Goal: Information Seeking & Learning: Learn about a topic

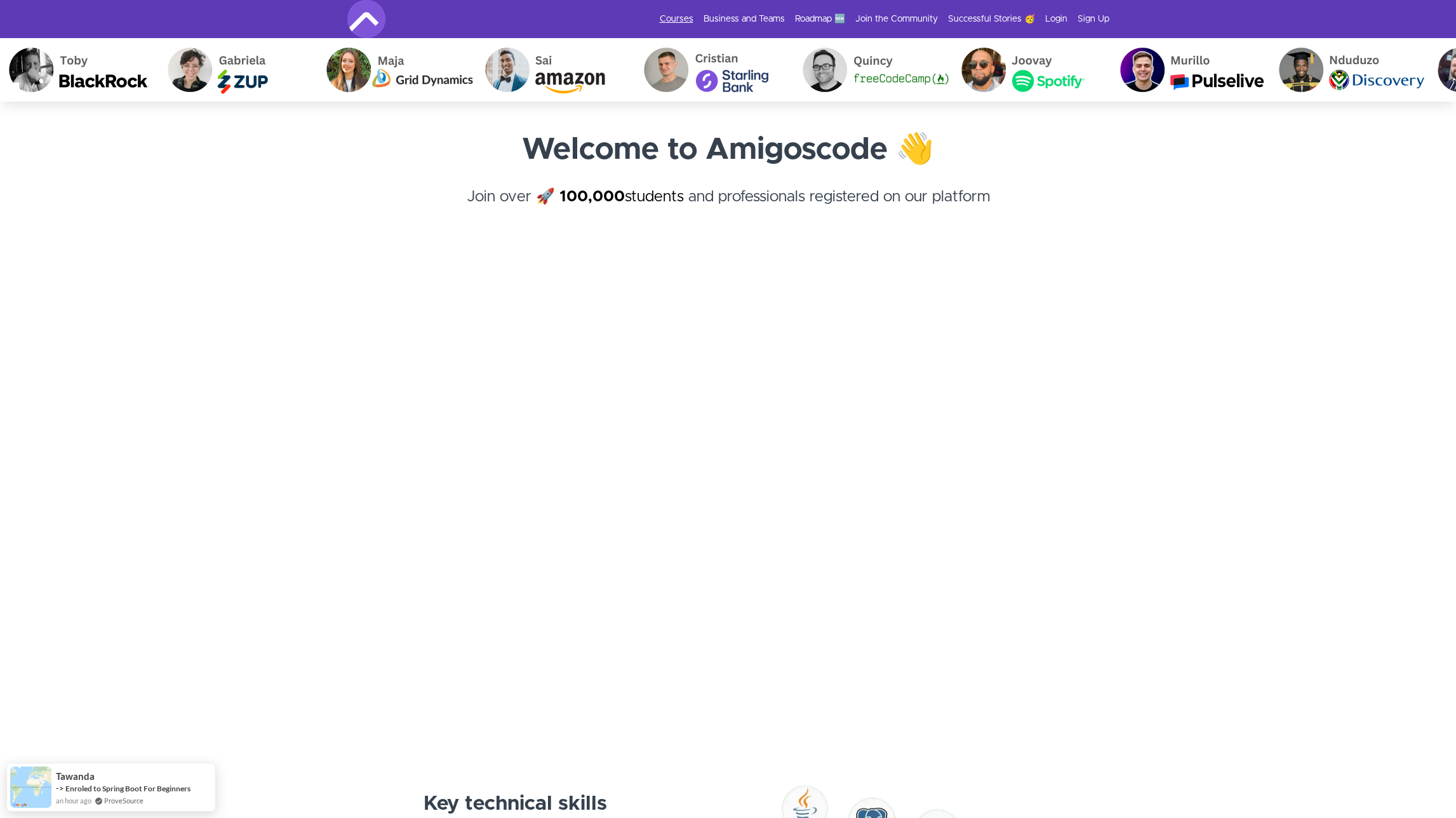
click at [685, 14] on link "Courses" at bounding box center [676, 20] width 34 height 13
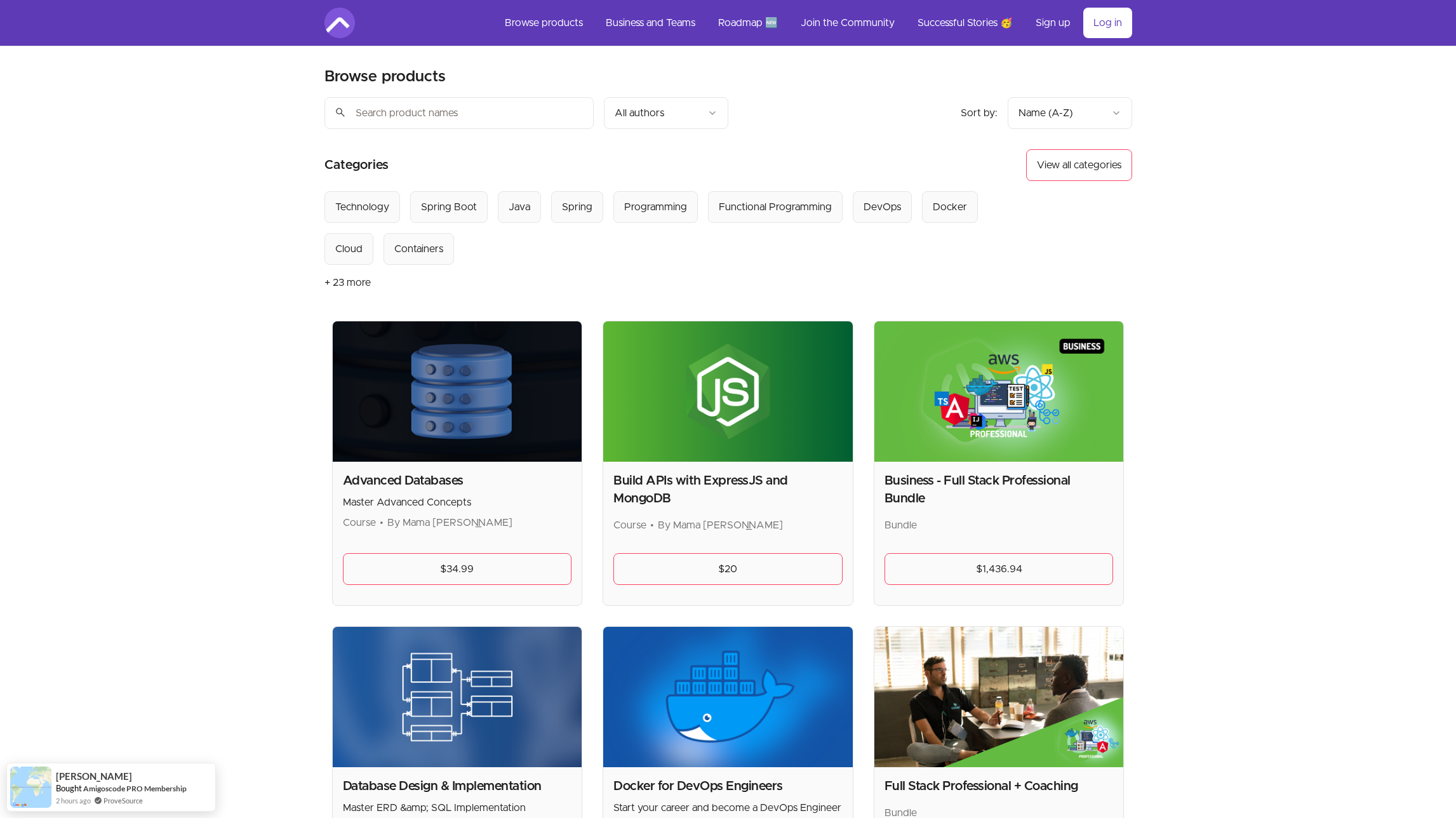
click at [403, 116] on input "search" at bounding box center [459, 113] width 269 height 32
type input "spring boot"
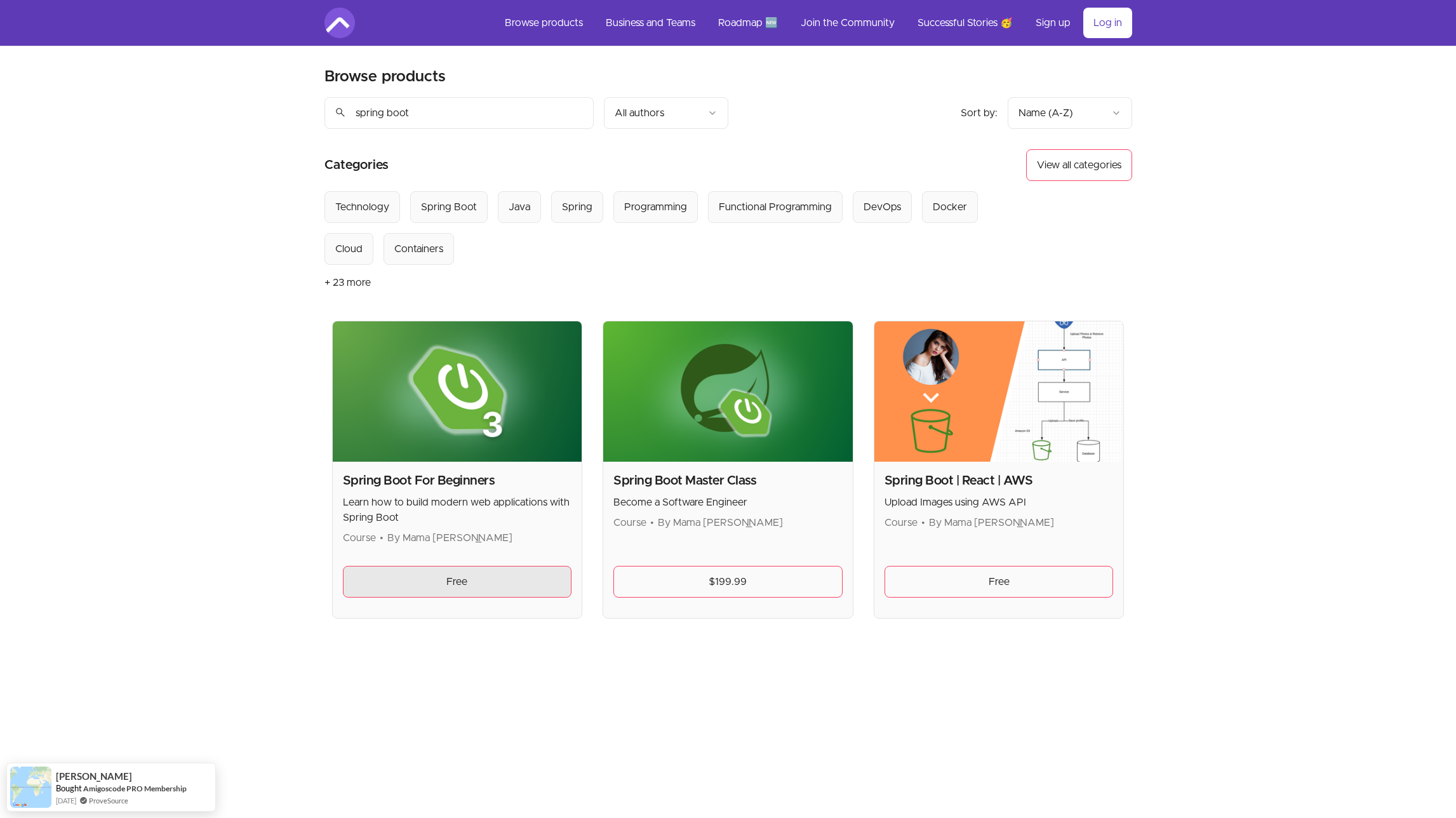
click at [460, 579] on link "Free" at bounding box center [457, 581] width 229 height 32
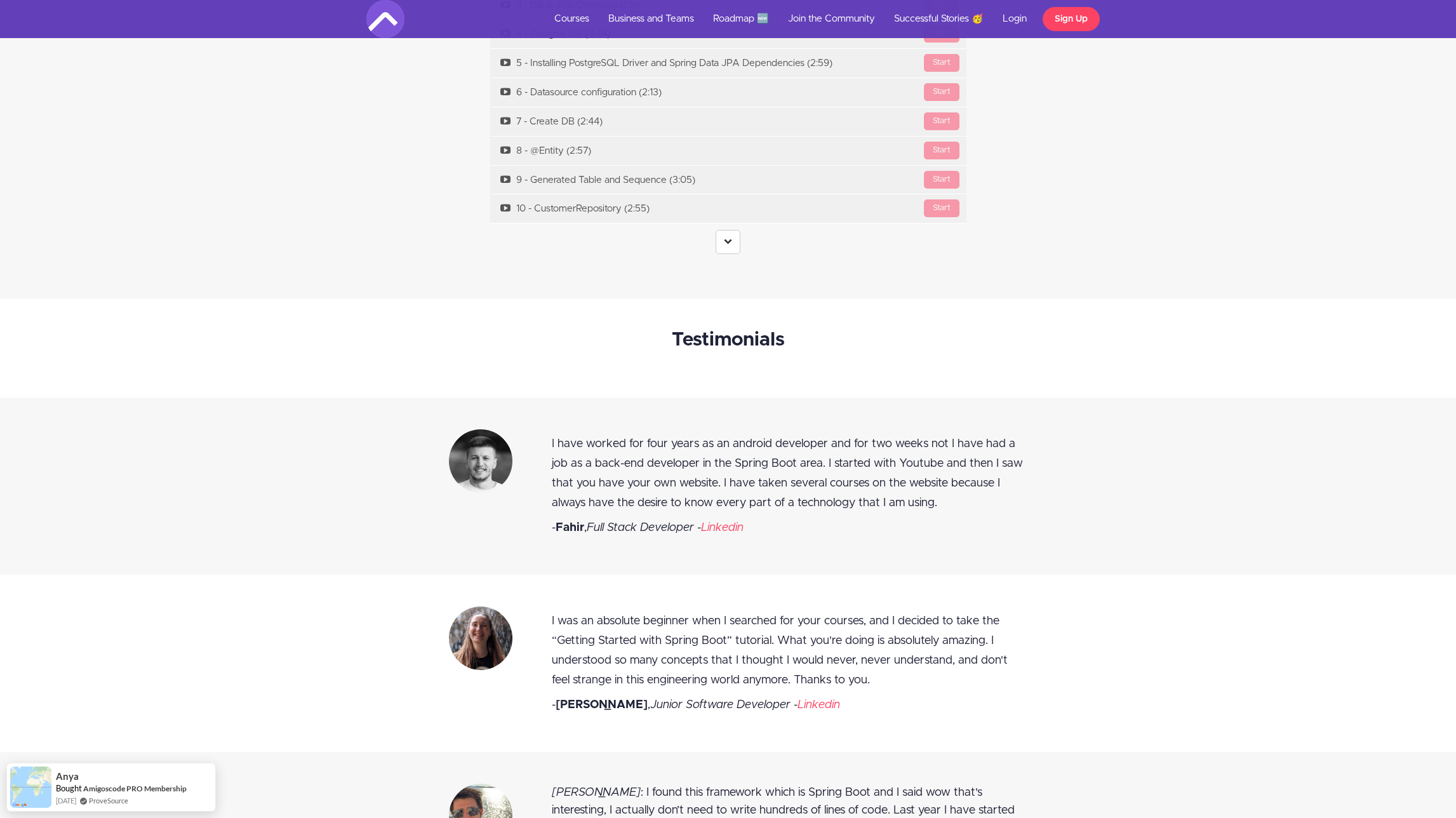
scroll to position [5367, 0]
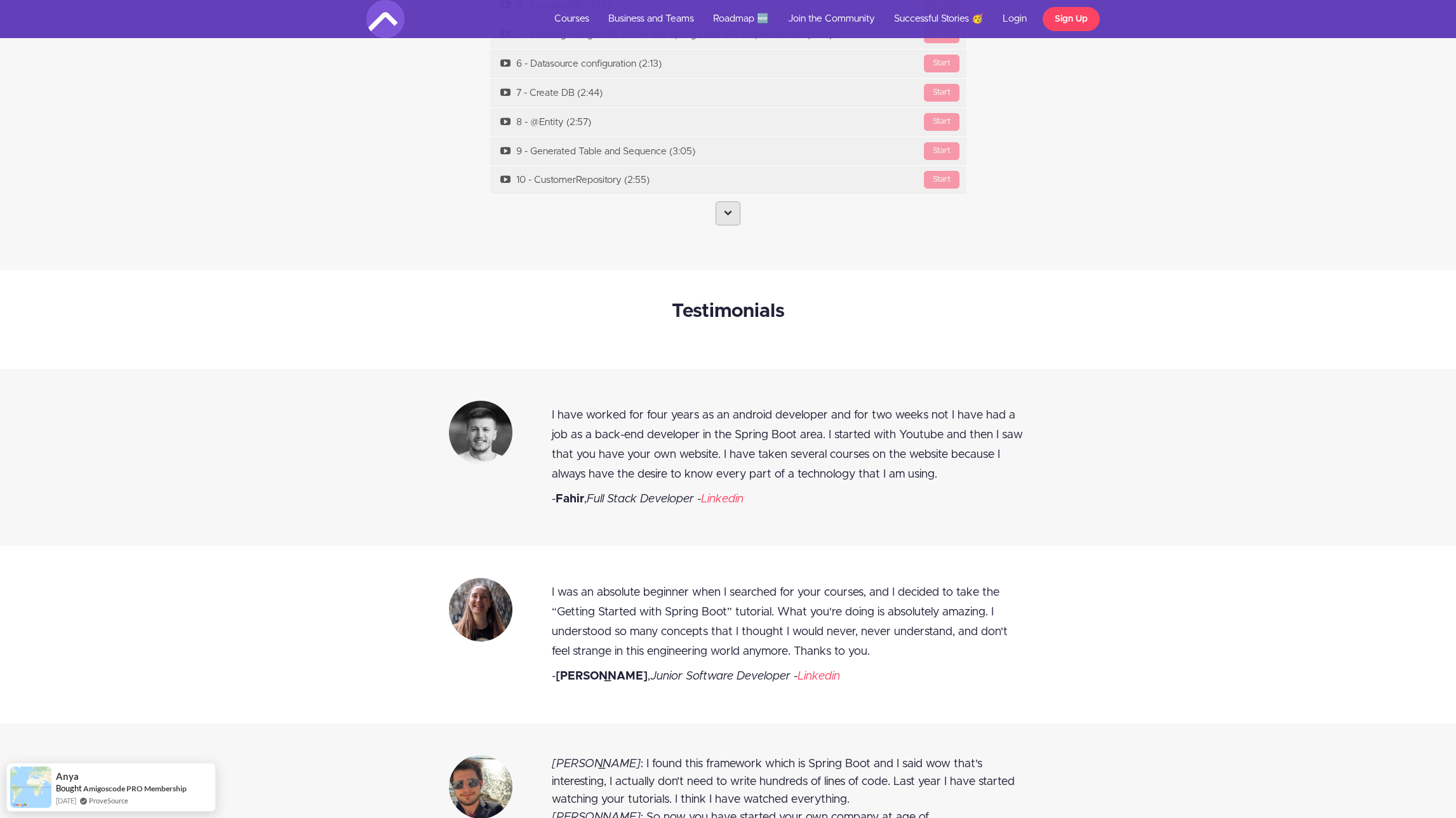
click at [736, 207] on link at bounding box center [728, 213] width 25 height 24
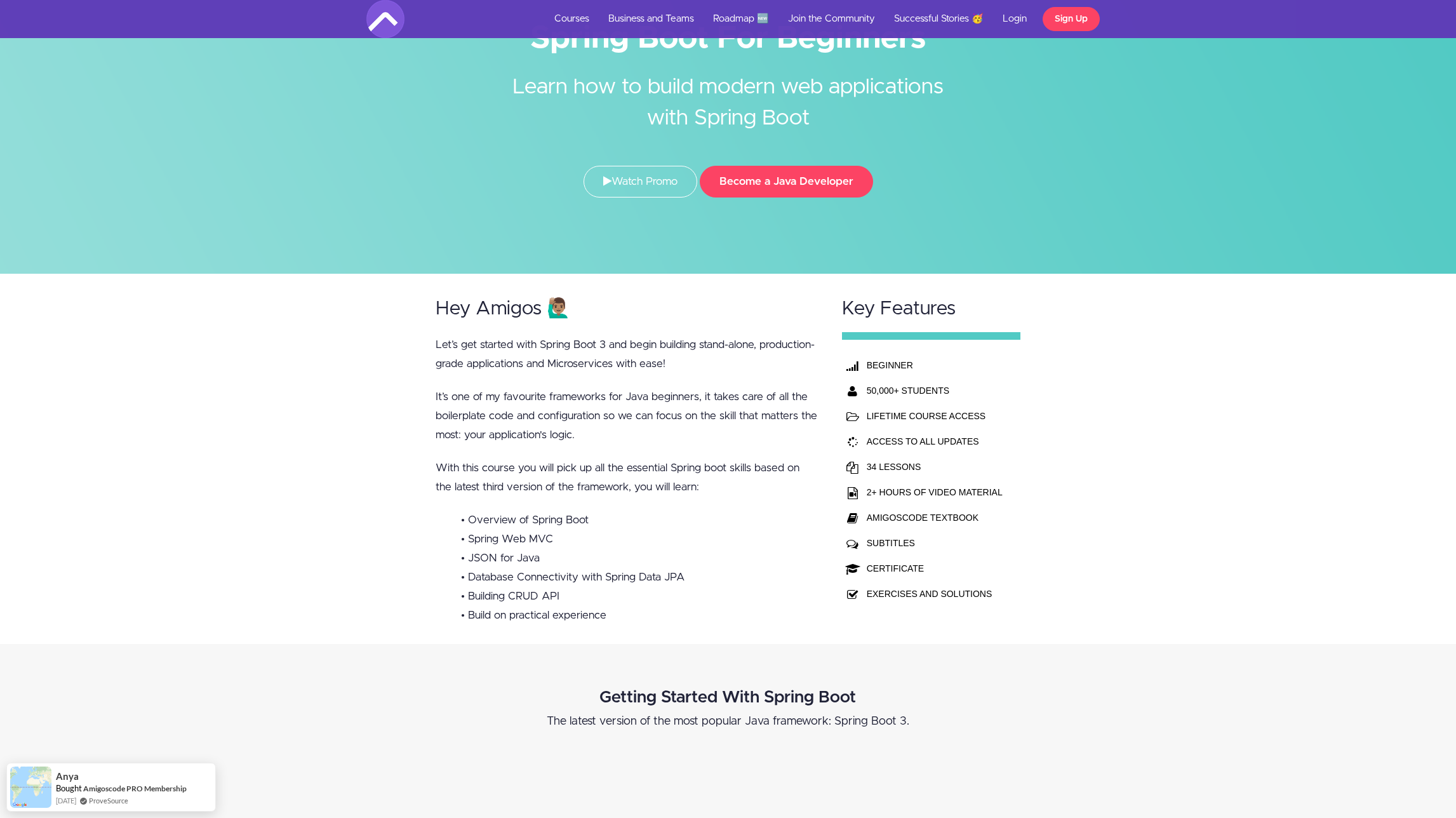
scroll to position [0, 0]
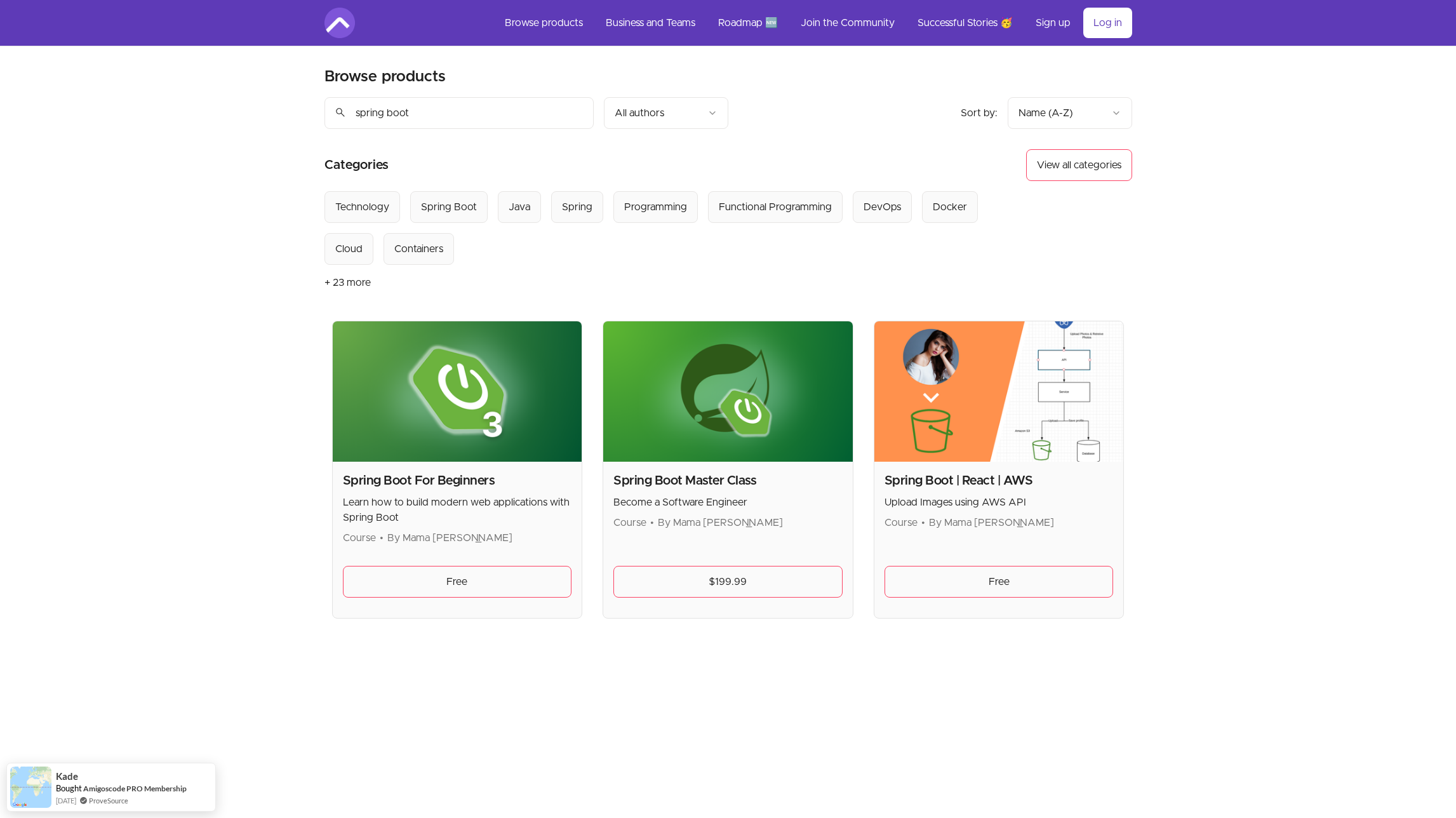
click at [979, 388] on img at bounding box center [999, 391] width 250 height 140
click at [997, 589] on link "Free" at bounding box center [999, 581] width 229 height 32
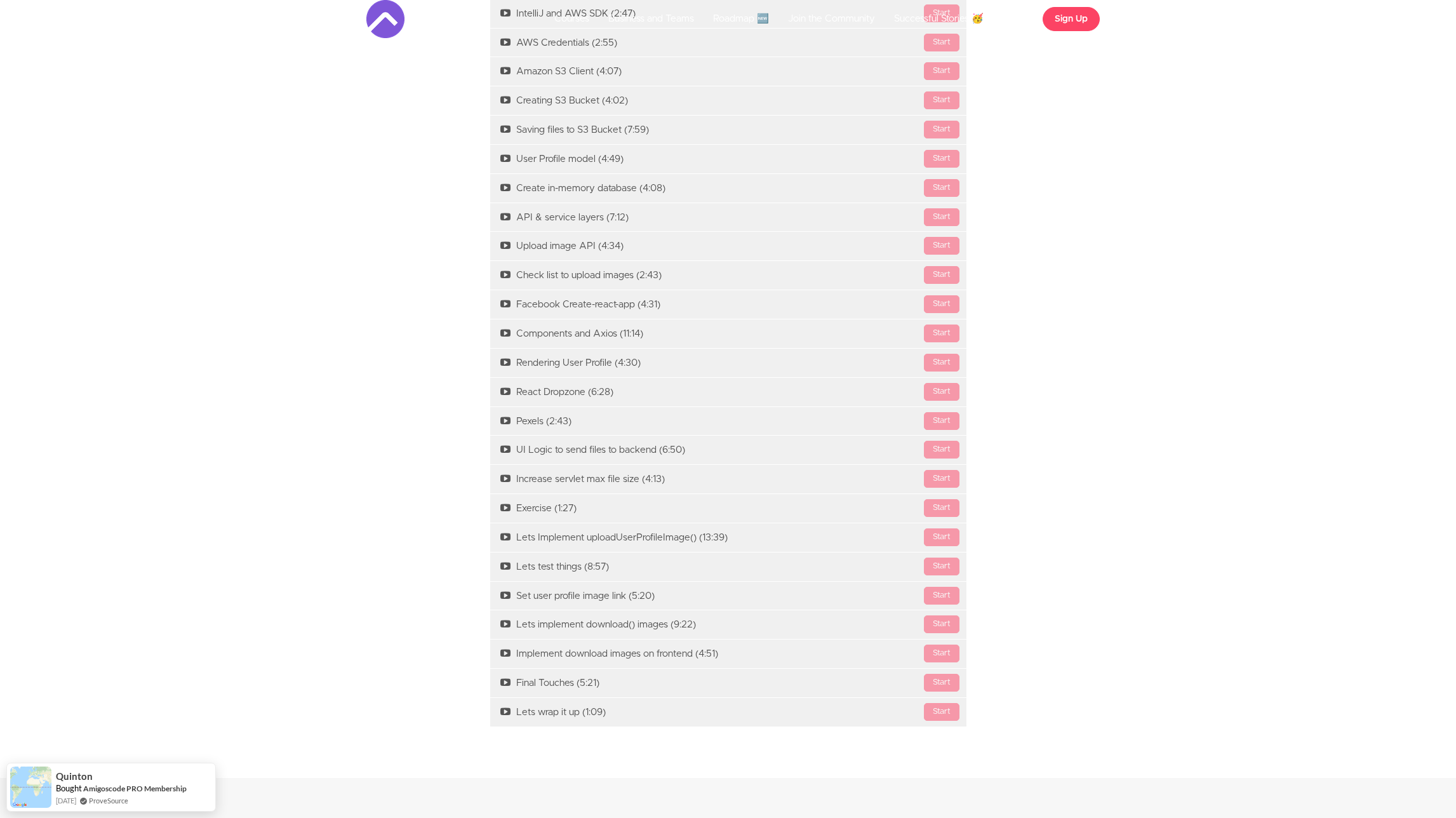
scroll to position [985, 0]
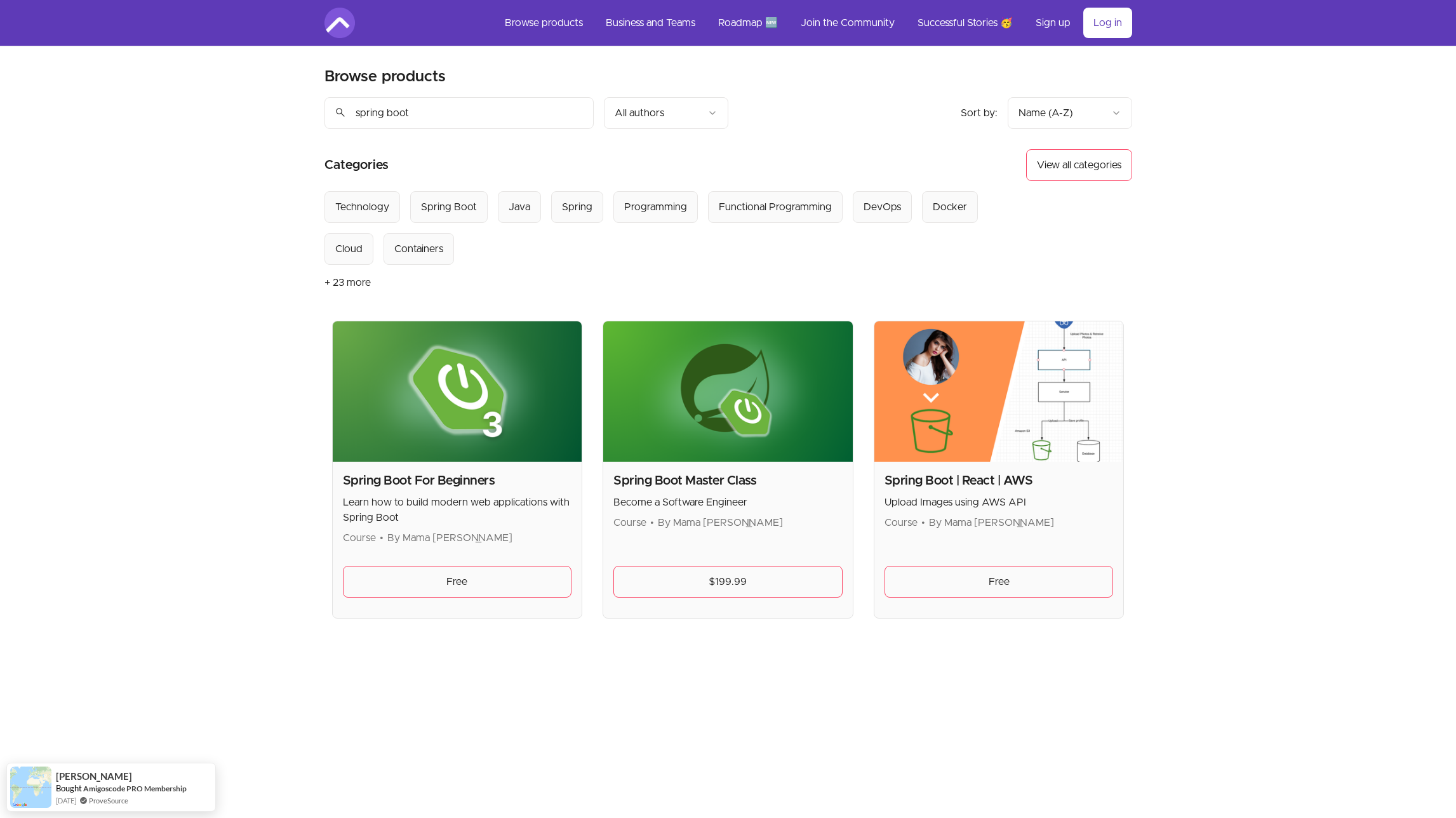
click at [736, 381] on img at bounding box center [728, 391] width 250 height 140
drag, startPoint x: 699, startPoint y: 422, endPoint x: 715, endPoint y: 506, distance: 85.5
click at [699, 424] on img at bounding box center [728, 391] width 250 height 140
click at [731, 574] on link "$199.99" at bounding box center [728, 581] width 229 height 32
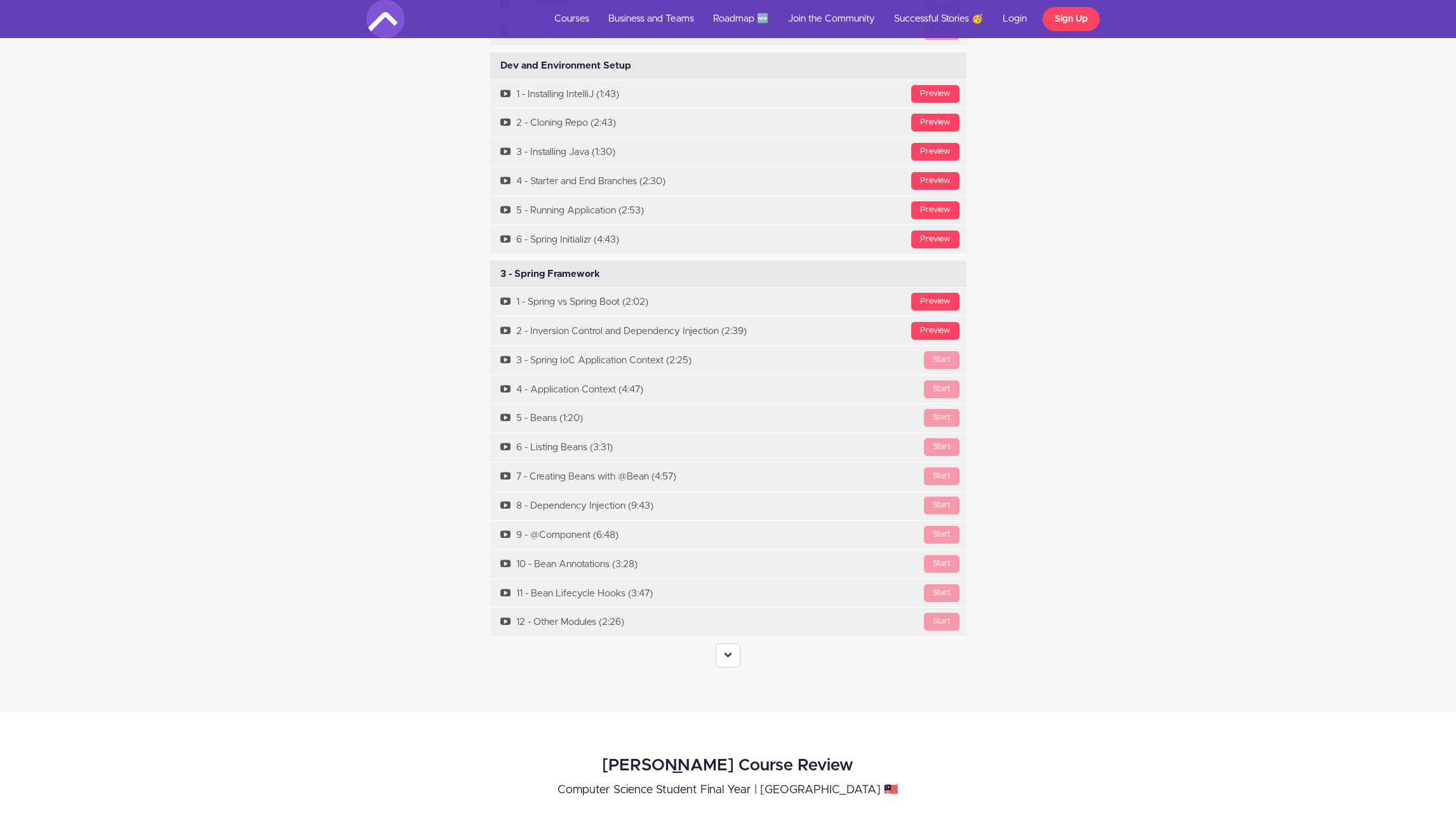
scroll to position [4307, 0]
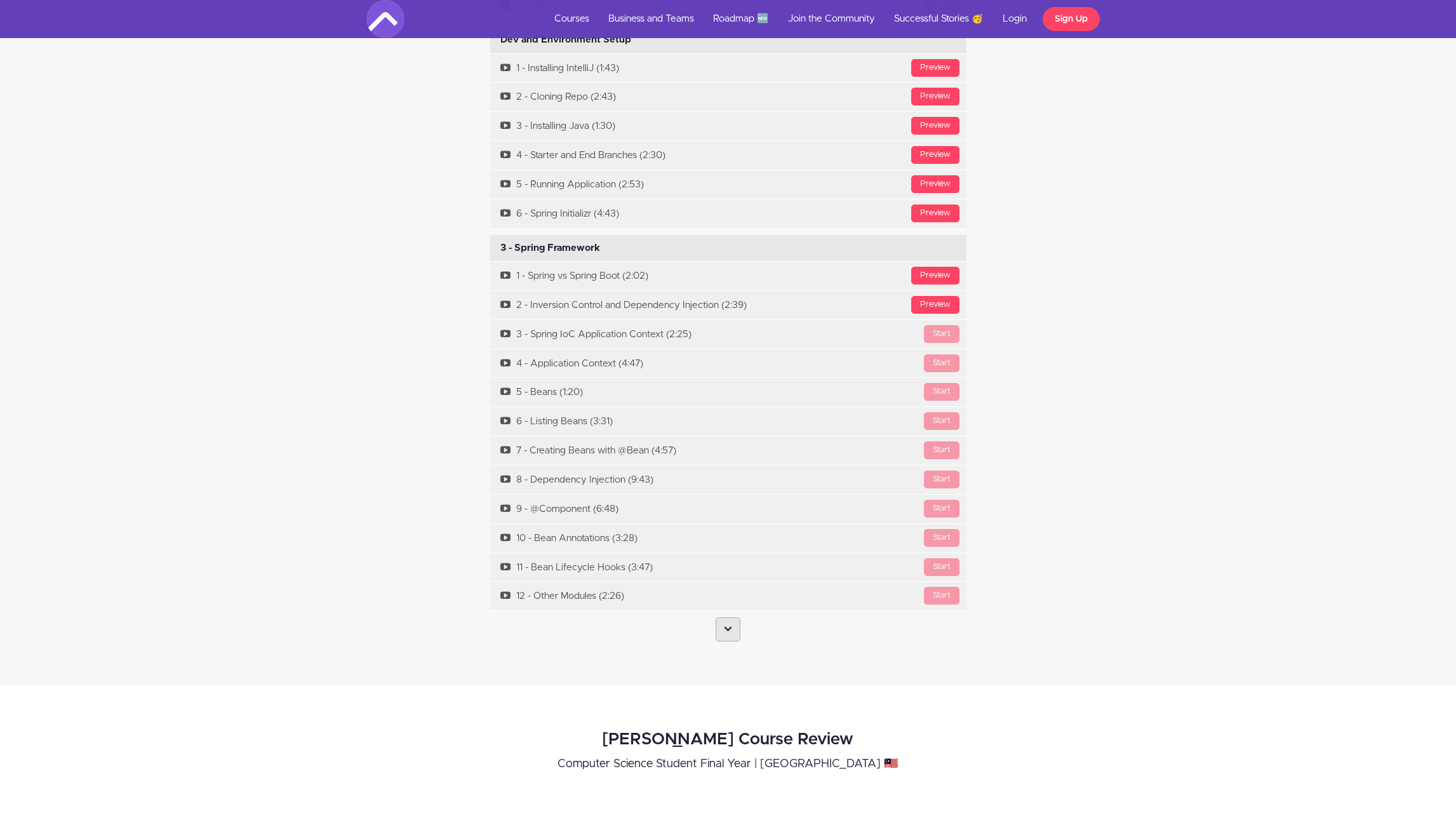
click at [727, 624] on icon at bounding box center [728, 628] width 8 height 8
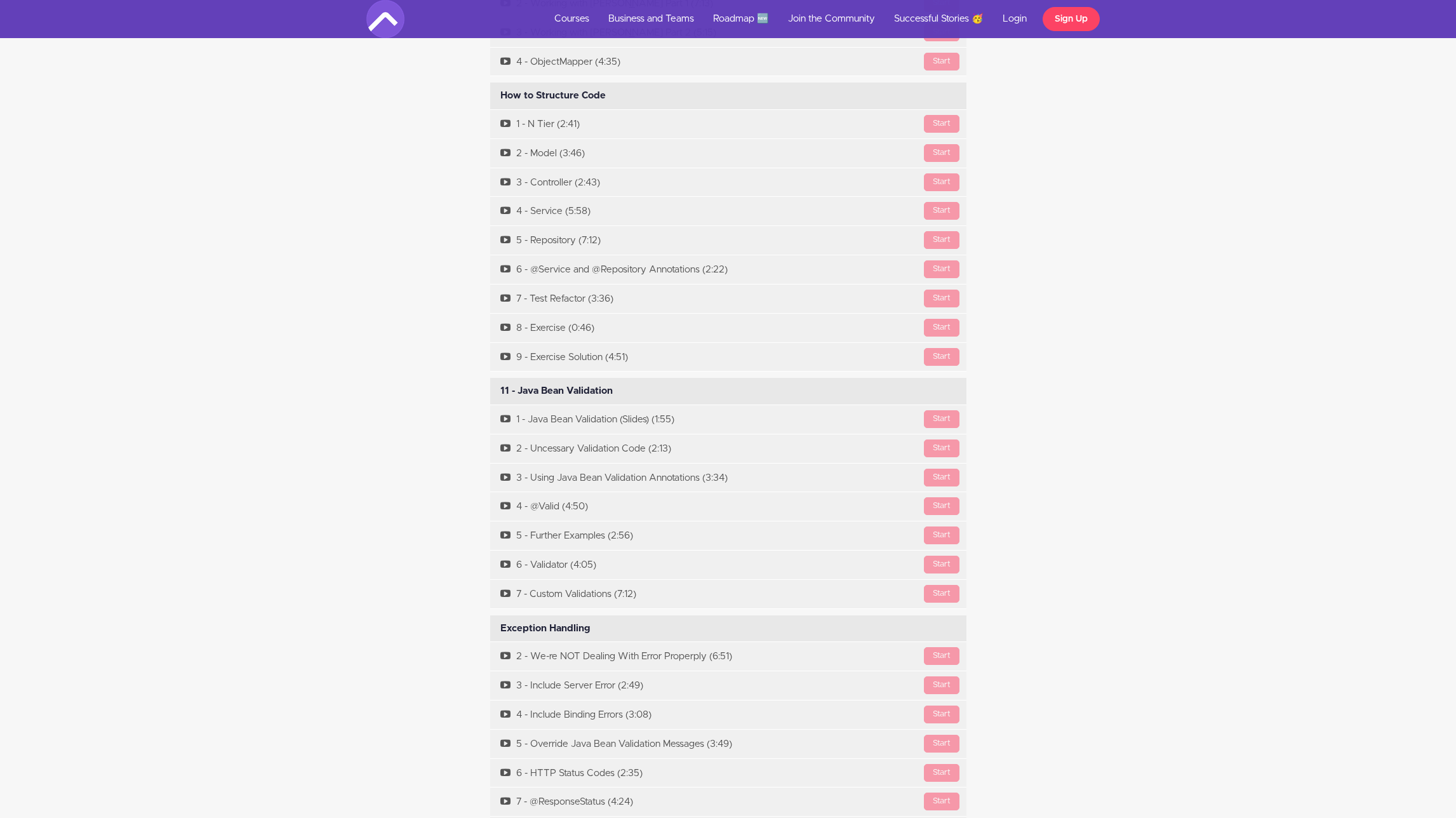
scroll to position [6033, 0]
click at [264, 252] on div "Course Curriculum Intro Available in days days after you enroll Start Slides St…" at bounding box center [728, 709] width 1456 height 5228
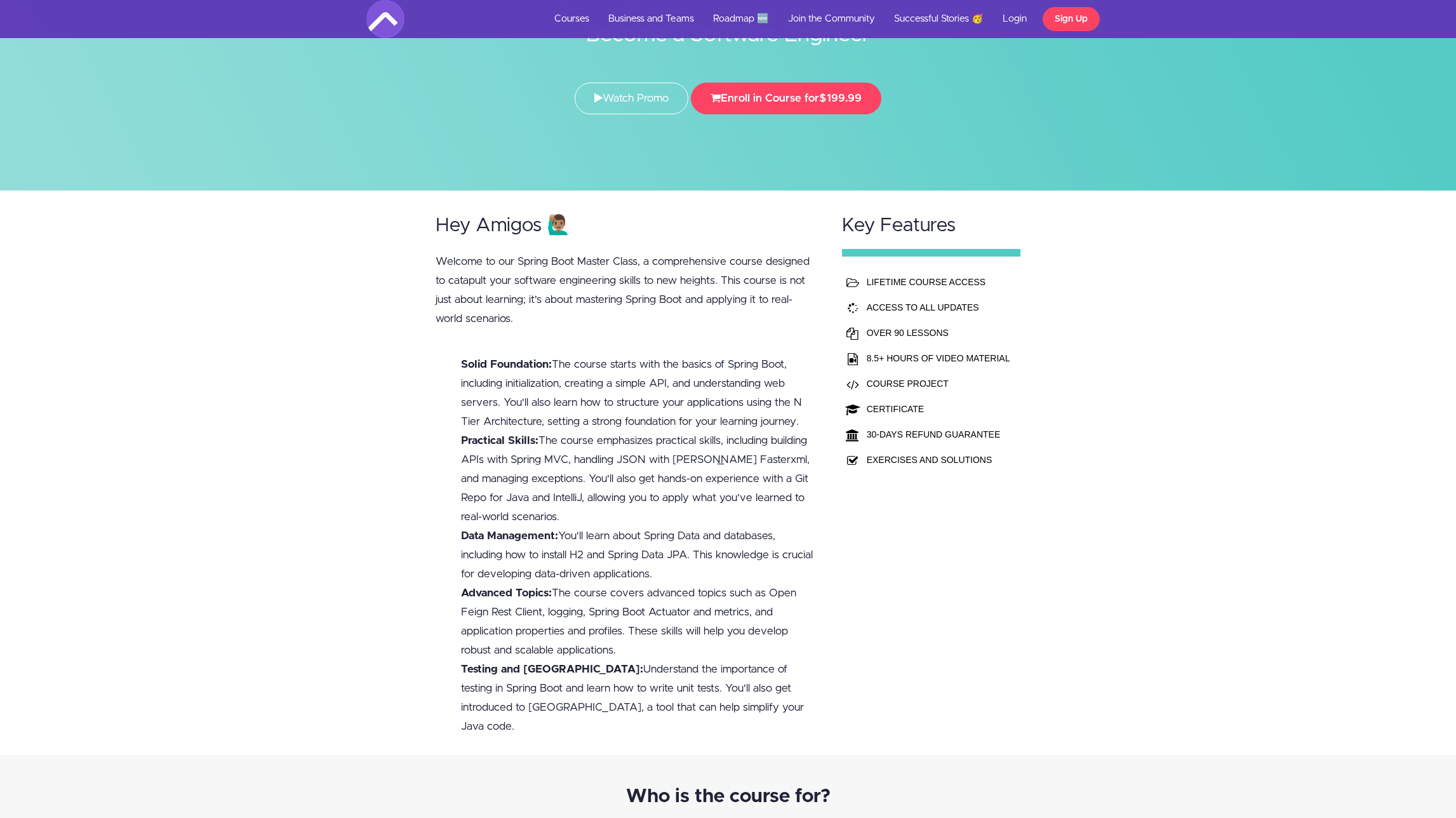
scroll to position [0, 0]
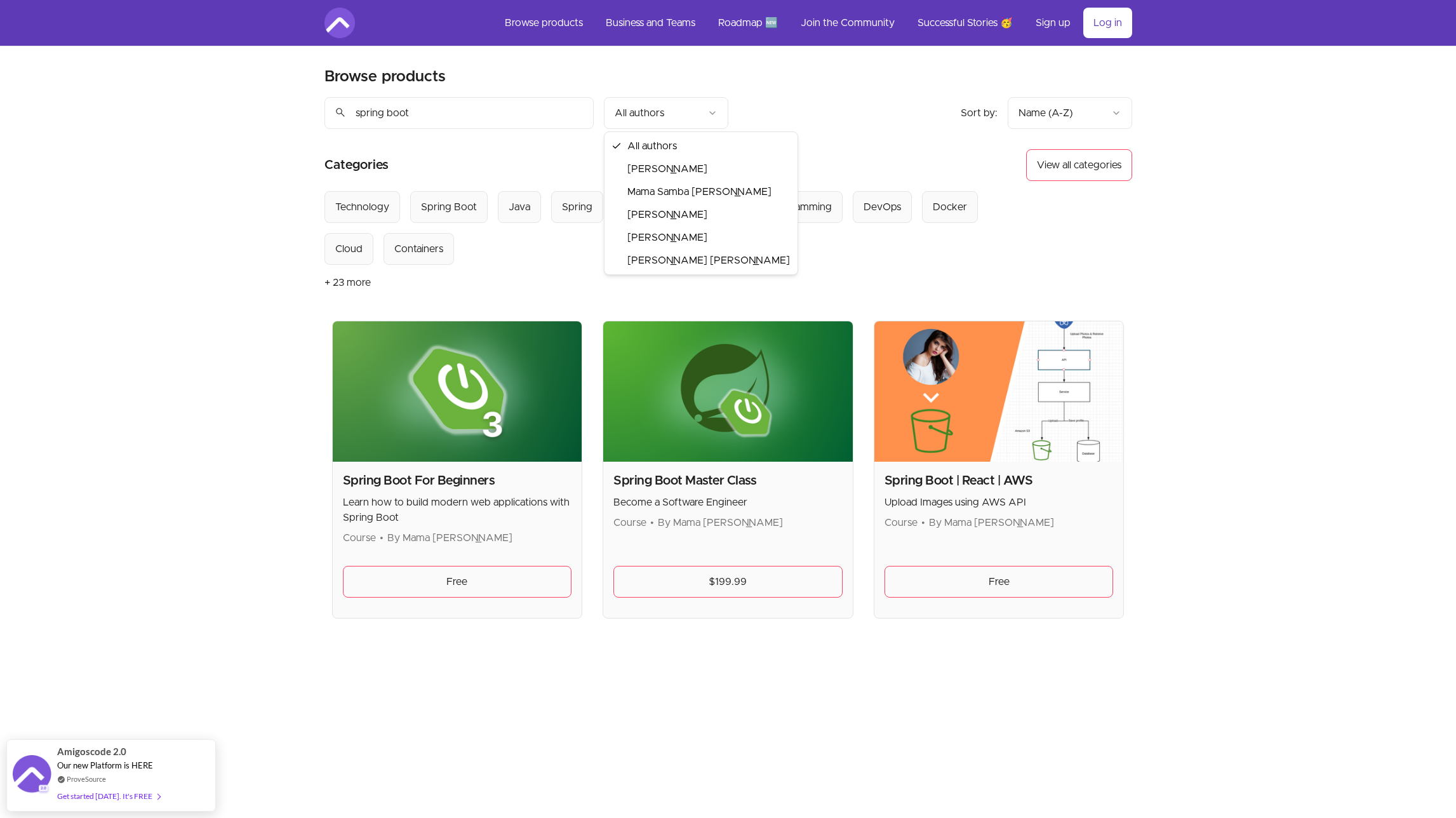
click at [647, 106] on html "Skip to main content Main menu Includes navigation links and user settings Brow…" at bounding box center [728, 521] width 1456 height 1042
drag, startPoint x: 443, startPoint y: 119, endPoint x: 273, endPoint y: 119, distance: 170.0
click at [277, 119] on div "Skip to main content Main menu Includes navigation links and user settings Brow…" at bounding box center [728, 521] width 1456 height 1042
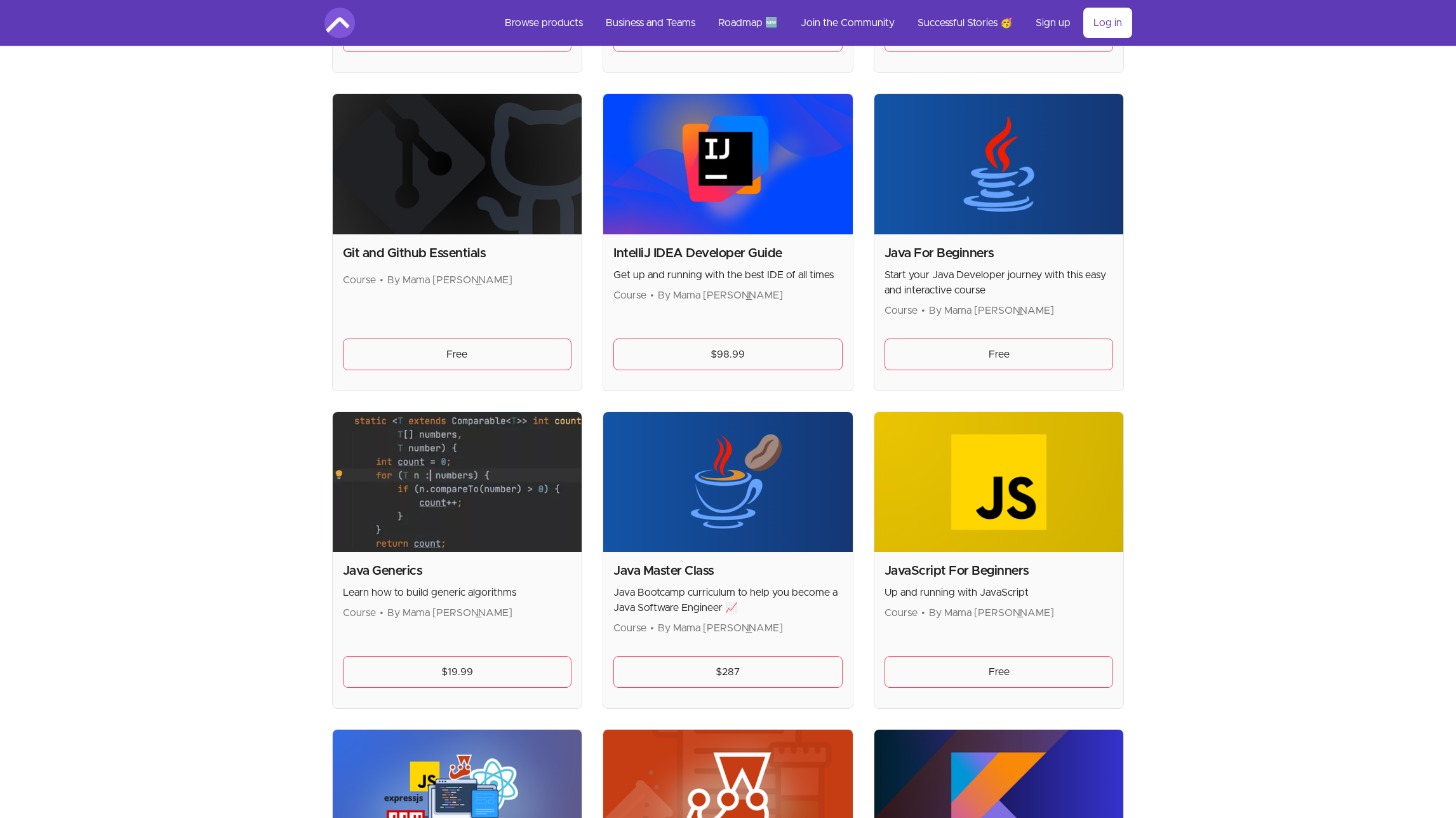
scroll to position [869, 0]
click at [720, 311] on div "IntelliJ IDEA Developer Guide Get up and running with the best IDE of all times…" at bounding box center [728, 312] width 250 height 156
click at [746, 351] on link "$98.99" at bounding box center [728, 354] width 229 height 32
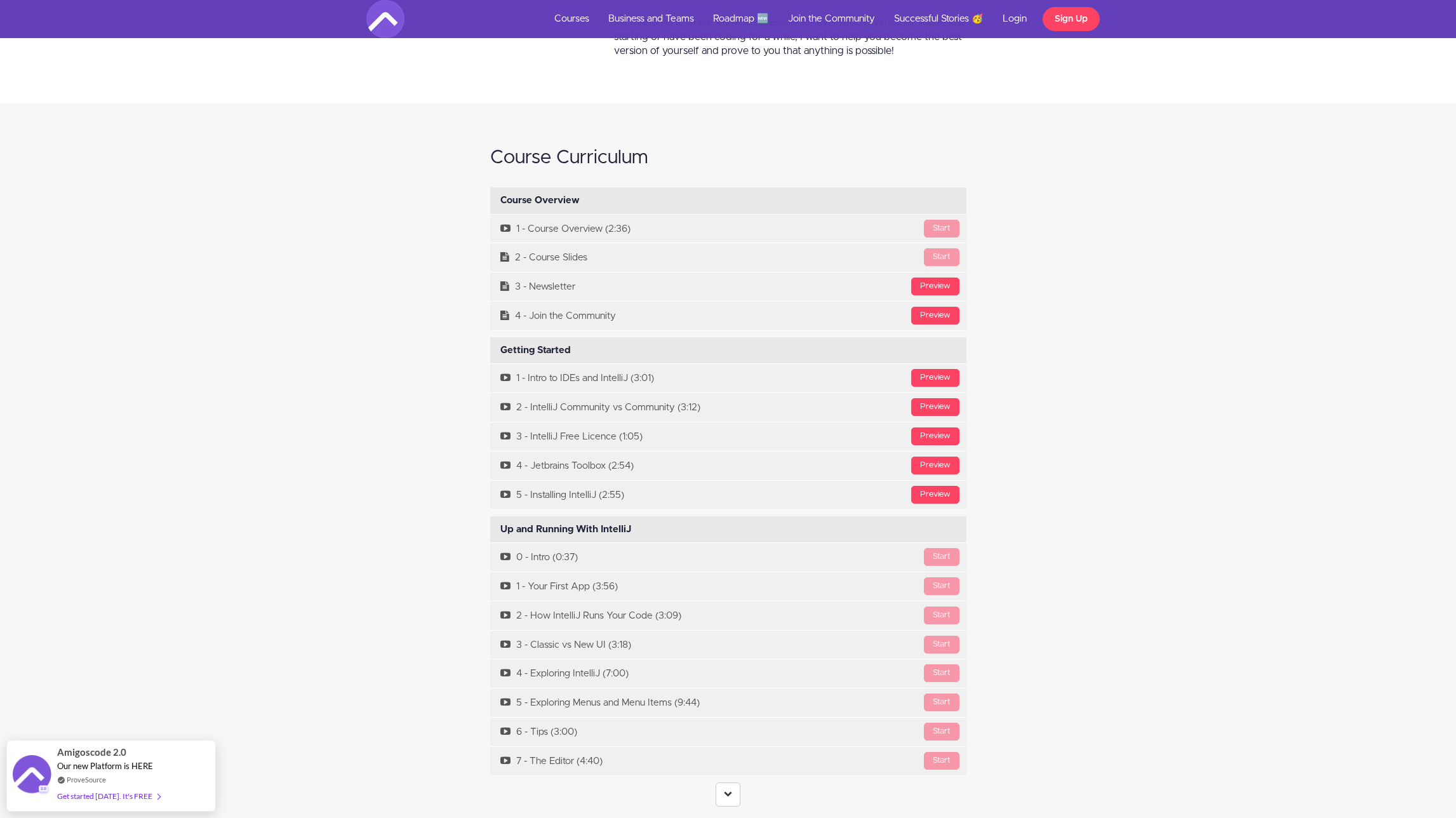
scroll to position [2992, 0]
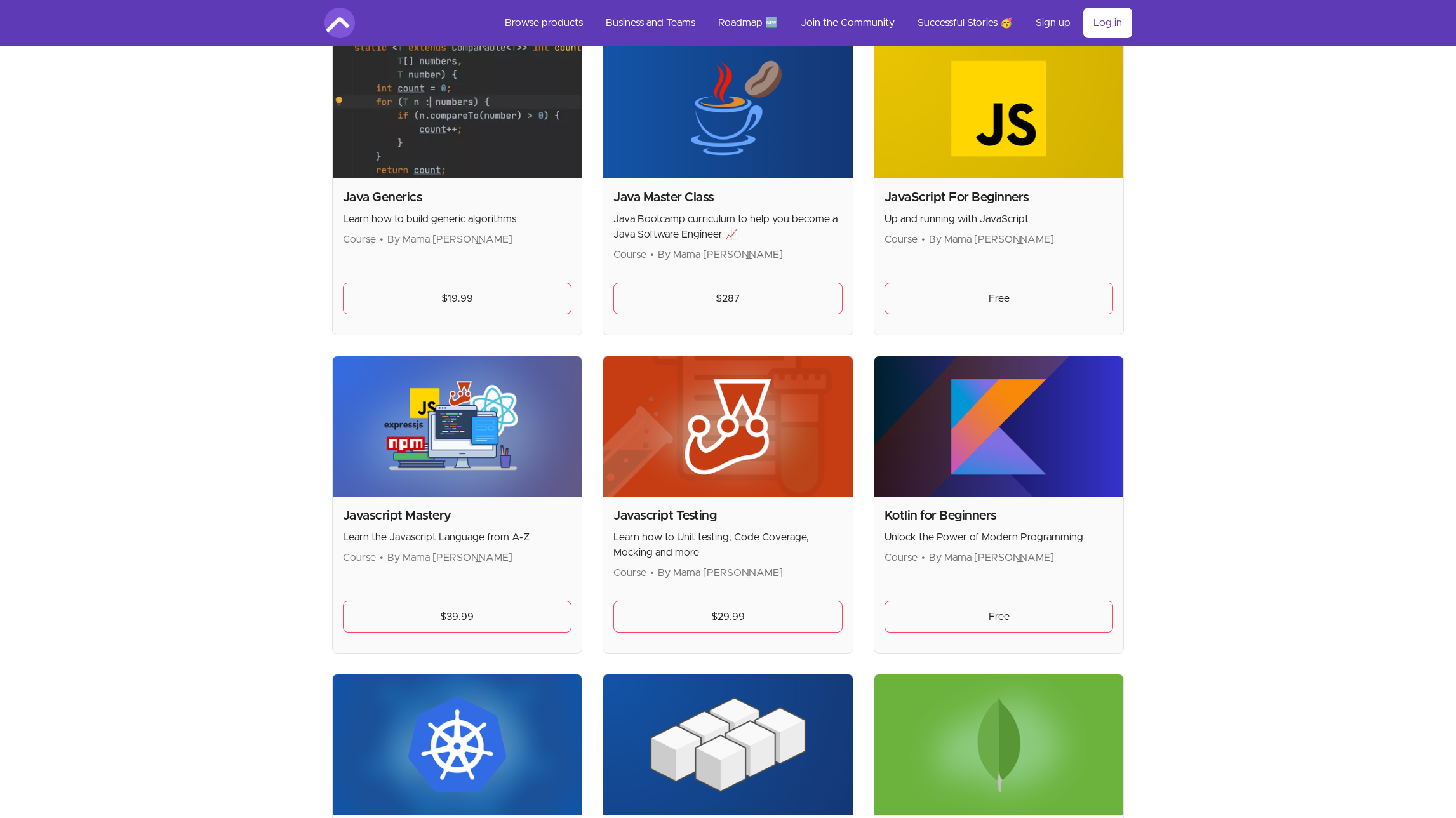
scroll to position [1247, 0]
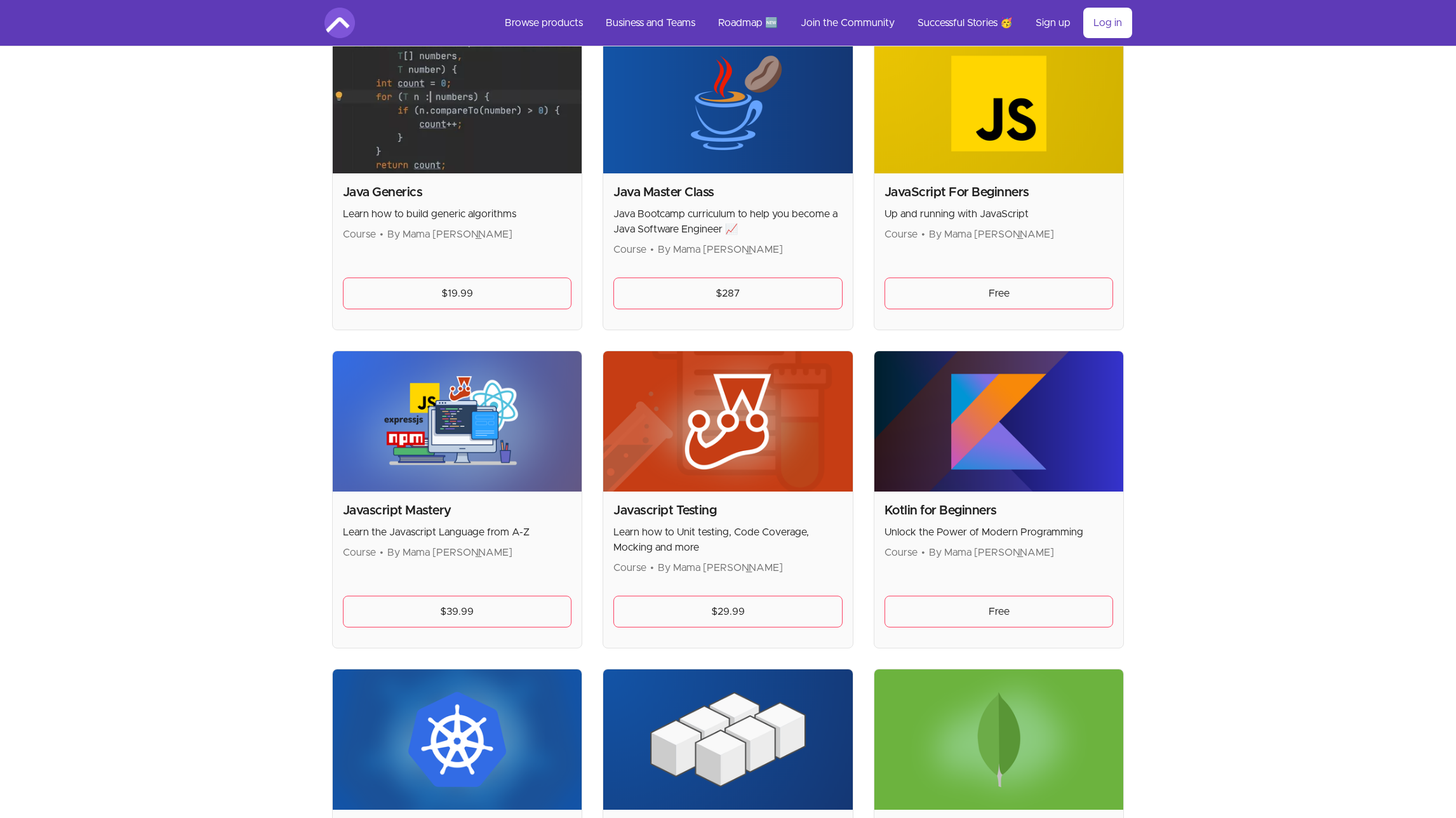
click at [985, 517] on h2 "Kotlin for Beginners" at bounding box center [999, 511] width 229 height 18
click at [985, 611] on link "Free" at bounding box center [999, 611] width 229 height 32
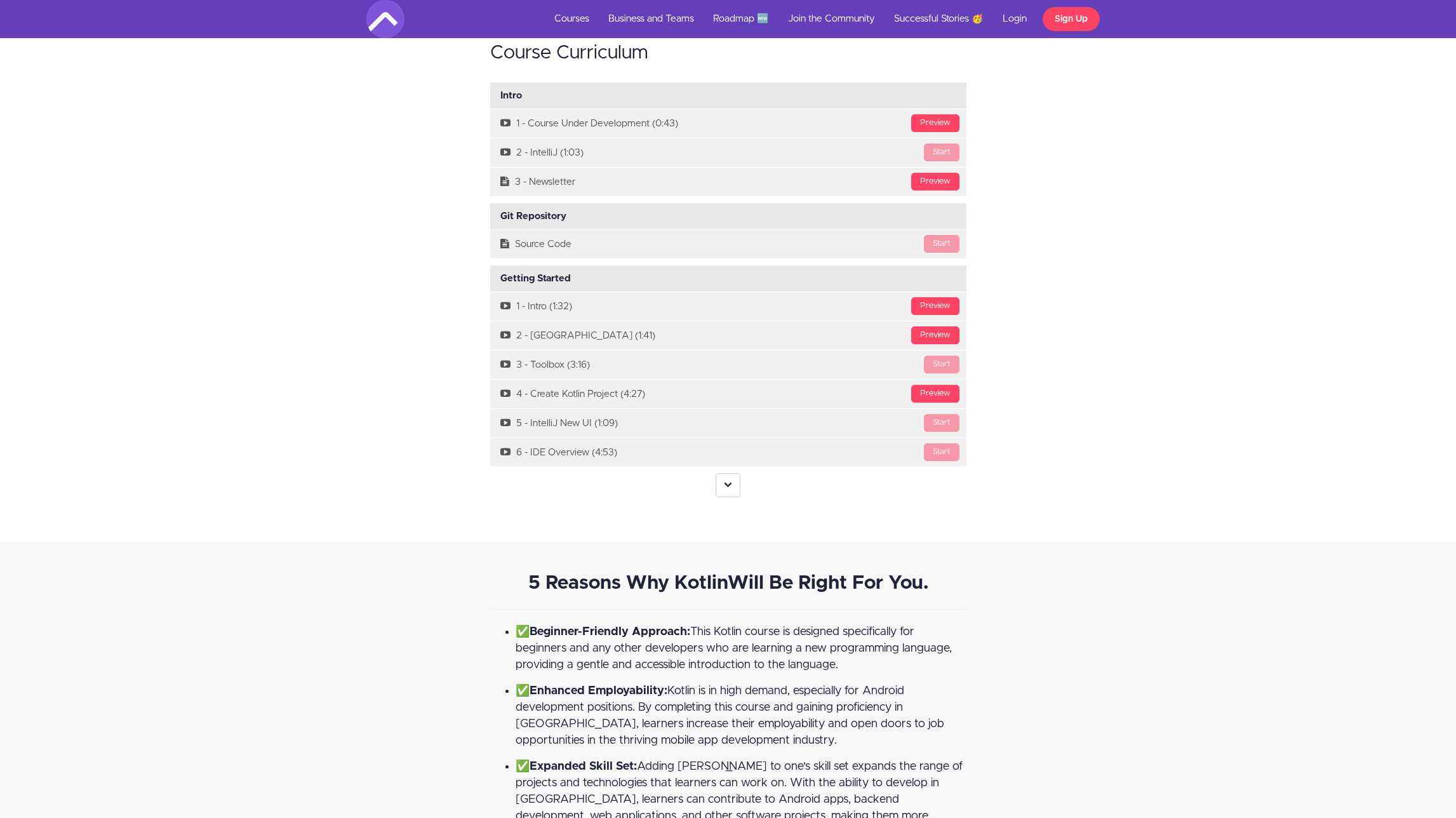
scroll to position [4368, 0]
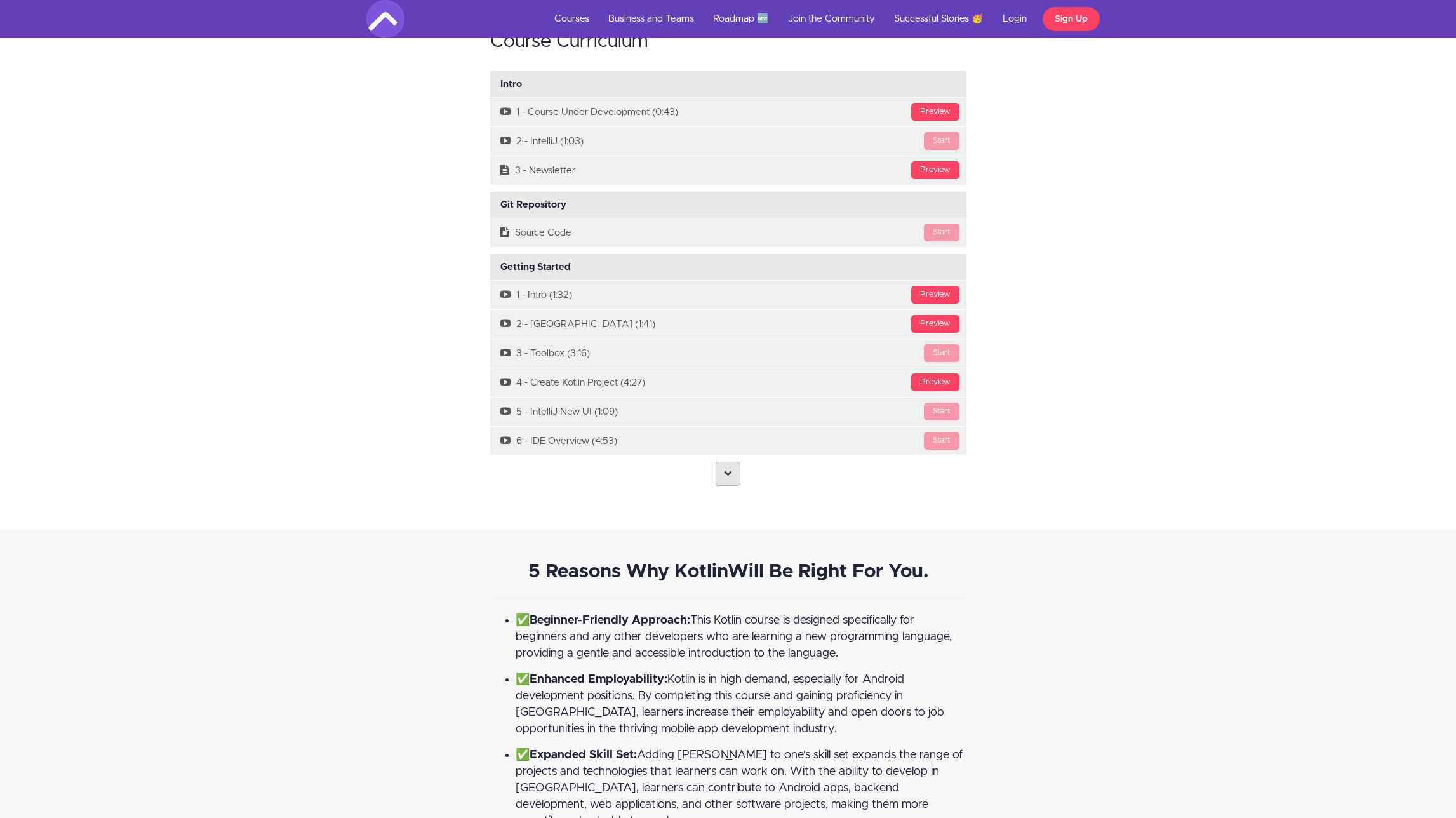
click at [727, 469] on icon at bounding box center [728, 472] width 8 height 8
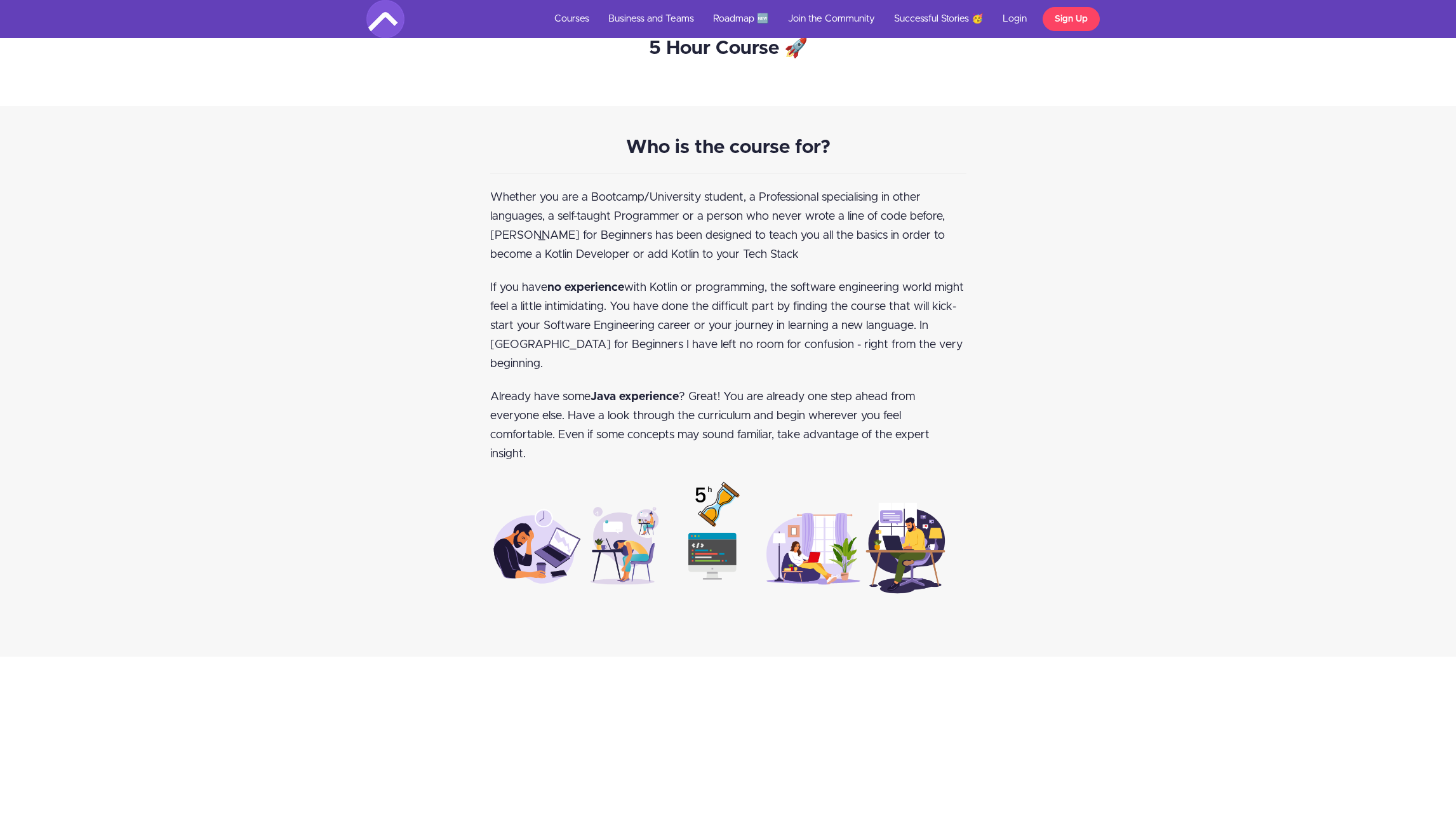
scroll to position [804, 0]
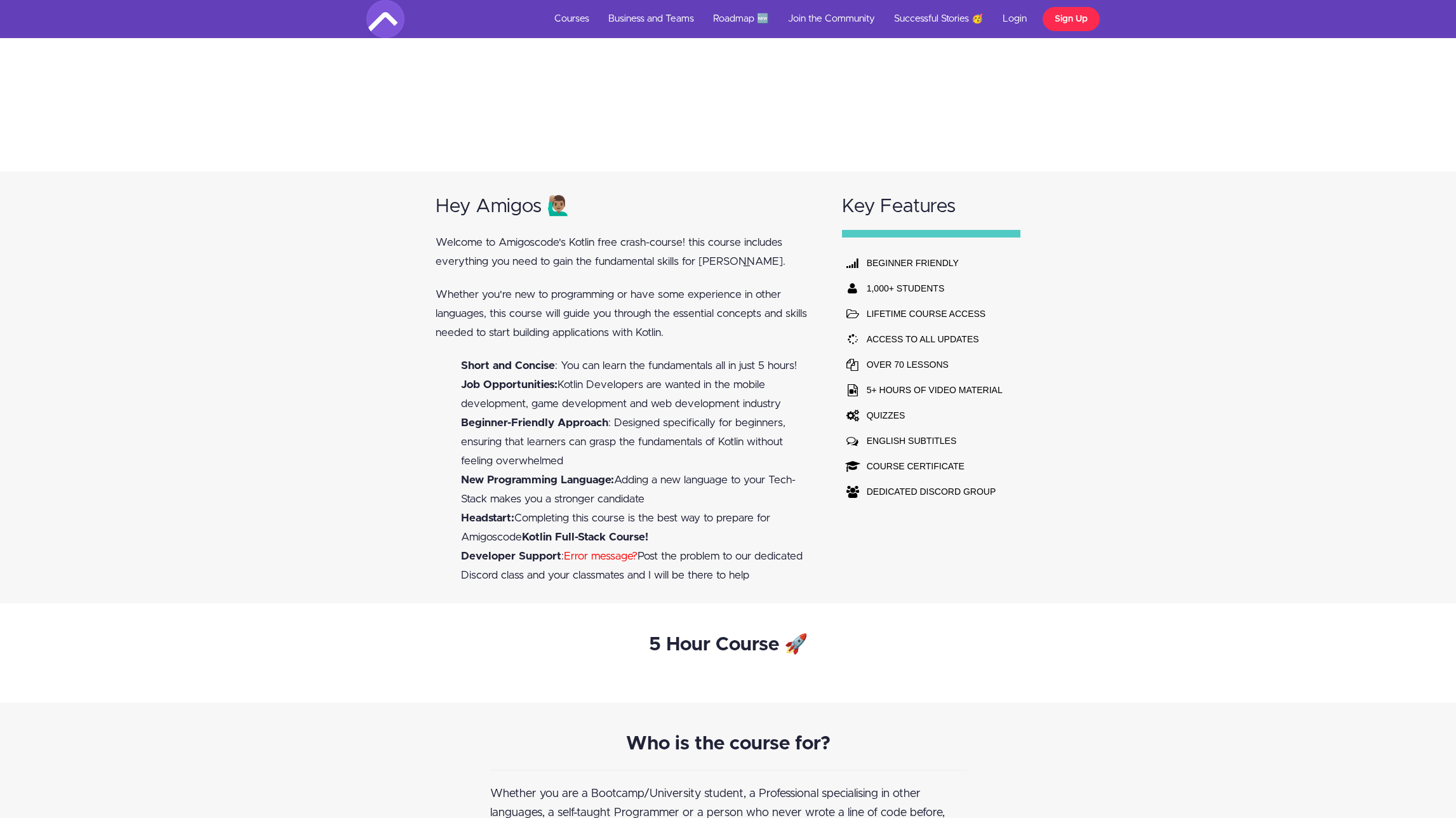
click at [1063, 23] on link "Sign Up" at bounding box center [1070, 19] width 57 height 24
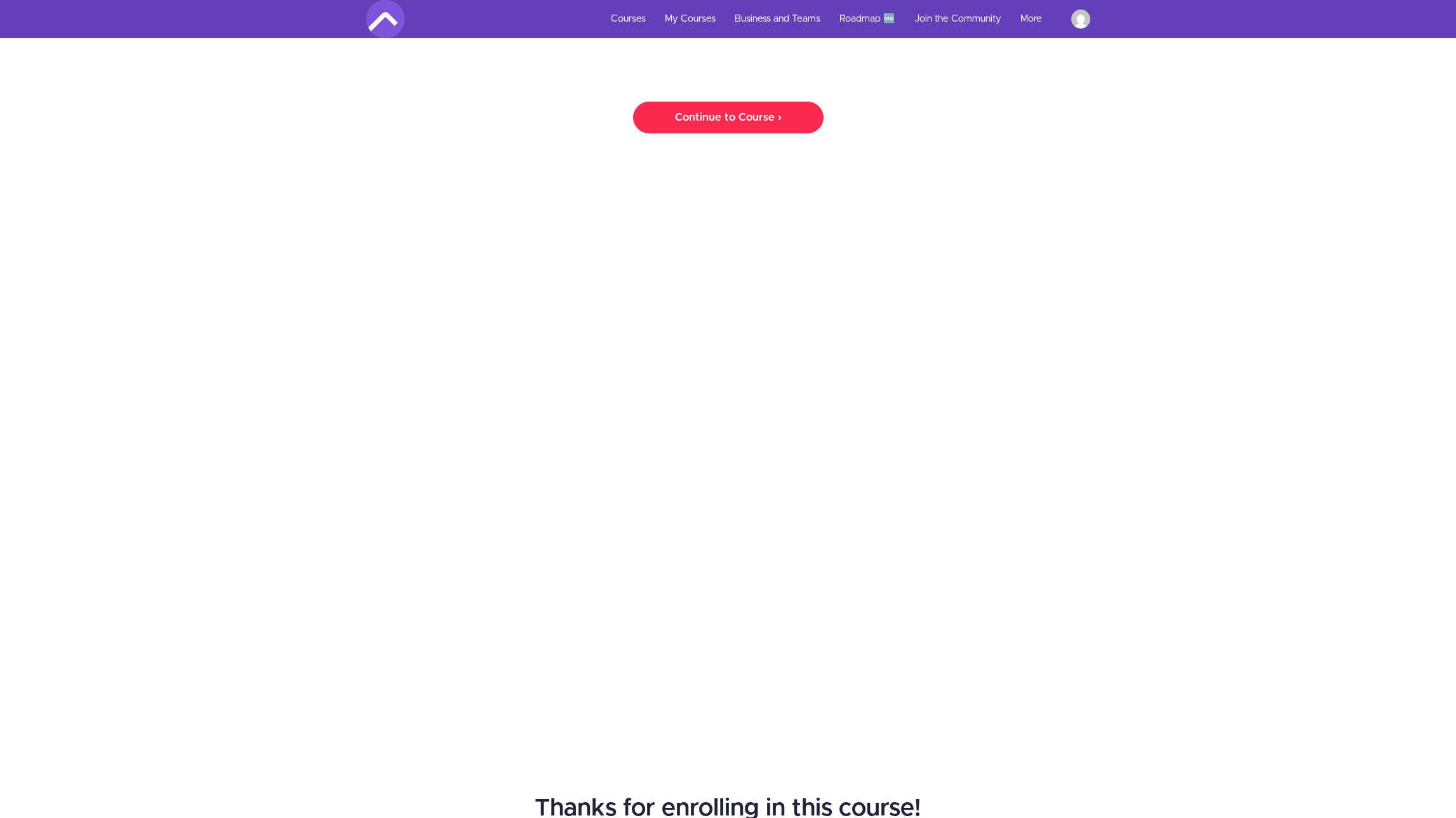
click at [724, 119] on link "Continue to Course ›" at bounding box center [728, 117] width 190 height 32
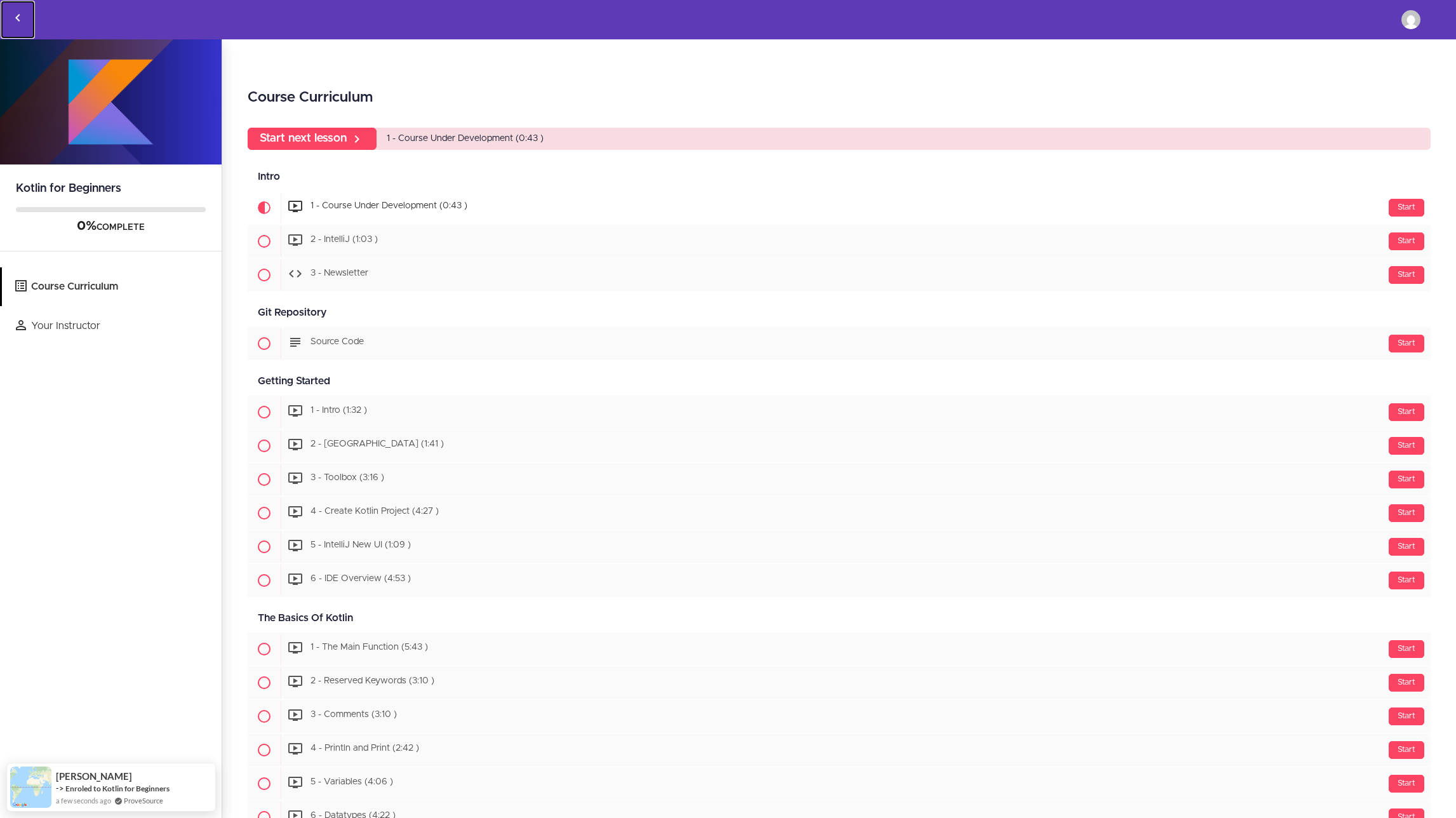
click at [18, 15] on use "Back to courses" at bounding box center [17, 17] width 4 height 8
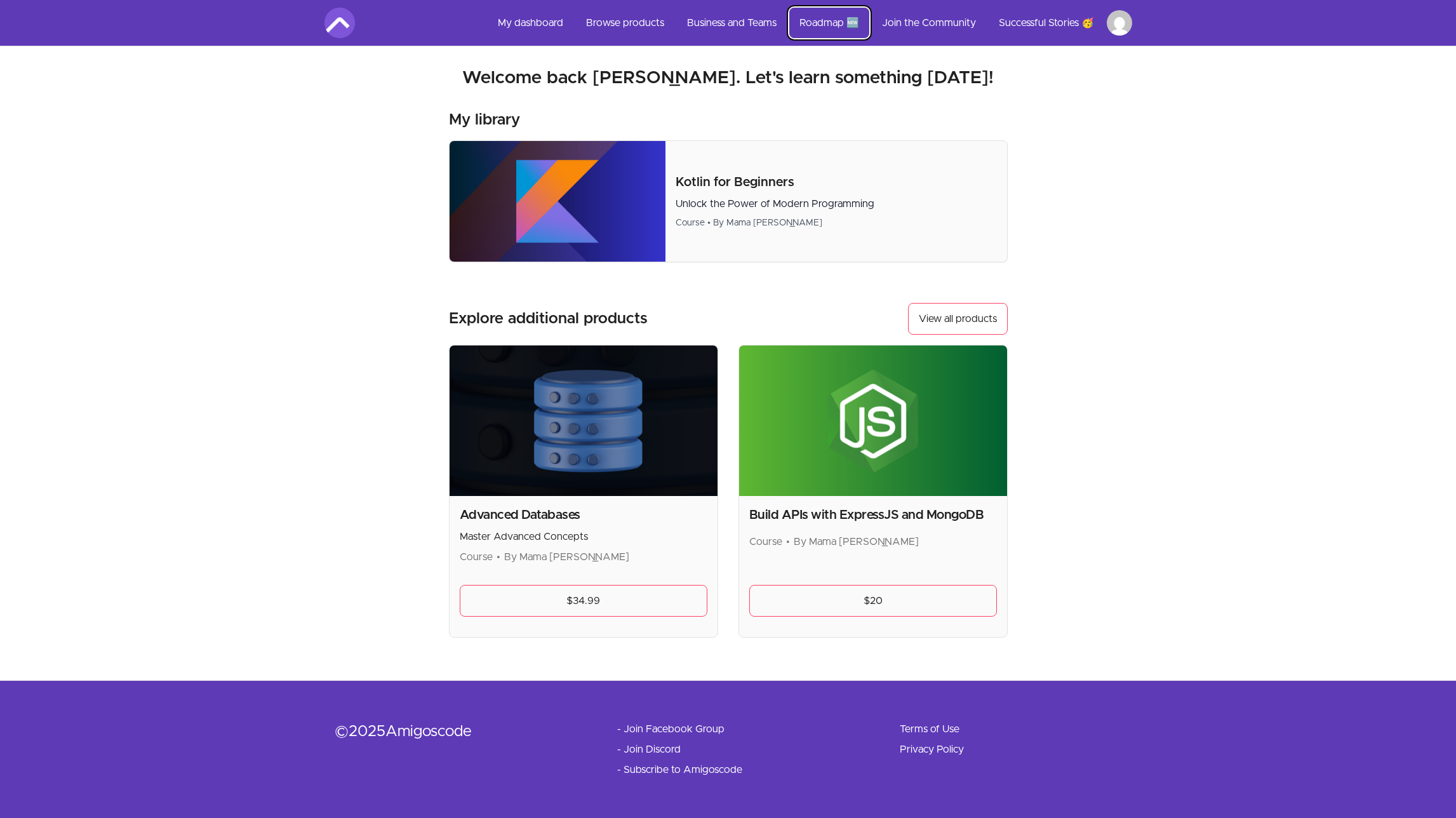
click at [819, 21] on link "Roadmap 🆕" at bounding box center [829, 23] width 80 height 30
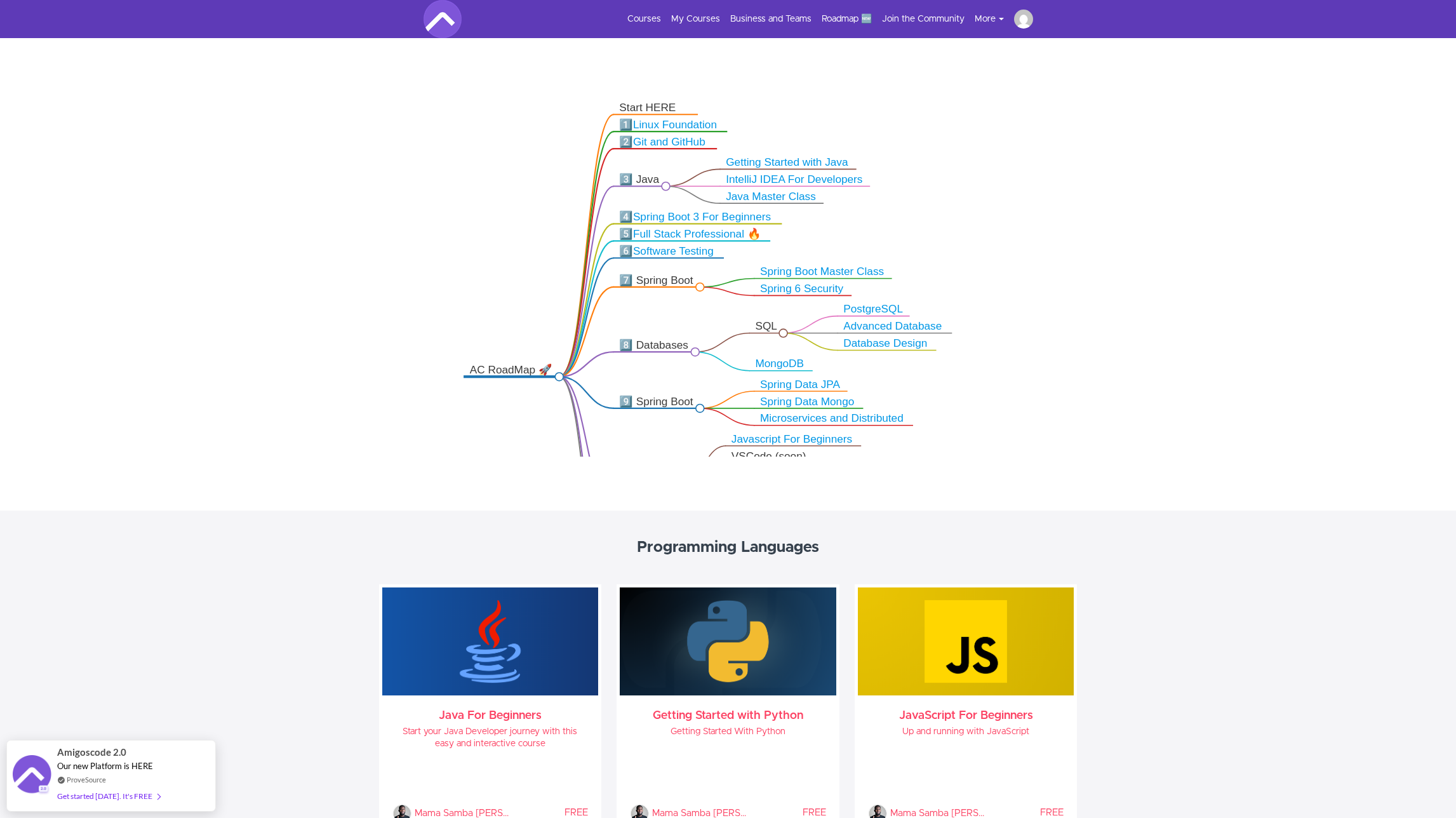
scroll to position [351, 0]
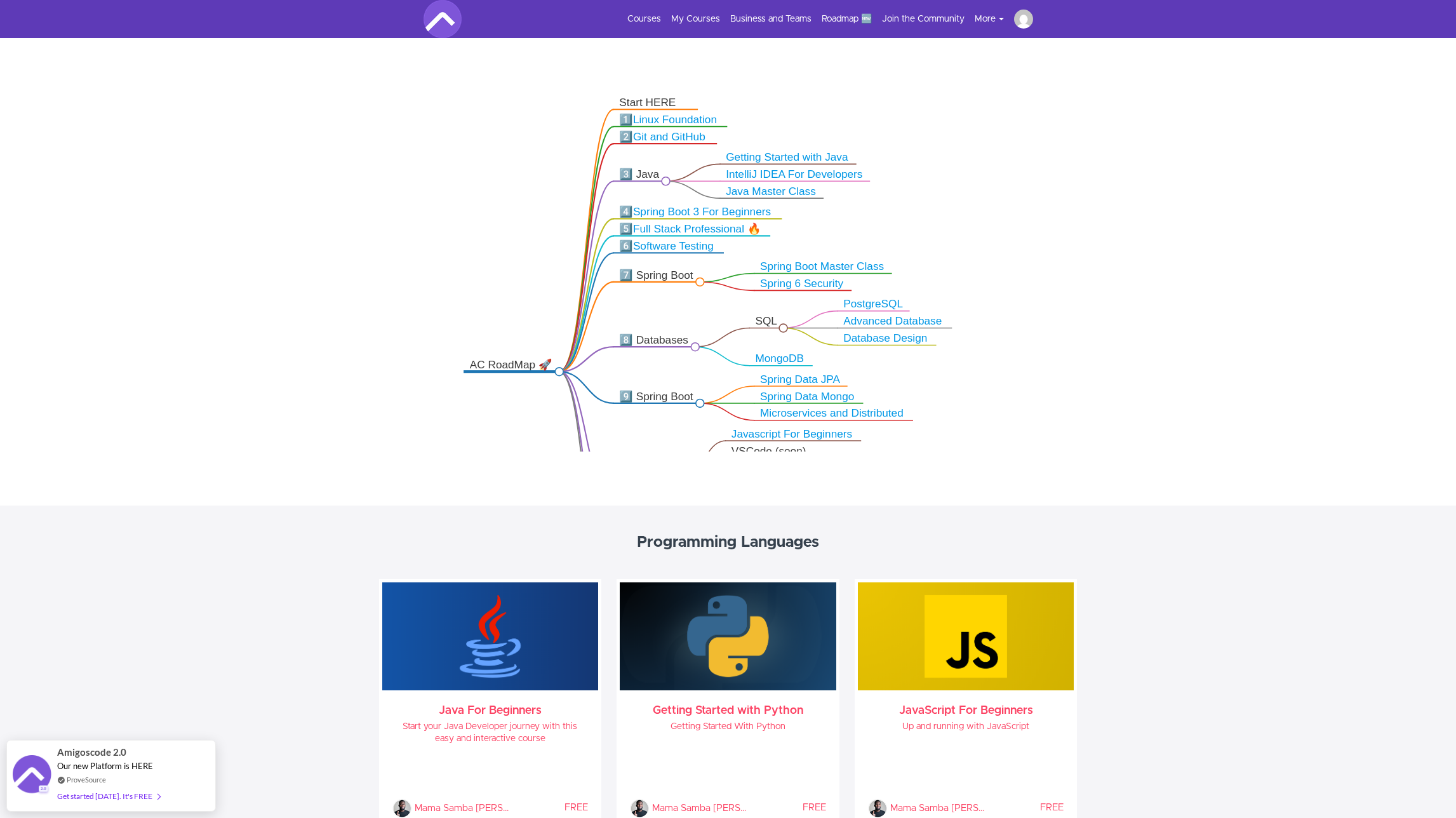
drag, startPoint x: 860, startPoint y: 320, endPoint x: 859, endPoint y: 245, distance: 75.0
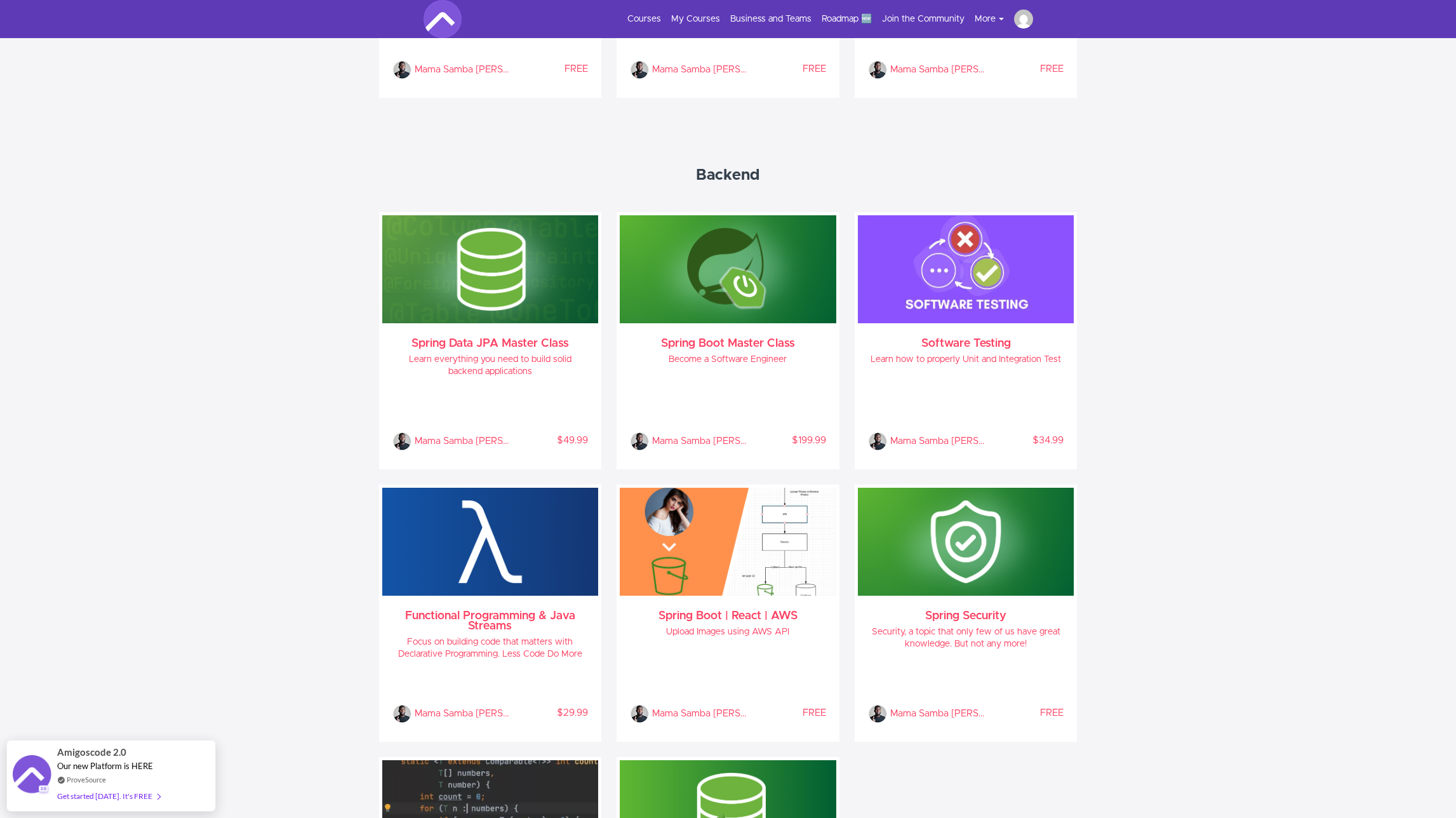
scroll to position [1090, 0]
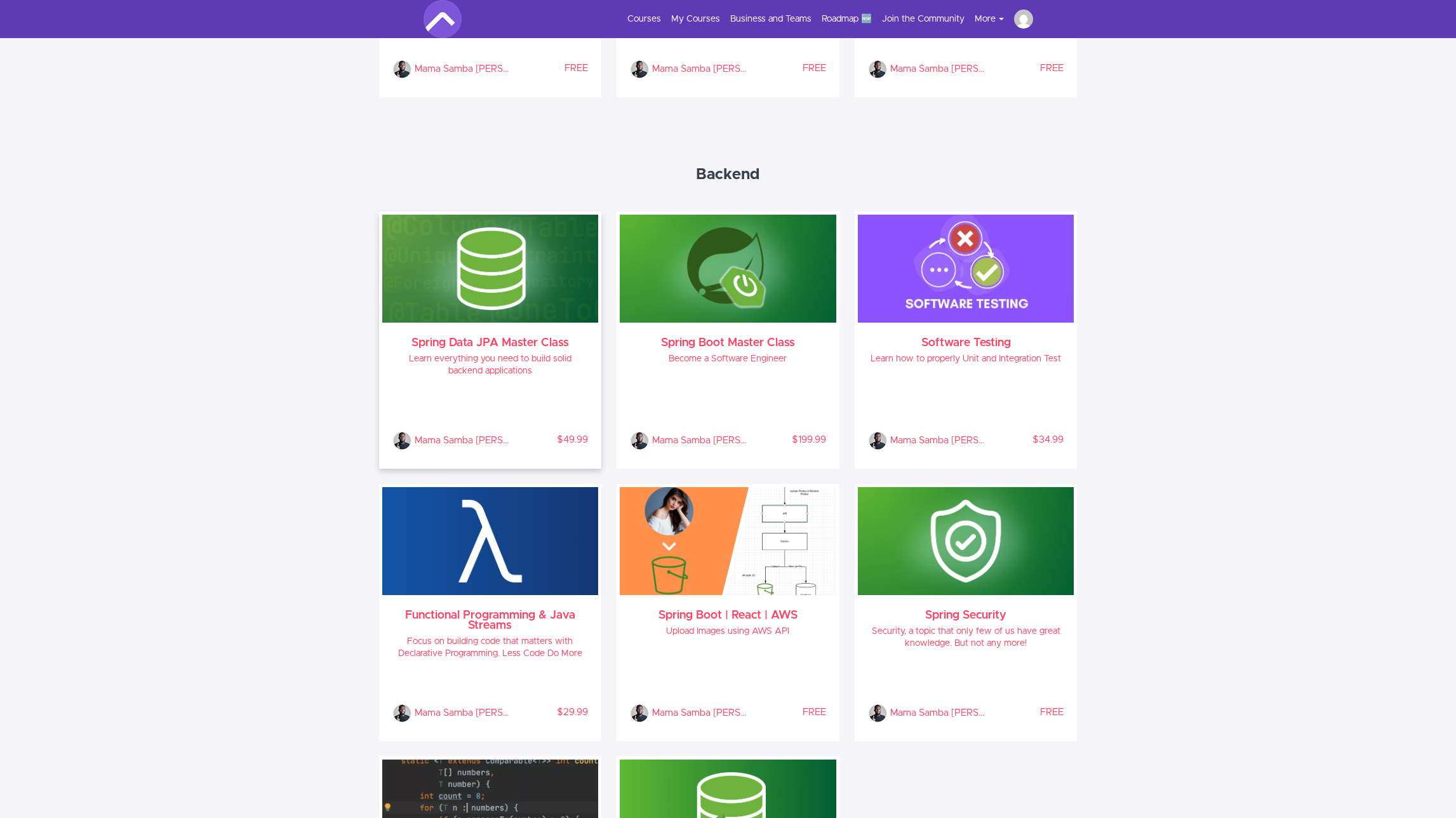
click at [525, 342] on h3 "Spring Data JPA Master Class" at bounding box center [490, 343] width 196 height 10
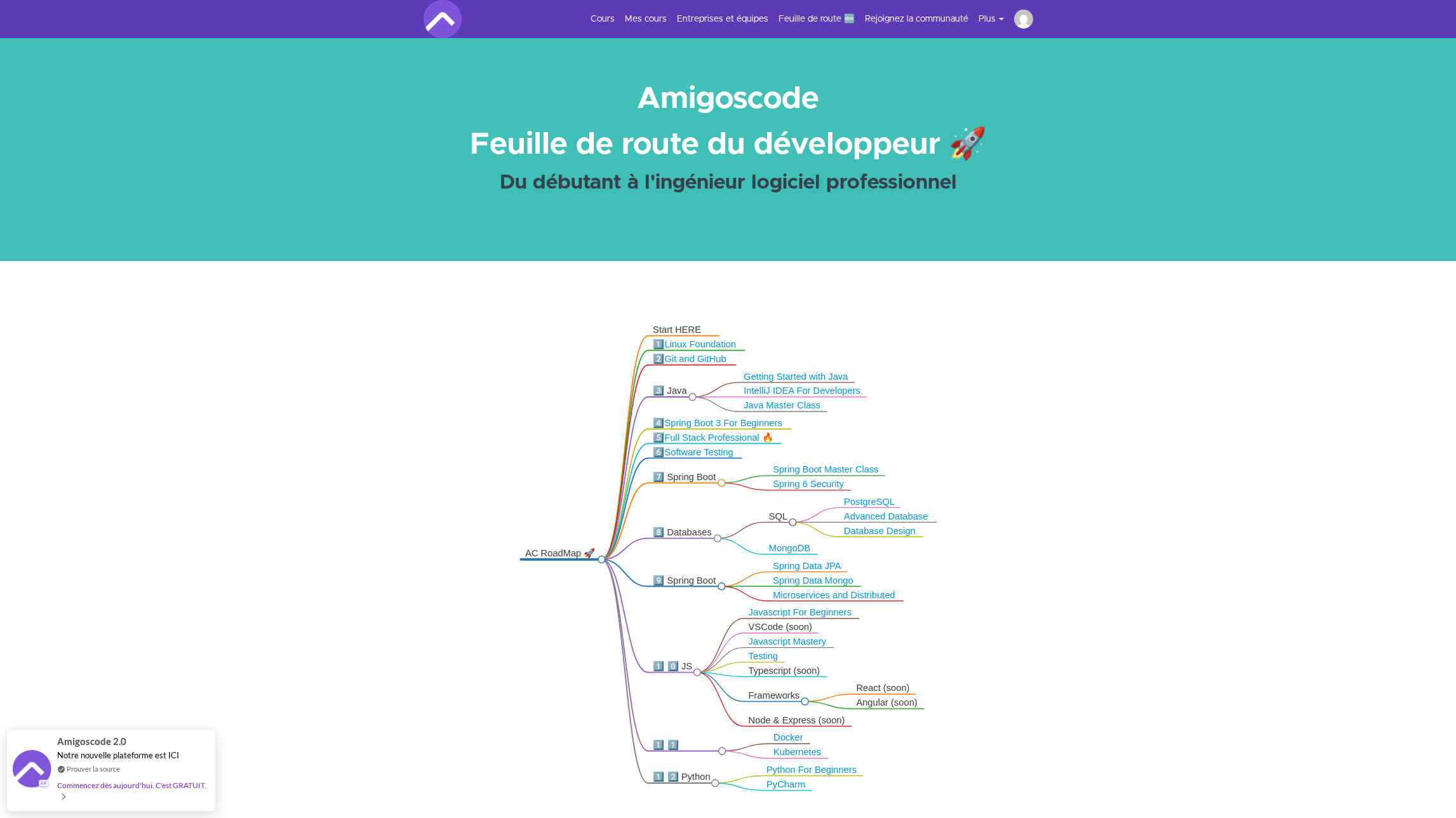
click at [716, 452] on link "Software Testing" at bounding box center [698, 452] width 69 height 10
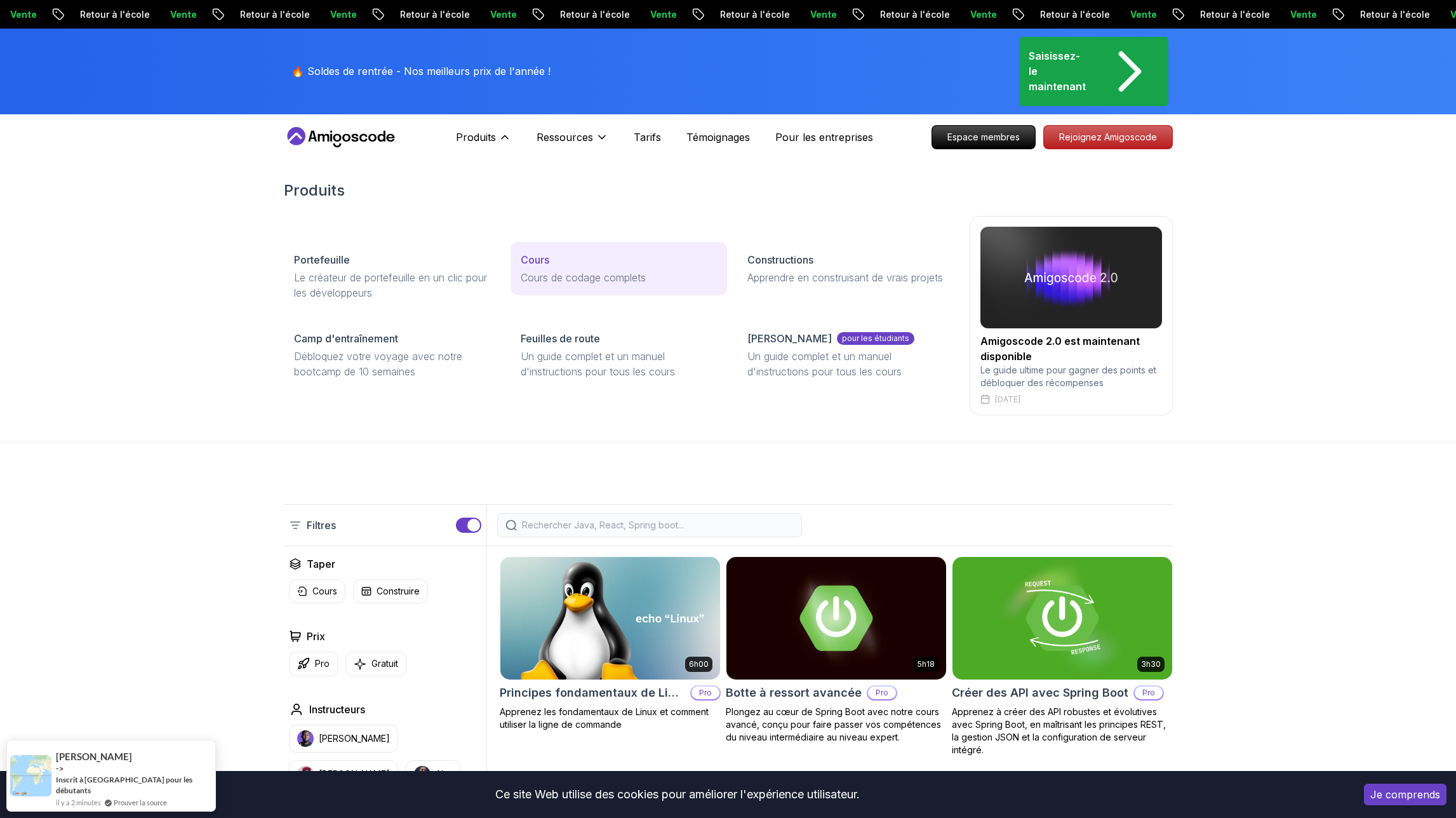
click at [541, 263] on font "Cours" at bounding box center [535, 260] width 29 height 13
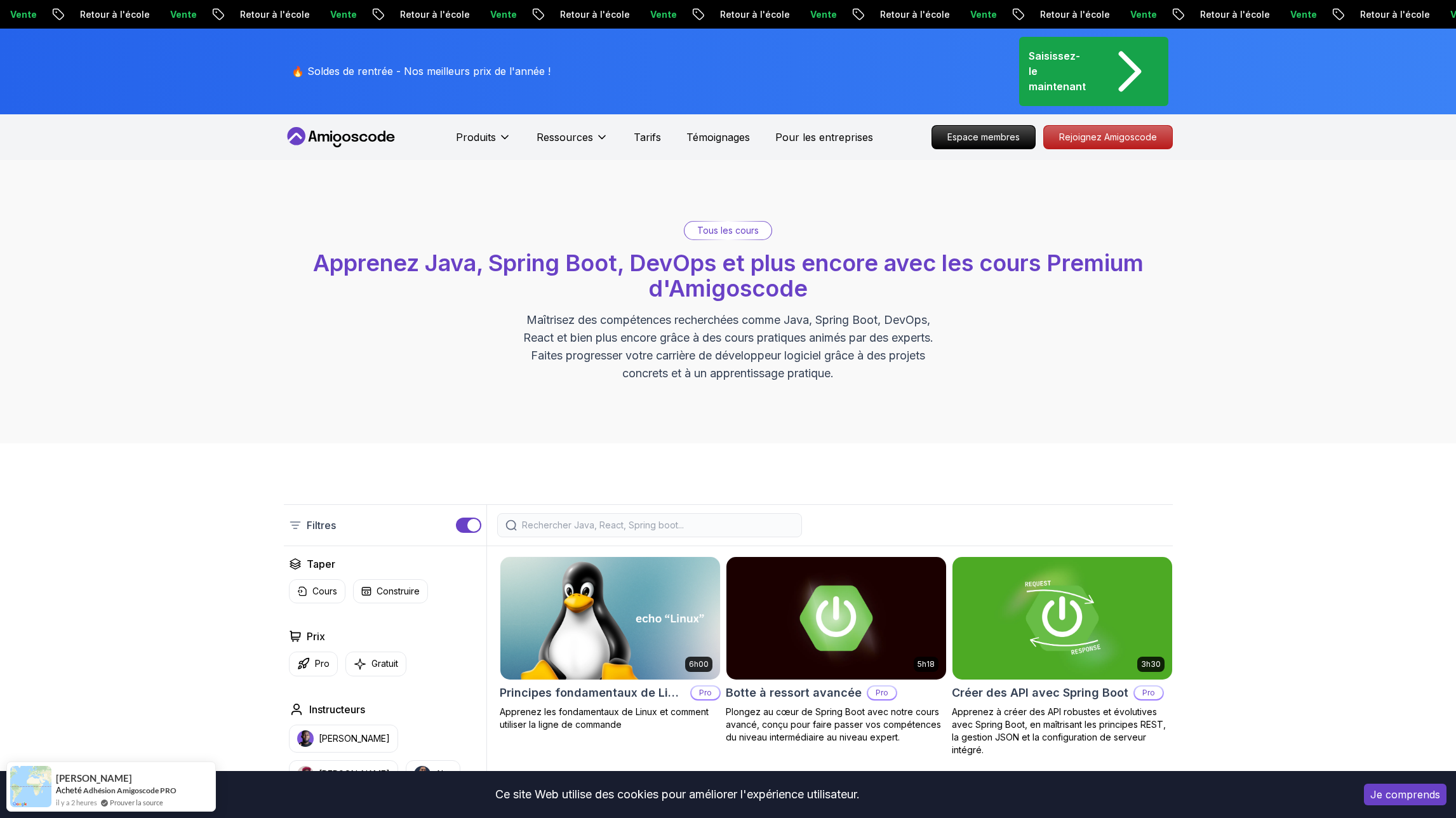
click at [702, 229] on font "Tous les cours" at bounding box center [728, 230] width 61 height 11
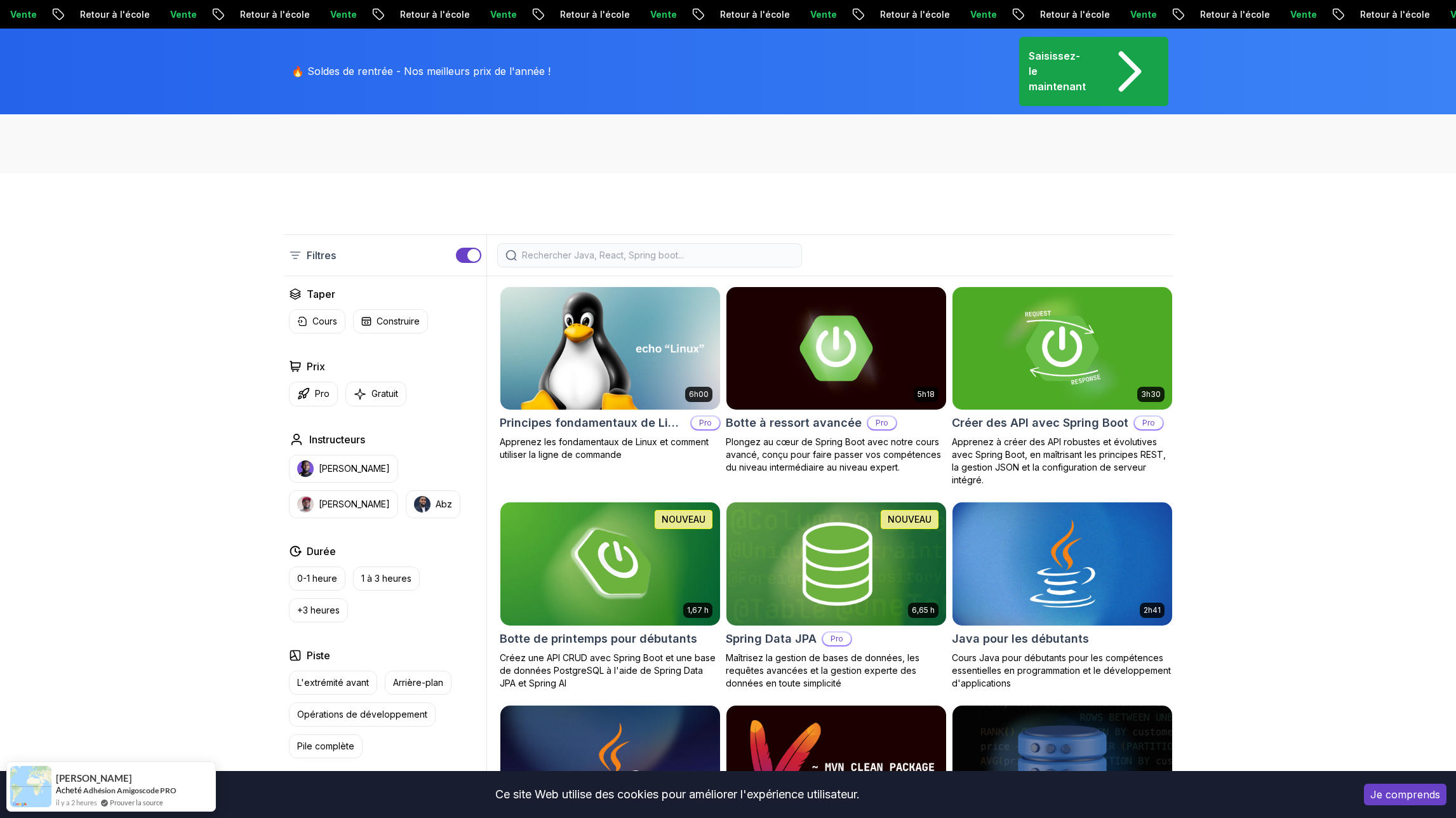
scroll to position [206, 0]
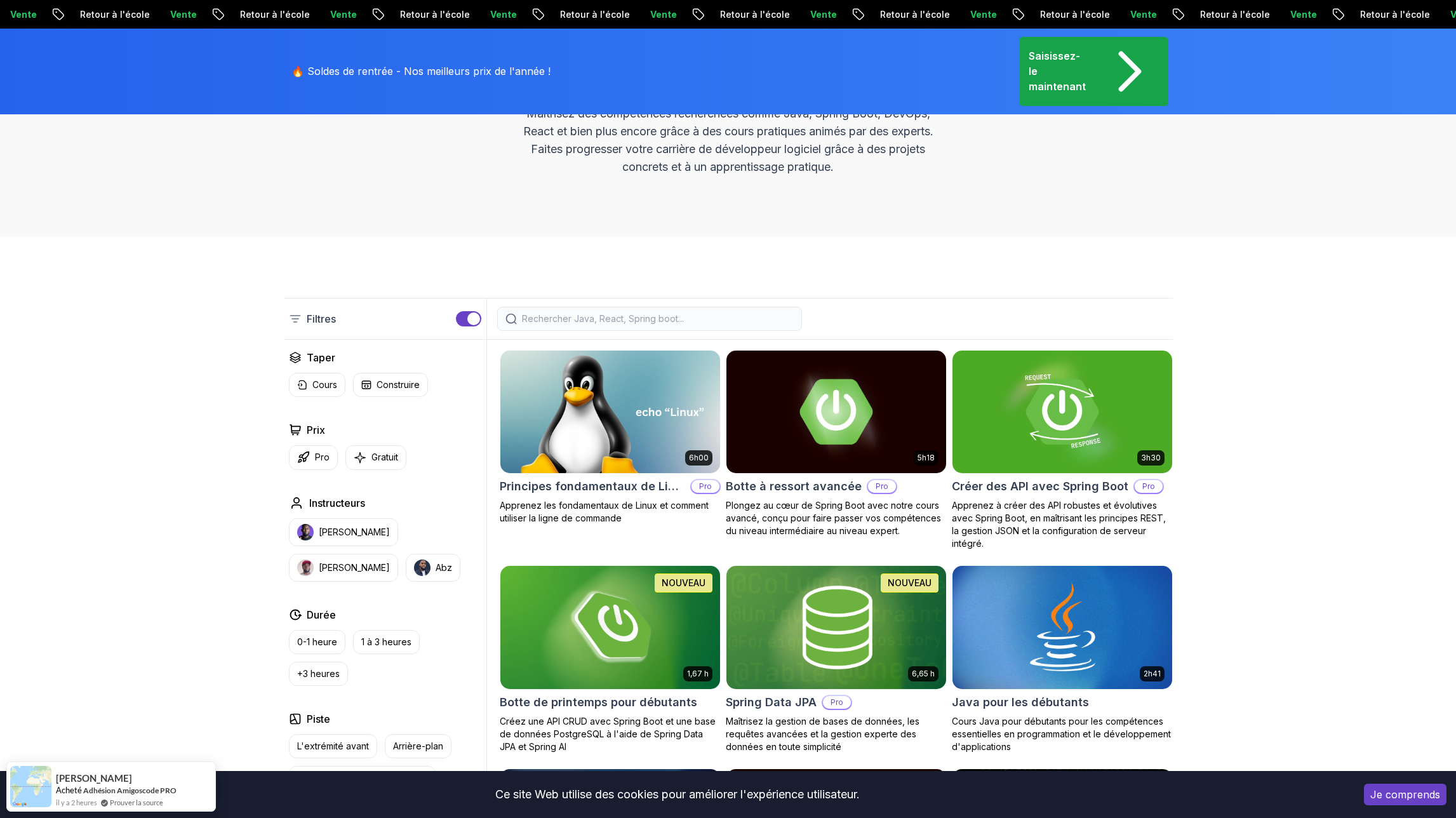
click at [600, 325] on div at bounding box center [649, 318] width 305 height 24
click at [599, 315] on input "search" at bounding box center [658, 319] width 272 height 13
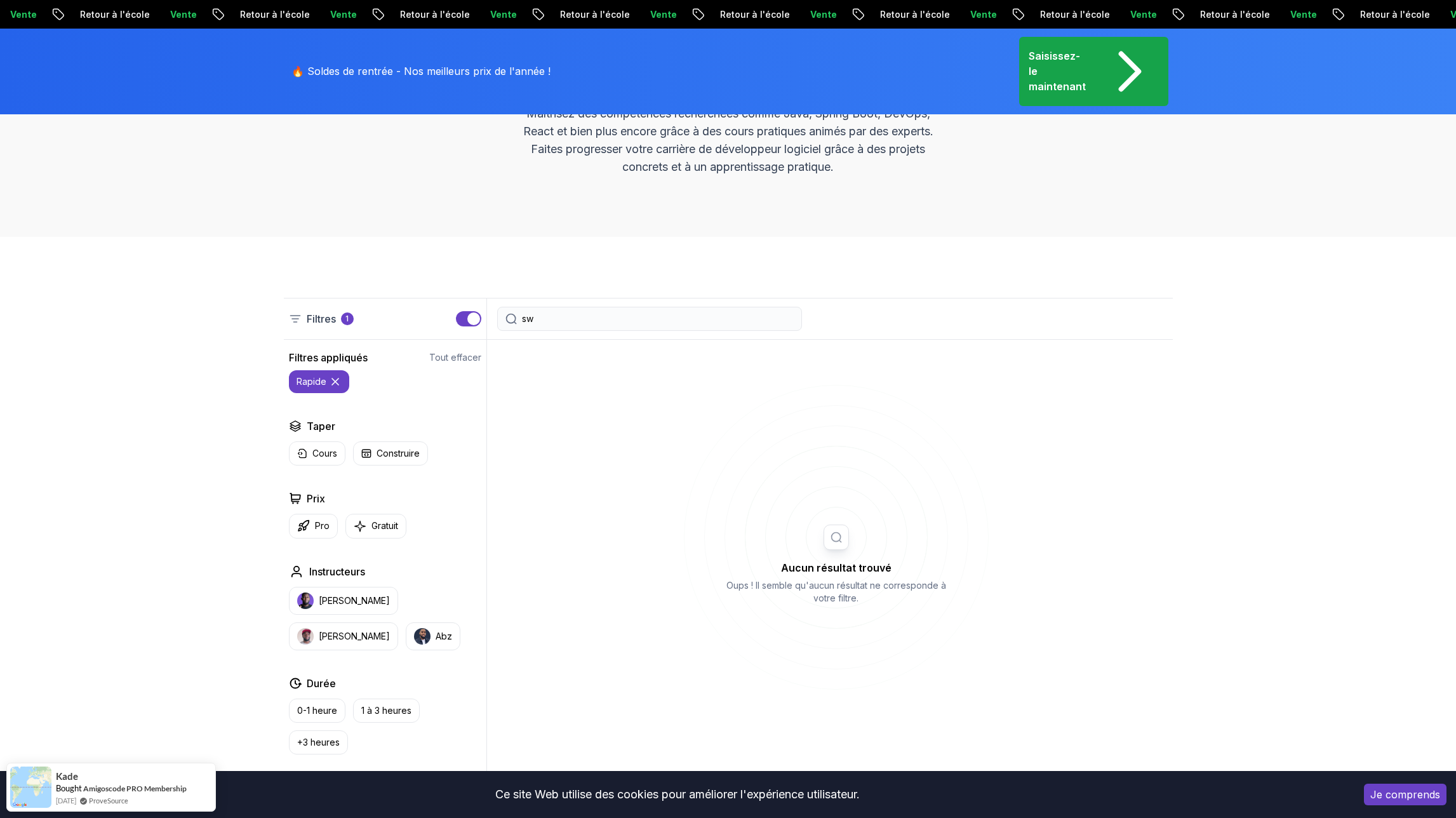
type input "s"
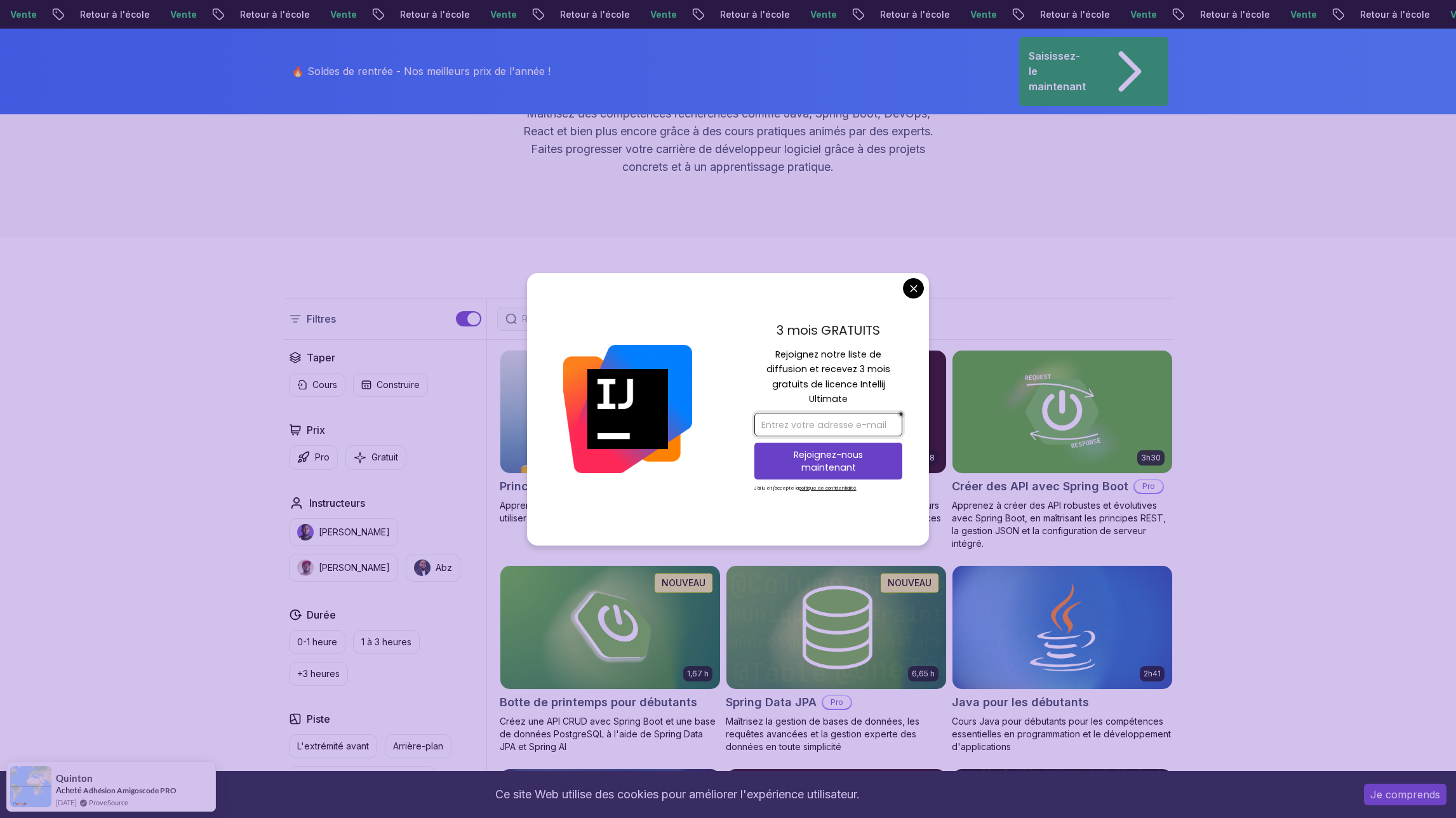
click at [843, 419] on input "email" at bounding box center [828, 425] width 148 height 23
type input "o"
type input "codewitholivier@gmail.com"
click at [843, 450] on font "Rejoignez-nous maintenant" at bounding box center [828, 461] width 69 height 25
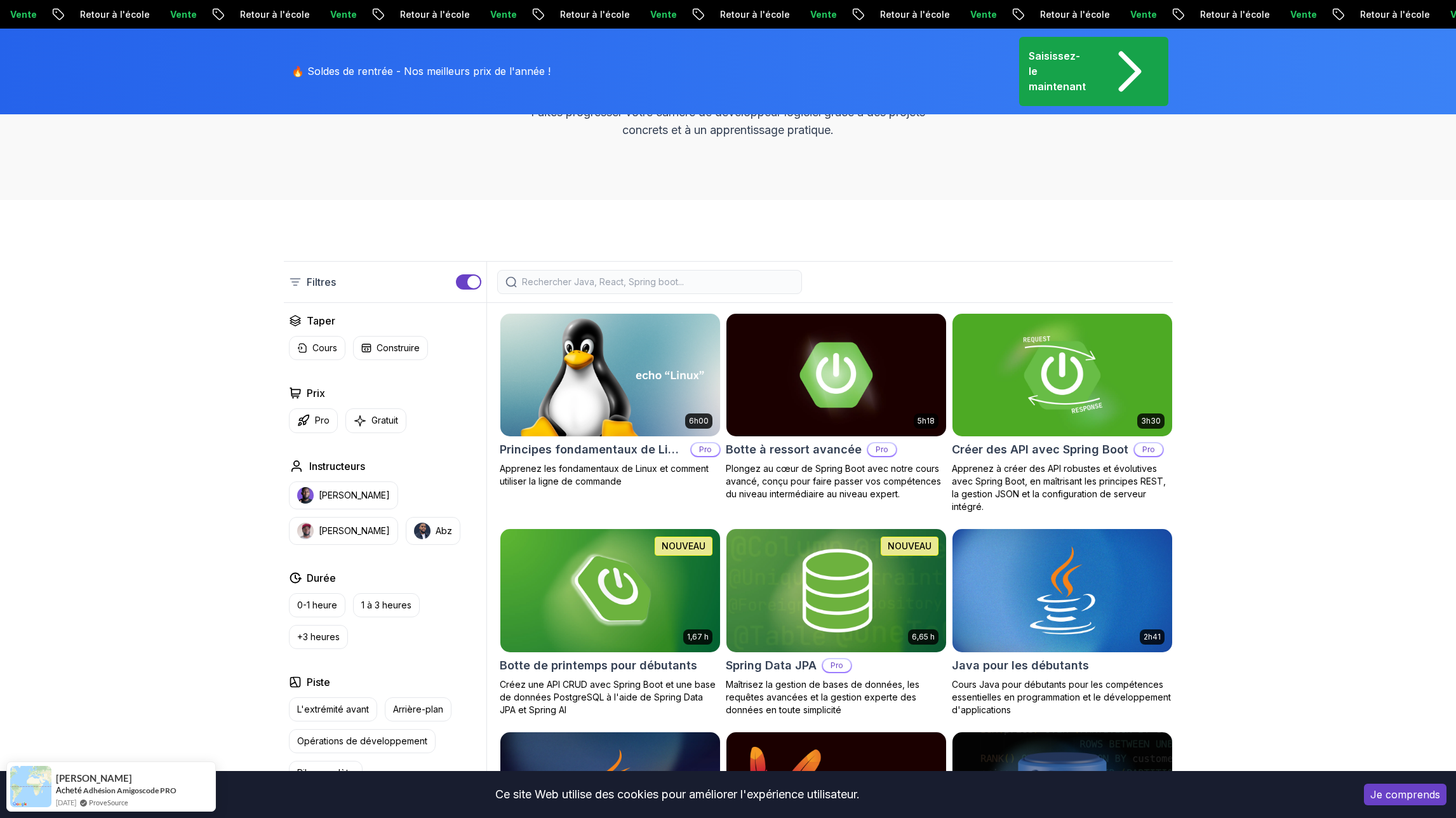
scroll to position [252, 0]
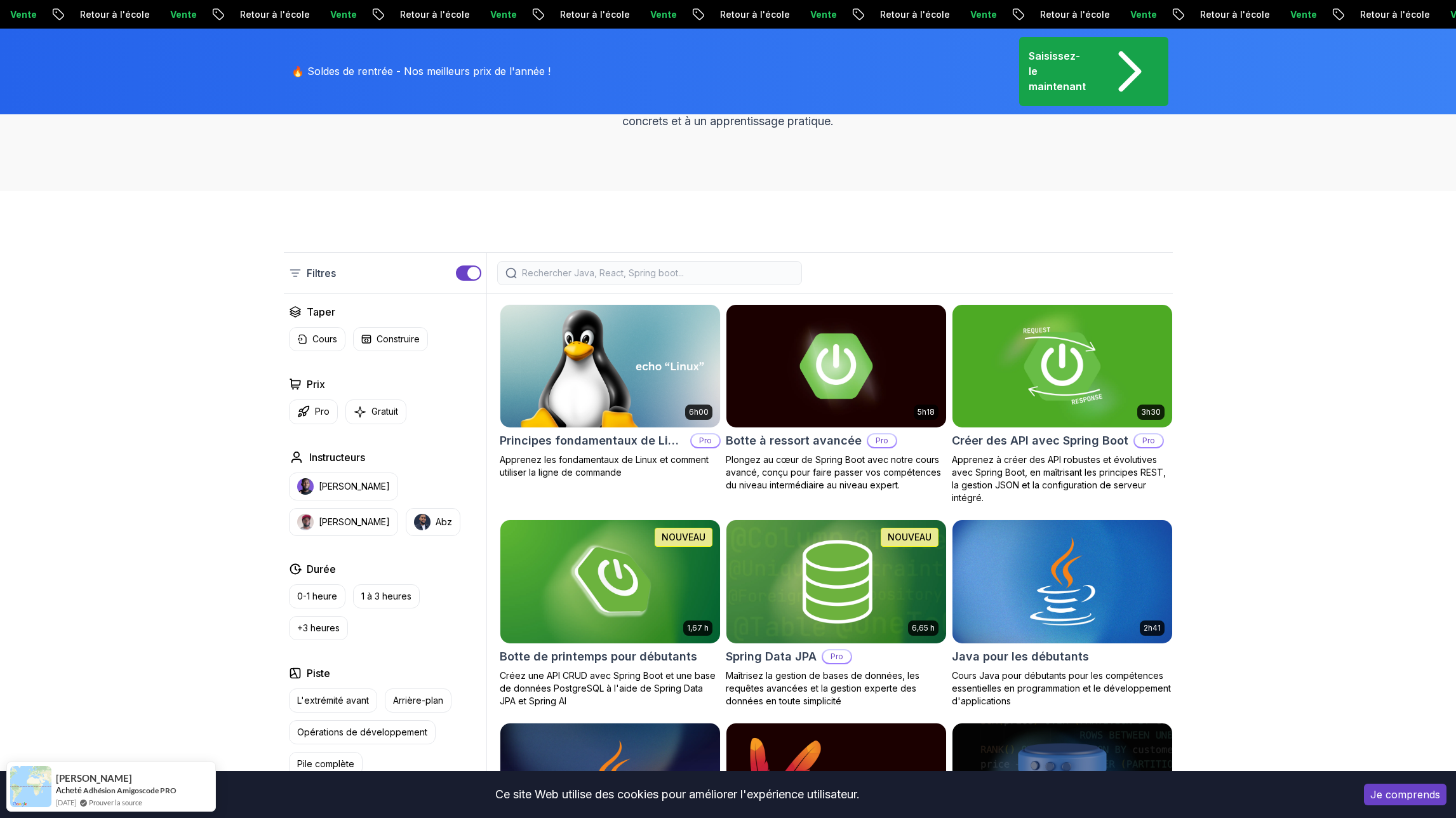
click at [1047, 360] on img at bounding box center [1062, 366] width 231 height 129
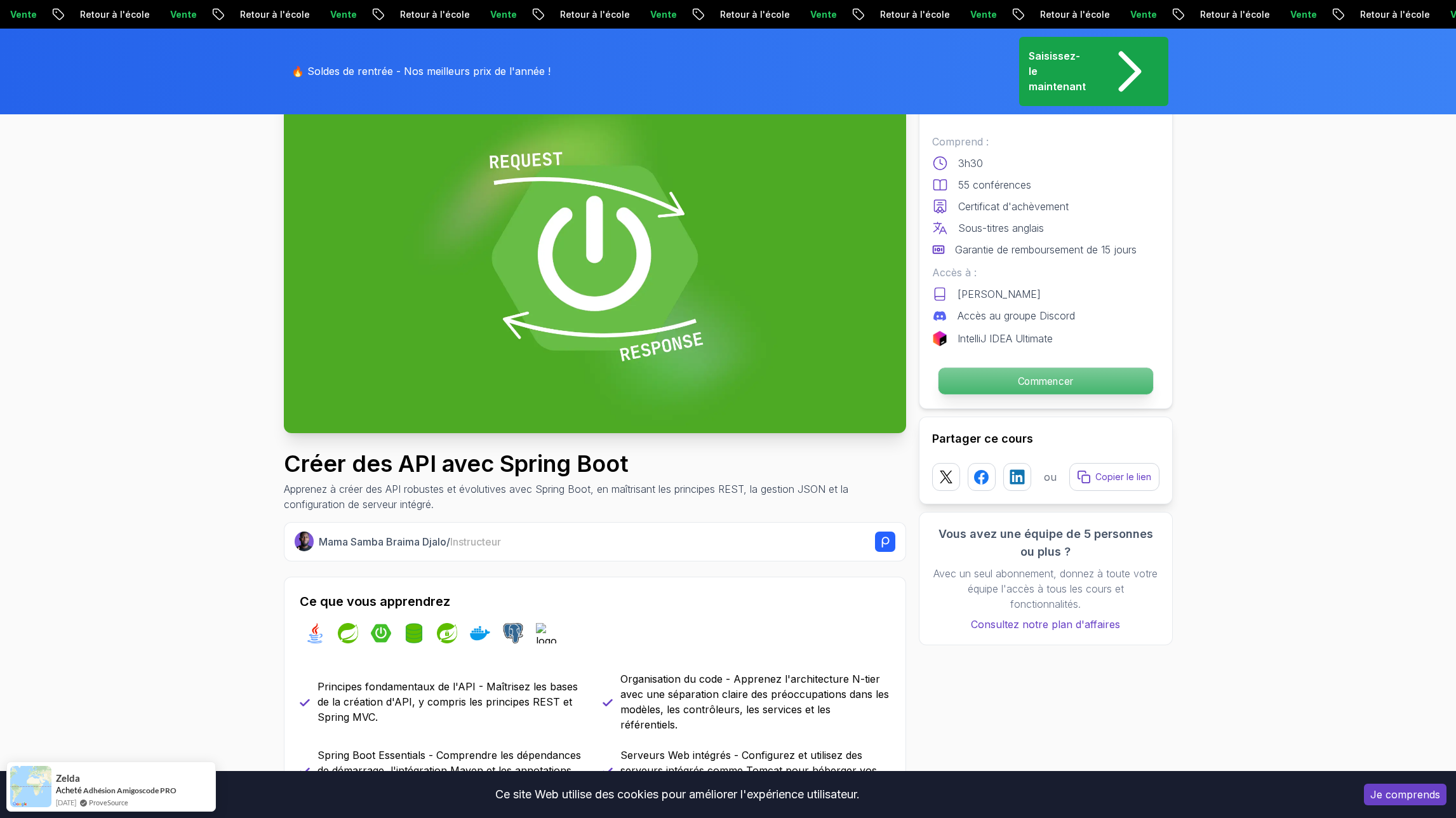
click at [1029, 378] on font "Commencer" at bounding box center [1044, 380] width 56 height 12
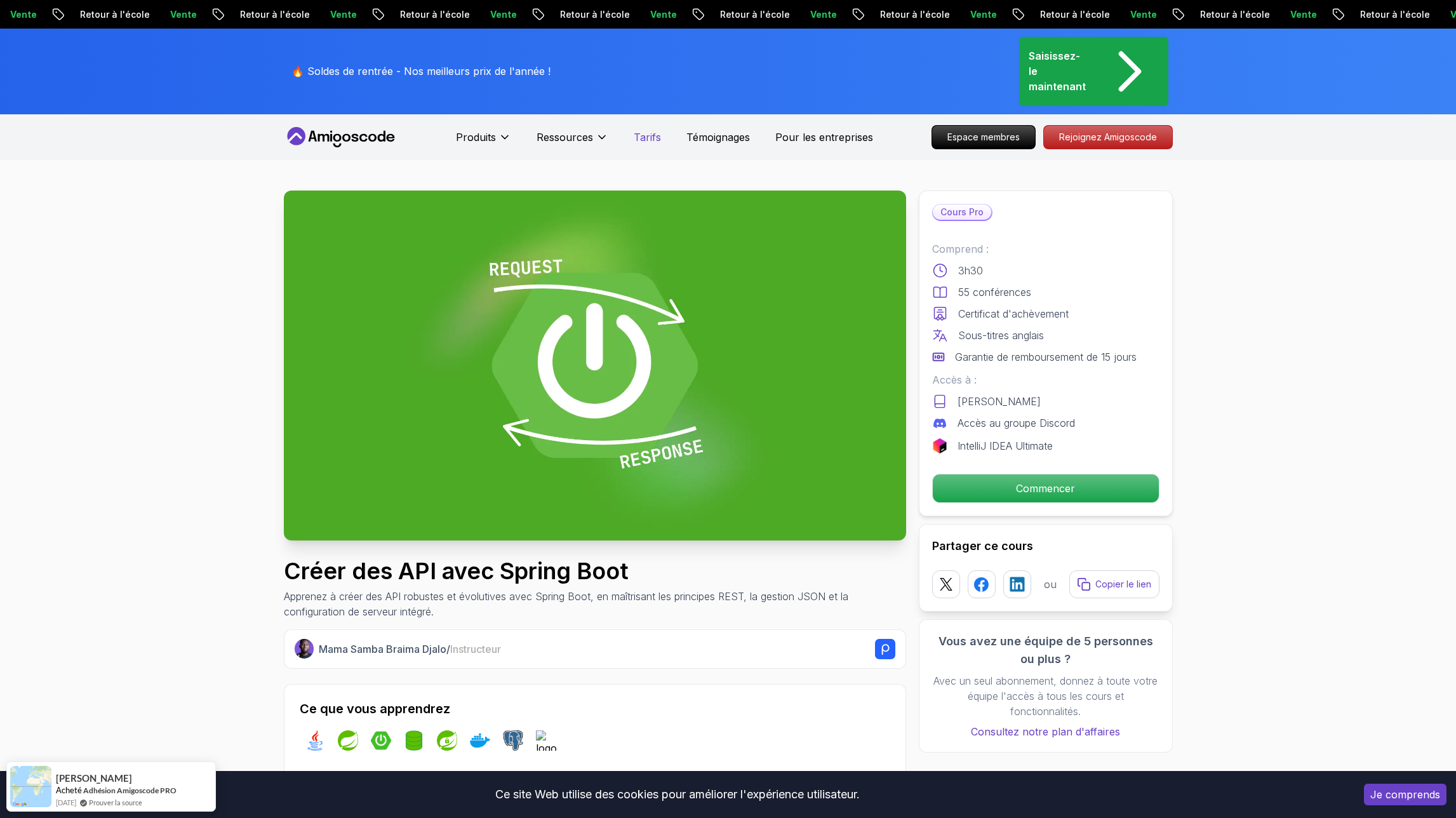
click at [650, 137] on font "Tarifs" at bounding box center [647, 137] width 27 height 13
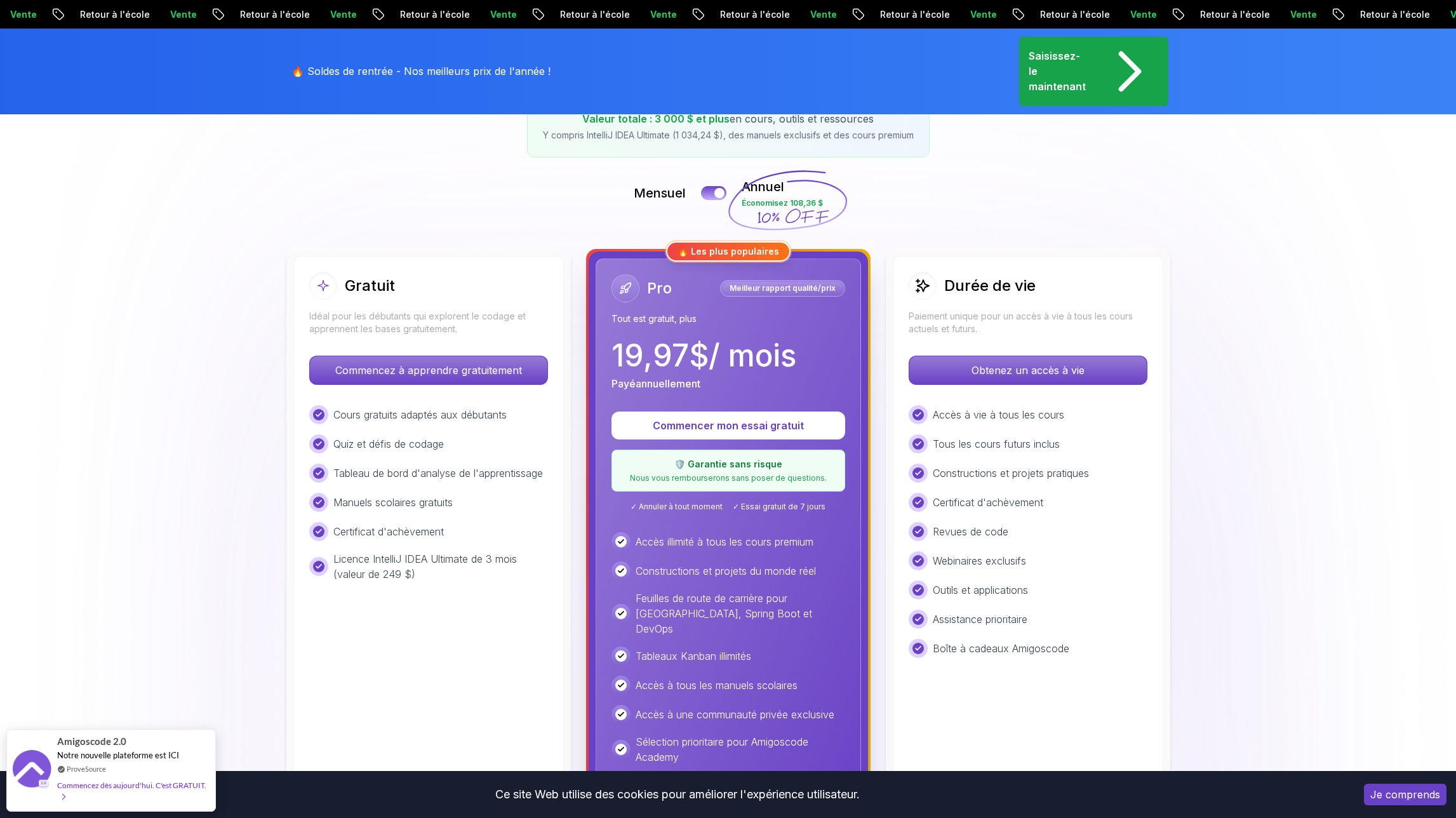
scroll to position [261, 0]
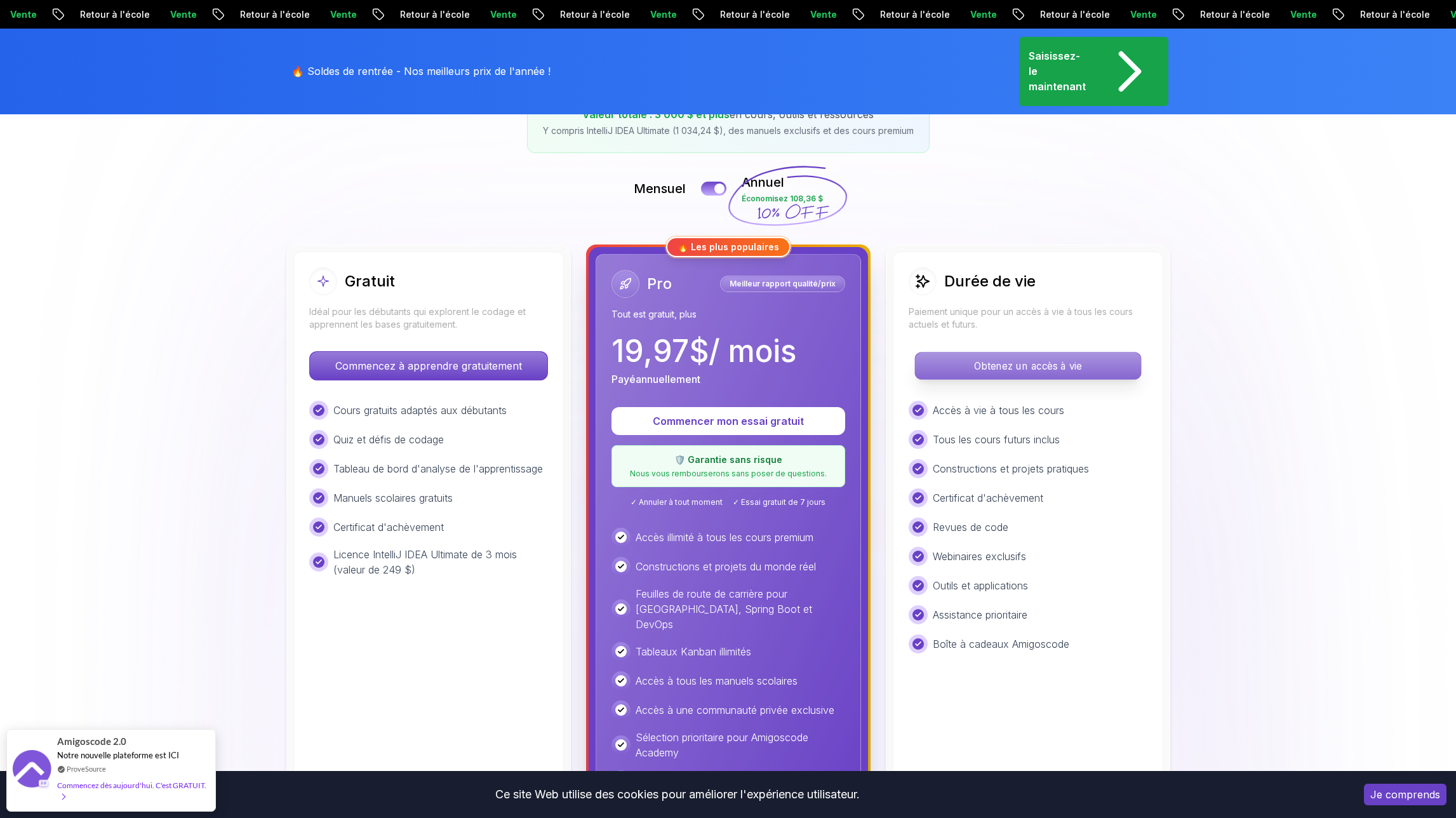
click at [1004, 359] on font "Obtenez un accès à vie" at bounding box center [1028, 365] width 107 height 12
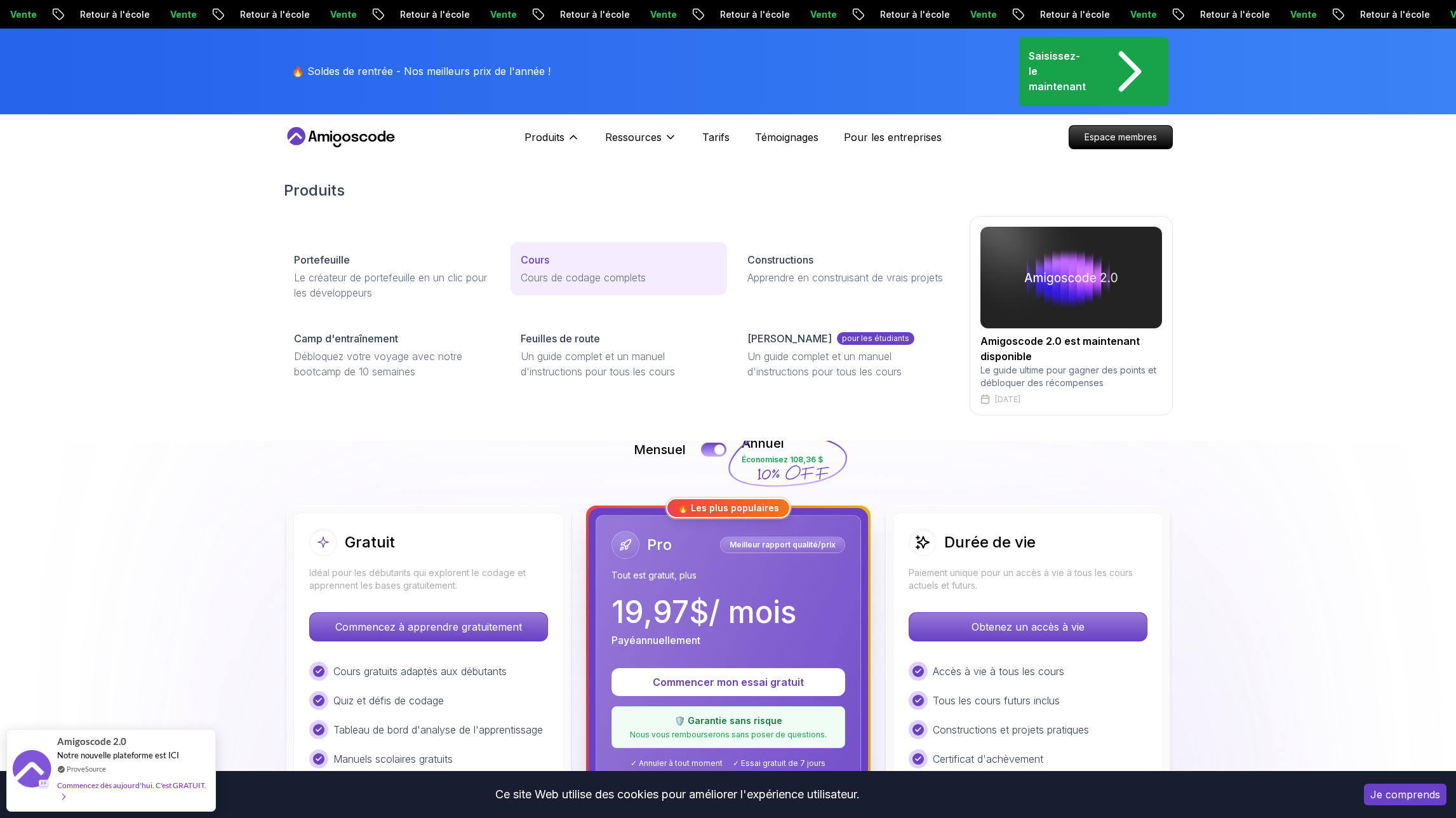
click at [556, 265] on link "Cours Cours de codage complets" at bounding box center [618, 268] width 216 height 54
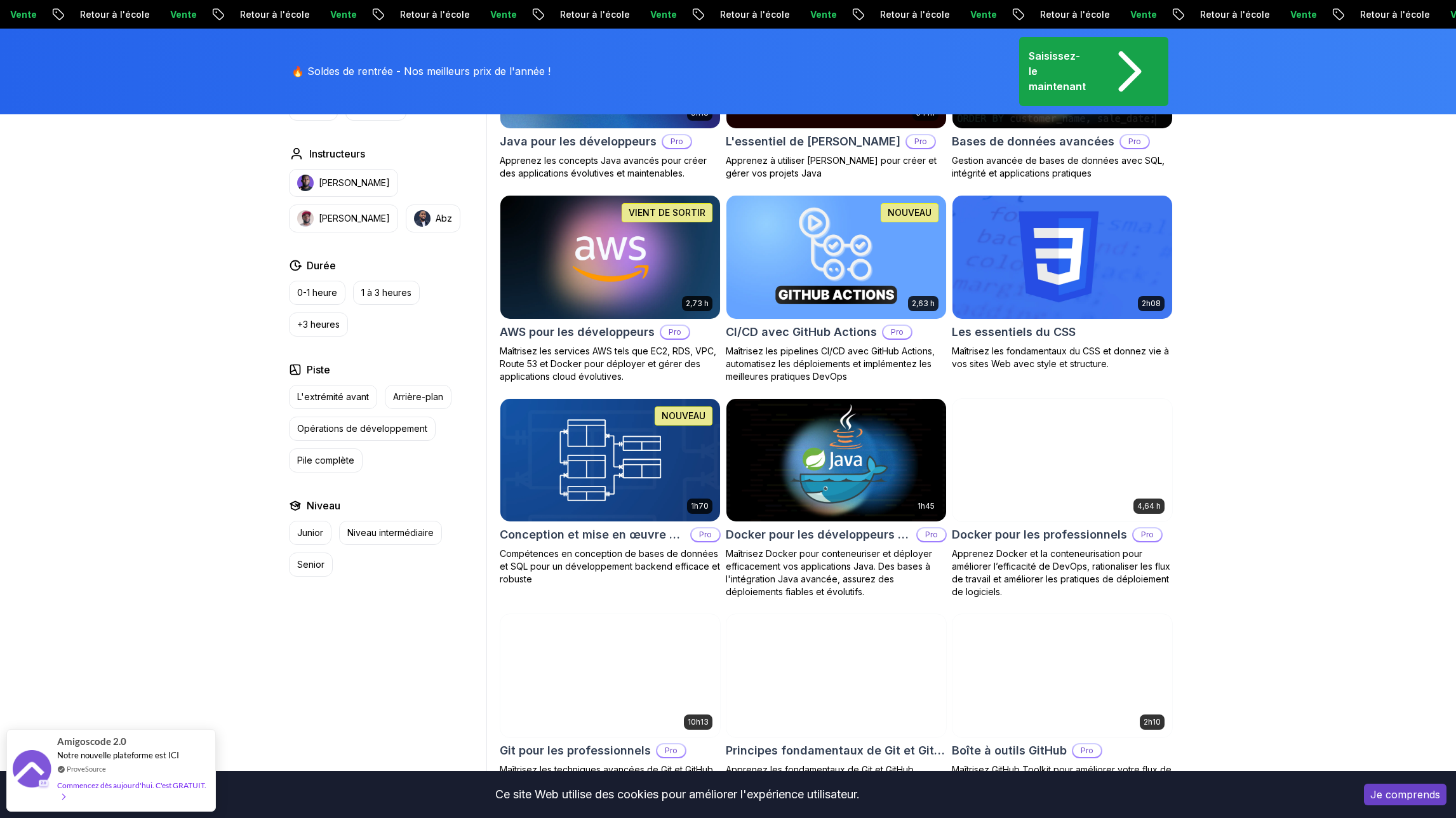
scroll to position [972, 0]
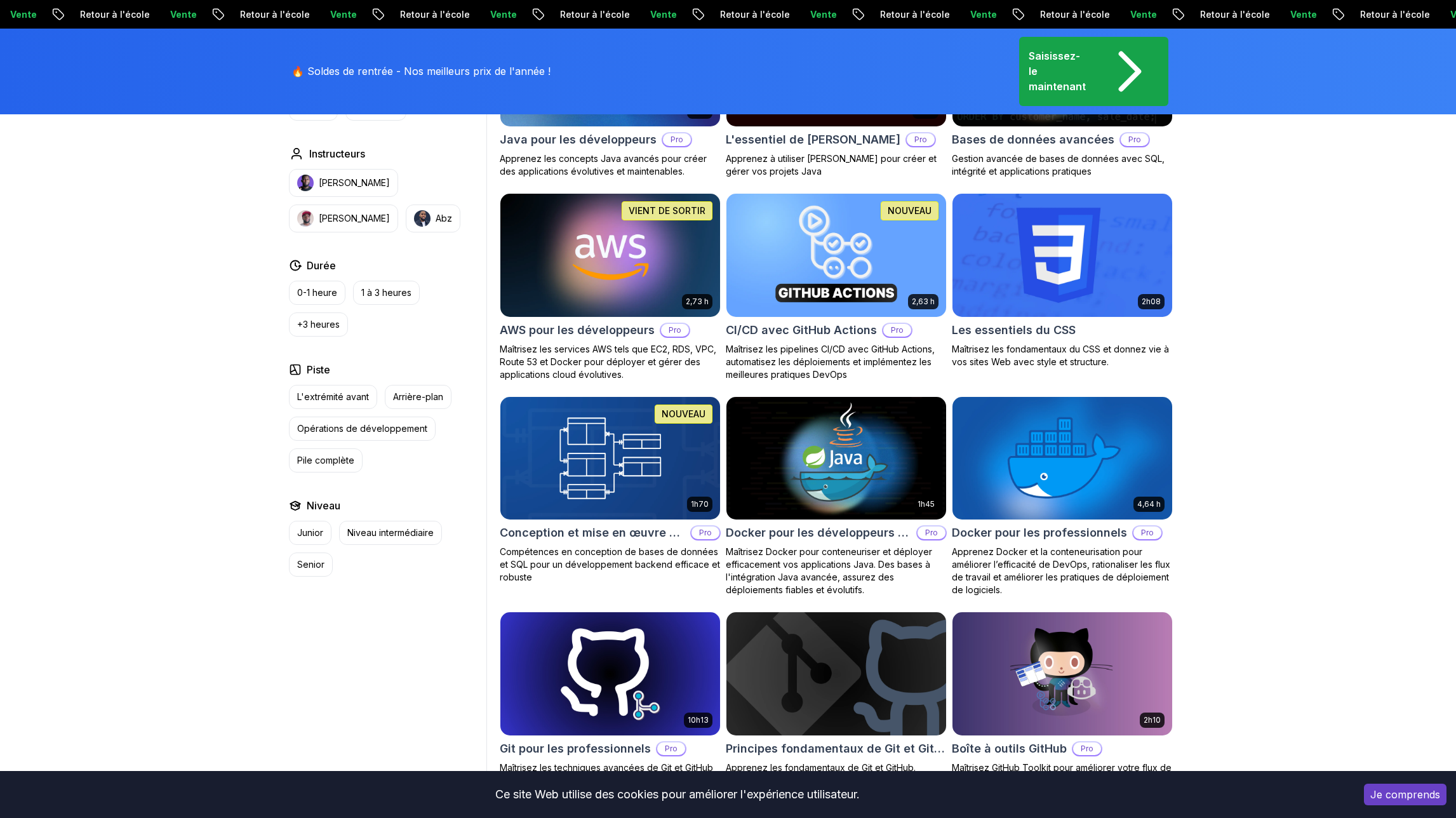
click at [1010, 327] on font "Les essentiels du CSS" at bounding box center [1013, 330] width 124 height 13
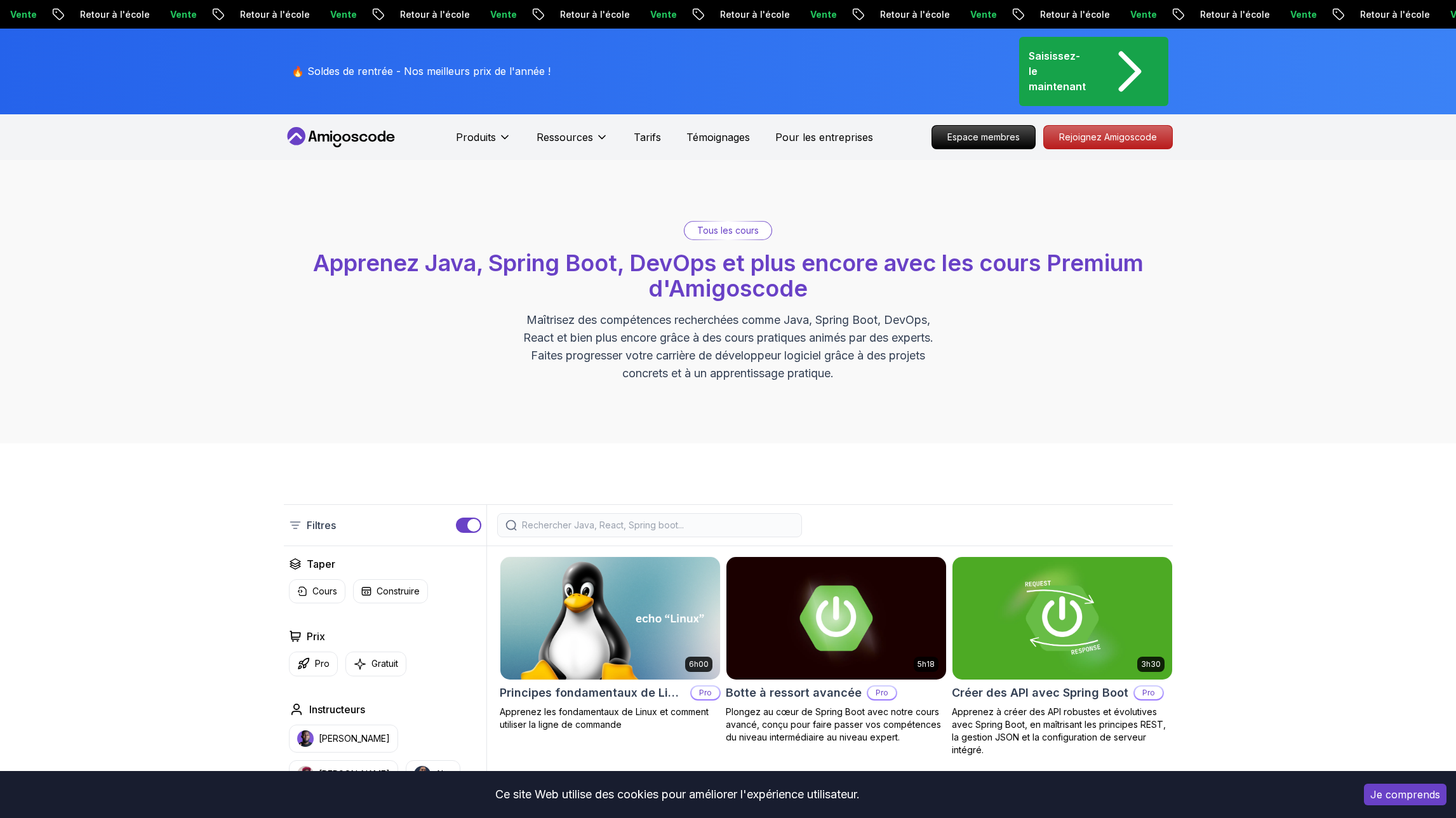
click at [710, 226] on font "Tous les cours" at bounding box center [728, 230] width 61 height 11
click at [717, 228] on font "Tous les cours" at bounding box center [728, 230] width 61 height 11
click at [1076, 64] on p "Saisissez-le maintenant" at bounding box center [1058, 71] width 60 height 46
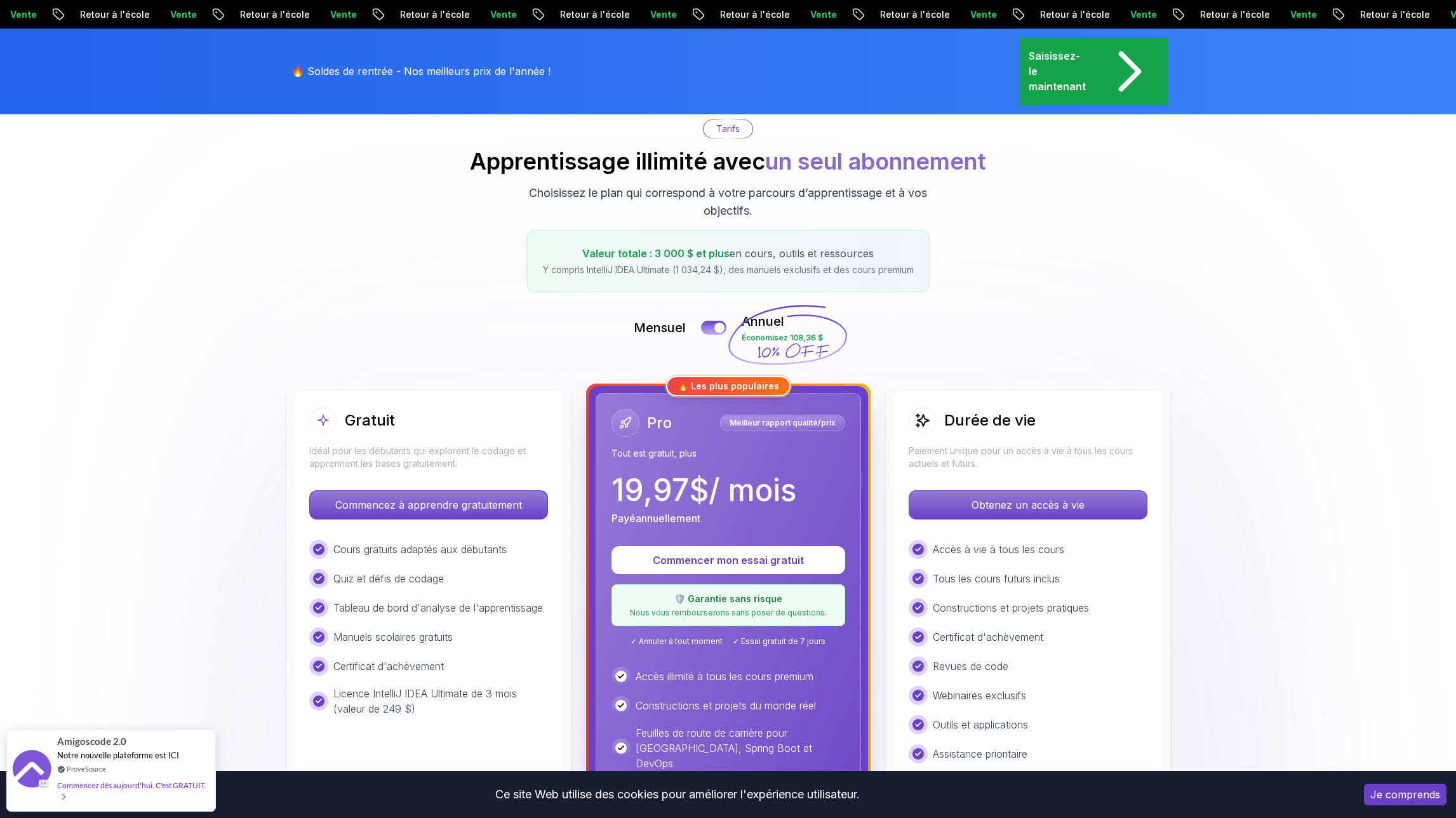
scroll to position [122, 0]
click at [712, 323] on button at bounding box center [713, 327] width 27 height 14
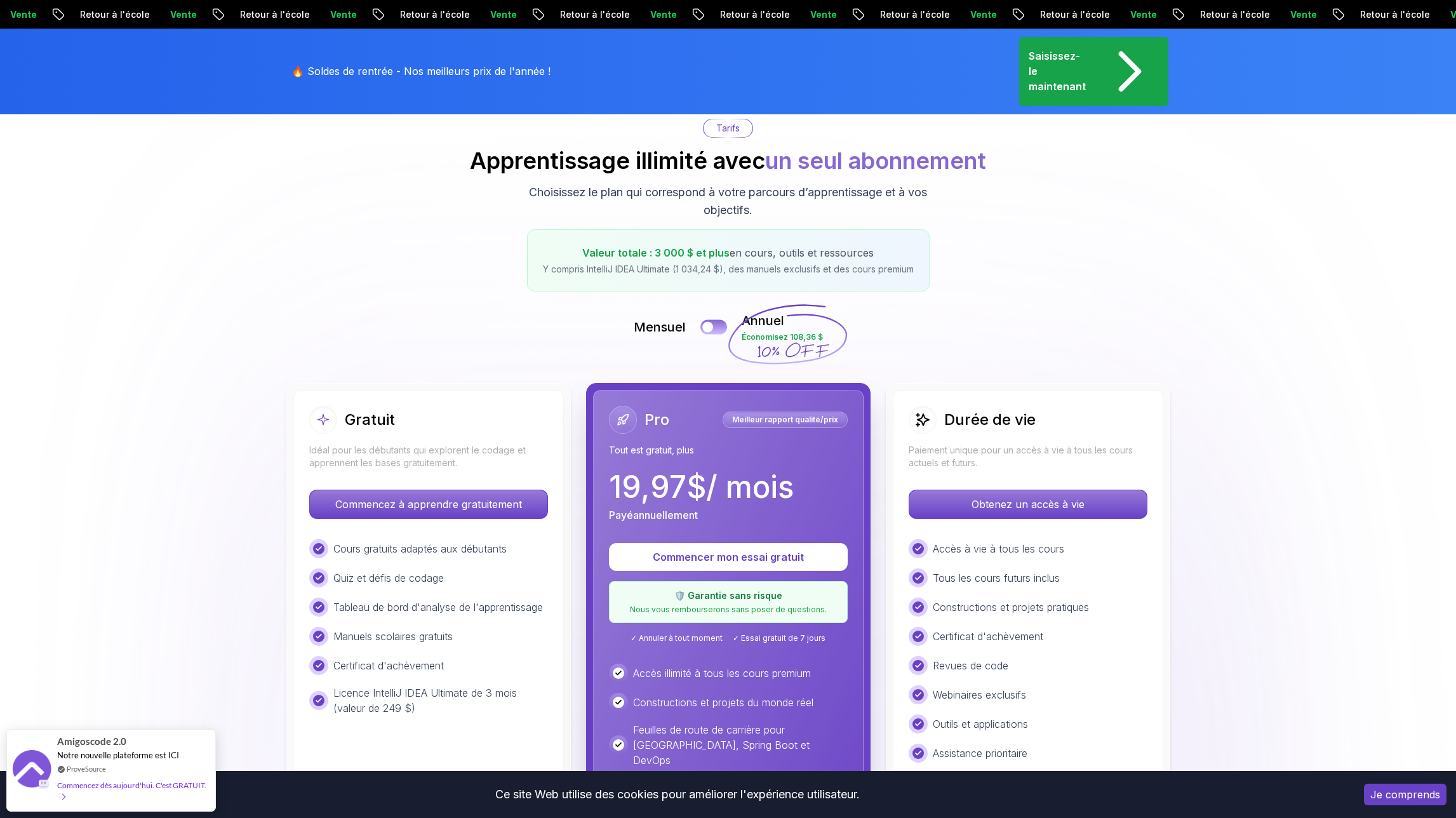
click at [715, 325] on button at bounding box center [713, 327] width 27 height 14
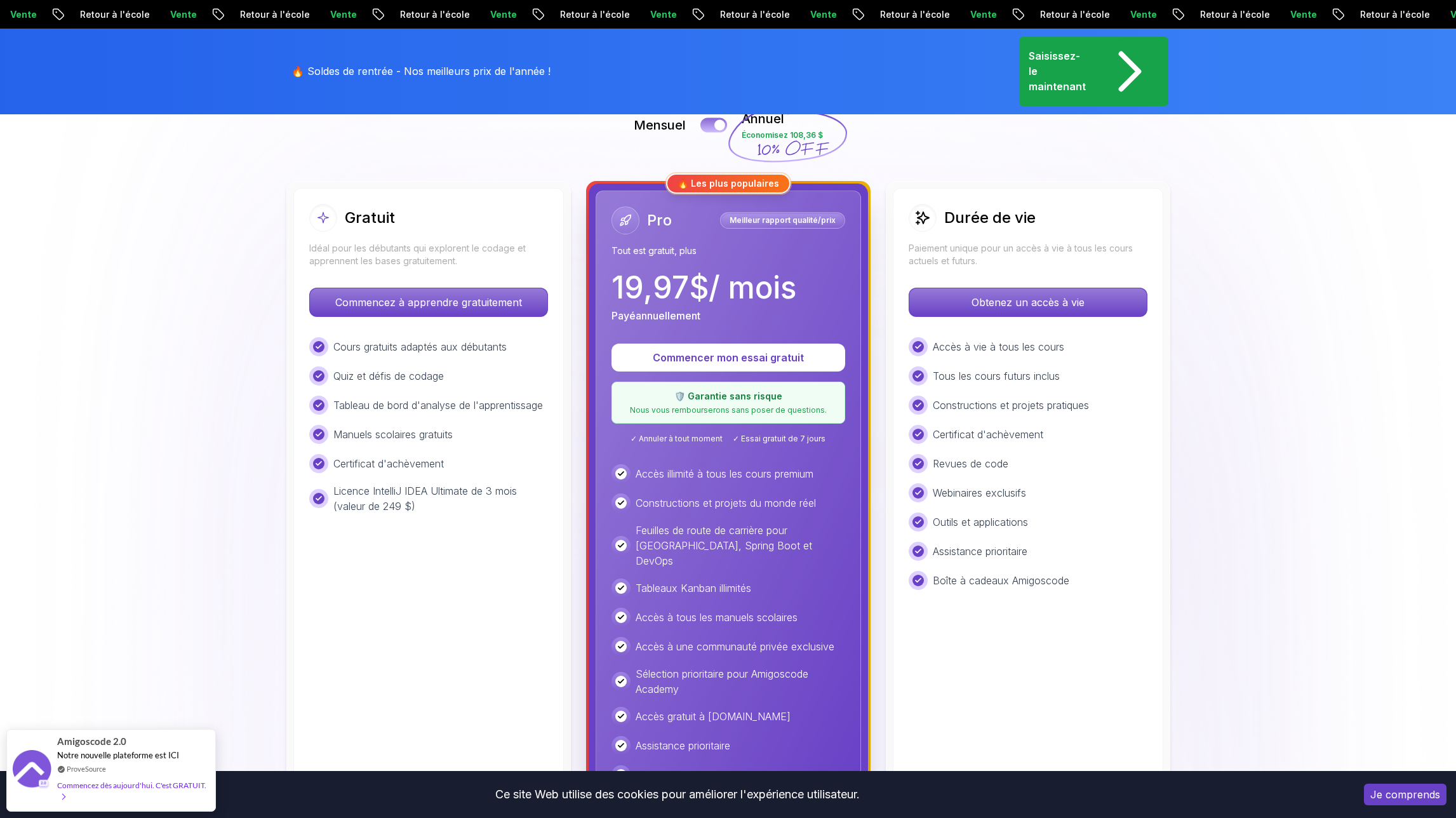
scroll to position [323, 0]
click at [710, 124] on button at bounding box center [713, 126] width 27 height 14
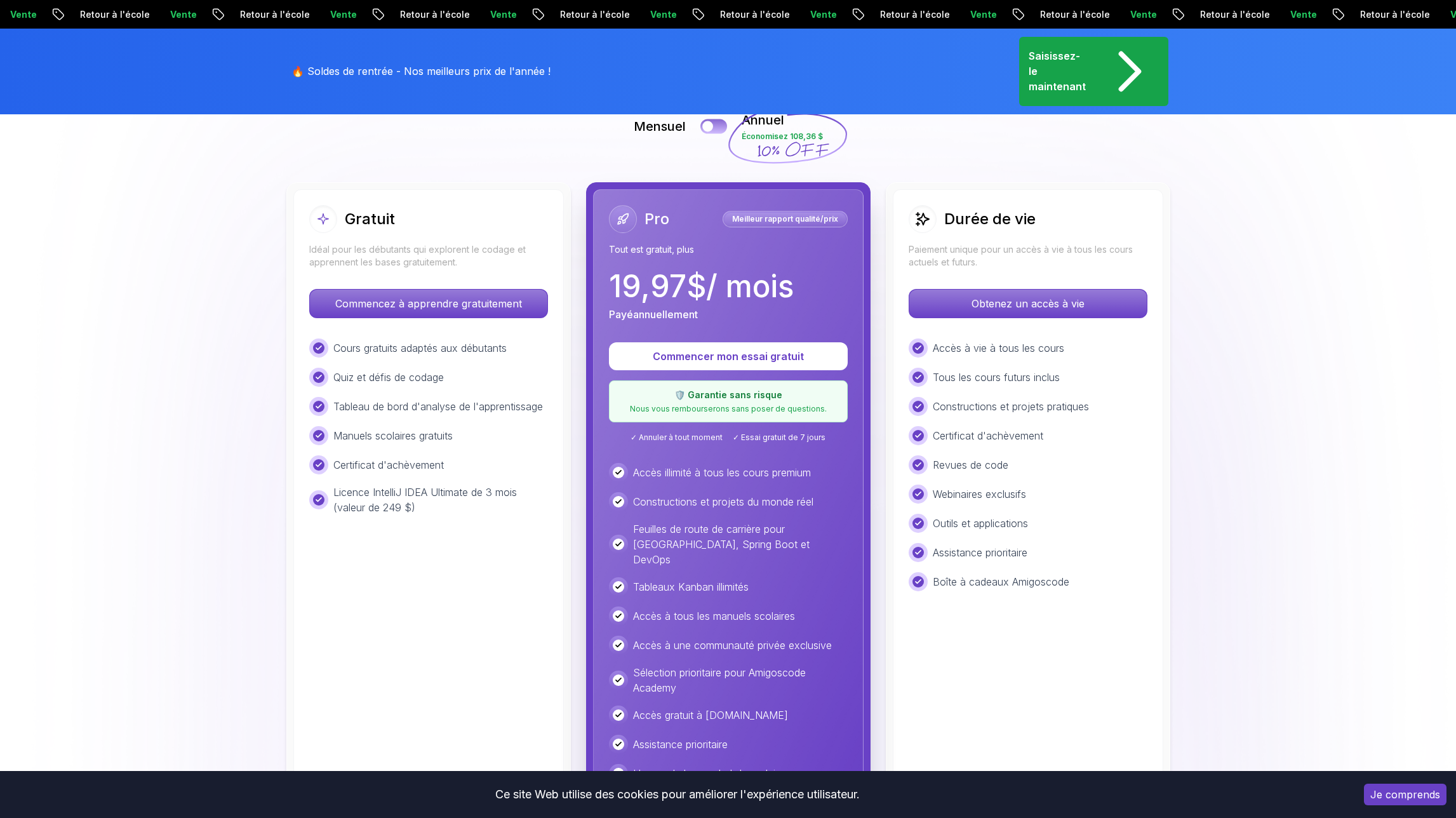
click at [715, 121] on button at bounding box center [713, 126] width 27 height 14
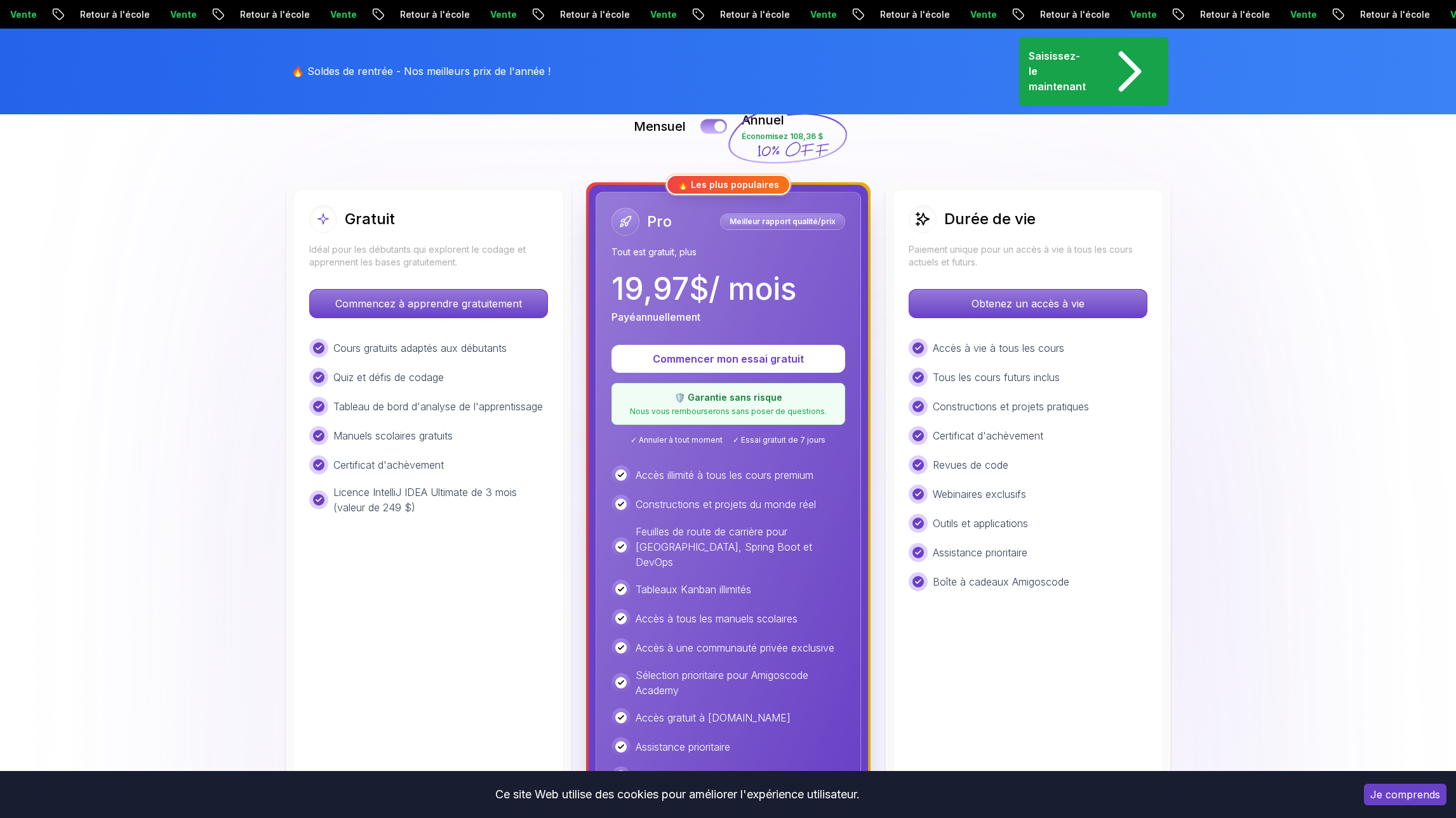
click at [701, 122] on button at bounding box center [713, 126] width 27 height 14
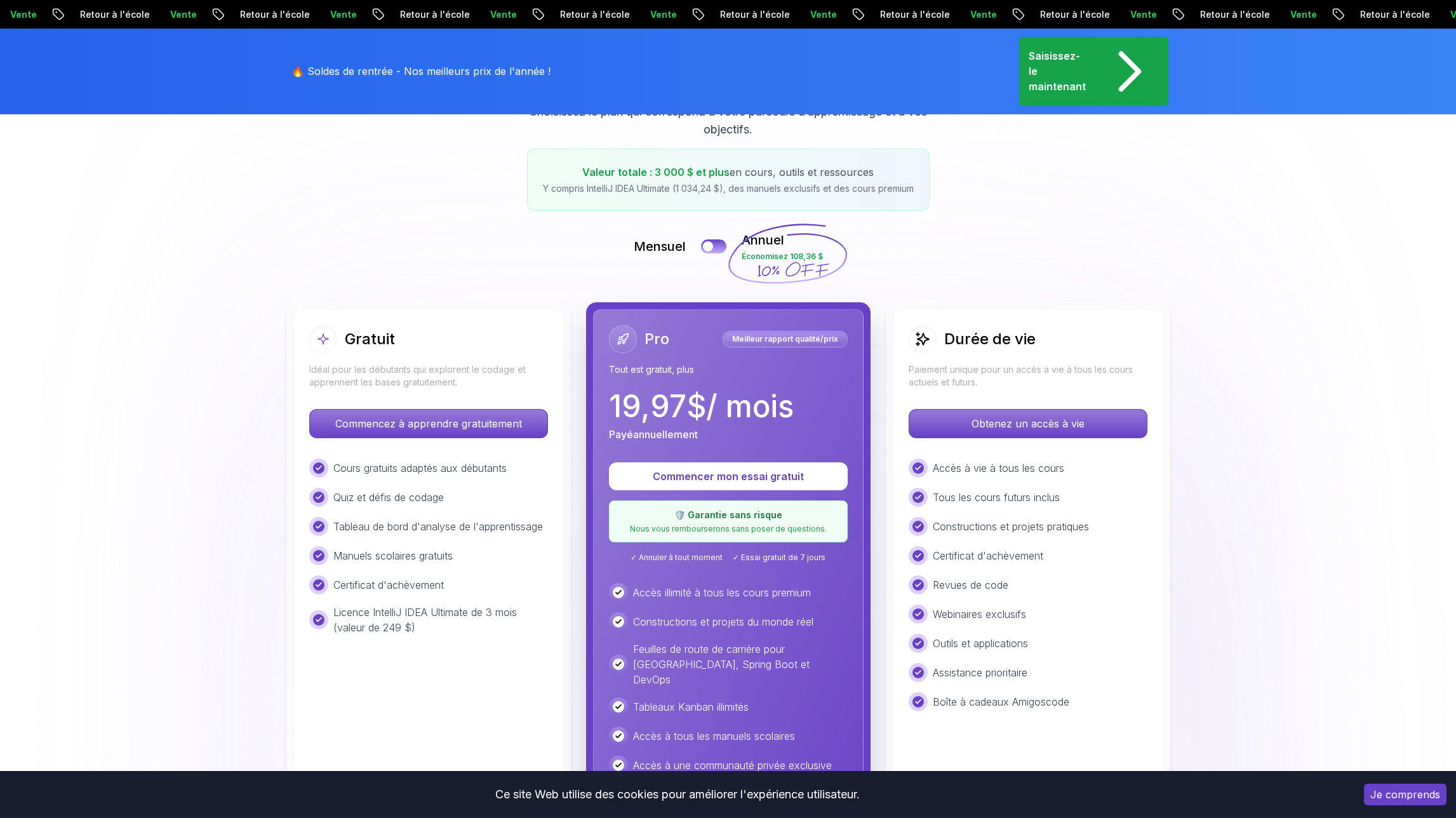
scroll to position [193, 0]
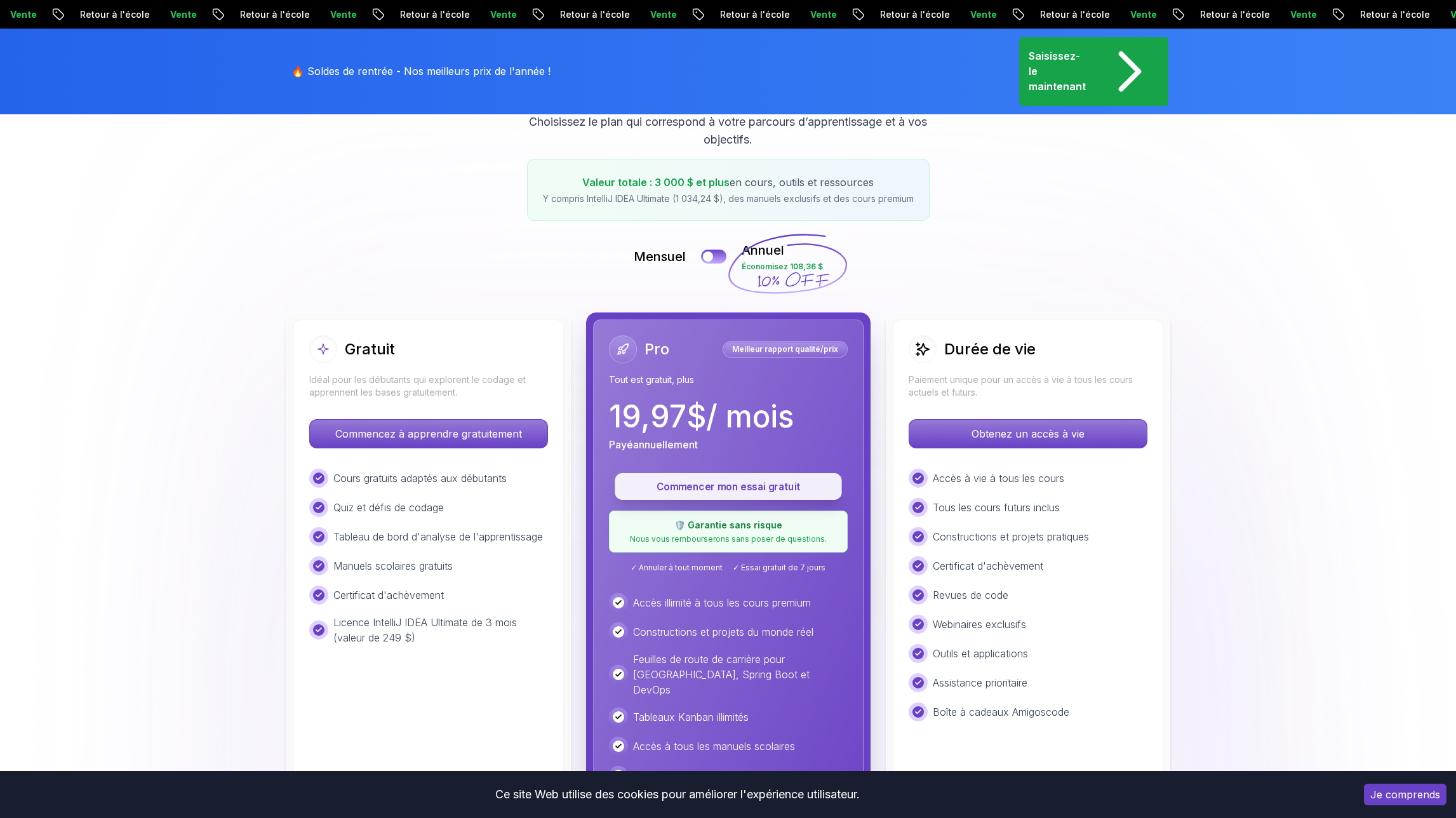
click at [738, 486] on font "Commencer mon essai gratuit" at bounding box center [728, 486] width 143 height 12
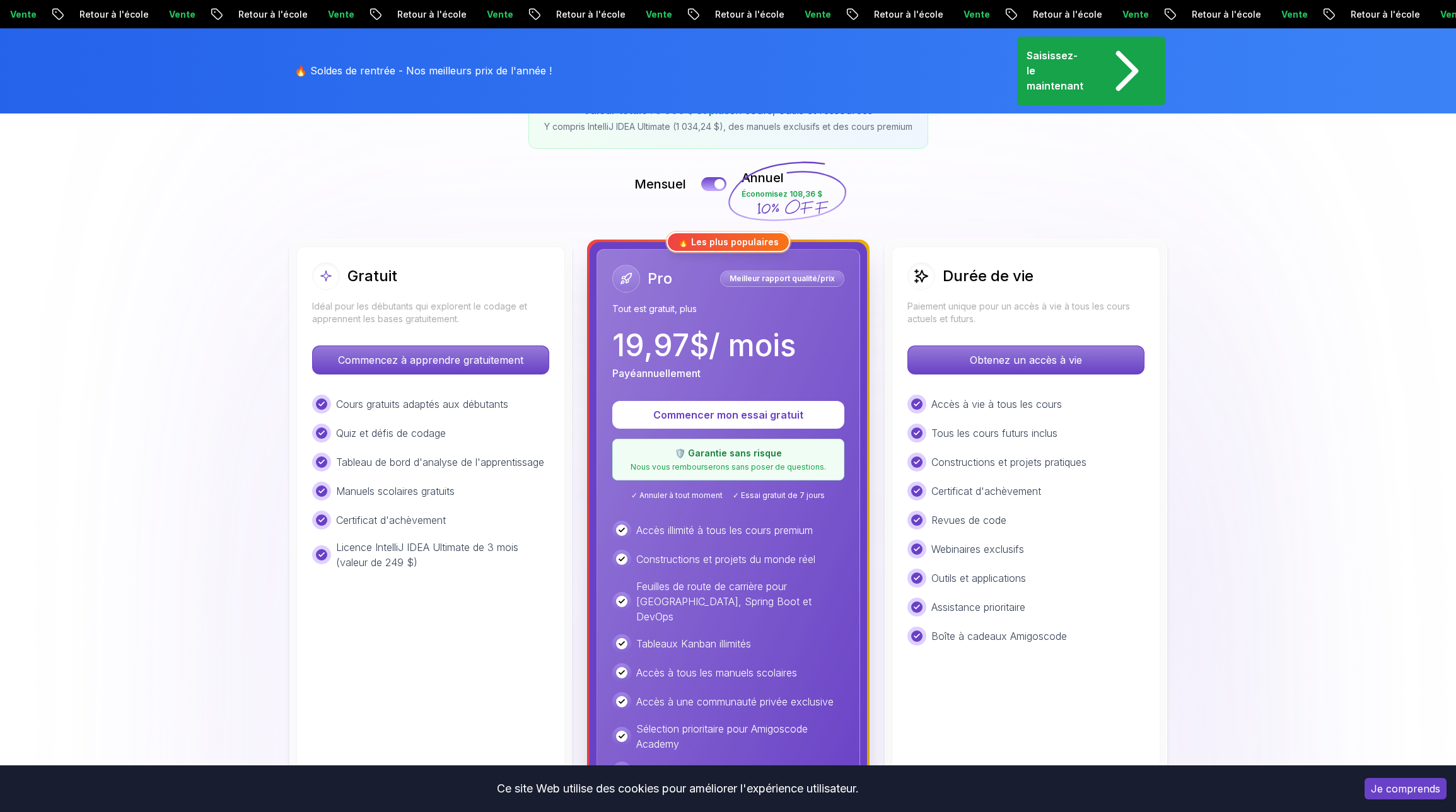
scroll to position [247, 0]
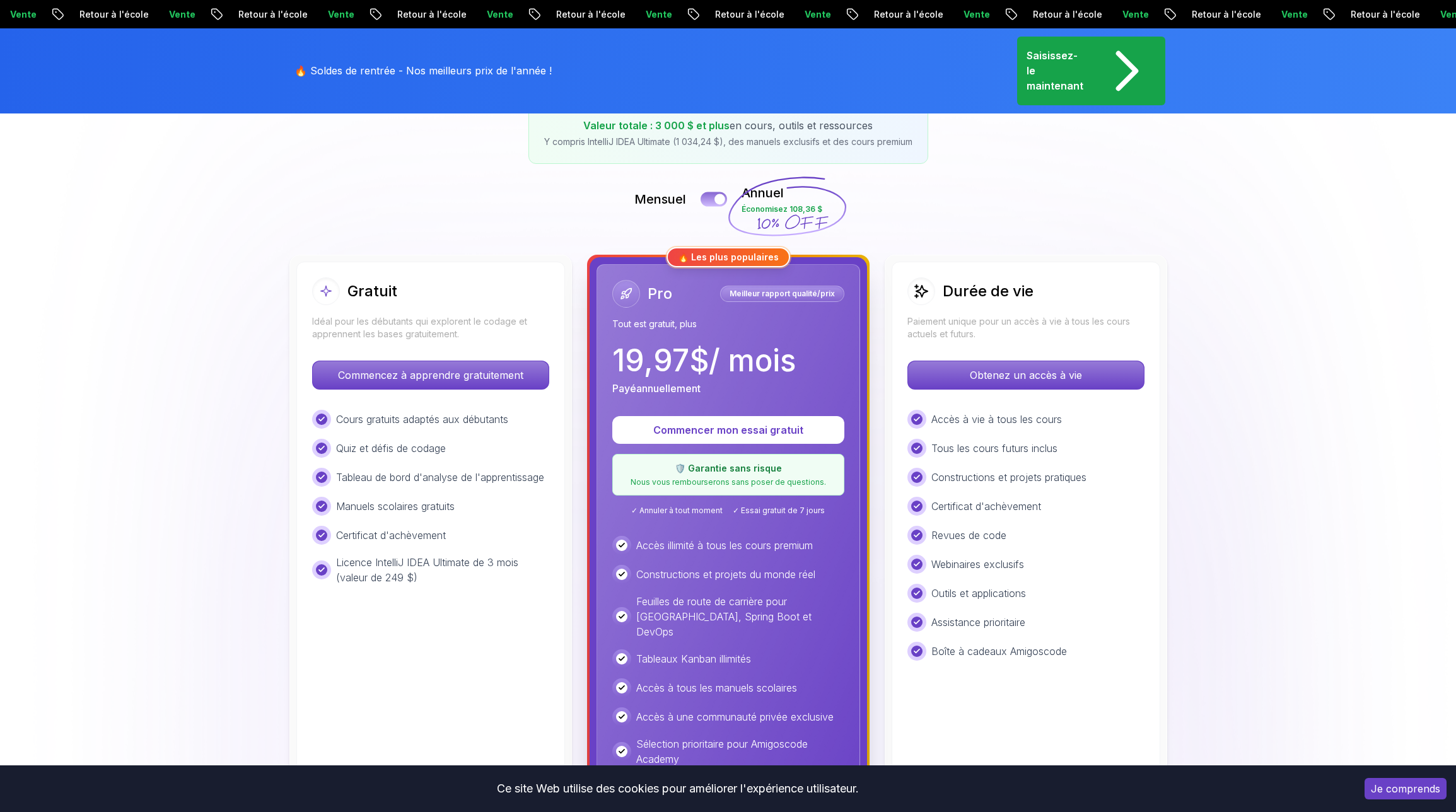
click at [713, 197] on button at bounding box center [713, 199] width 27 height 14
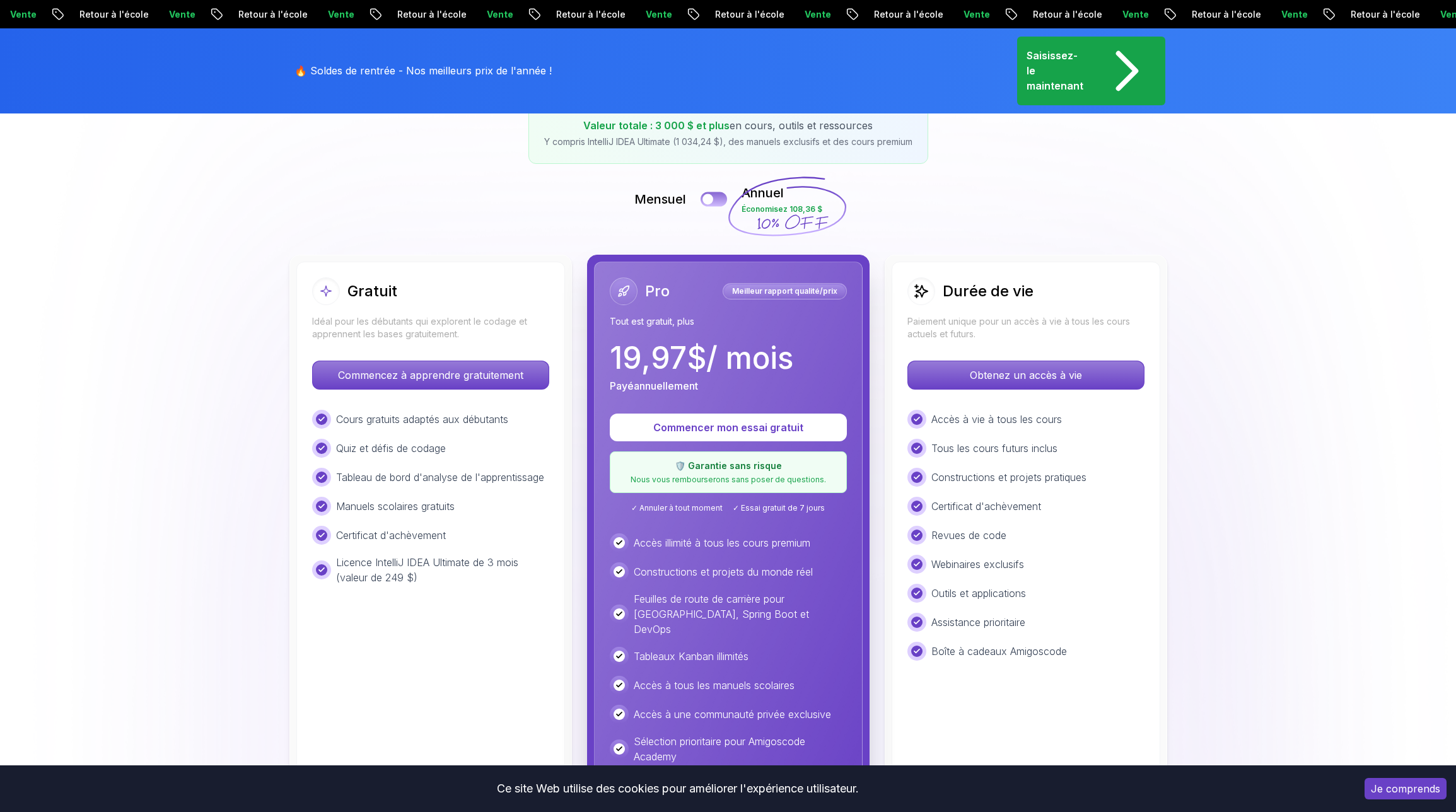
click at [713, 197] on div at bounding box center [708, 199] width 11 height 11
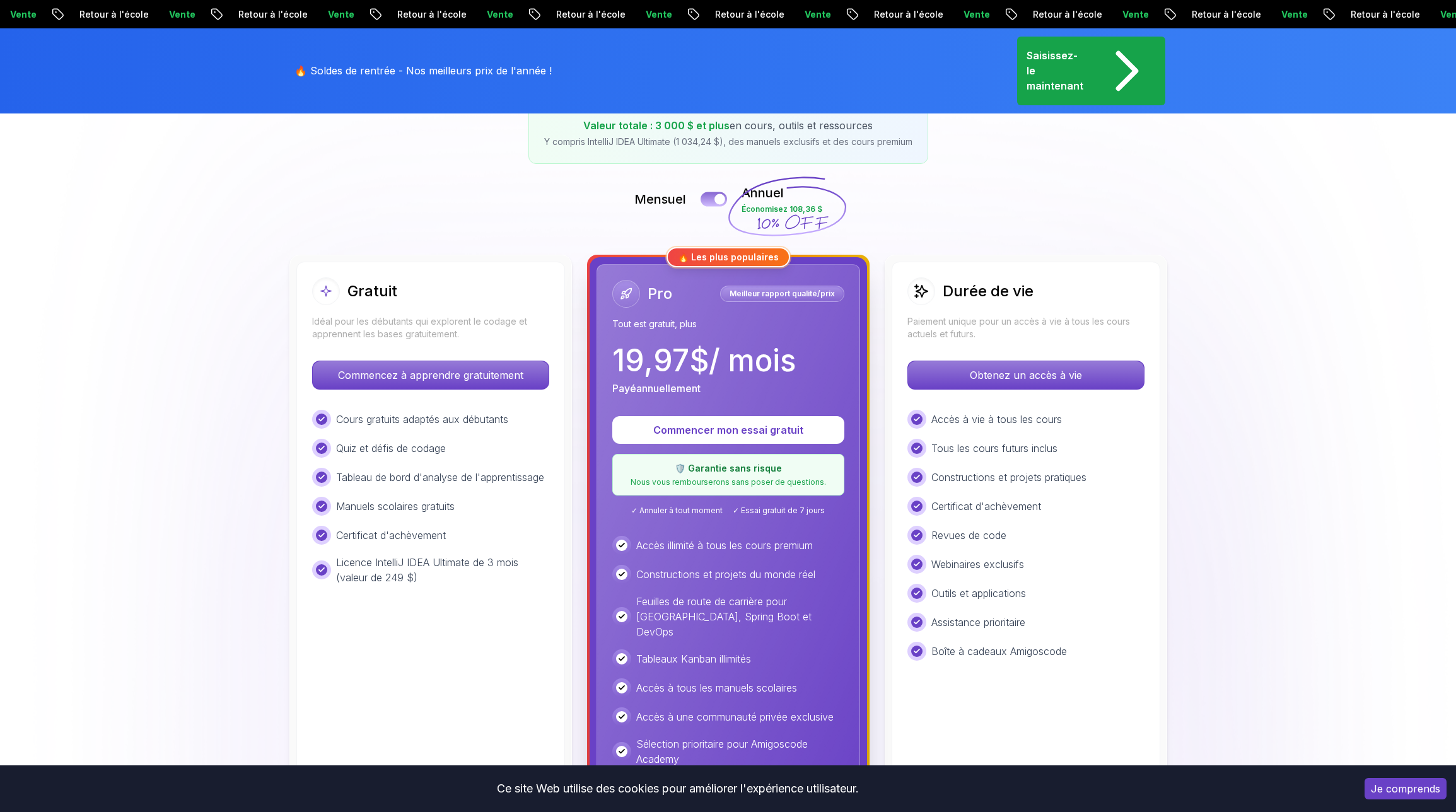
click at [713, 197] on button at bounding box center [713, 199] width 27 height 14
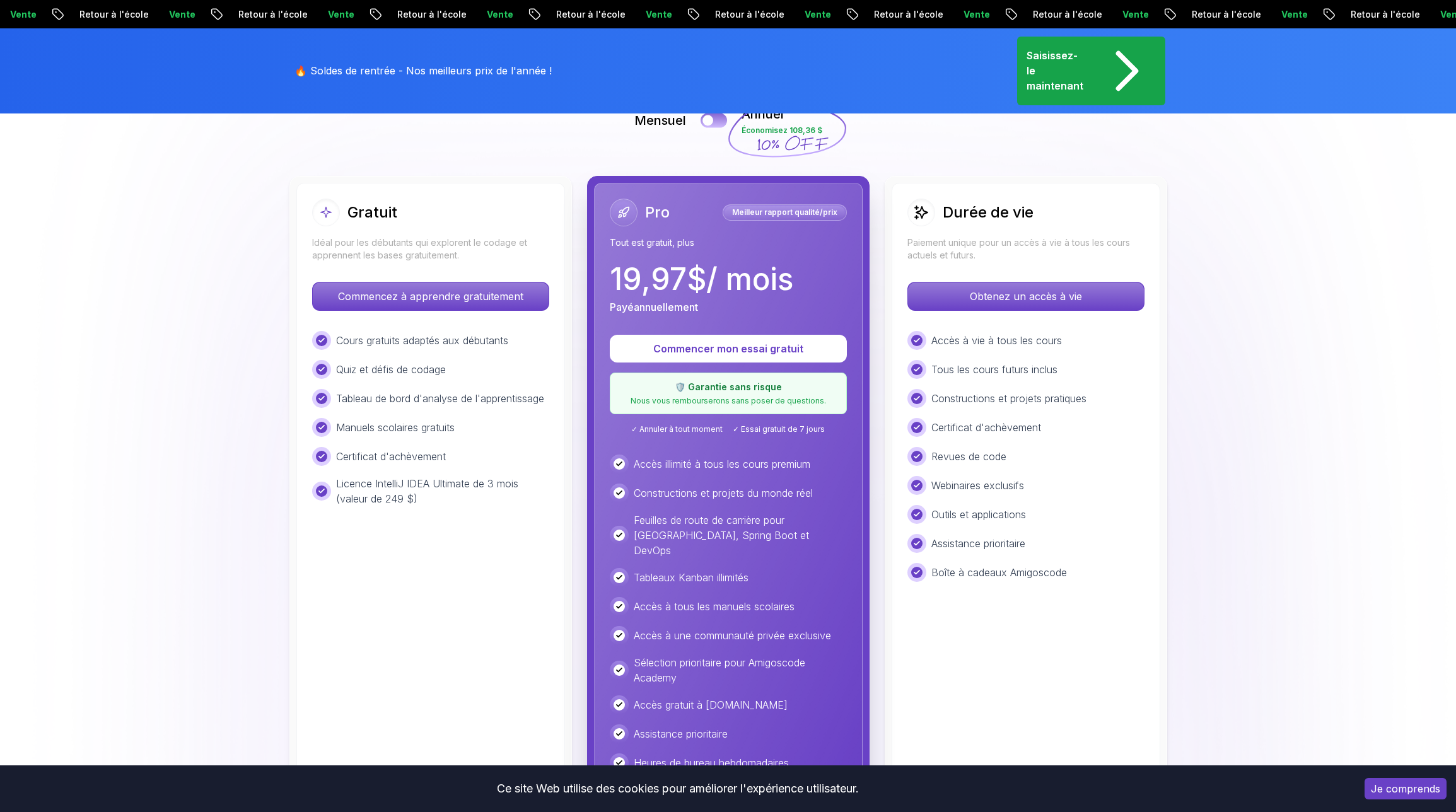
scroll to position [316, 0]
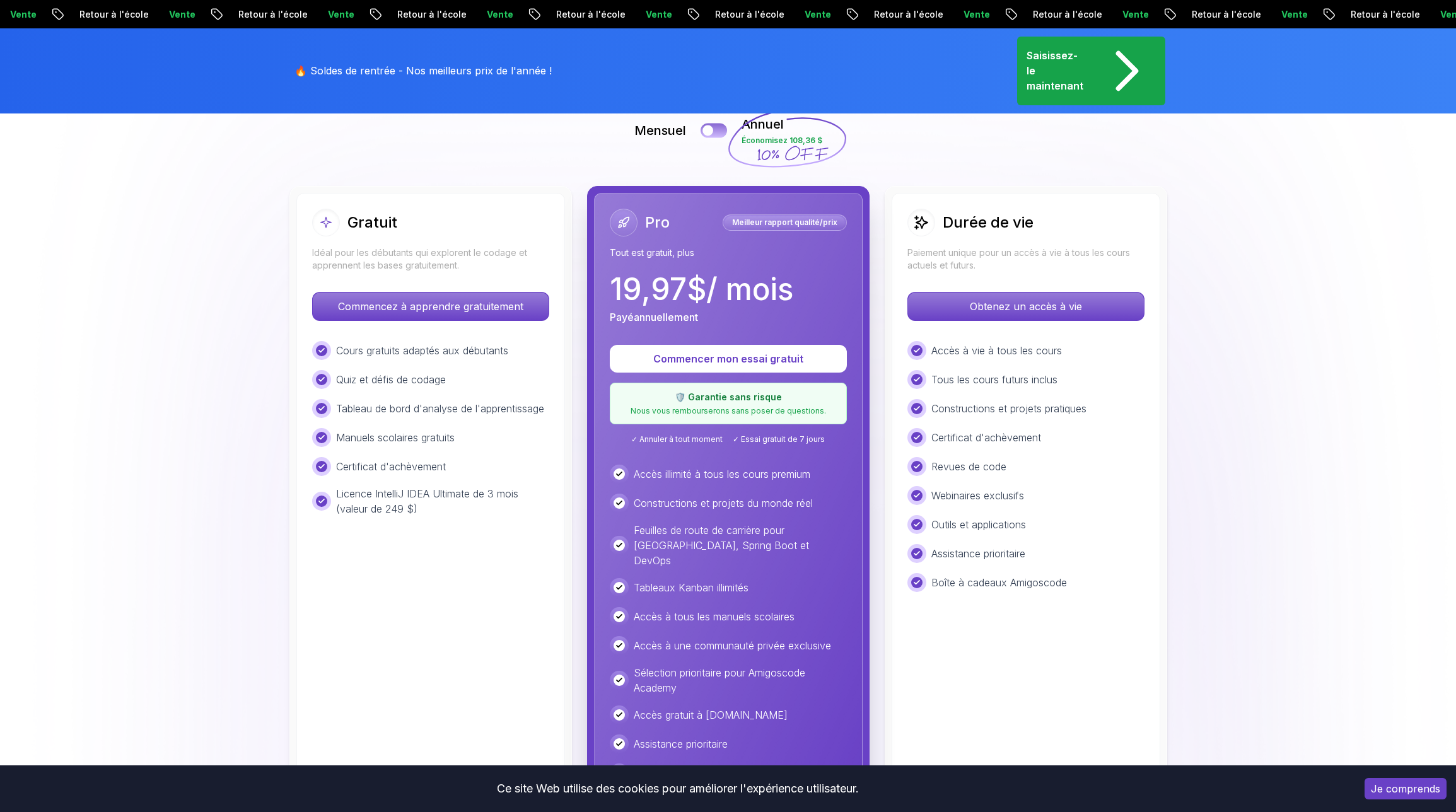
click at [713, 134] on button at bounding box center [713, 130] width 27 height 14
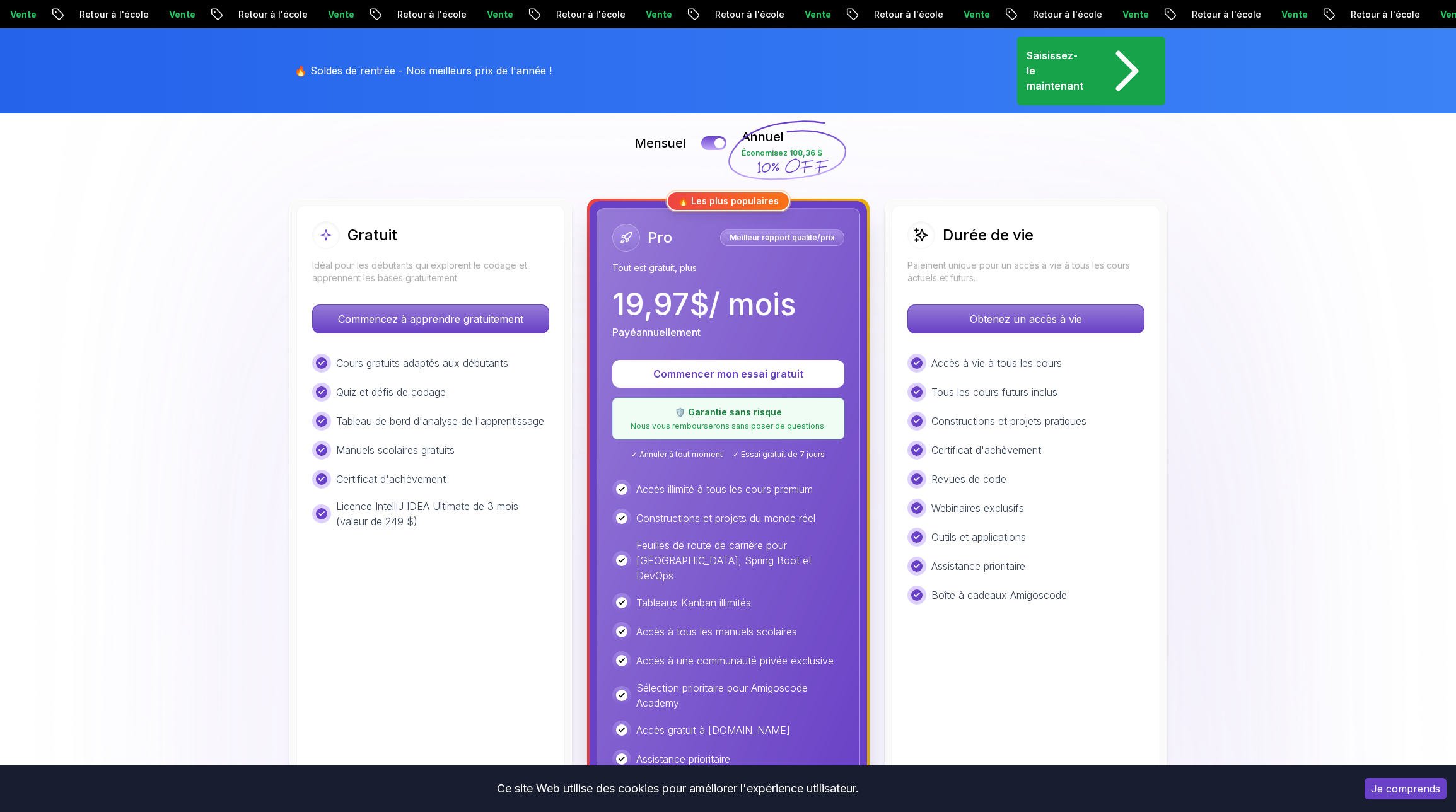
scroll to position [296, 0]
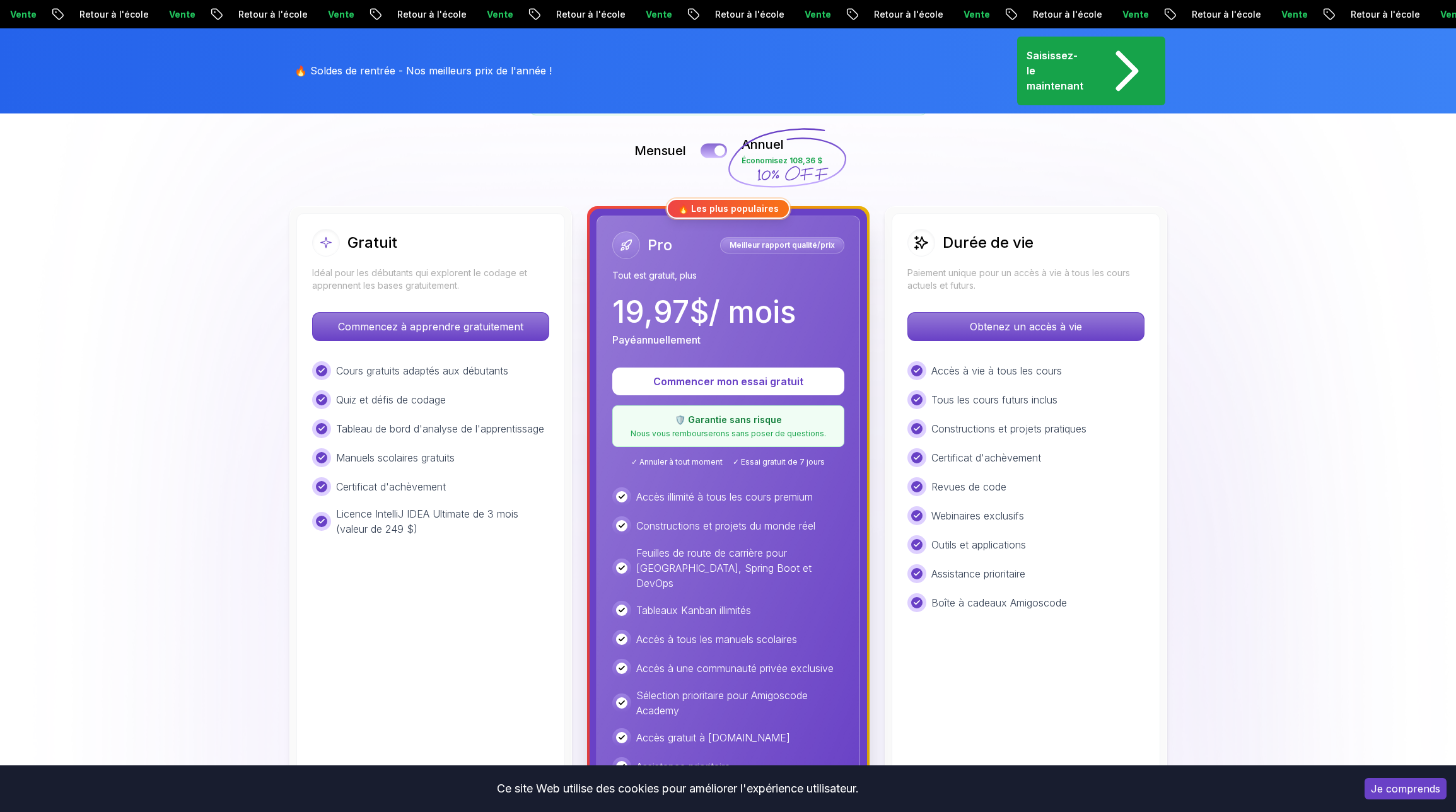
click at [709, 150] on button at bounding box center [713, 150] width 27 height 14
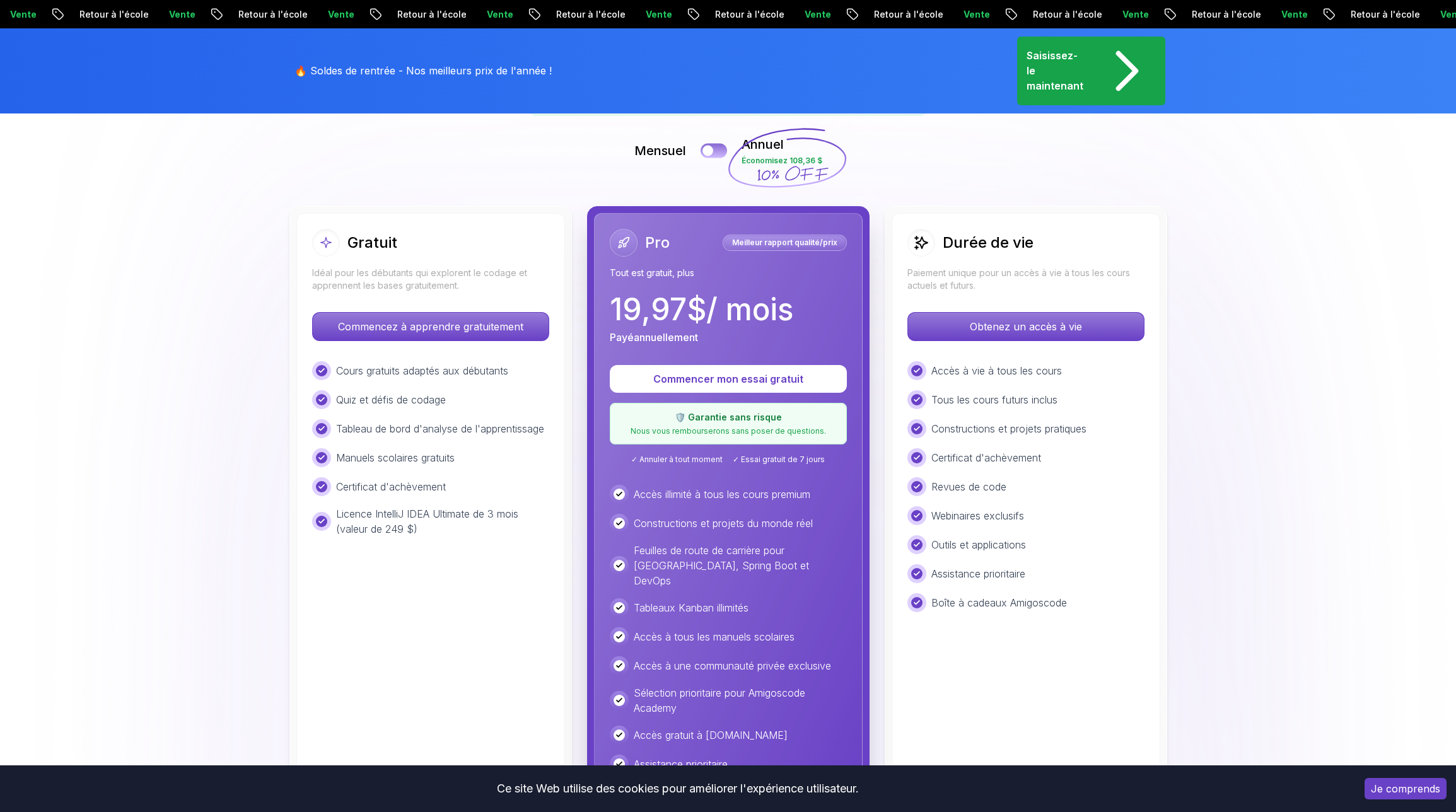
click at [713, 149] on div at bounding box center [708, 150] width 11 height 11
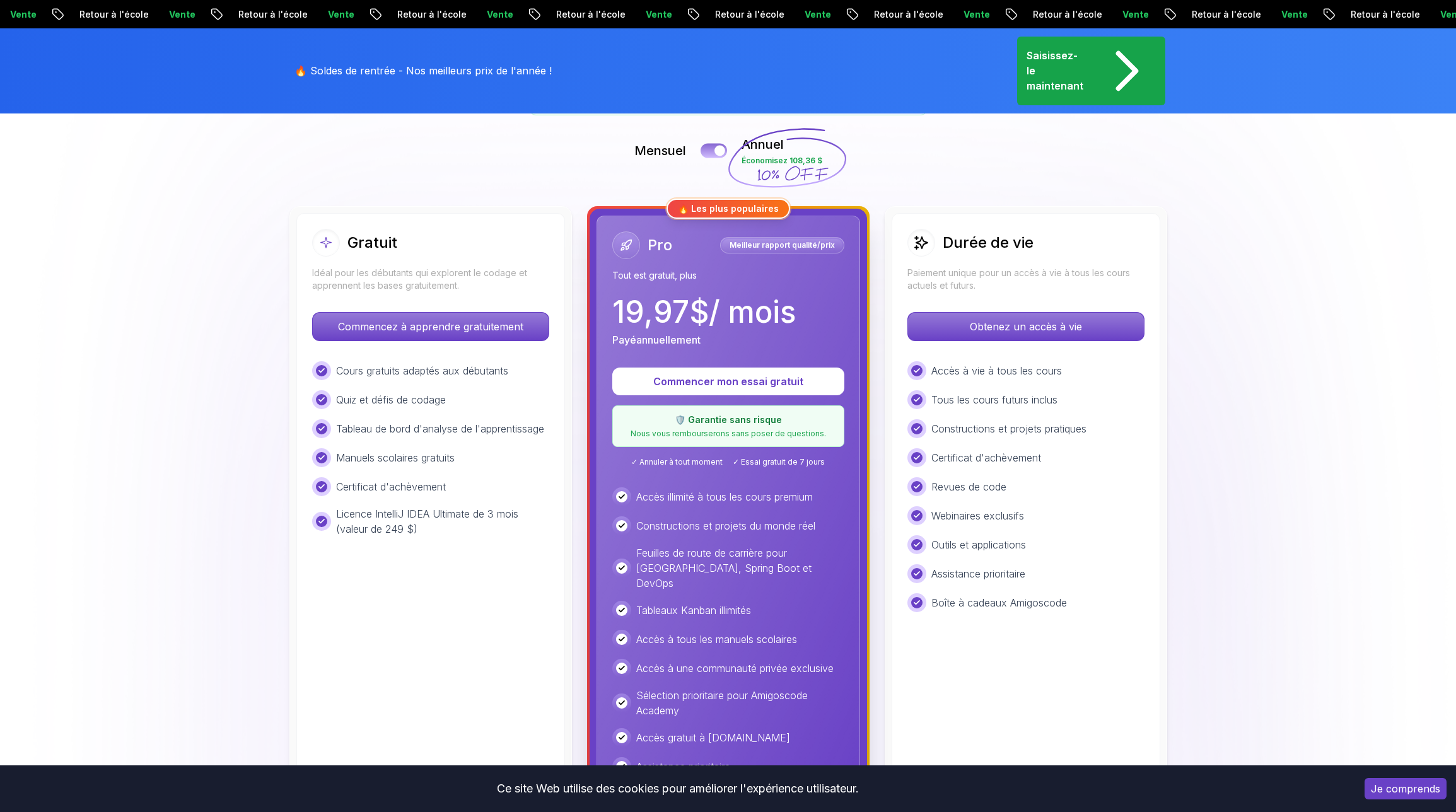
click at [713, 149] on button at bounding box center [713, 150] width 27 height 14
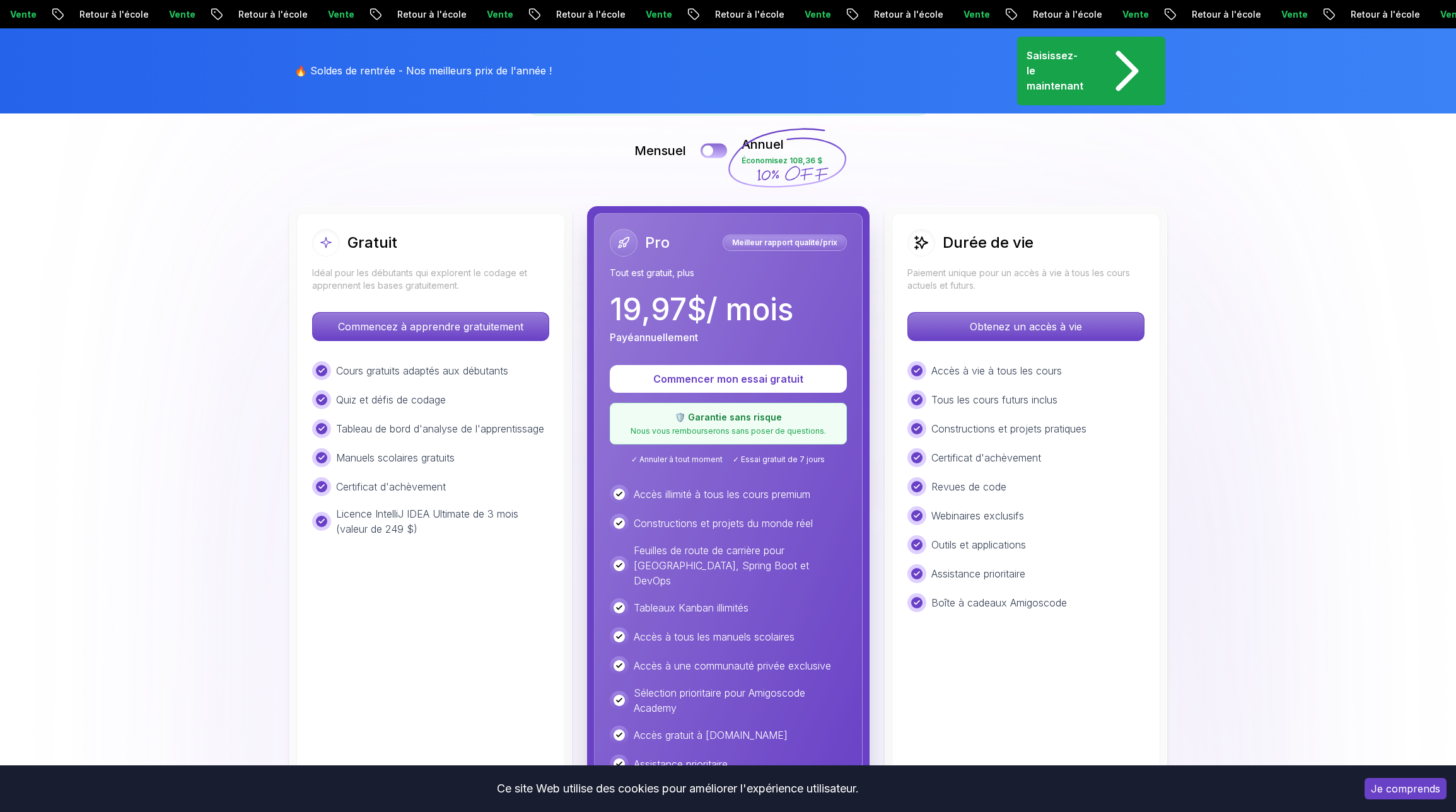
click at [713, 149] on div at bounding box center [708, 150] width 11 height 11
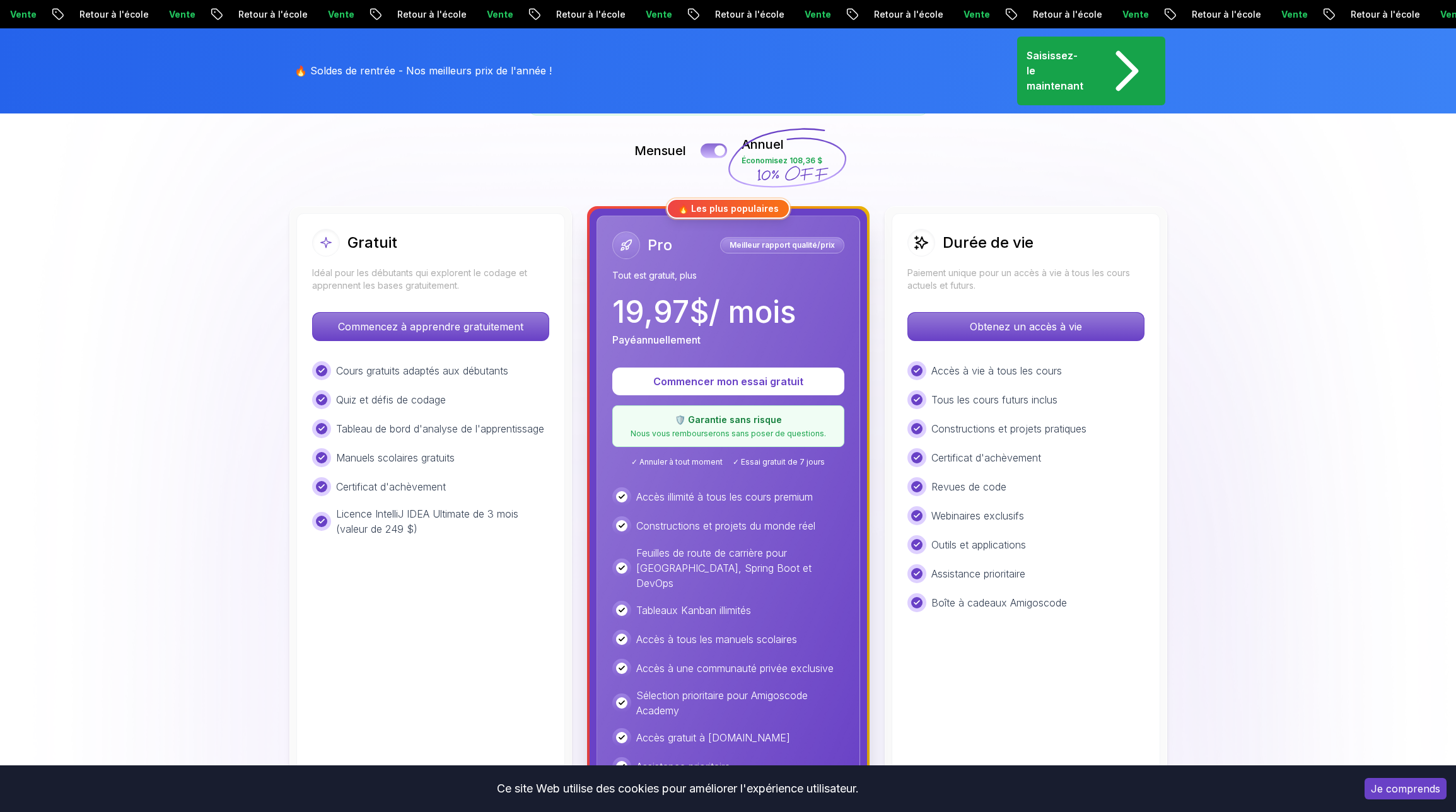
click at [713, 149] on button at bounding box center [713, 150] width 27 height 14
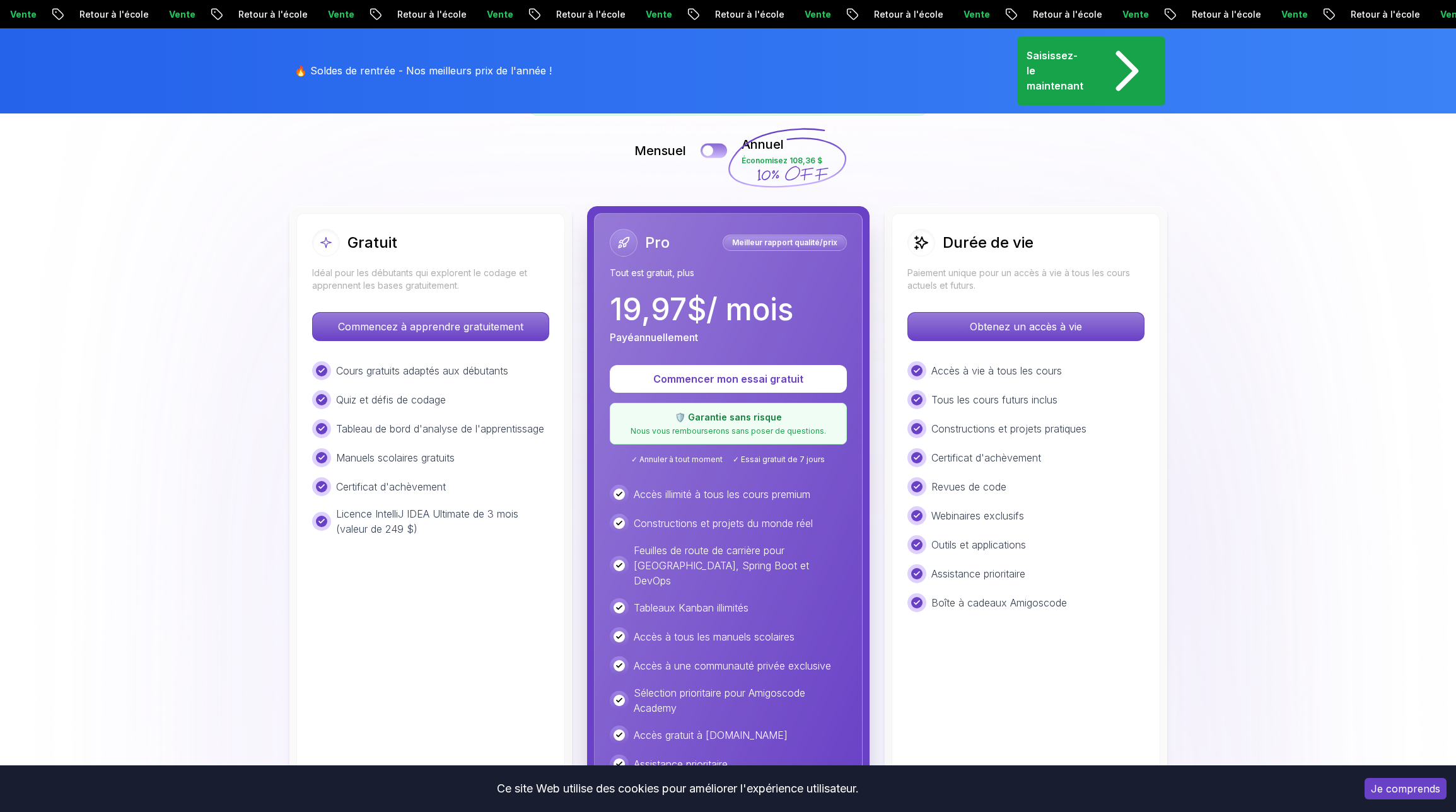
click at [715, 149] on button at bounding box center [713, 150] width 27 height 14
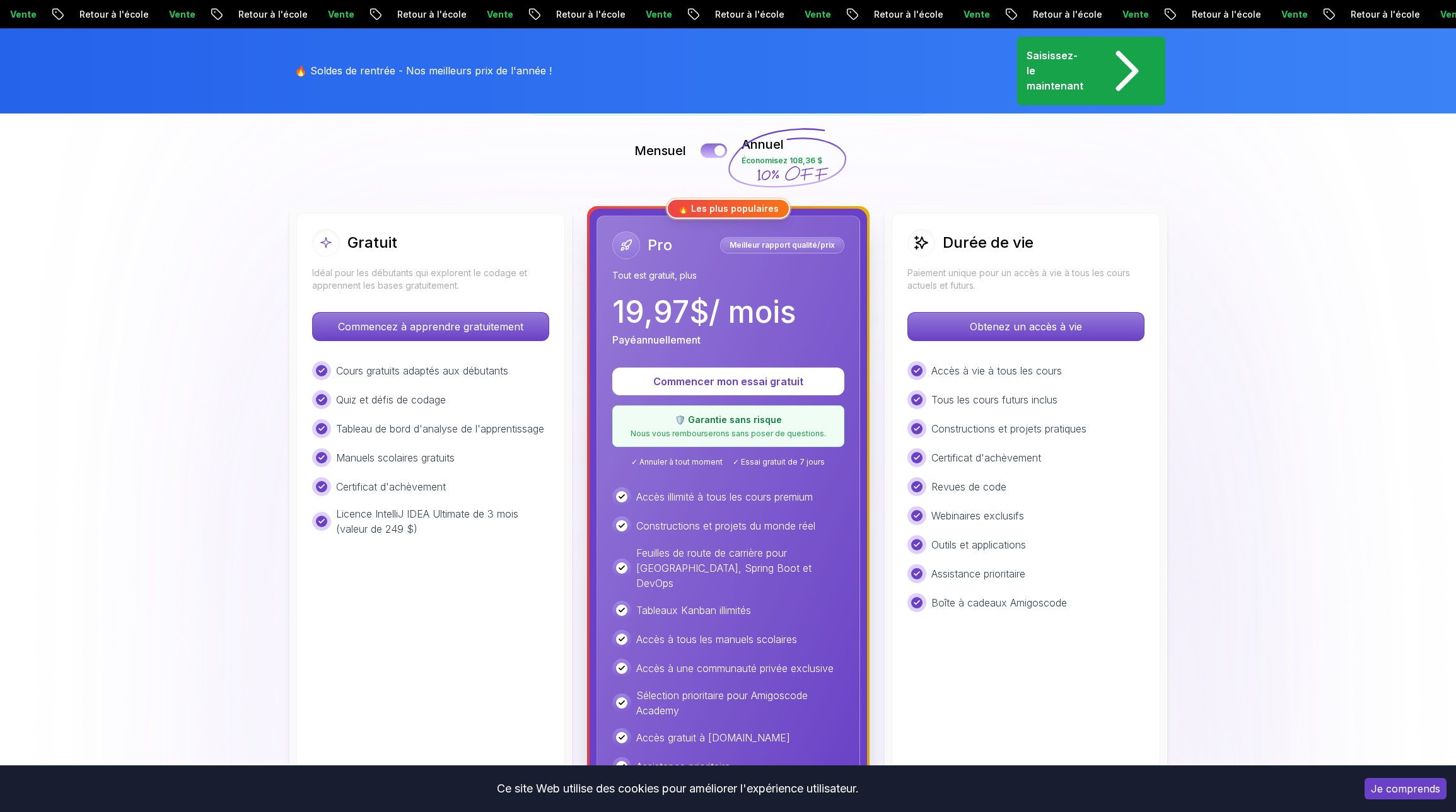
click at [719, 148] on div at bounding box center [720, 150] width 11 height 11
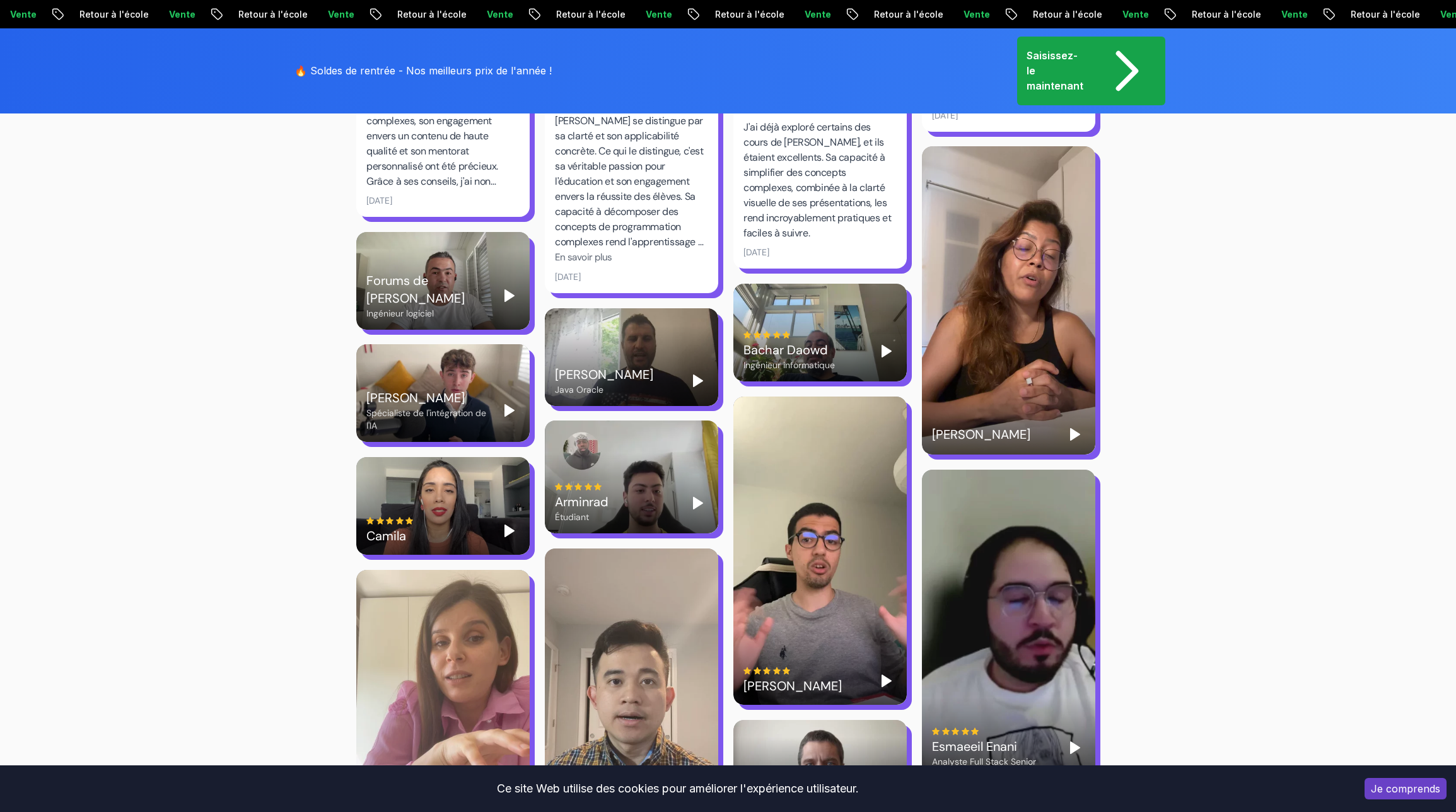
scroll to position [2288, 0]
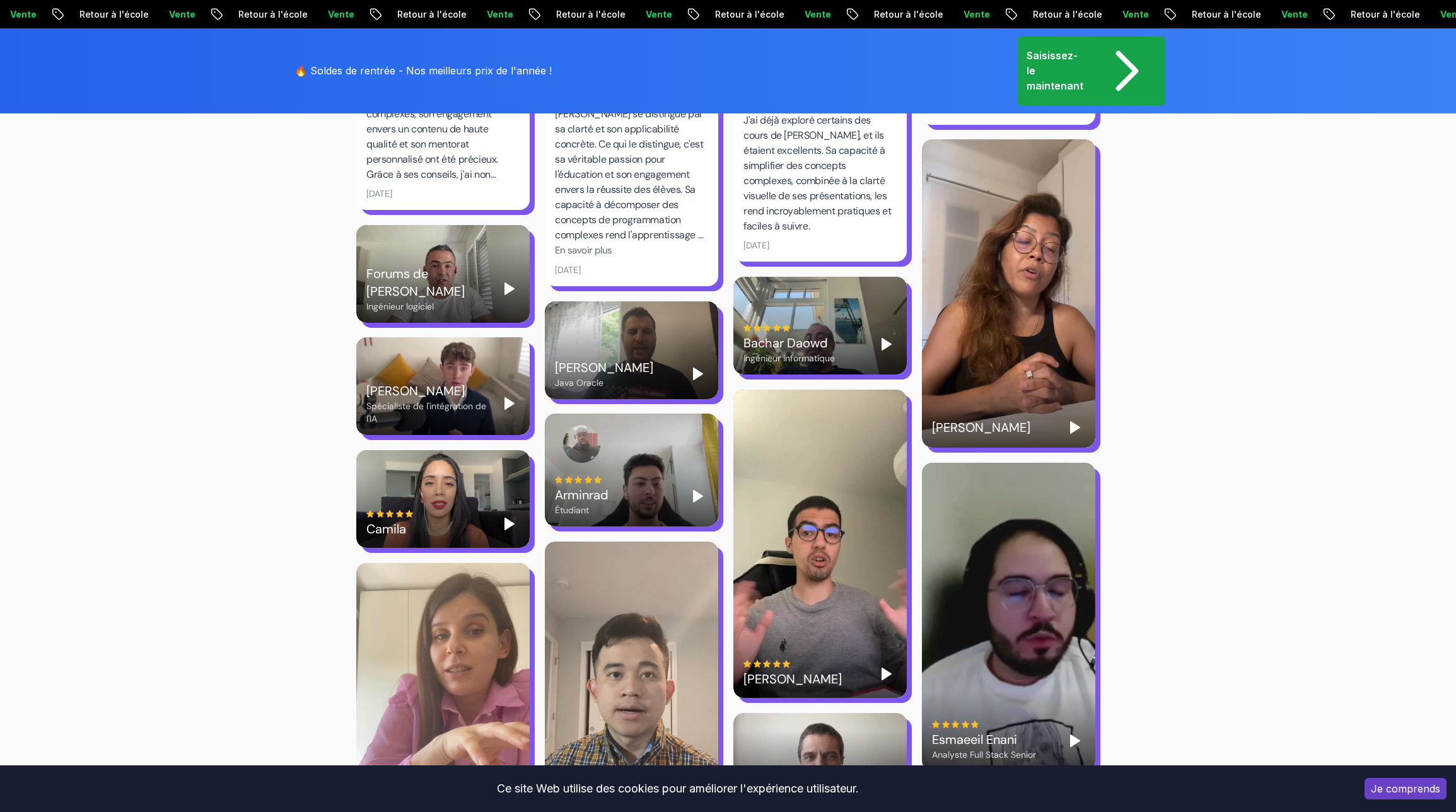
click at [429, 483] on div "Camila" at bounding box center [442, 499] width 173 height 98
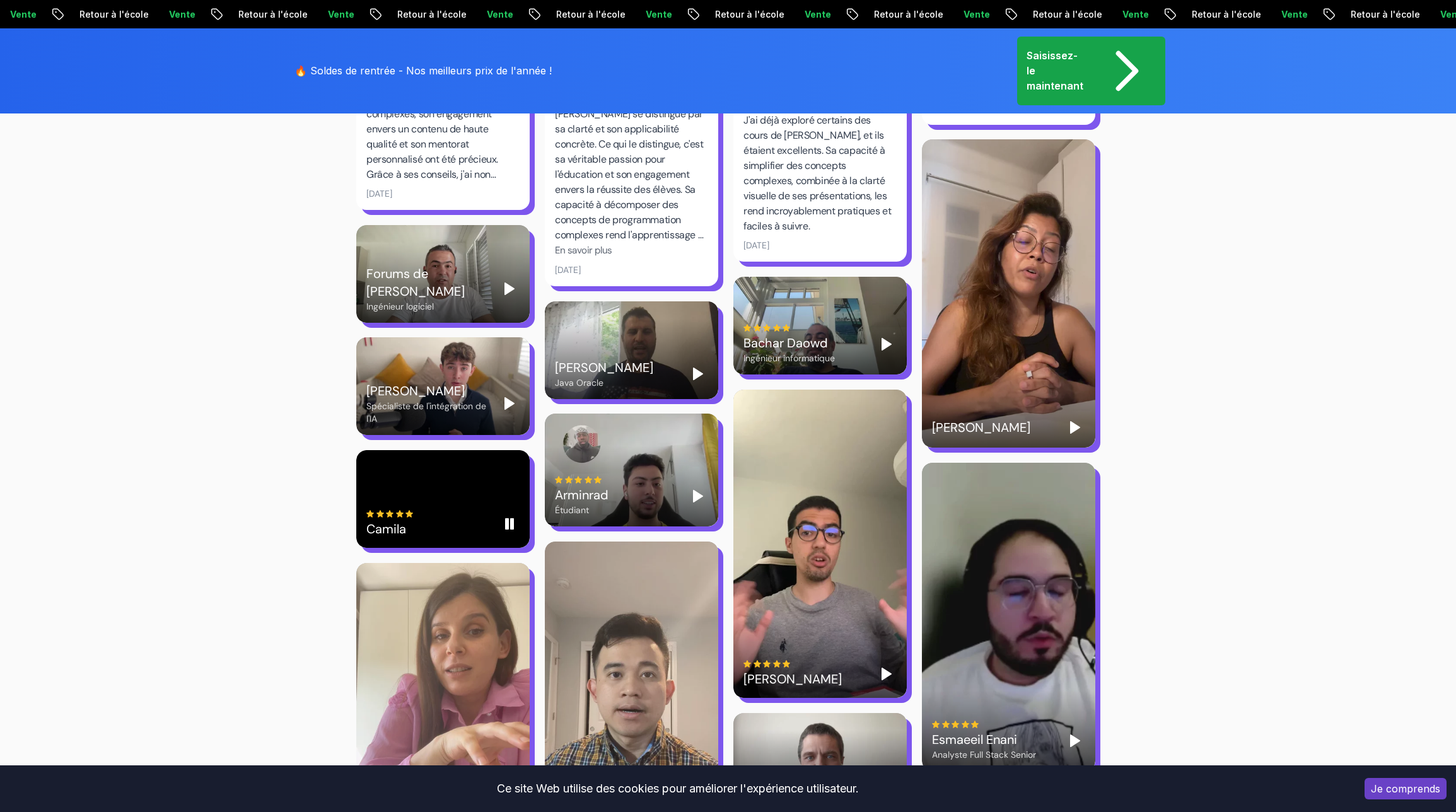
click at [426, 472] on div "Camila" at bounding box center [442, 499] width 173 height 98
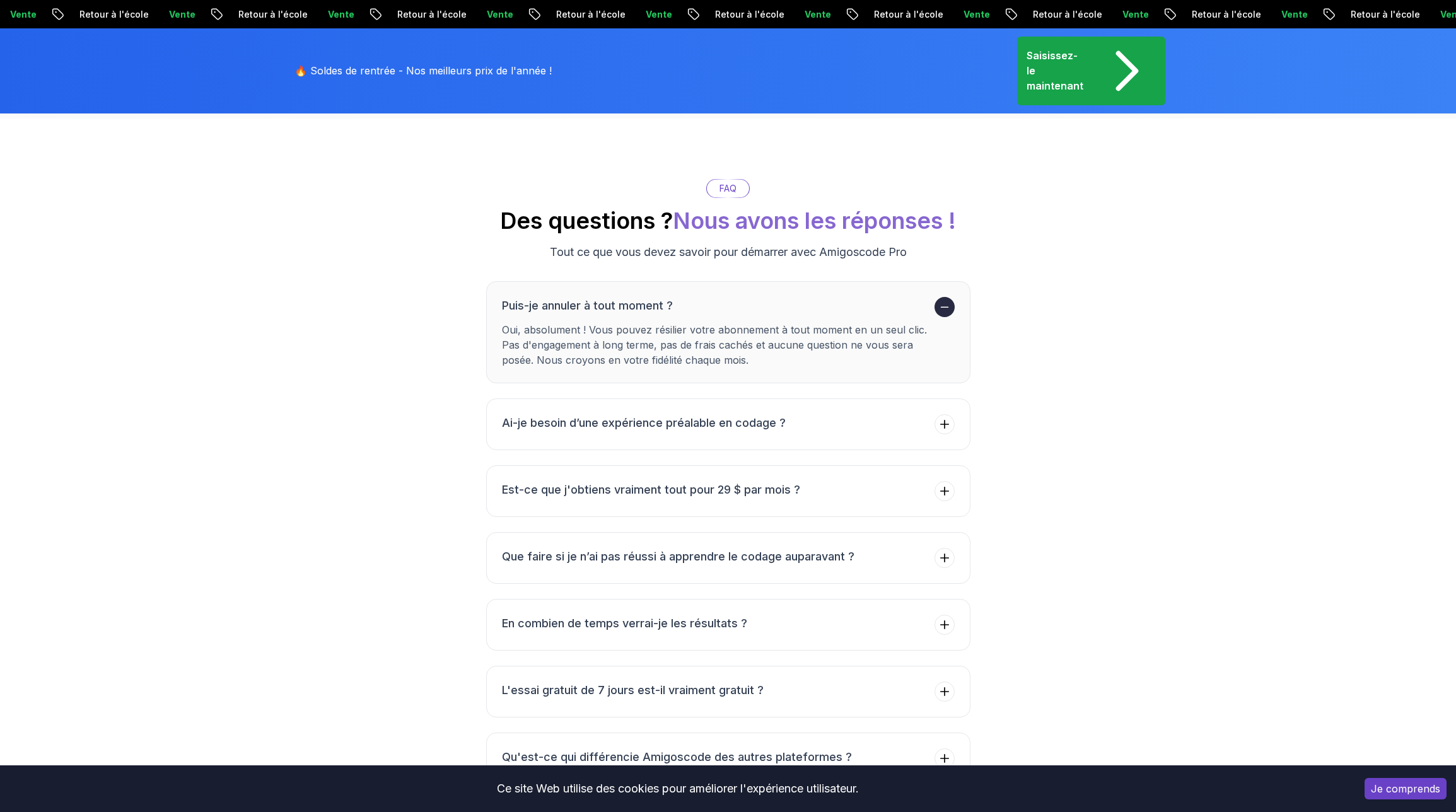
scroll to position [4514, 0]
click at [613, 482] on font "Est-ce que j'obtiens vraiment tout pour 29 $ par mois ?" at bounding box center [651, 488] width 298 height 13
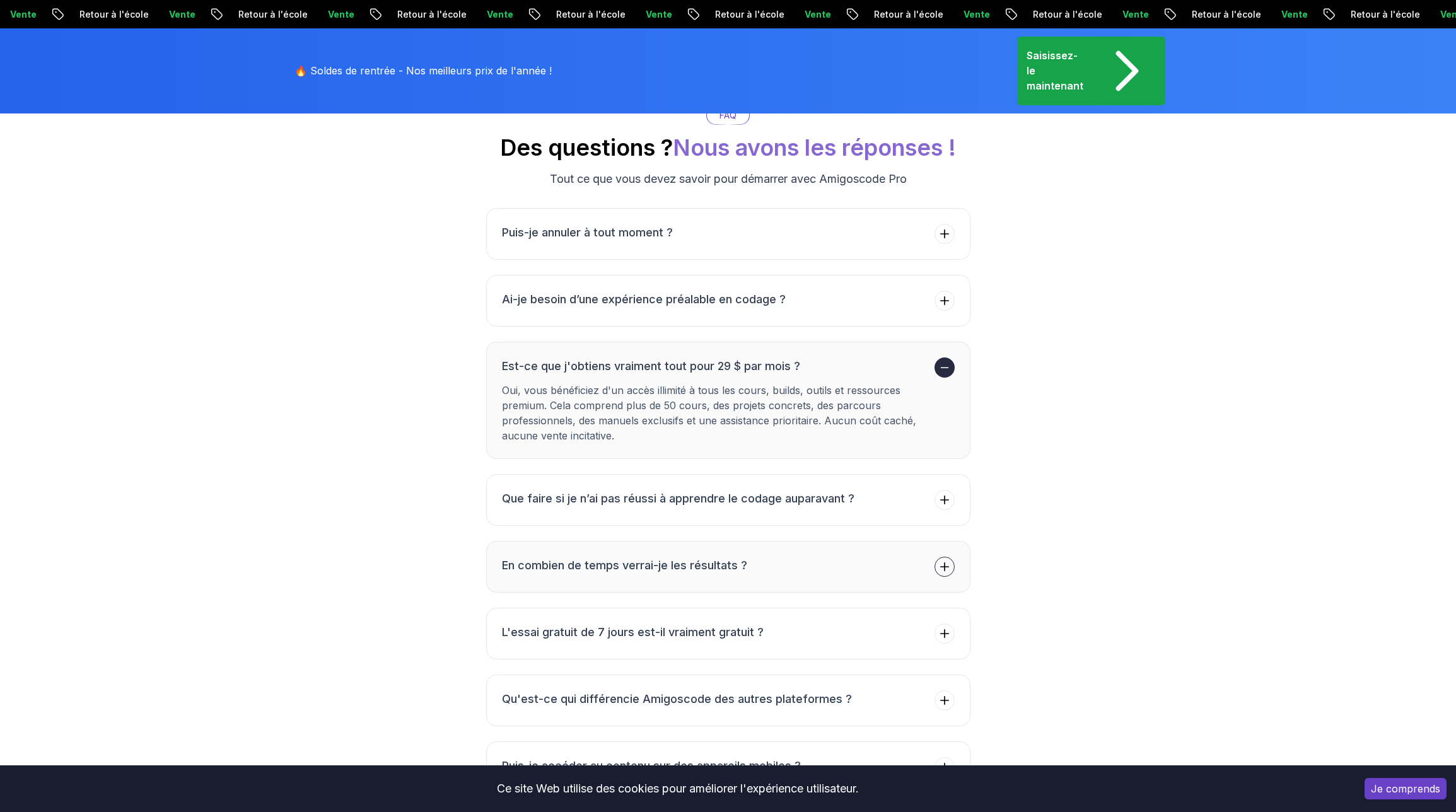
scroll to position [4611, 0]
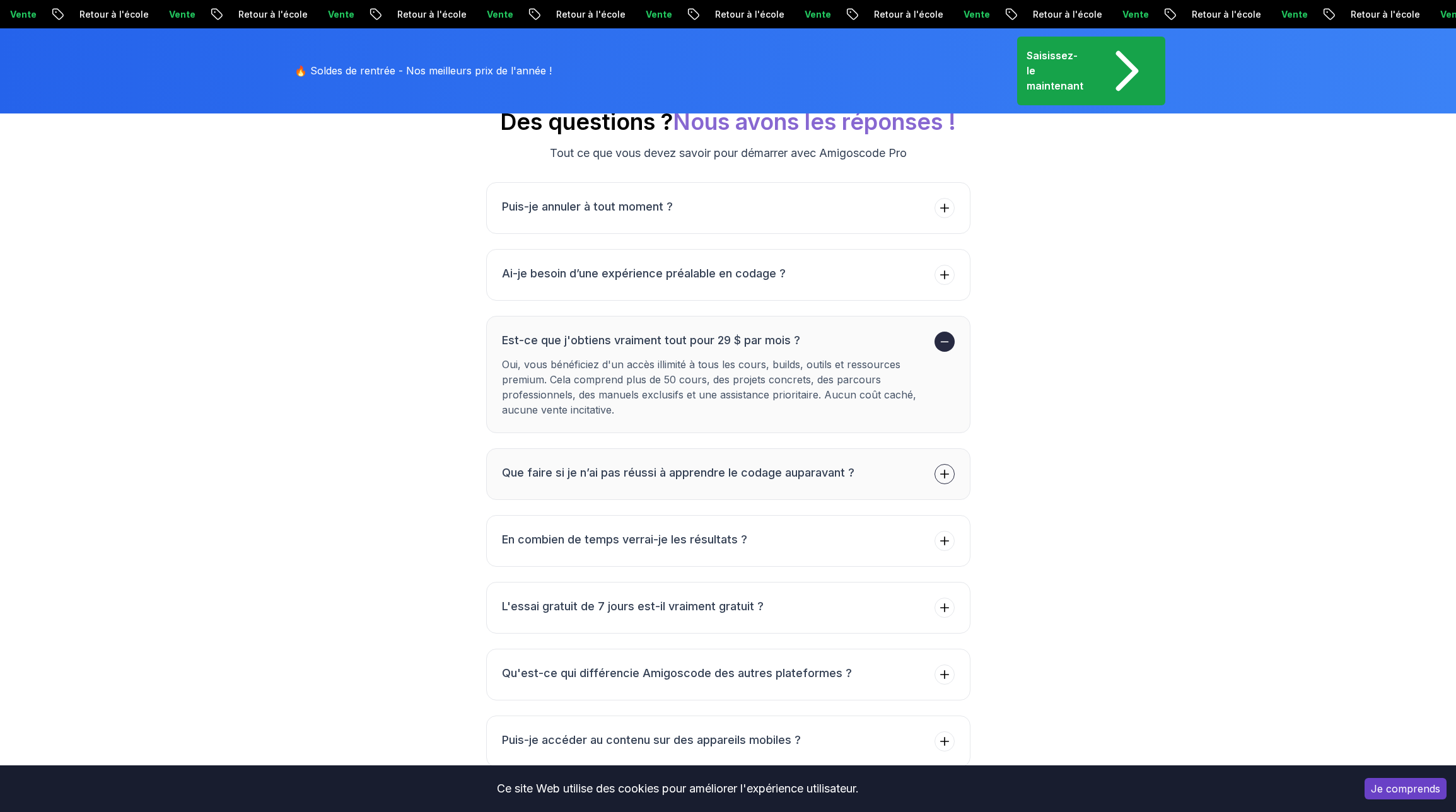
click at [788, 464] on h3 "Que faire si je n’ai pas réussi à apprendre le codage auparavant ?" at bounding box center [678, 472] width 353 height 18
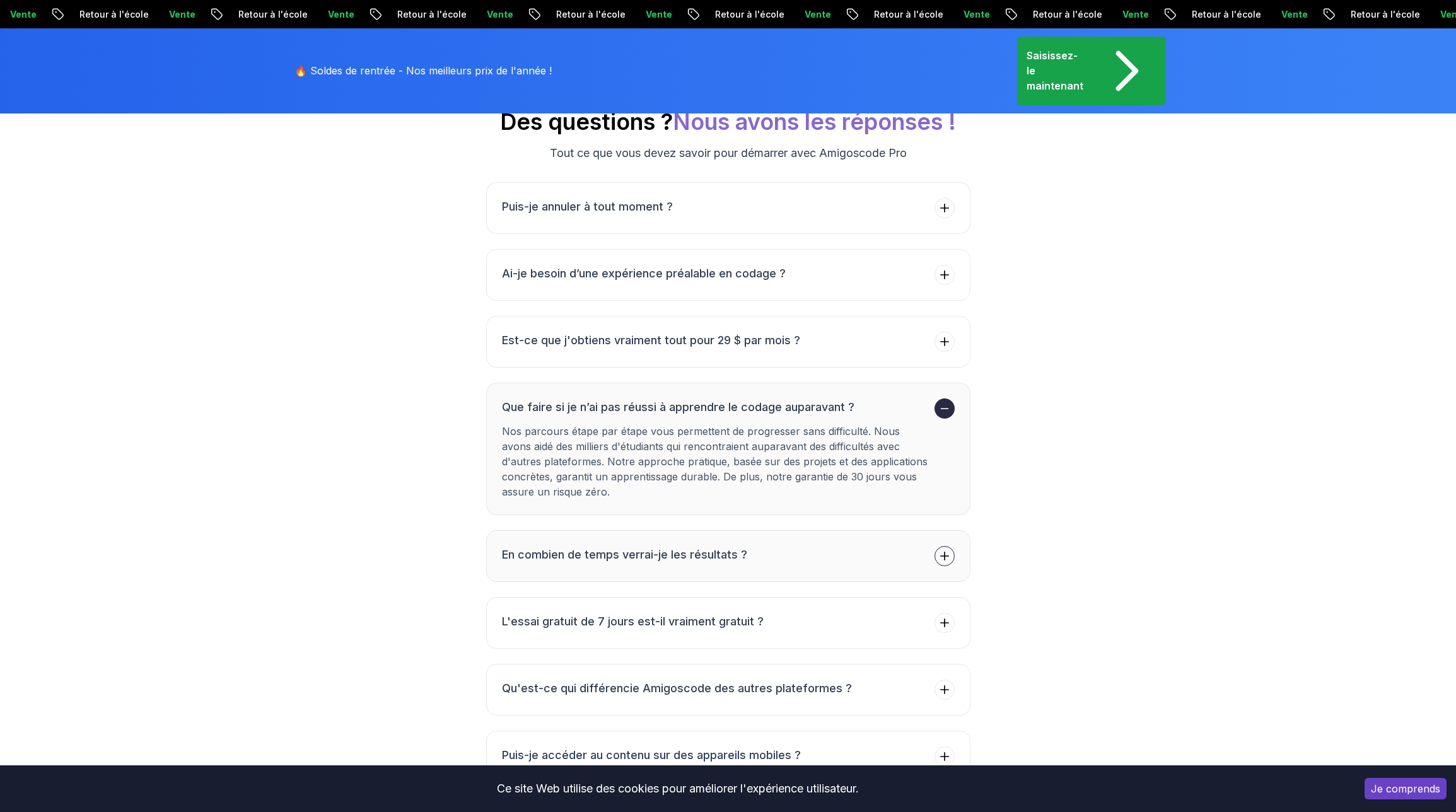
click at [748, 533] on button "En combien de temps verrai-je les résultats ?" at bounding box center [728, 556] width 484 height 52
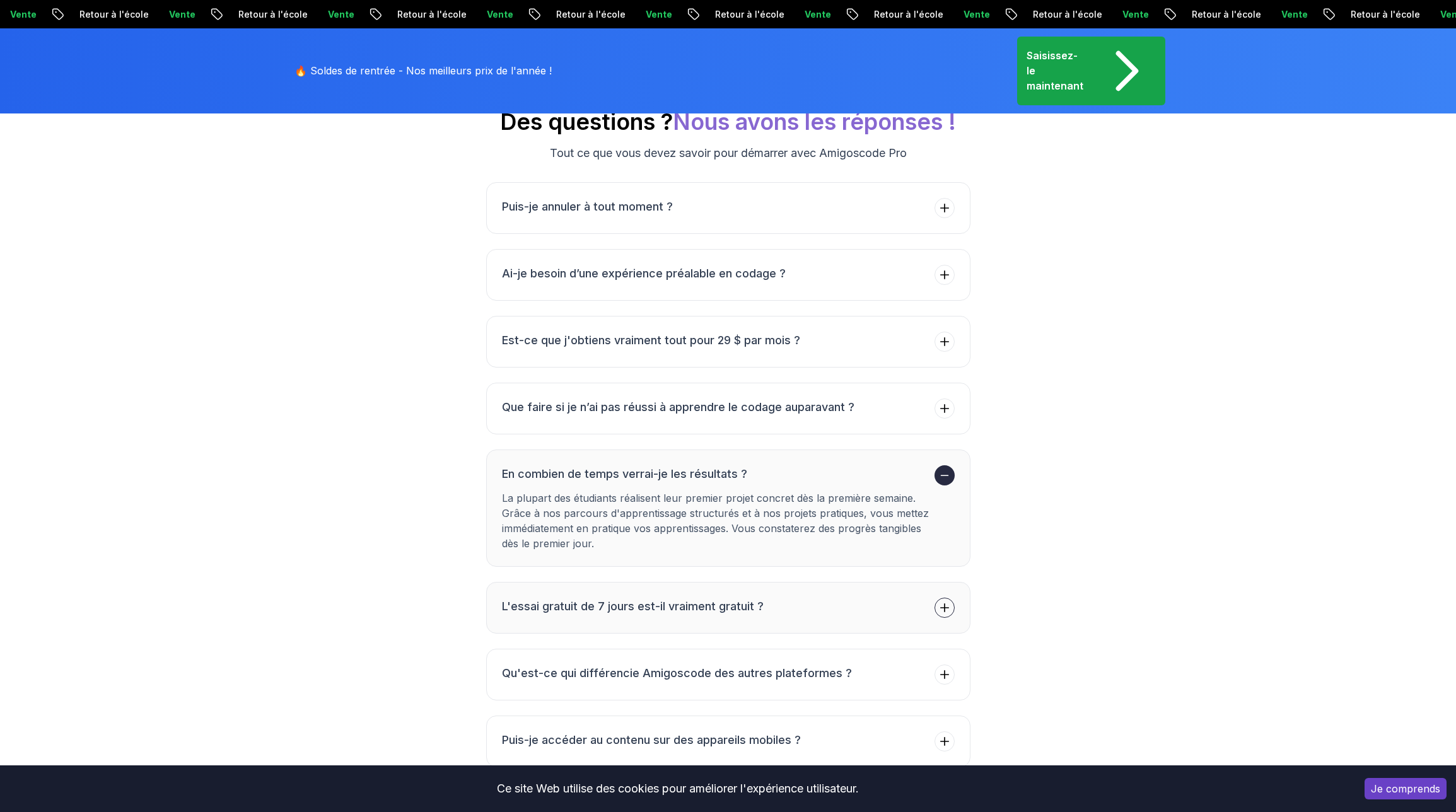
click at [862, 594] on button "L'essai gratuit de 7 jours est-il vraiment gratuit ?" at bounding box center [728, 607] width 484 height 52
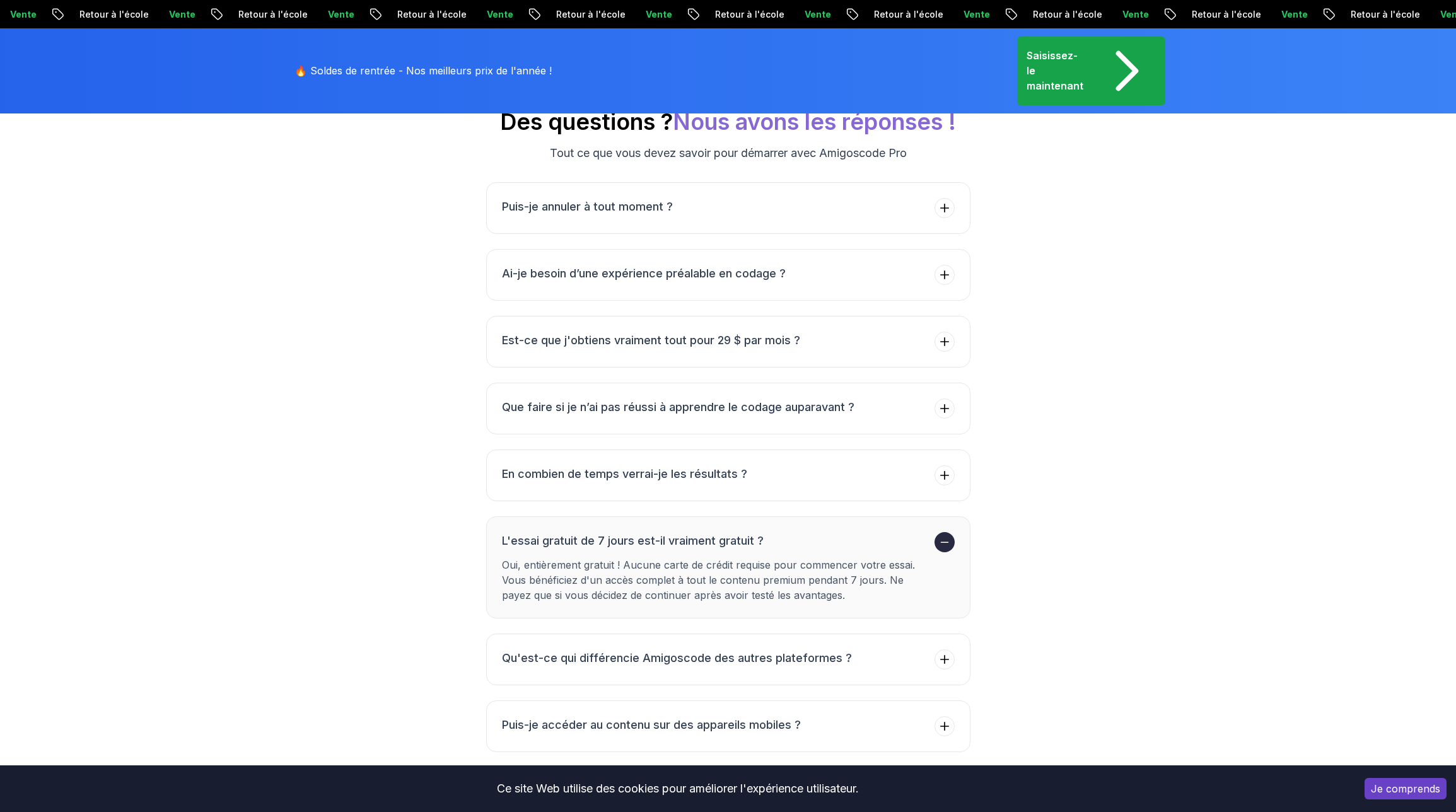
click at [849, 559] on font "Oui, entièrement gratuit ! Aucune carte de crédit requise pour commencer votre …" at bounding box center [708, 580] width 413 height 43
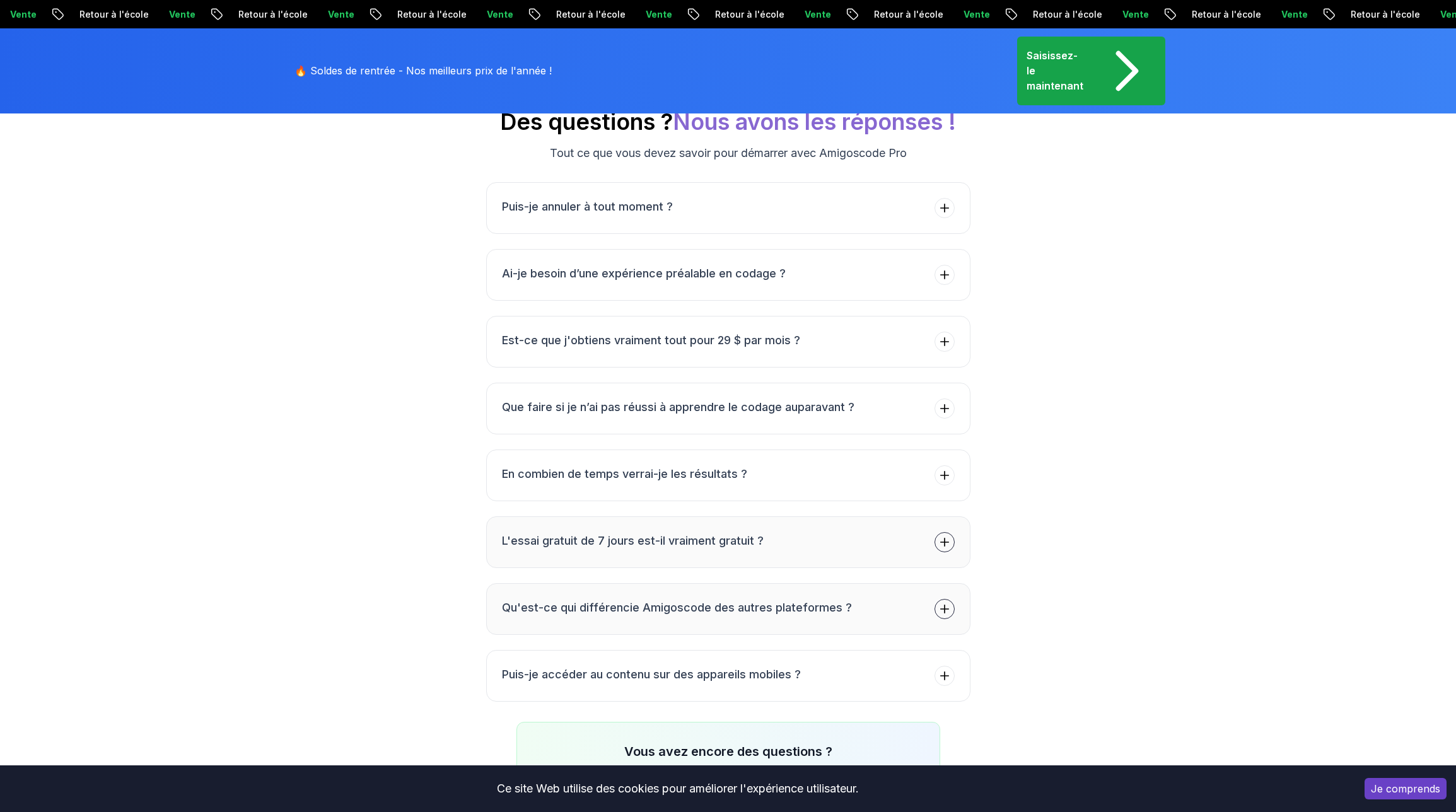
click at [829, 601] on font "Qu'est-ce qui différencie Amigoscode des autres plateformes ?" at bounding box center [677, 607] width 350 height 13
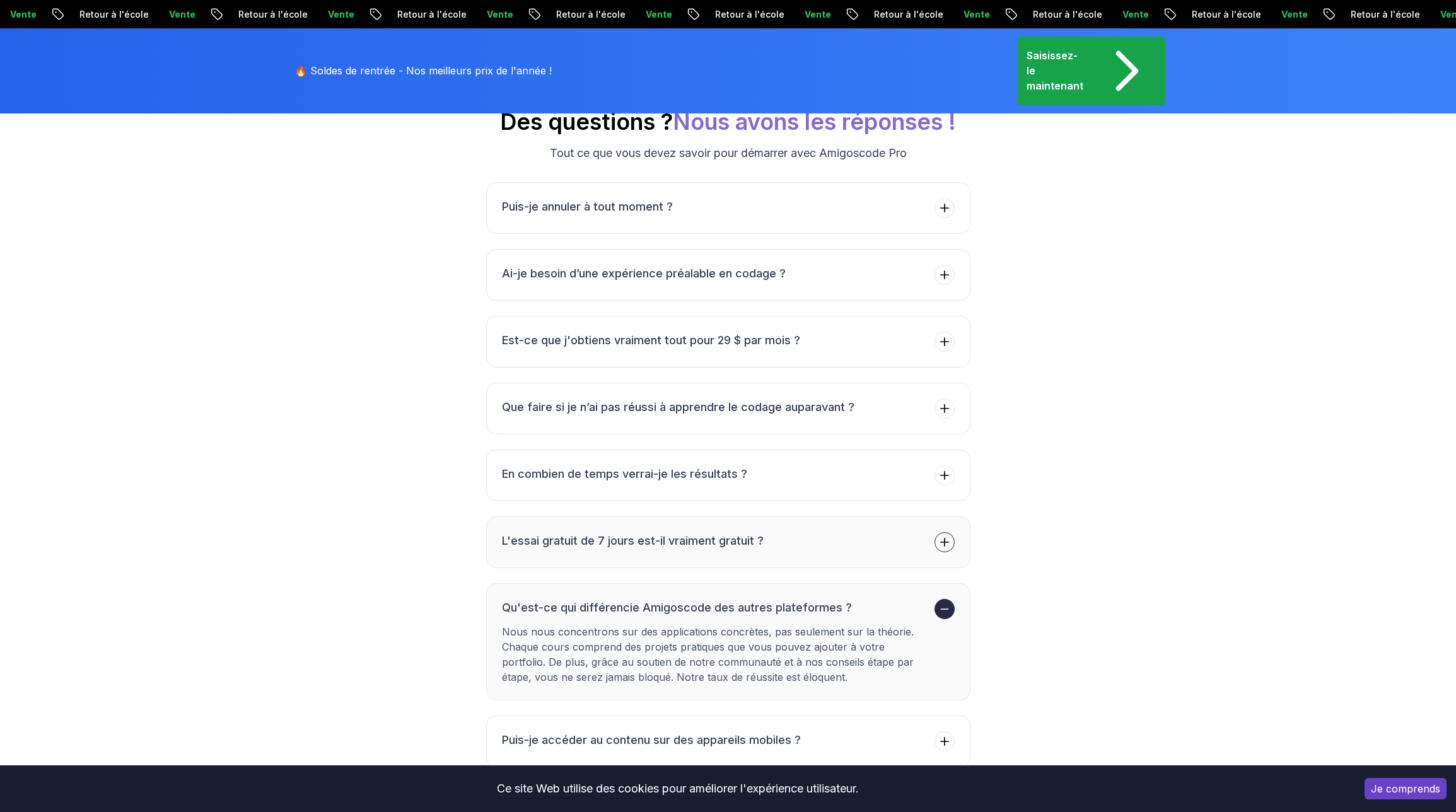
click at [794, 601] on font "Qu'est-ce qui différencie Amigoscode des autres plateformes ?" at bounding box center [677, 607] width 350 height 13
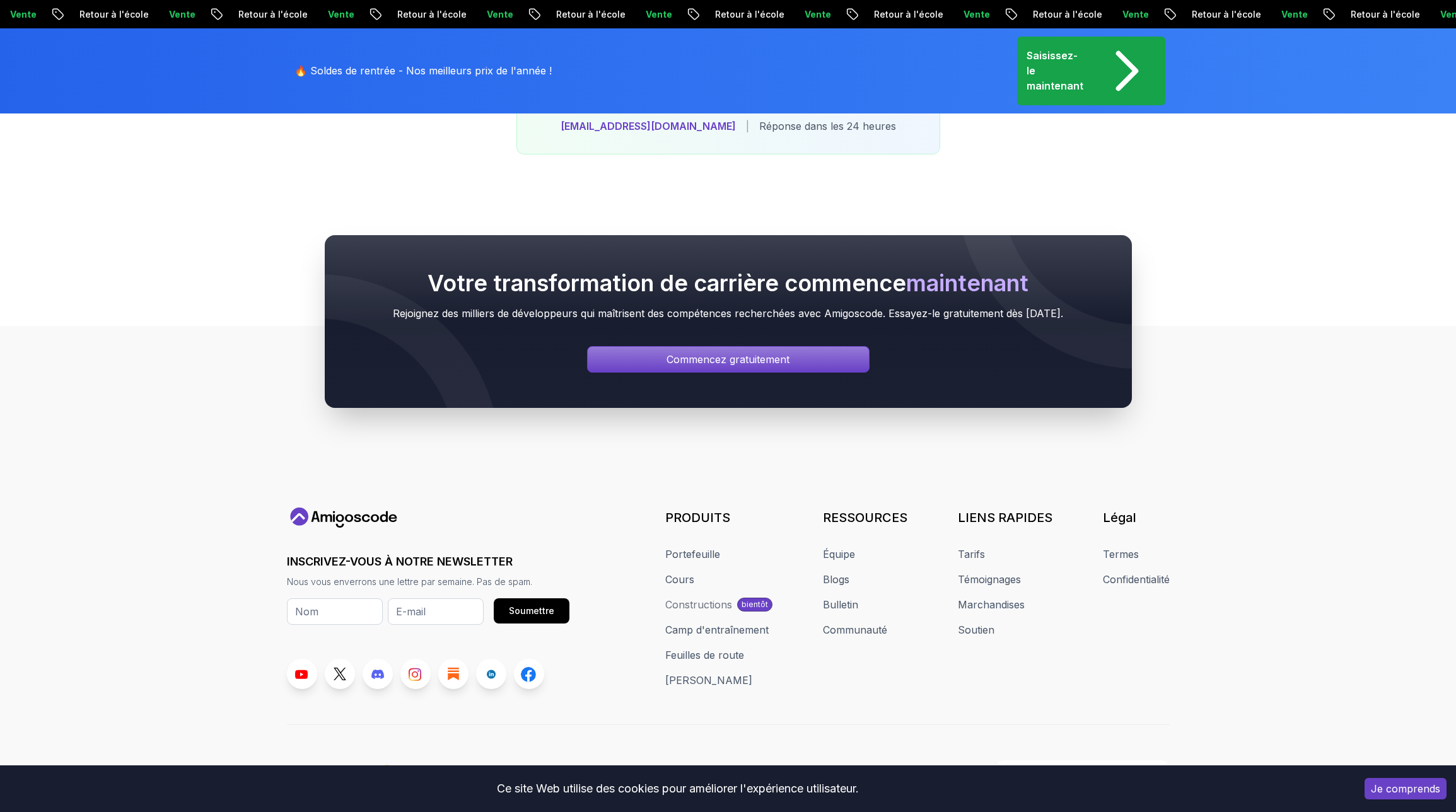
scroll to position [5303, 0]
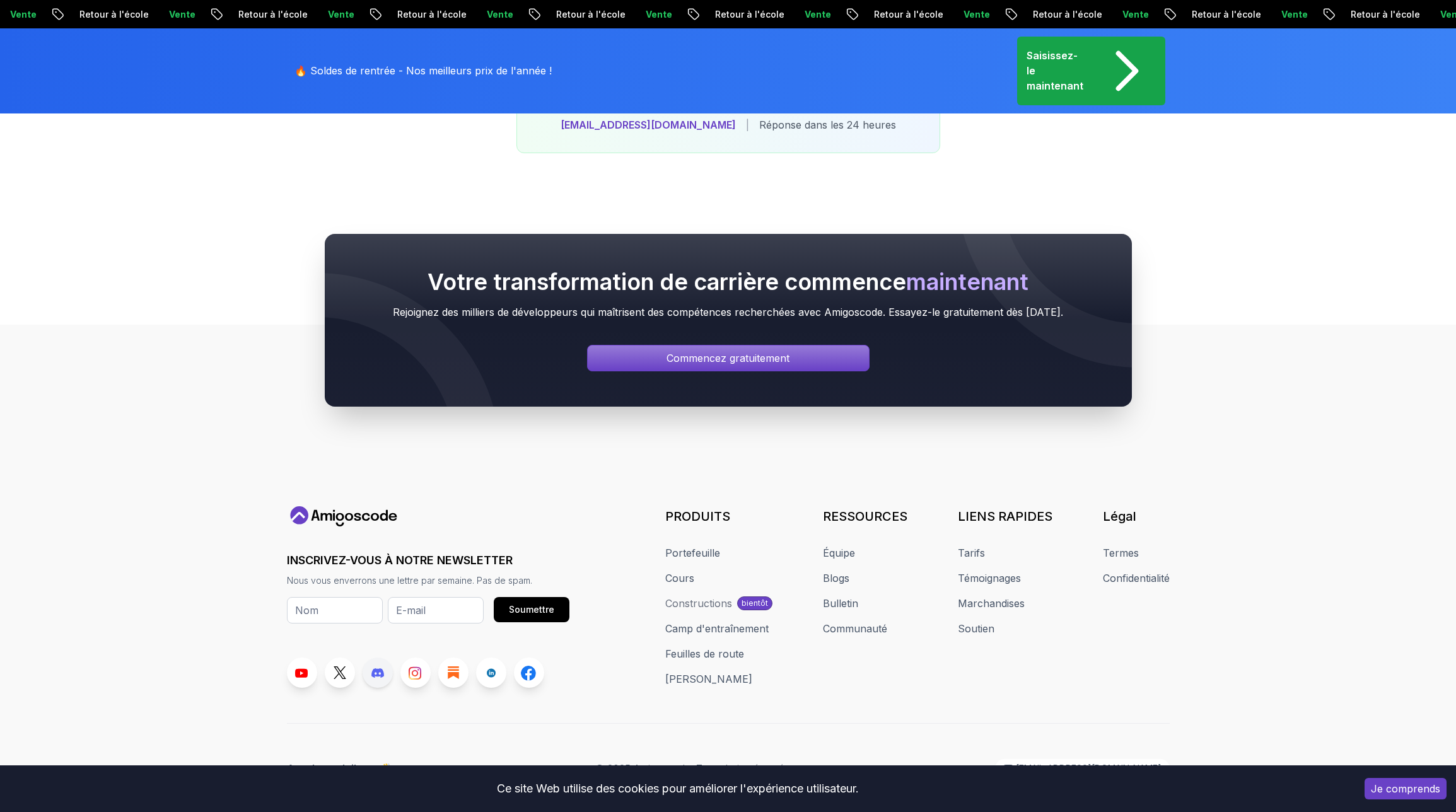
click at [384, 660] on link at bounding box center [378, 673] width 30 height 30
click at [745, 353] on font "Commencez gratuitement" at bounding box center [728, 358] width 116 height 12
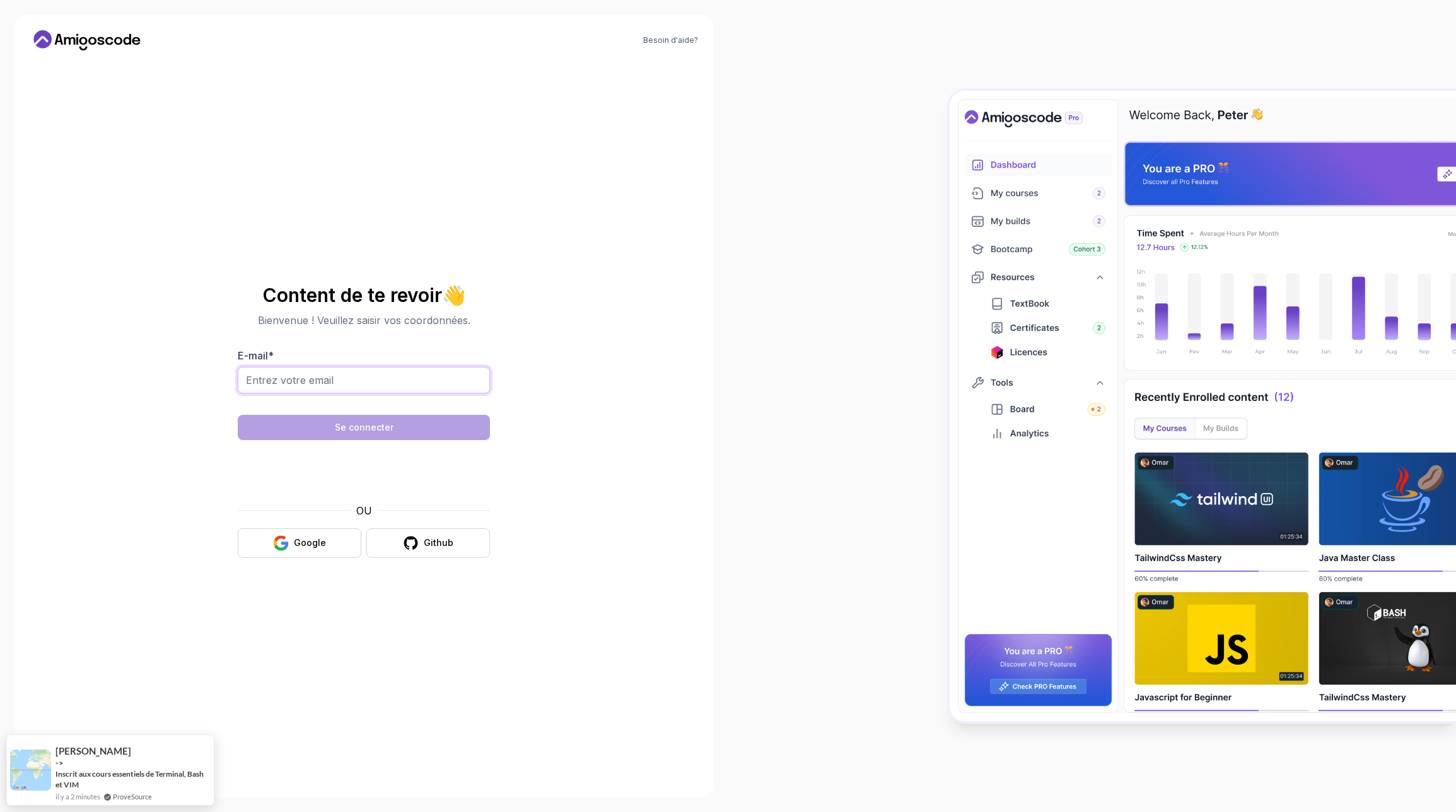
click at [322, 374] on input "E-mail *" at bounding box center [363, 380] width 252 height 27
type input "codewitholivier@gmail.com"
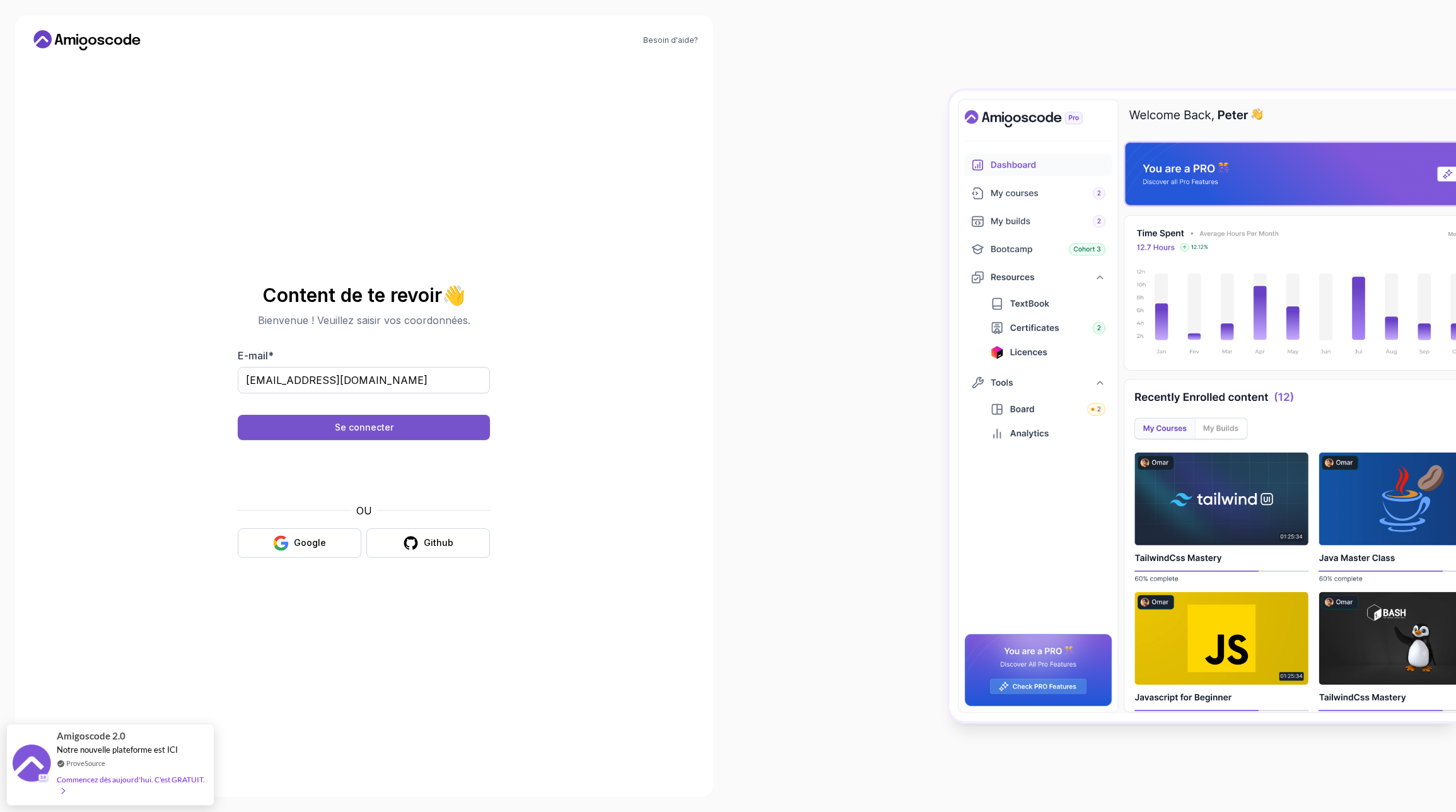
click at [390, 426] on font "Se connecter" at bounding box center [364, 426] width 59 height 11
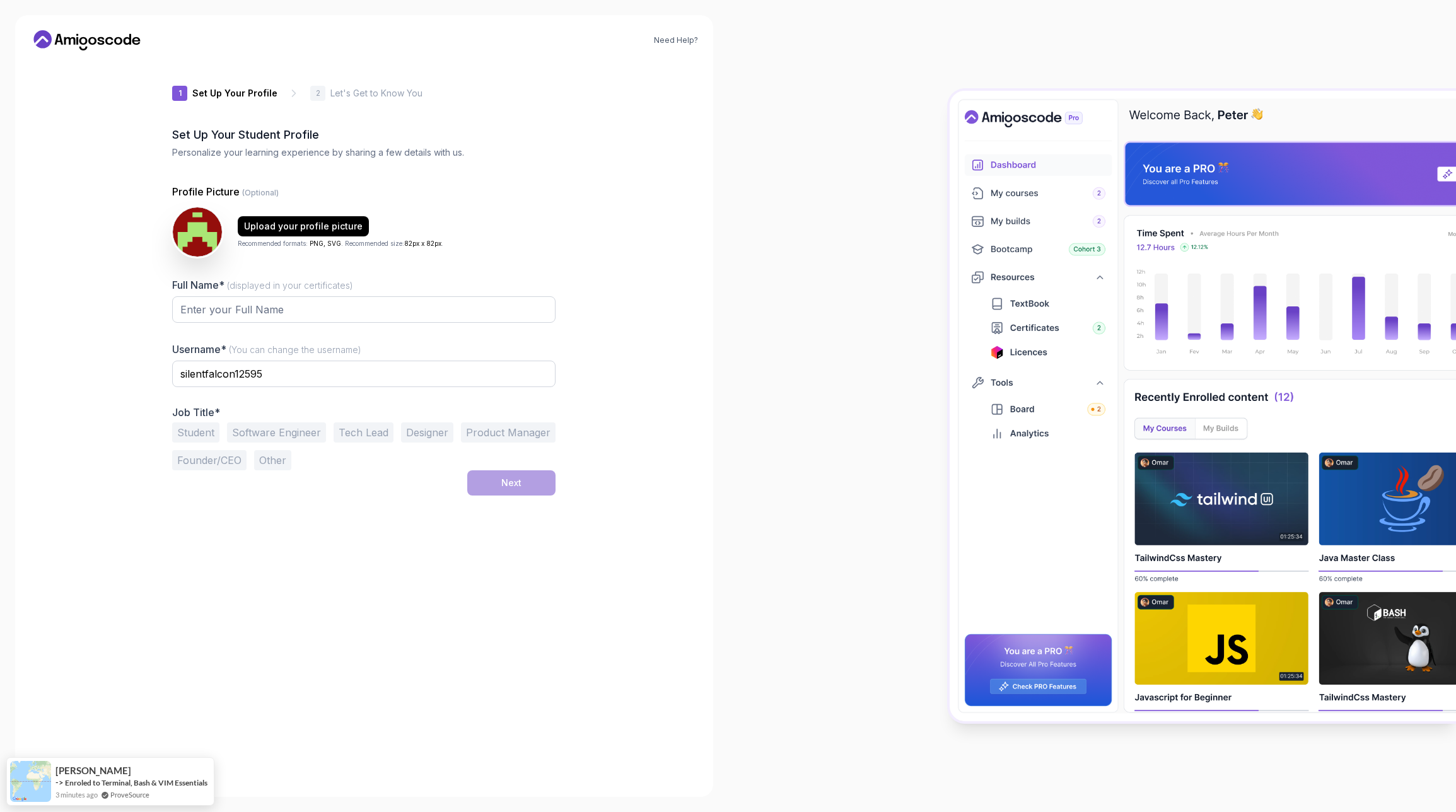
click at [498, 144] on div "Set Up Your Student Profile Personalize your learning experience by sharing a f…" at bounding box center [364, 143] width 384 height 33
click at [309, 320] on input "Full Name* (displayed in your certificates)" at bounding box center [364, 309] width 384 height 27
type input "[PERSON_NAME]"
drag, startPoint x: 275, startPoint y: 379, endPoint x: 128, endPoint y: 374, distance: 147.1
click at [128, 374] on div "Need Help? 1 Set Up Your Profile 1 Set Up Your Profile 2 Let's Get to Know You …" at bounding box center [364, 406] width 698 height 782
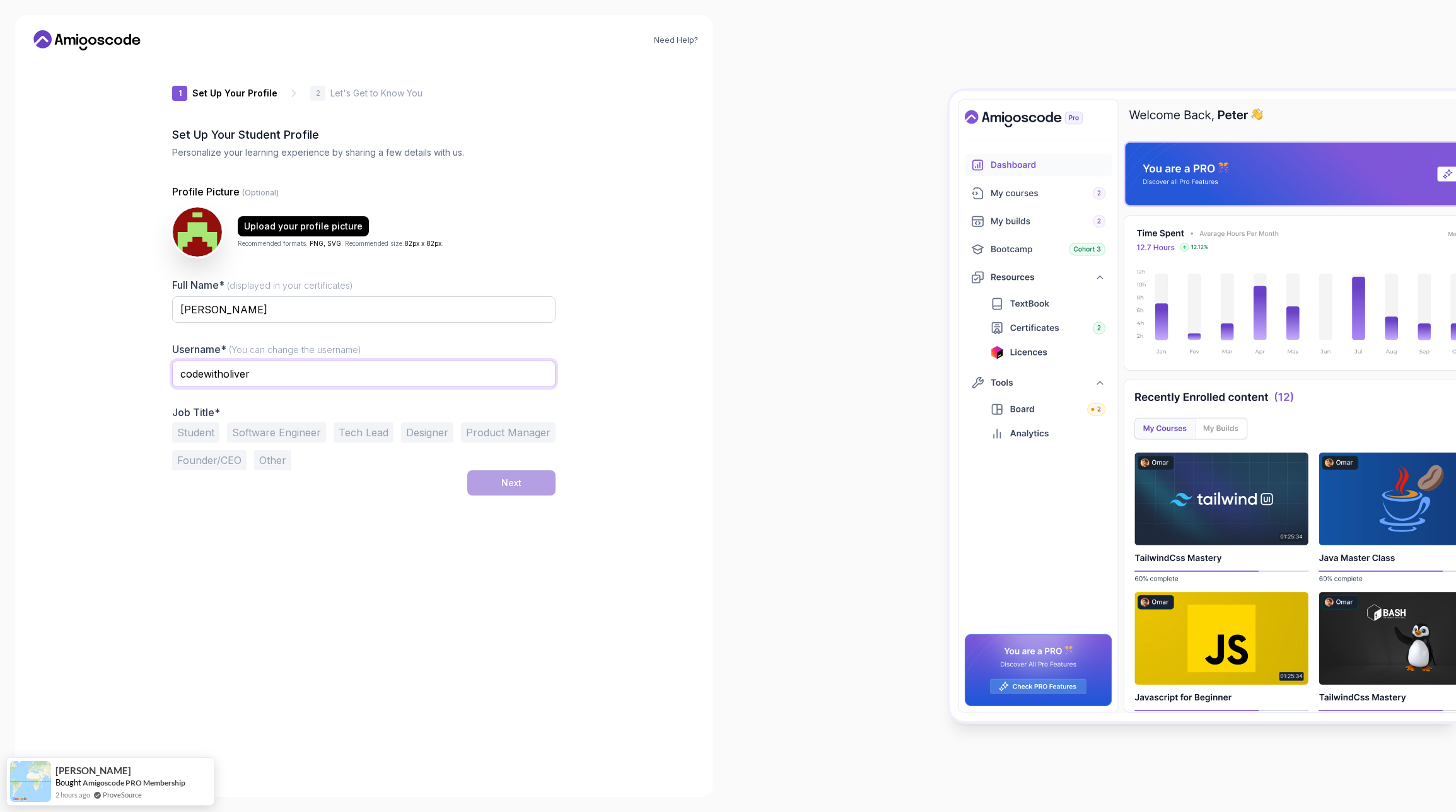
type input "codewitholiver"
click at [269, 457] on button "Other" at bounding box center [273, 460] width 37 height 20
click at [254, 498] on input "text" at bounding box center [364, 492] width 384 height 27
paste input "commercial employee"
type input "commercial employee"
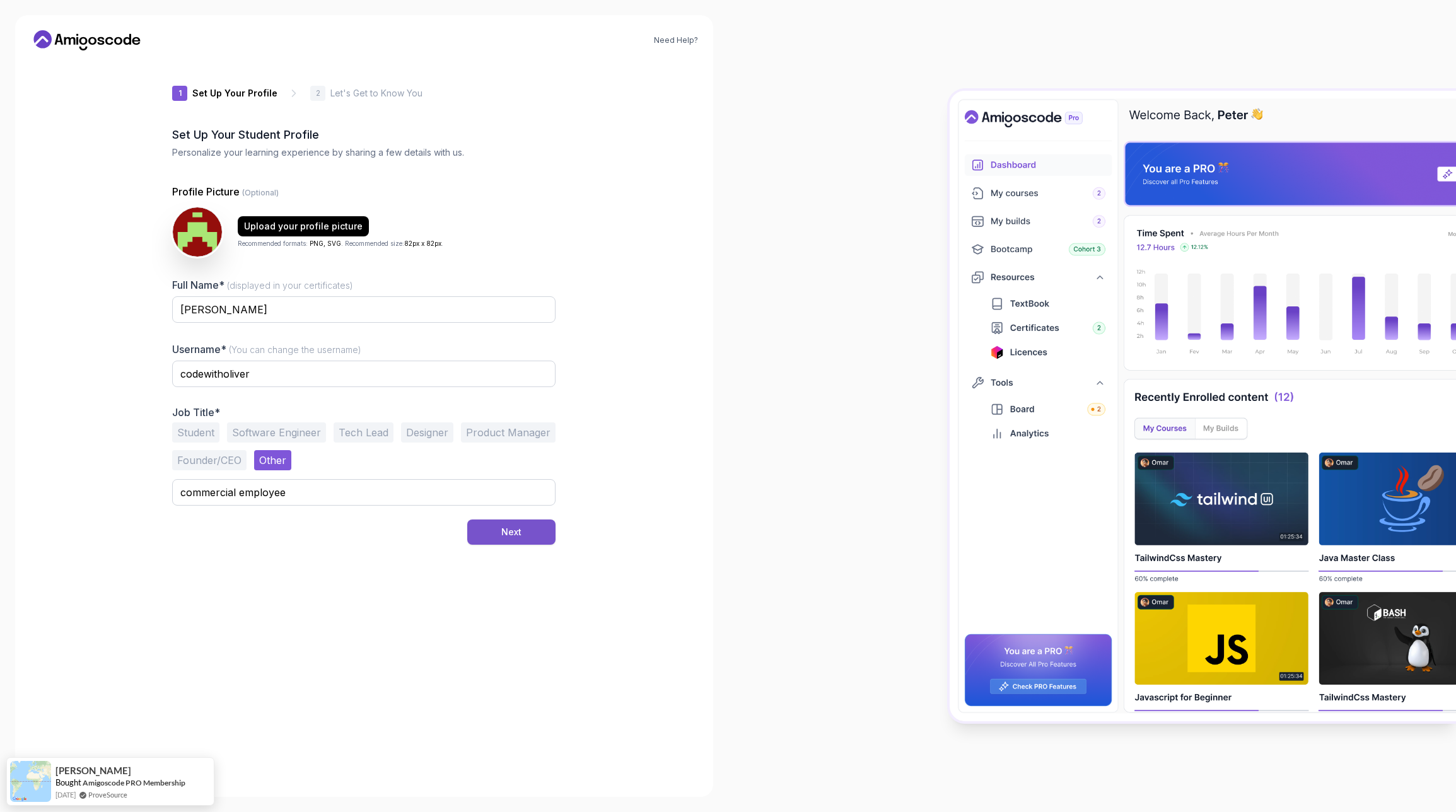
click at [511, 531] on div "Next" at bounding box center [511, 532] width 20 height 13
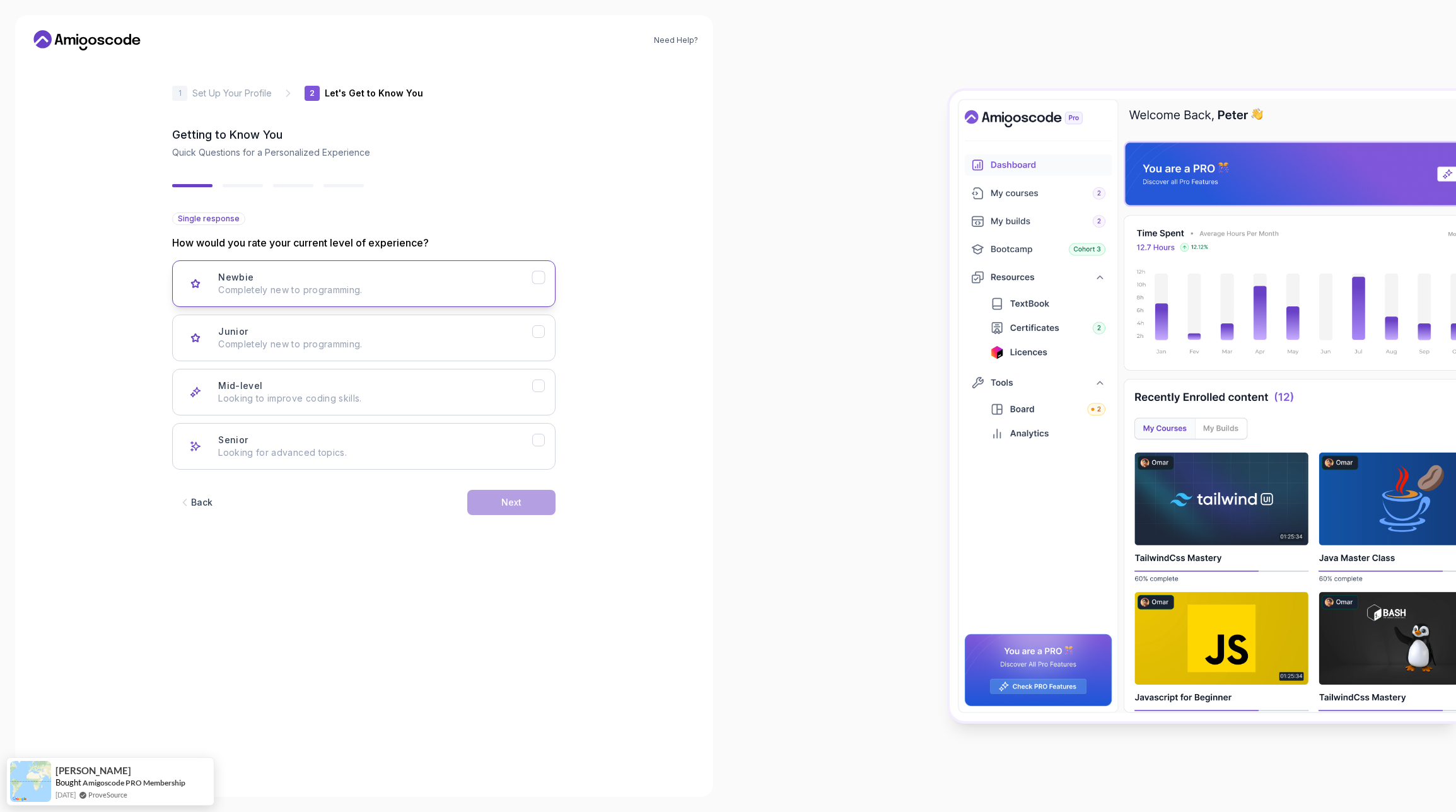
click at [336, 279] on div "Newbie Completely new to programming." at bounding box center [375, 283] width 314 height 25
click at [499, 499] on button "Next" at bounding box center [511, 502] width 88 height 25
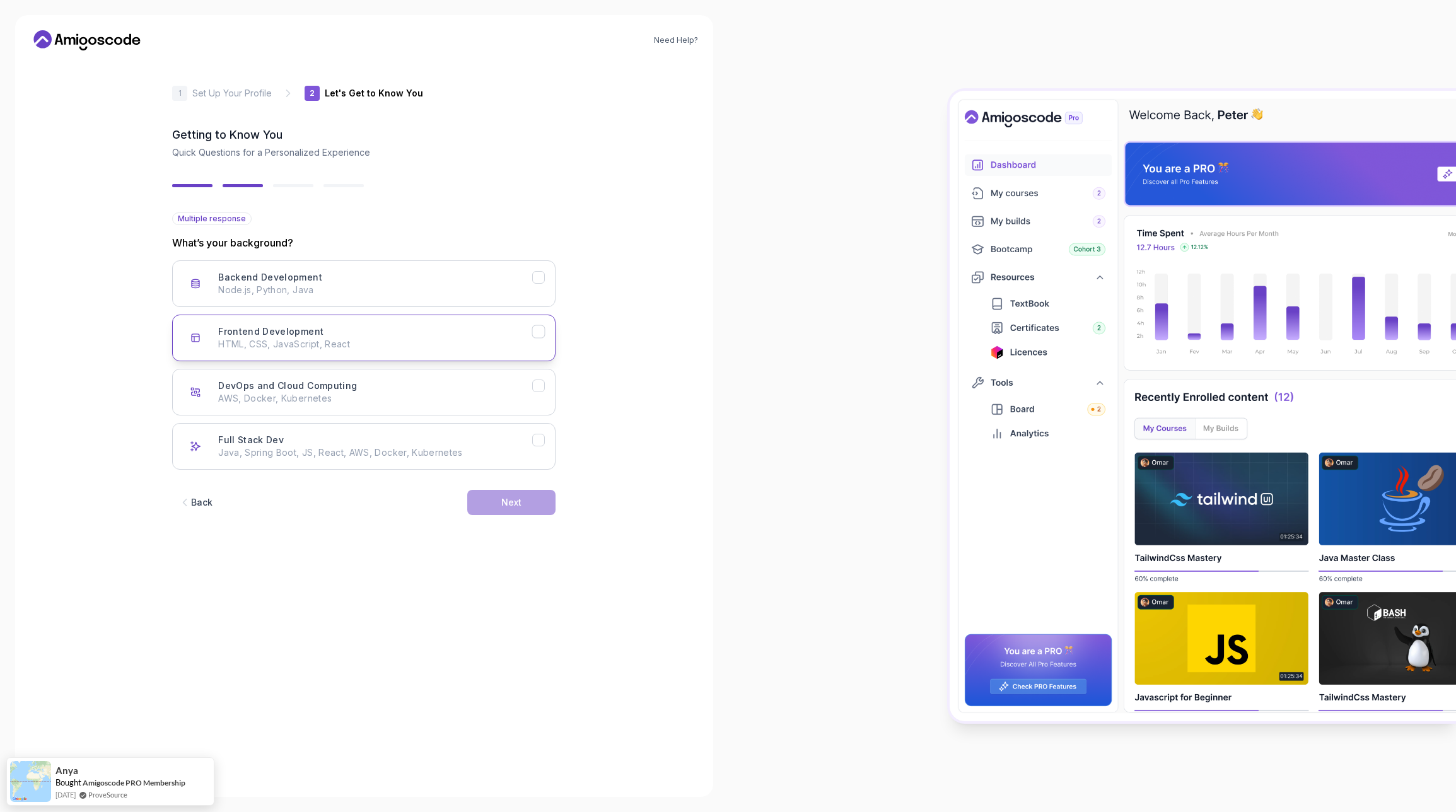
click at [340, 338] on p "HTML, CSS, JavaScript, React" at bounding box center [375, 345] width 314 height 13
click at [200, 508] on div "Back" at bounding box center [202, 503] width 22 height 13
click at [287, 335] on div "Junior Completely new to programming." at bounding box center [375, 337] width 314 height 25
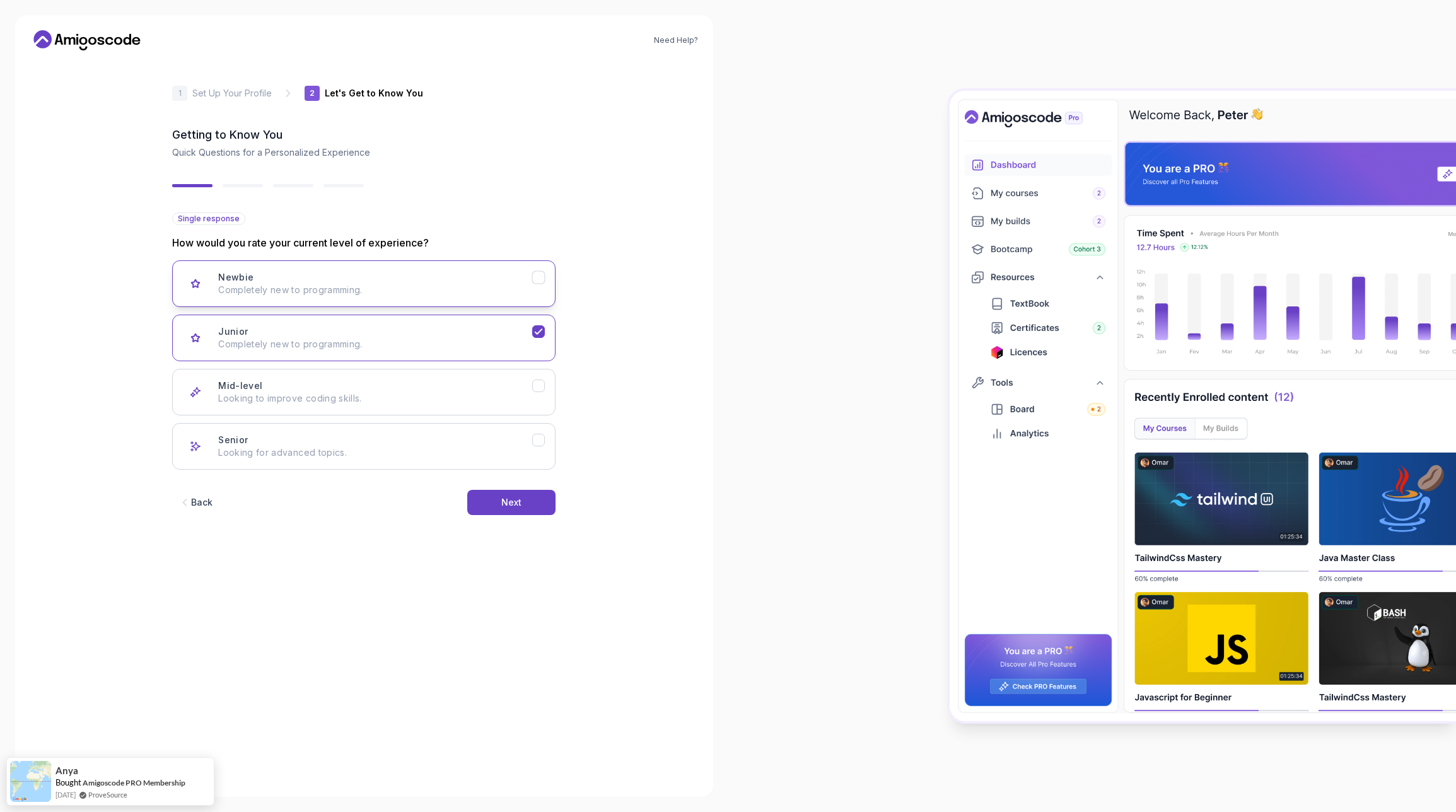
click at [381, 272] on div "Newbie Completely new to programming." at bounding box center [375, 283] width 314 height 25
click at [369, 341] on p "Completely new to programming." at bounding box center [375, 345] width 314 height 13
click at [468, 286] on p "Completely new to programming." at bounding box center [375, 290] width 314 height 13
click at [513, 501] on div "Next" at bounding box center [511, 503] width 20 height 13
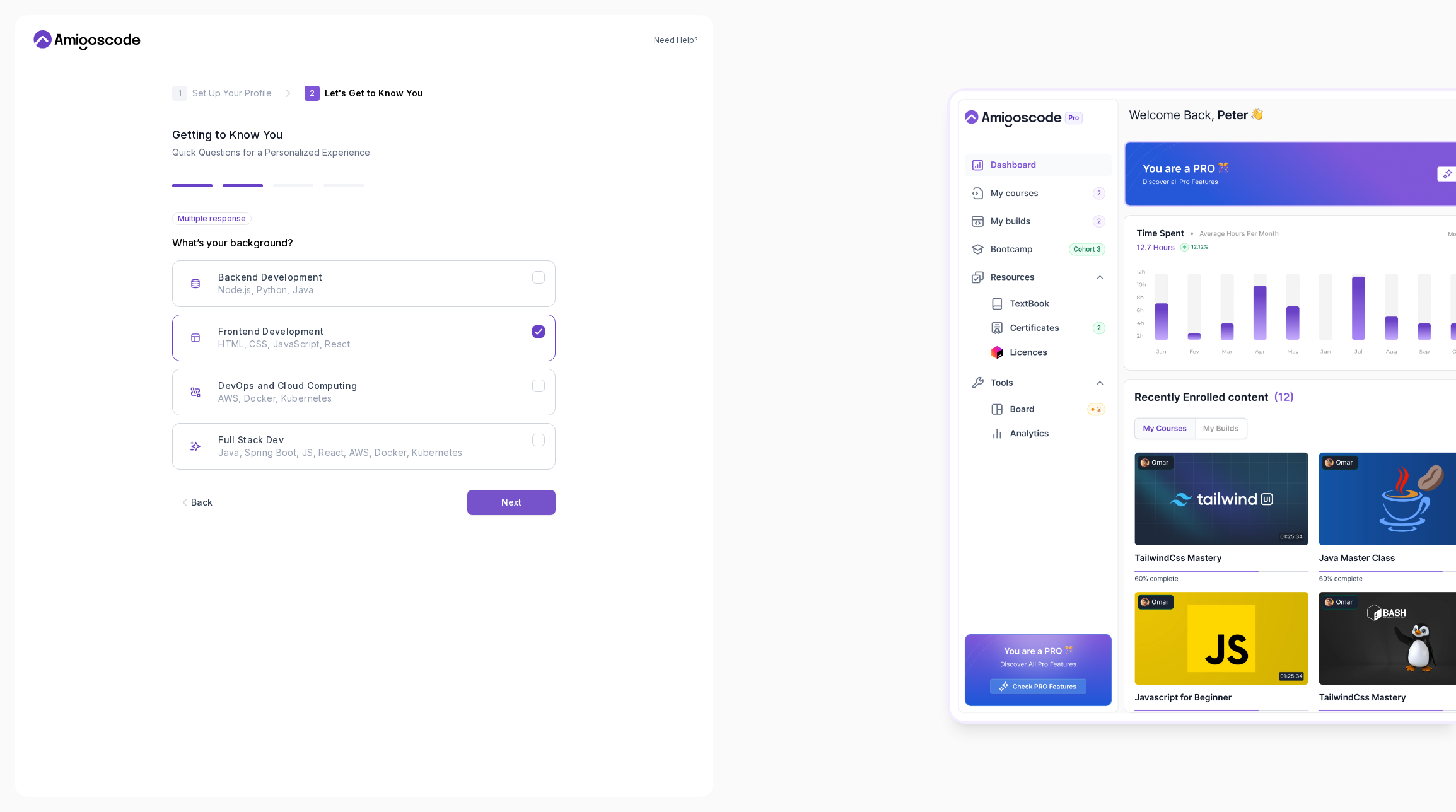
click at [524, 507] on button "Next" at bounding box center [511, 502] width 88 height 25
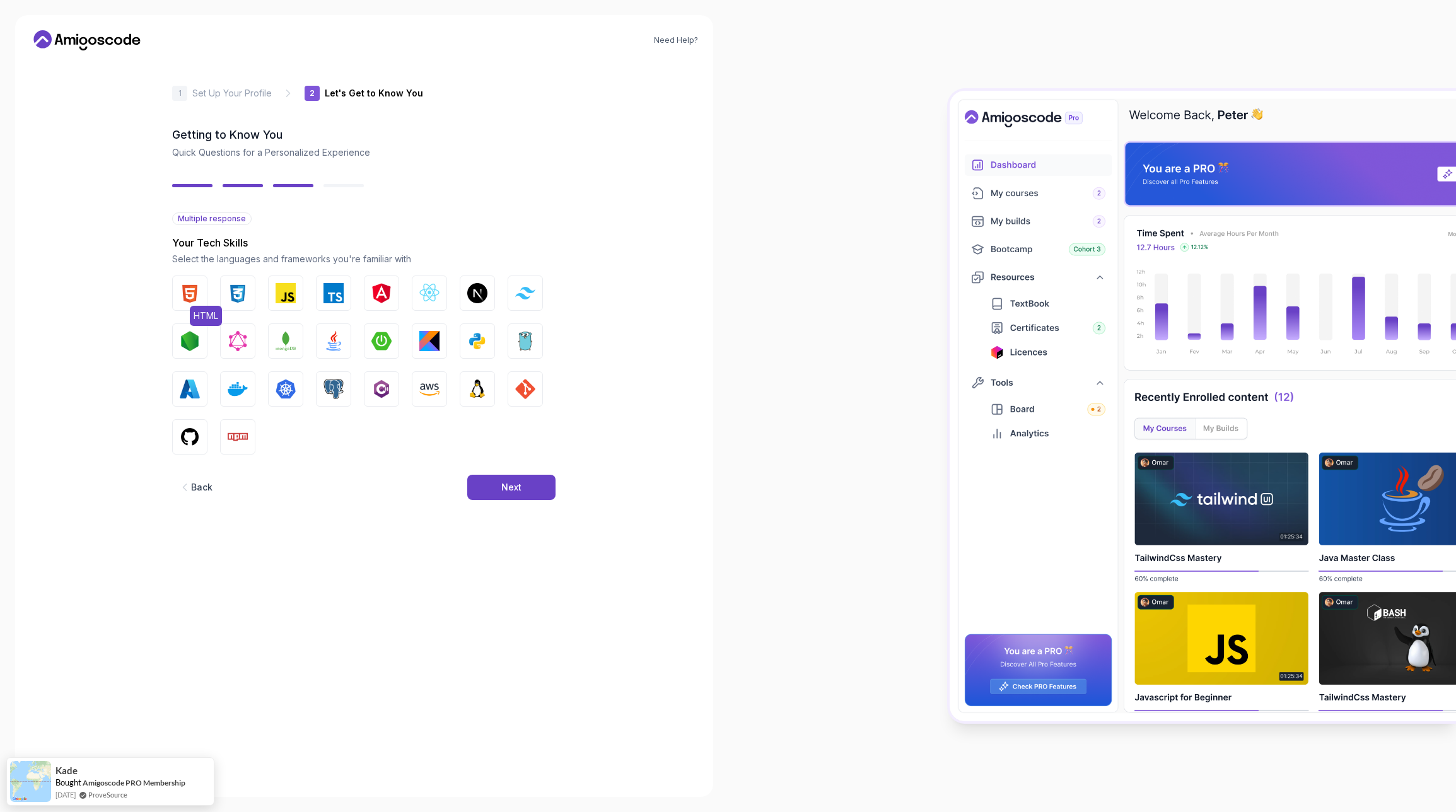
click at [196, 296] on img "button" at bounding box center [190, 293] width 20 height 20
click at [243, 294] on img "button" at bounding box center [238, 293] width 20 height 20
click at [429, 291] on img "button" at bounding box center [430, 293] width 20 height 20
click at [282, 299] on img "button" at bounding box center [286, 293] width 20 height 20
click at [333, 298] on img "button" at bounding box center [333, 293] width 20 height 20
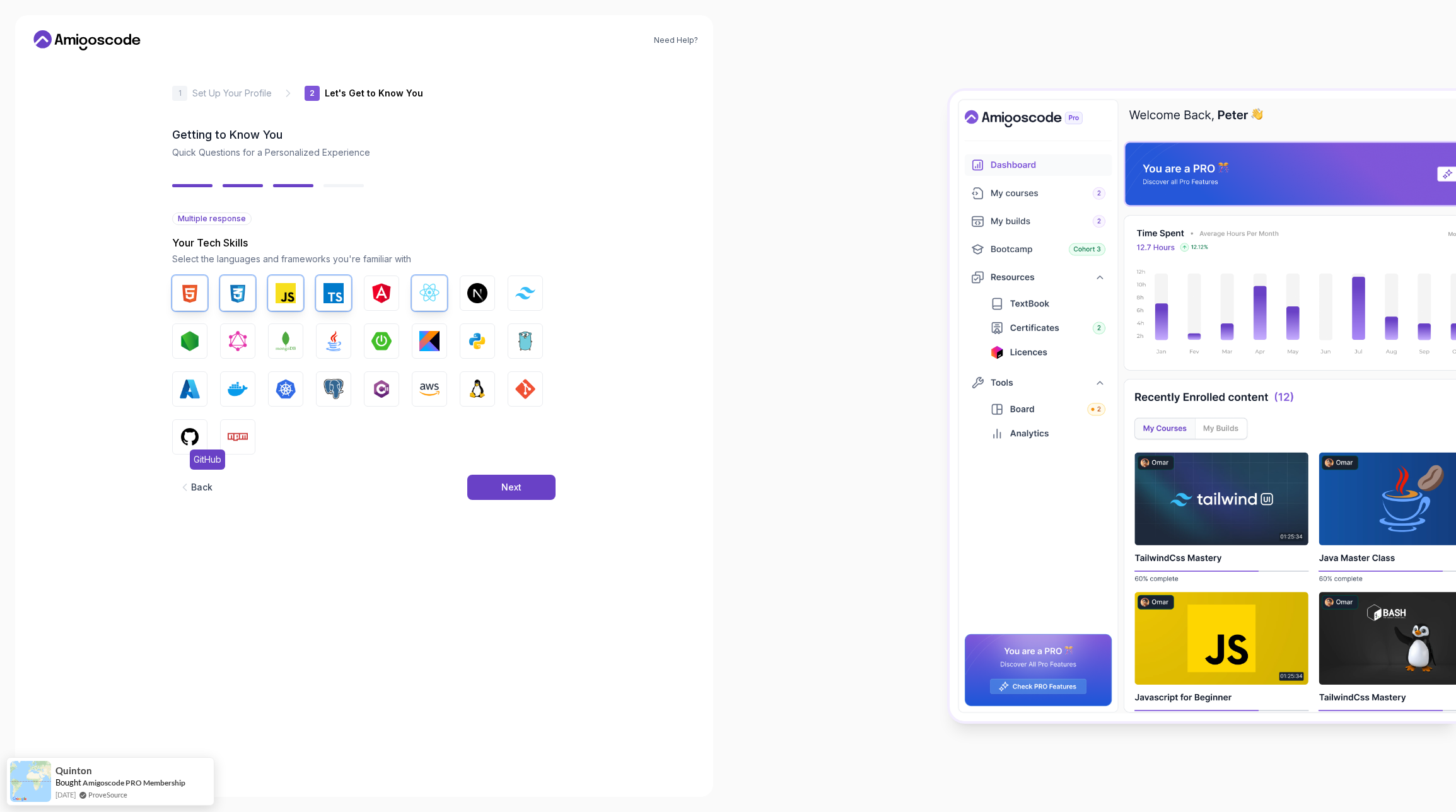
click at [194, 442] on img "button" at bounding box center [190, 437] width 20 height 20
click at [519, 403] on button "GIT" at bounding box center [525, 388] width 35 height 35
click at [511, 494] on button "Next" at bounding box center [511, 487] width 88 height 25
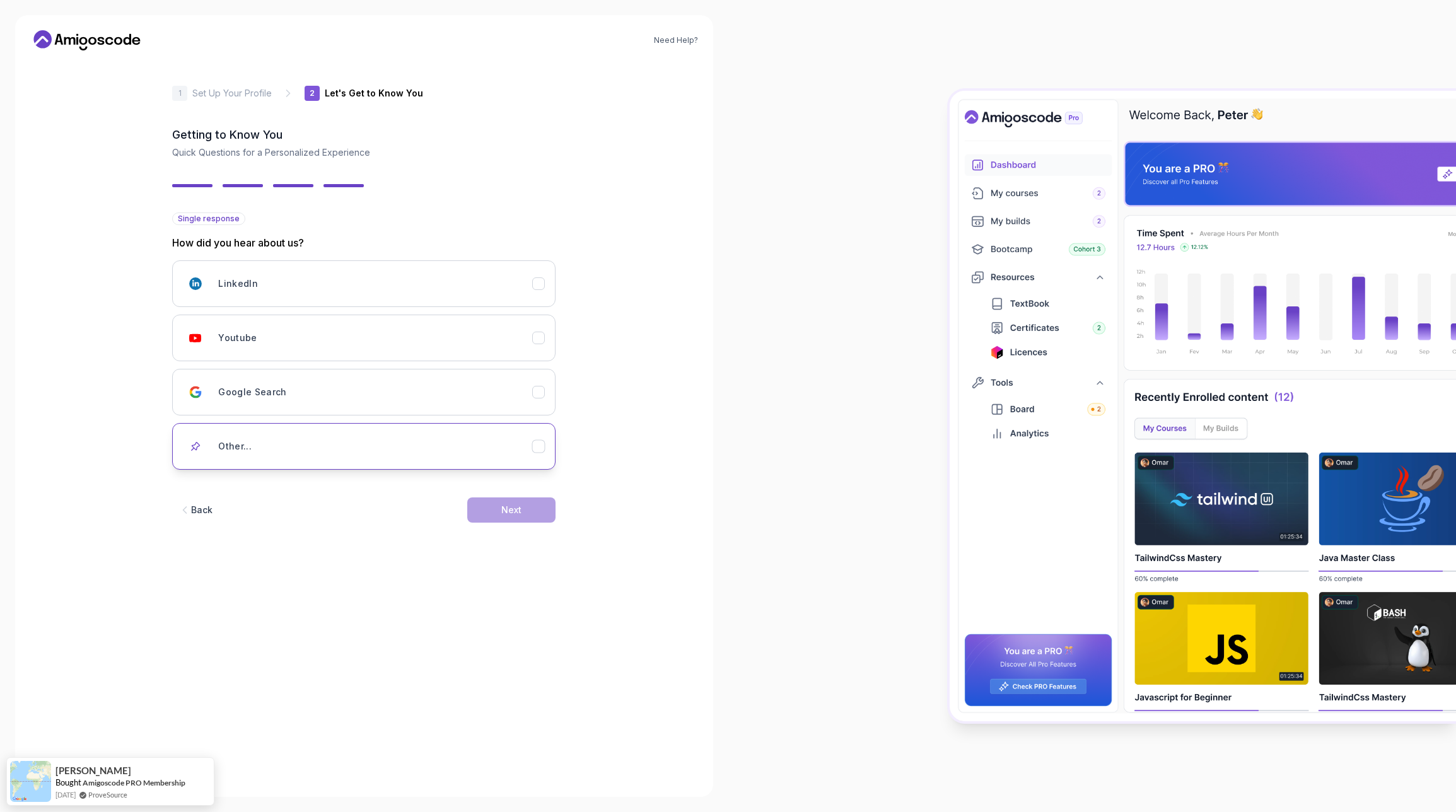
click at [450, 448] on div "Other..." at bounding box center [375, 446] width 314 height 25
click at [335, 503] on div "Back Next" at bounding box center [364, 528] width 384 height 65
click at [323, 491] on input "text" at bounding box center [364, 490] width 384 height 27
type input "claude.ai"
click at [516, 528] on div "Next" at bounding box center [511, 529] width 20 height 13
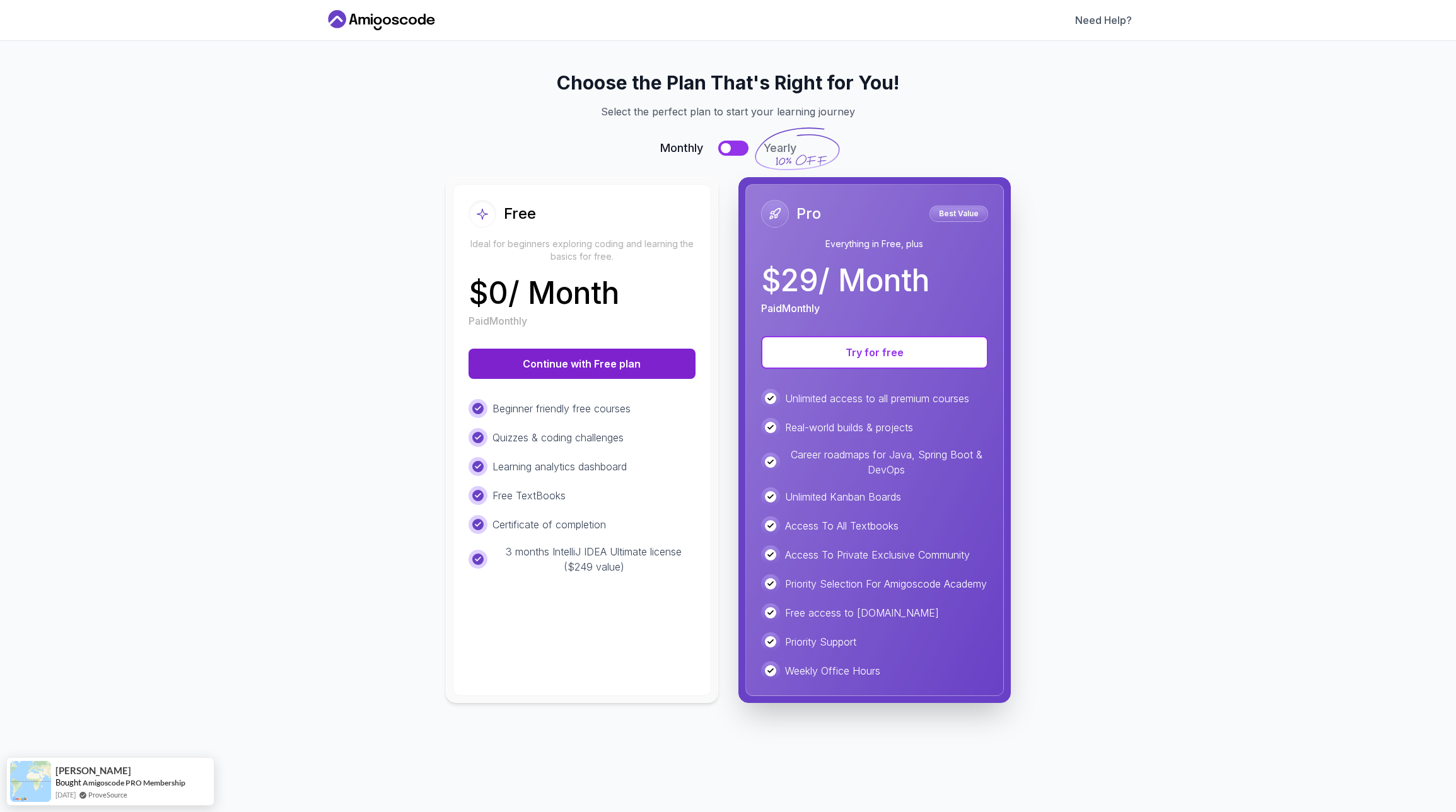
click at [608, 359] on button "Continue with Free plan" at bounding box center [582, 363] width 227 height 30
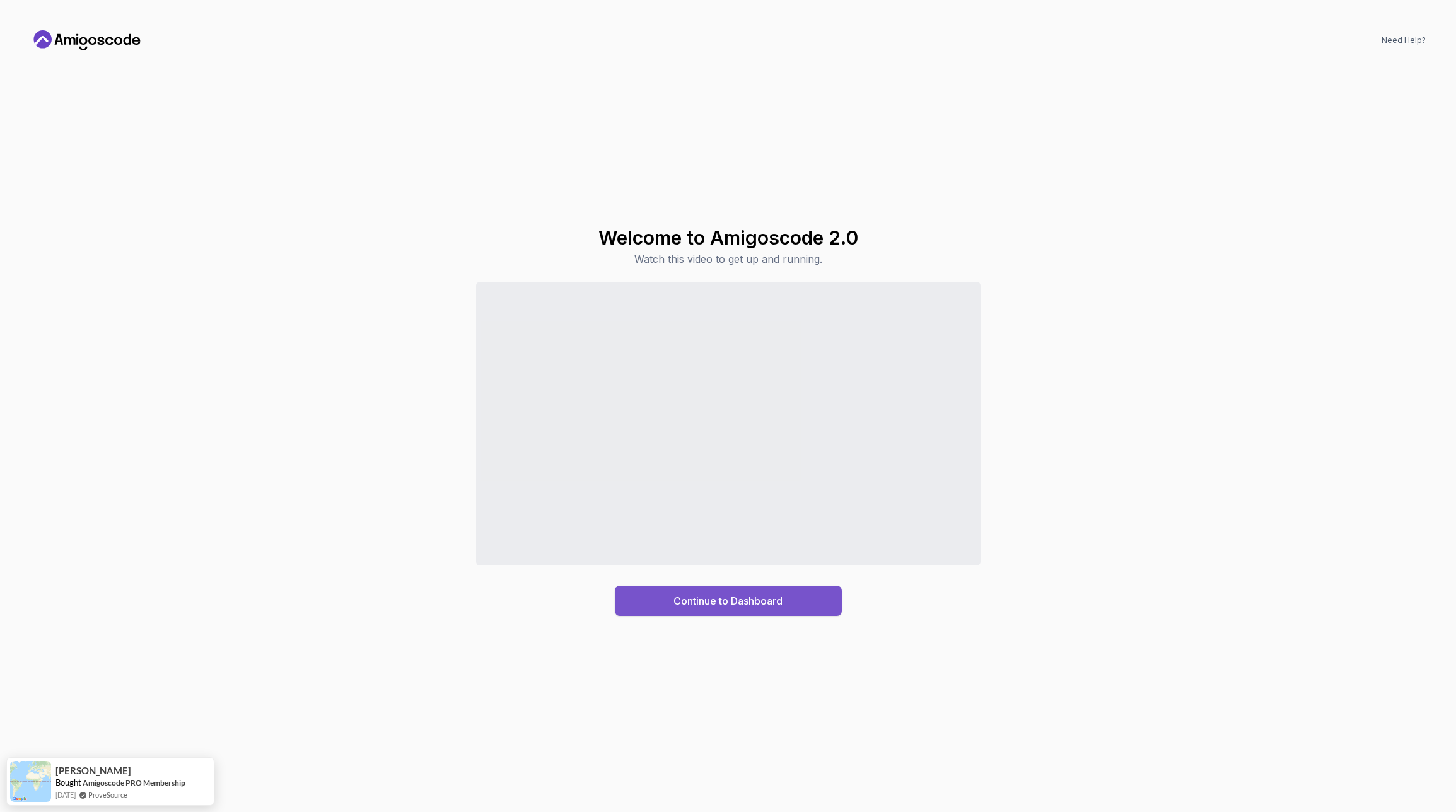
click at [733, 601] on div "Continue to Dashboard" at bounding box center [728, 600] width 109 height 15
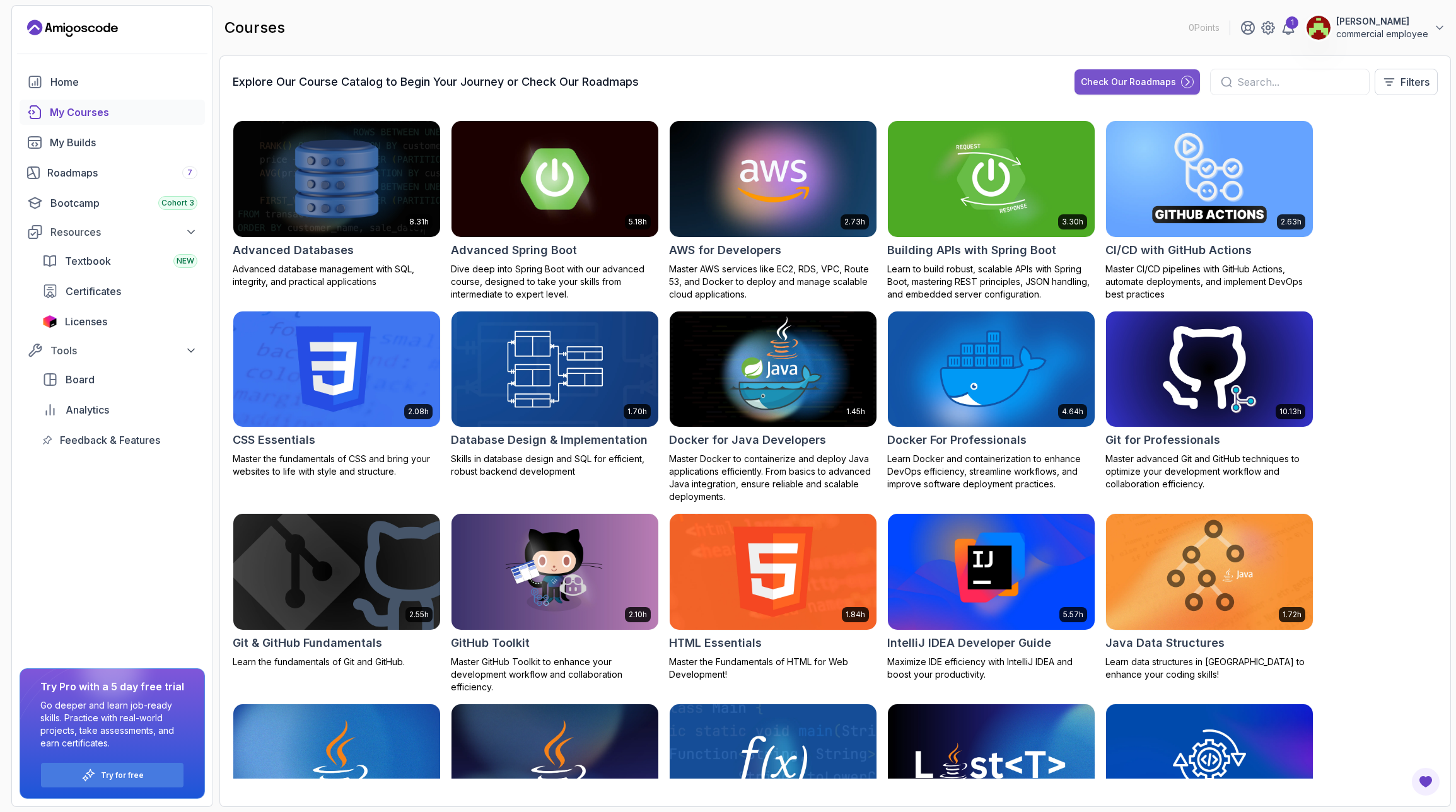
click at [1100, 75] on div "Check Our Roadmaps" at bounding box center [1128, 82] width 96 height 13
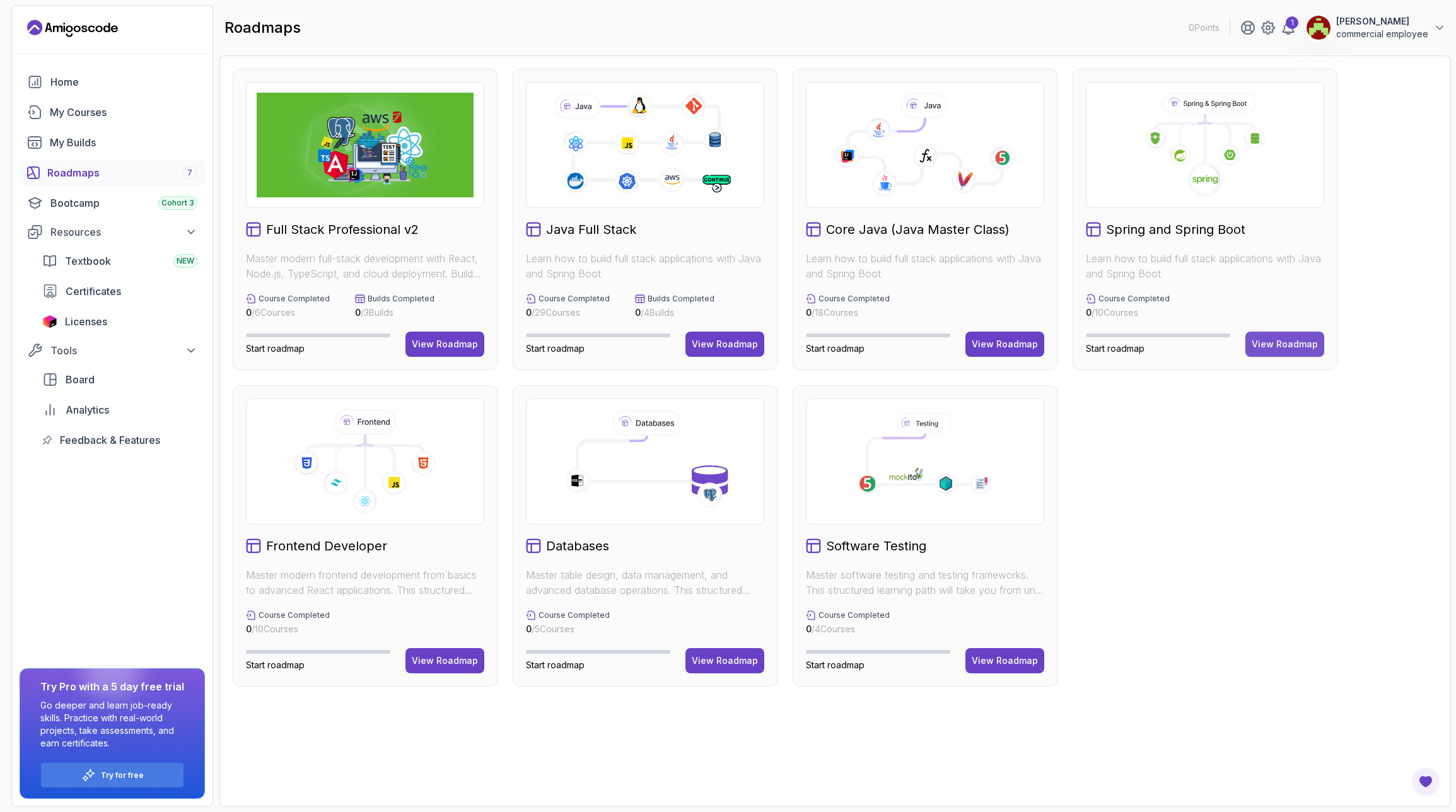
click at [1282, 342] on div "View Roadmap" at bounding box center [1285, 345] width 66 height 13
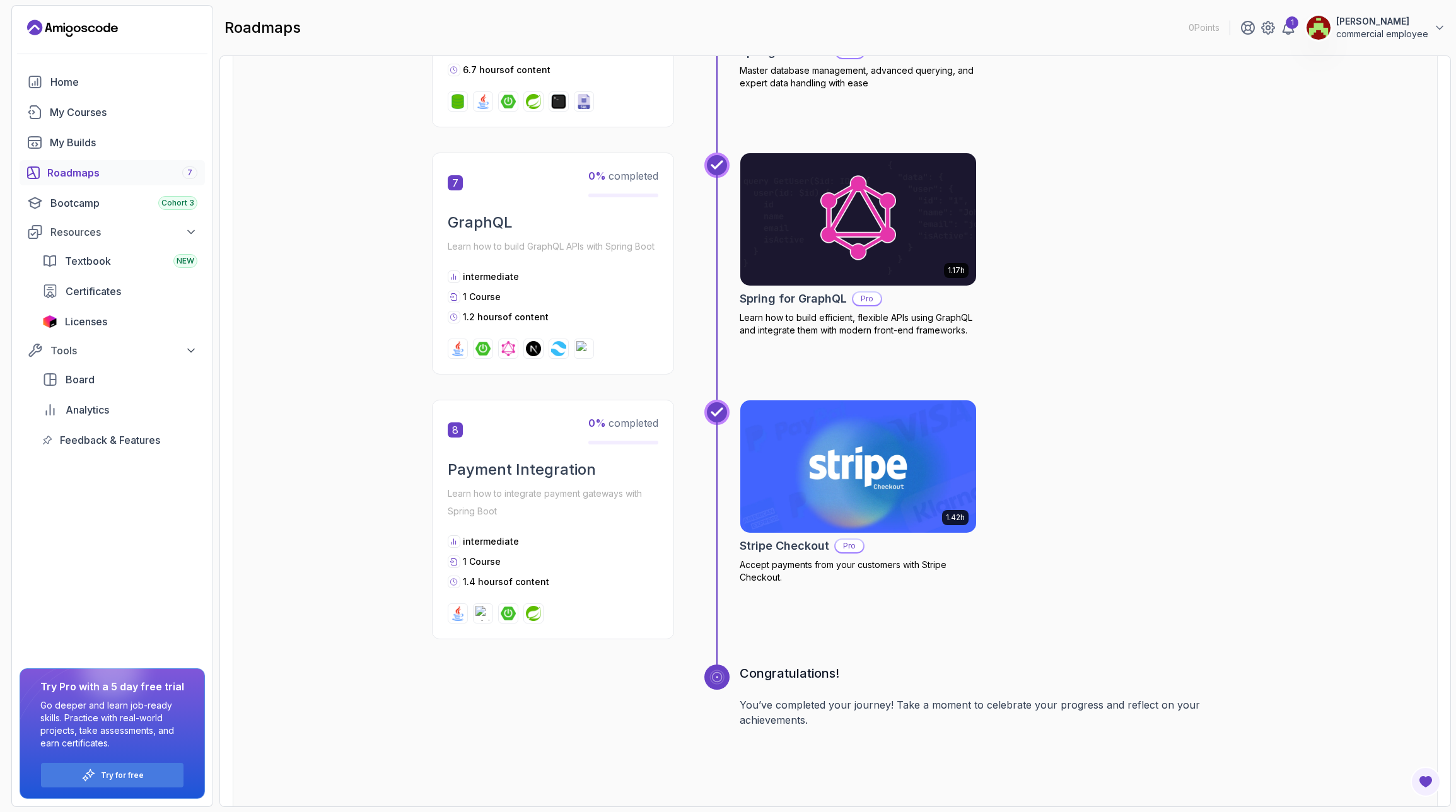
scroll to position [1796, 0]
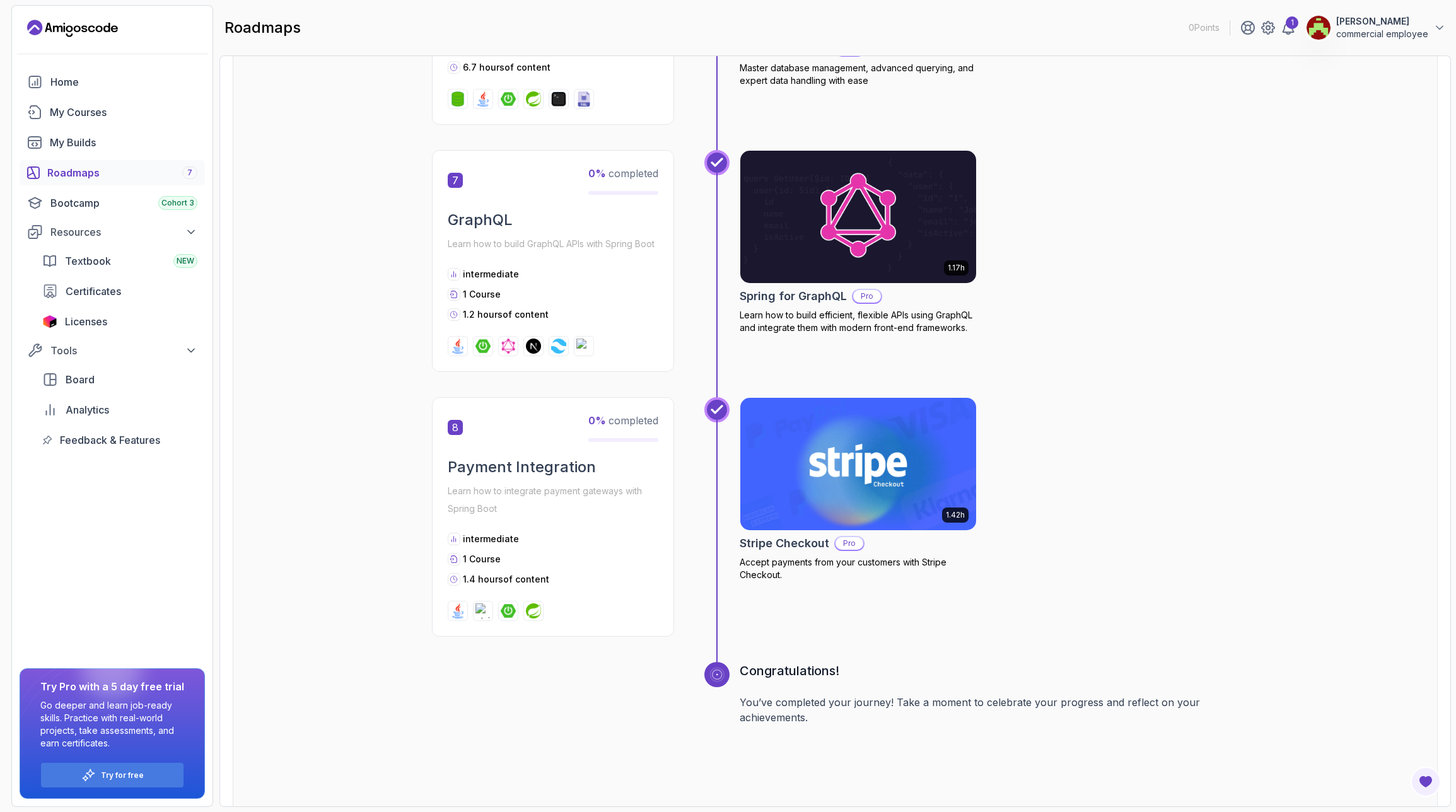
click at [850, 442] on img at bounding box center [858, 464] width 248 height 139
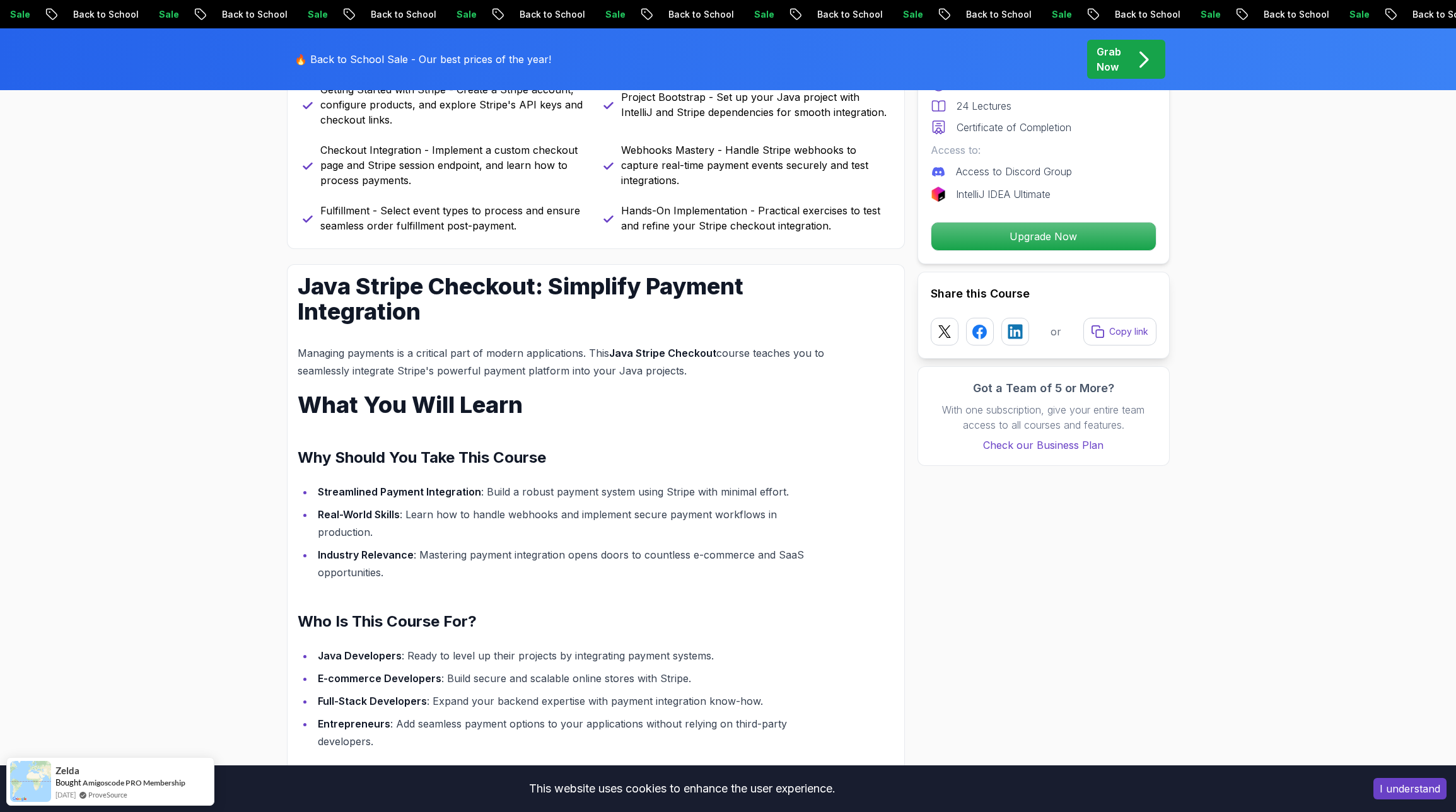
scroll to position [653, 0]
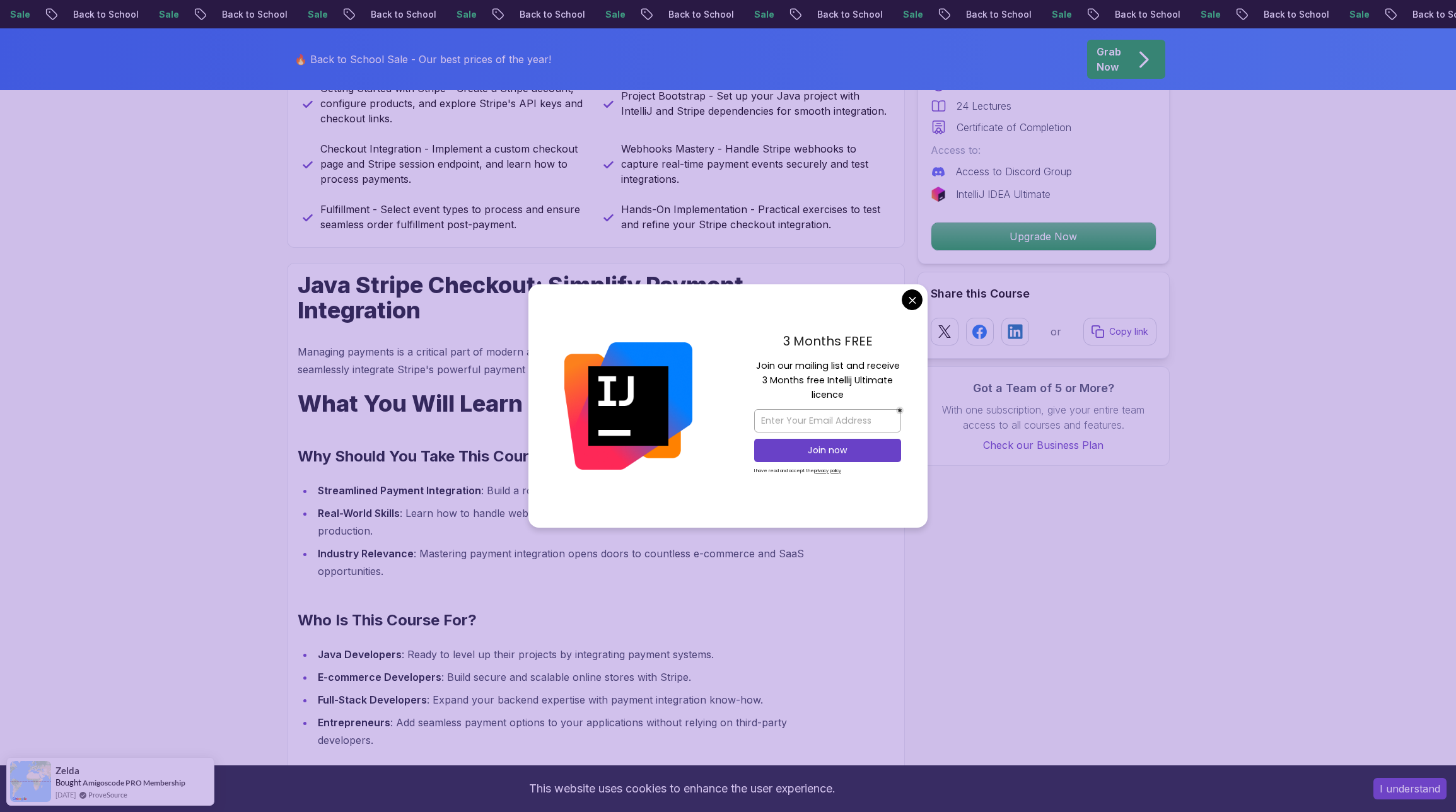
click at [911, 285] on div "3 Months FREE Join our mailing list and receive 3 Months free Intellij Ultimate…" at bounding box center [827, 406] width 200 height 243
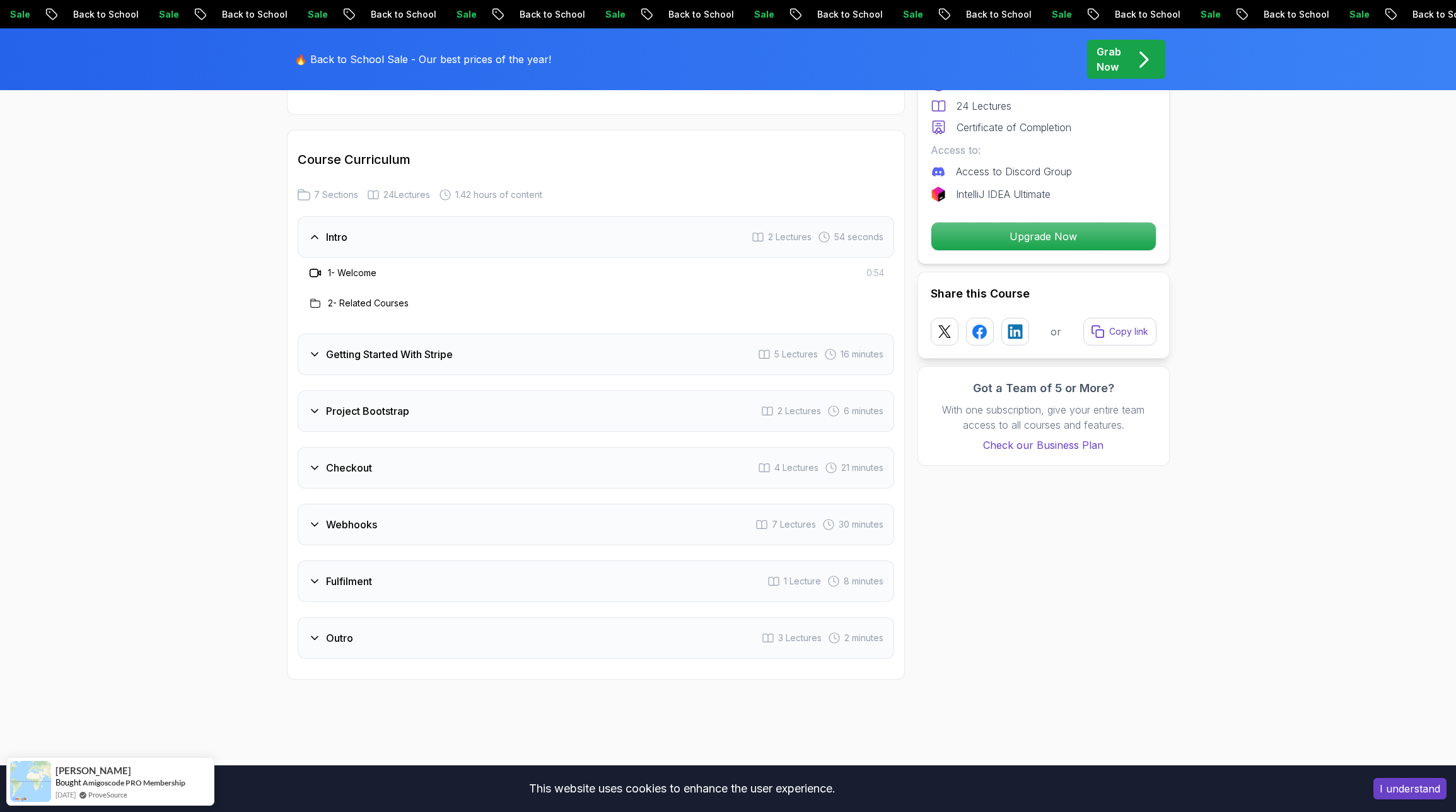
scroll to position [1565, 0]
click at [399, 343] on h3 "Getting Started With Stripe" at bounding box center [389, 350] width 126 height 15
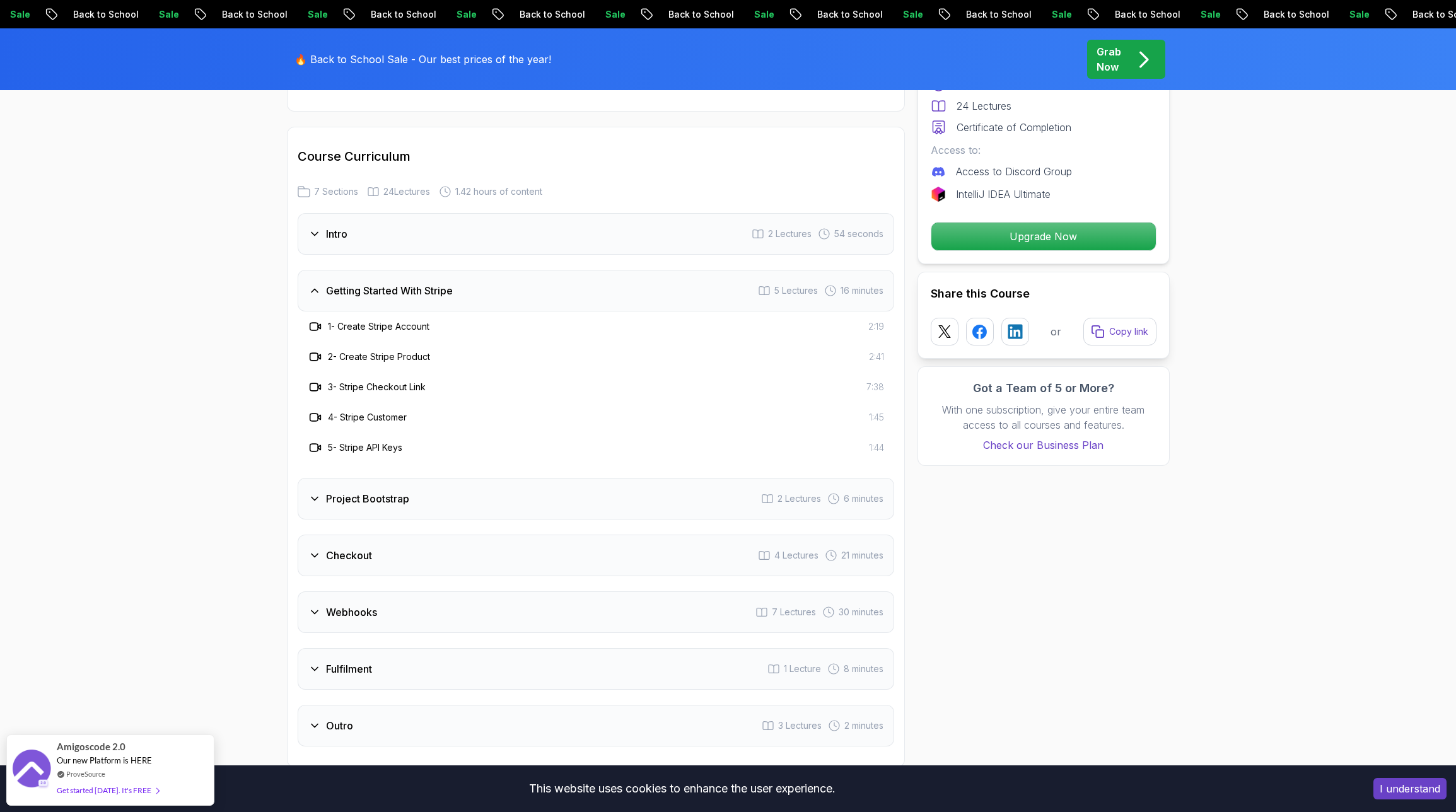
click at [352, 491] on h3 "Project Bootstrap" at bounding box center [368, 498] width 83 height 15
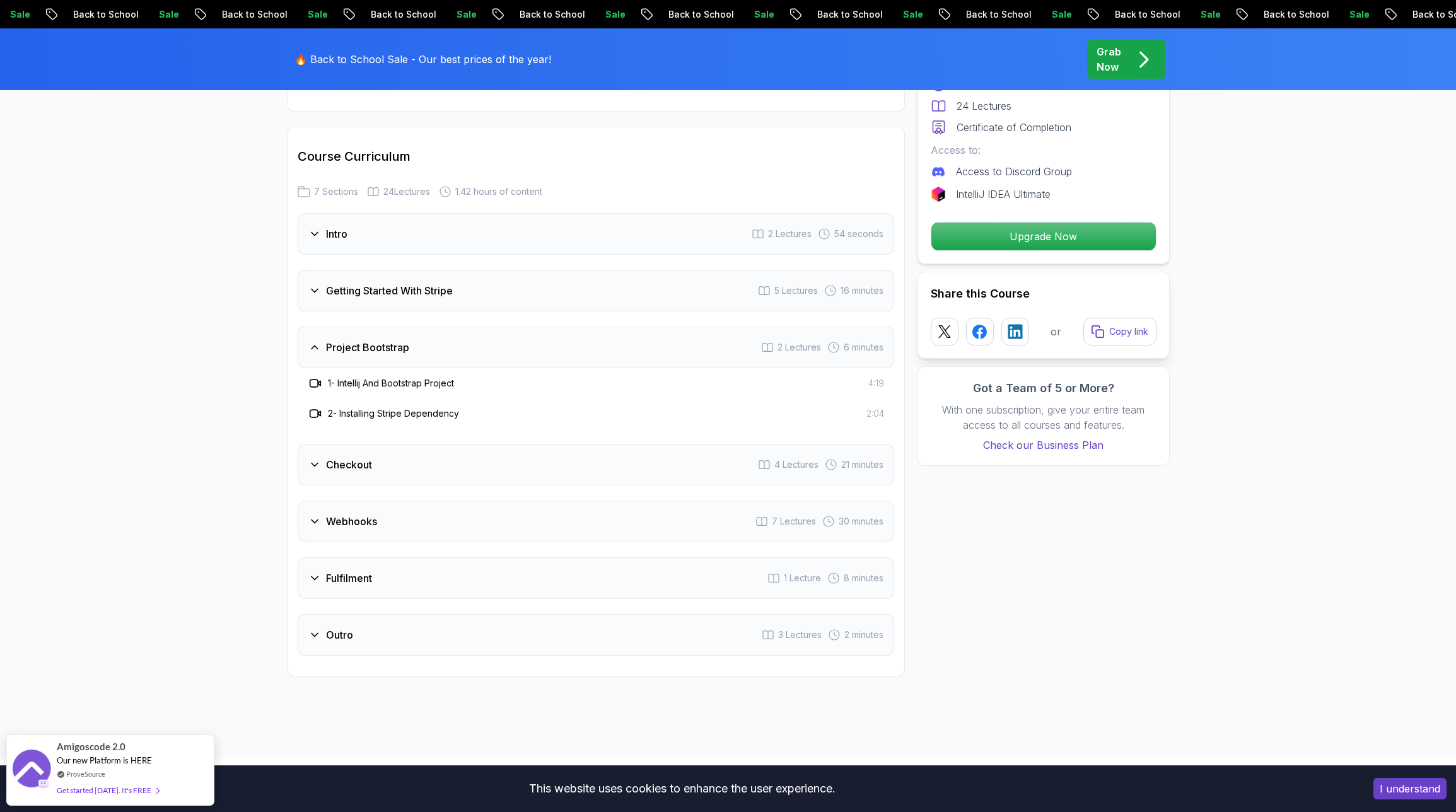
click at [366, 457] on h3 "Checkout" at bounding box center [349, 464] width 46 height 15
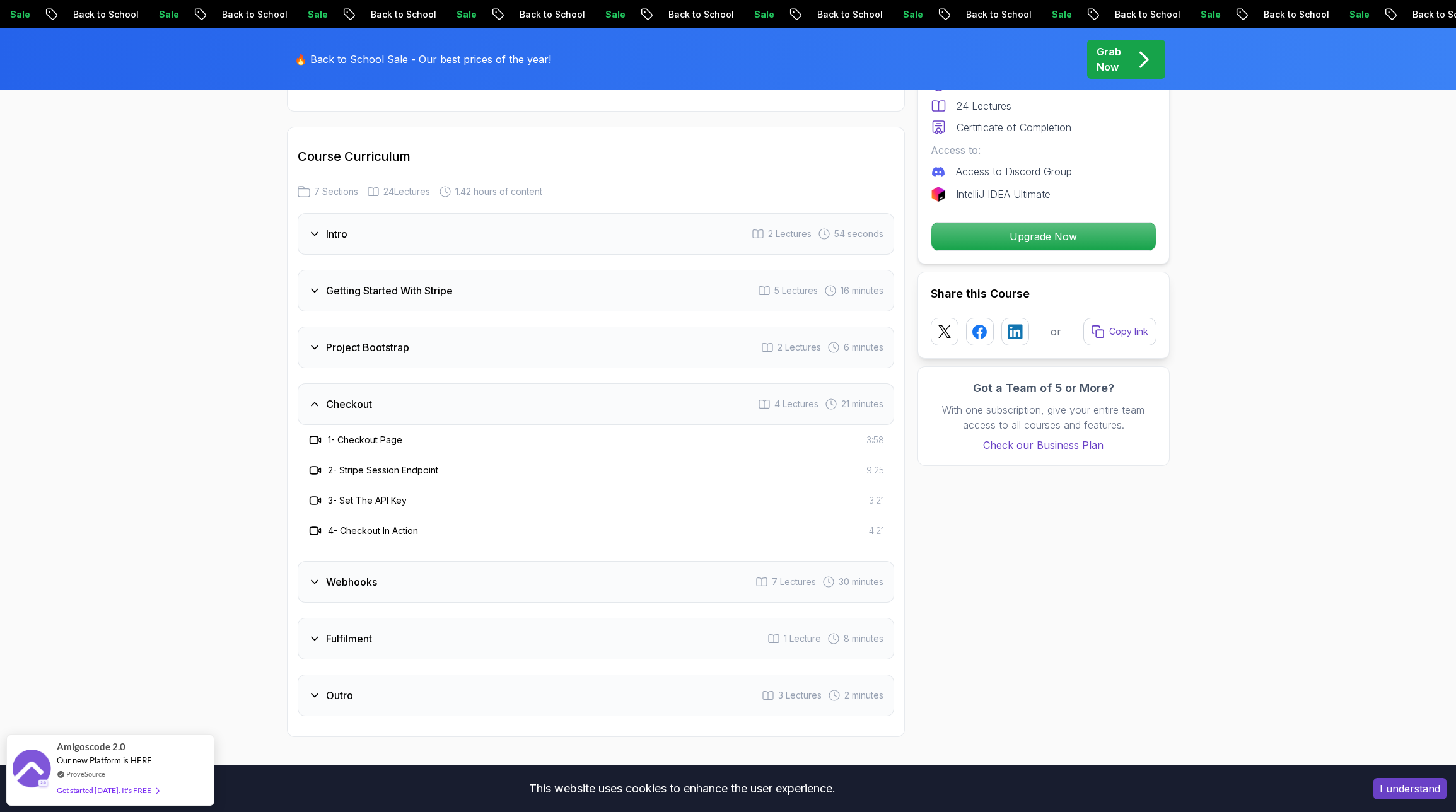
click at [348, 574] on h3 "Webhooks" at bounding box center [351, 582] width 51 height 15
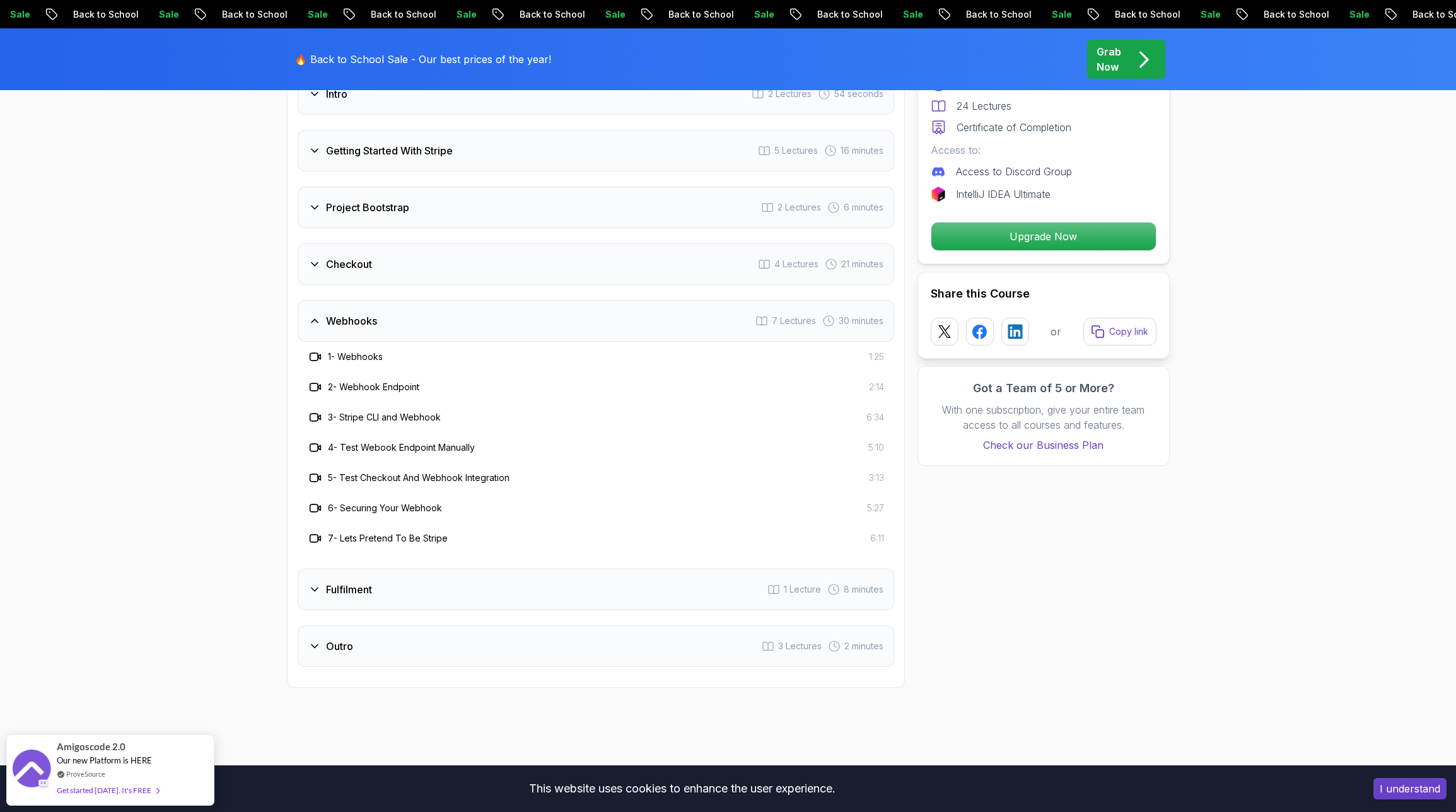
scroll to position [1706, 0]
click at [348, 581] on h3 "Fulfilment" at bounding box center [349, 588] width 46 height 15
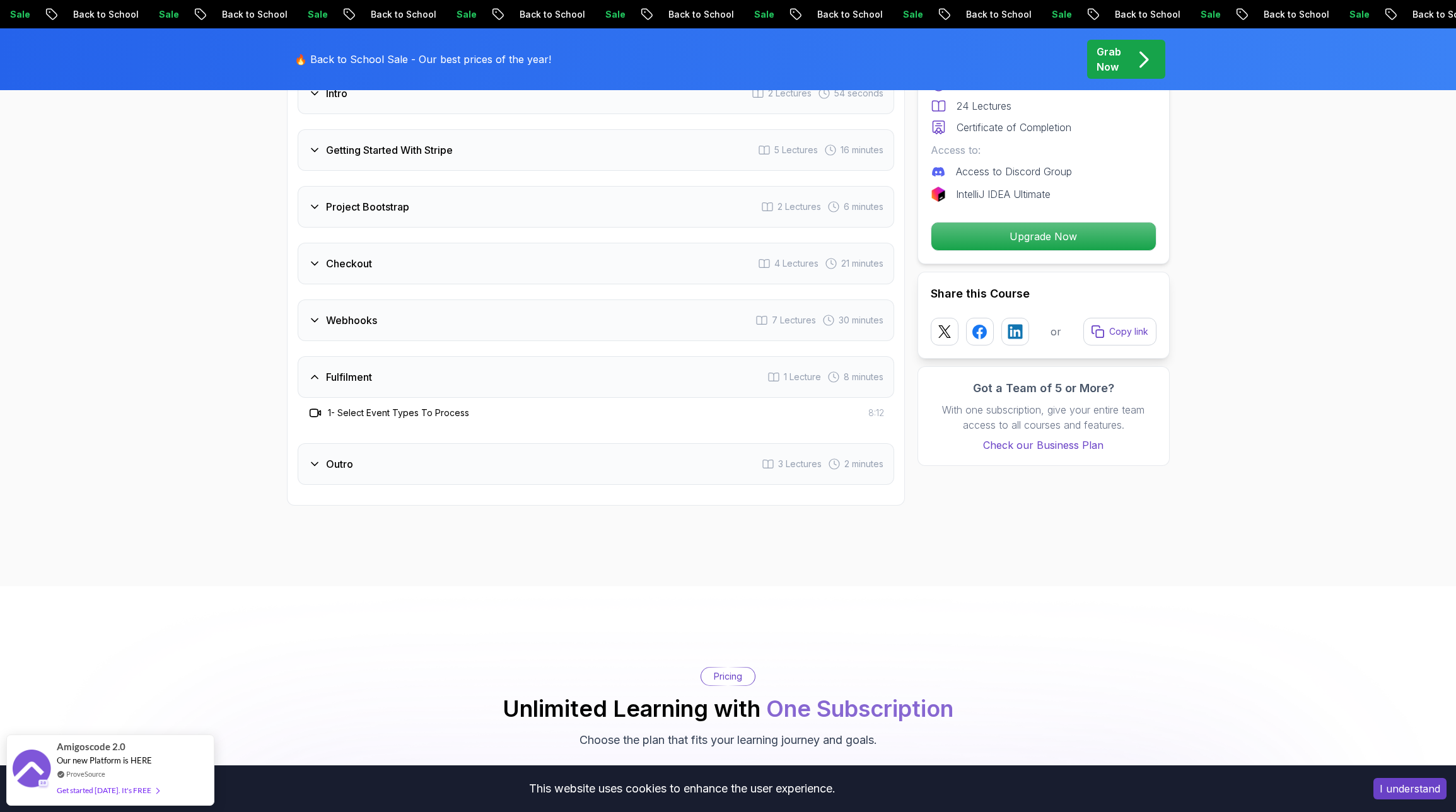
click at [348, 457] on h3 "Outro" at bounding box center [340, 464] width 27 height 15
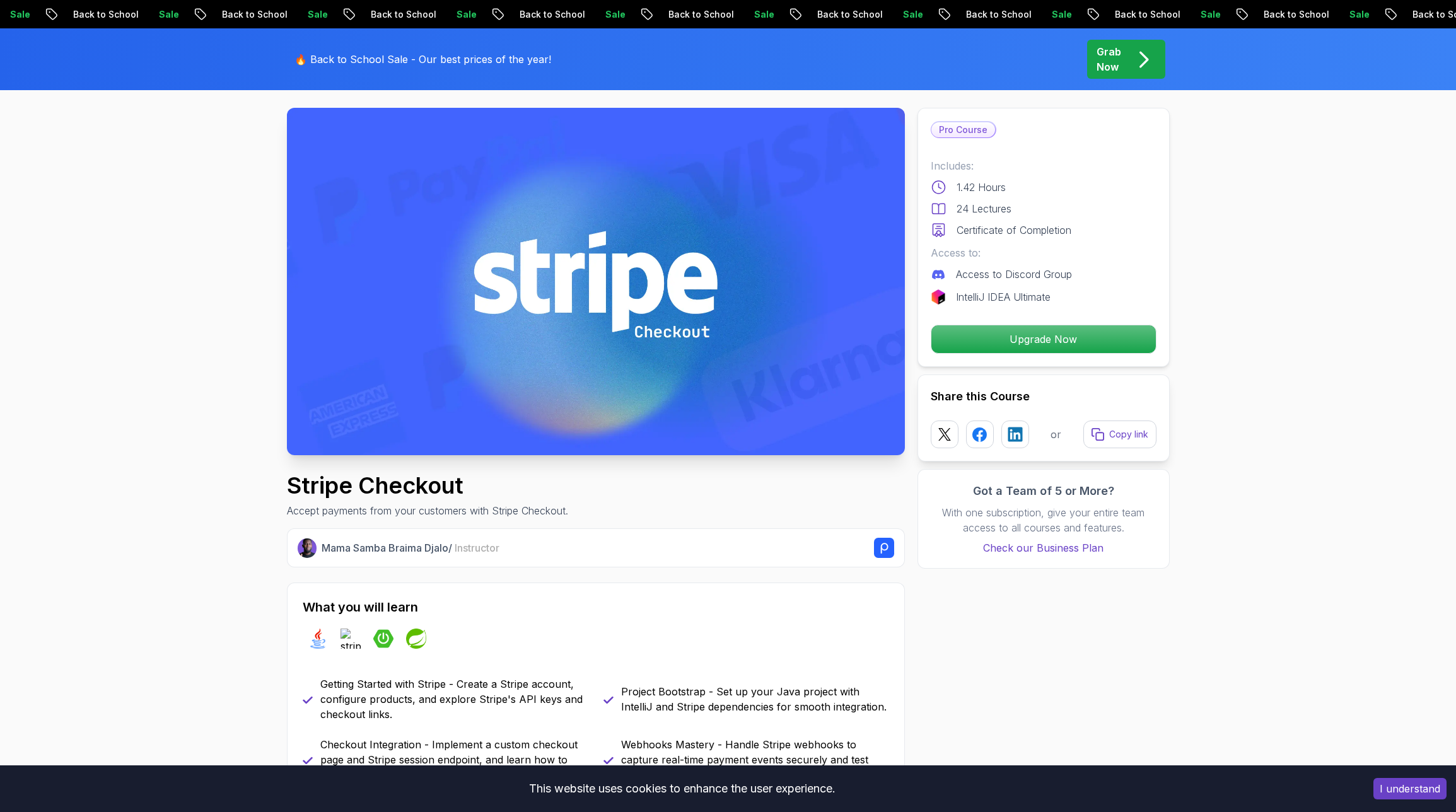
scroll to position [0, 0]
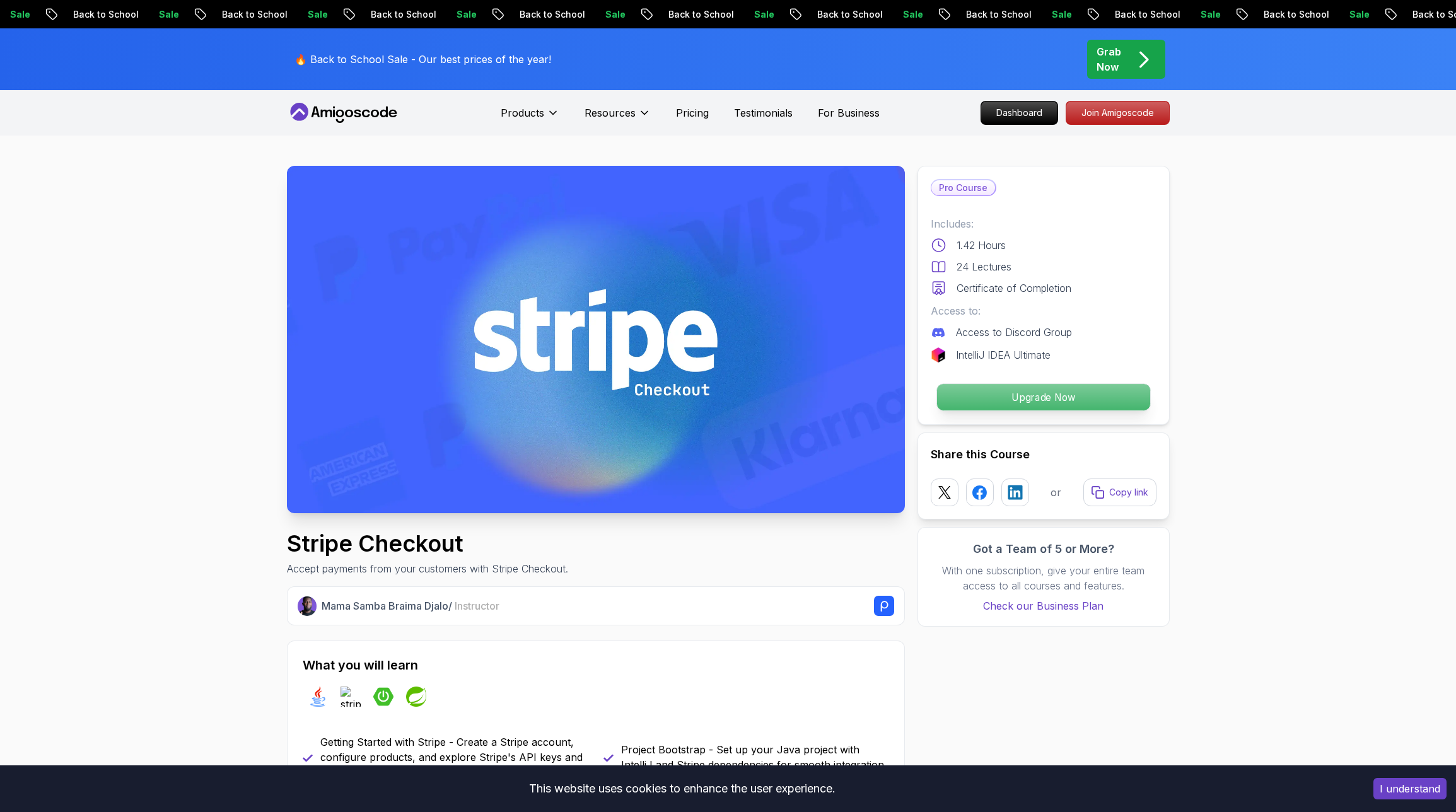
click at [1031, 396] on p "Upgrade Now" at bounding box center [1043, 397] width 213 height 27
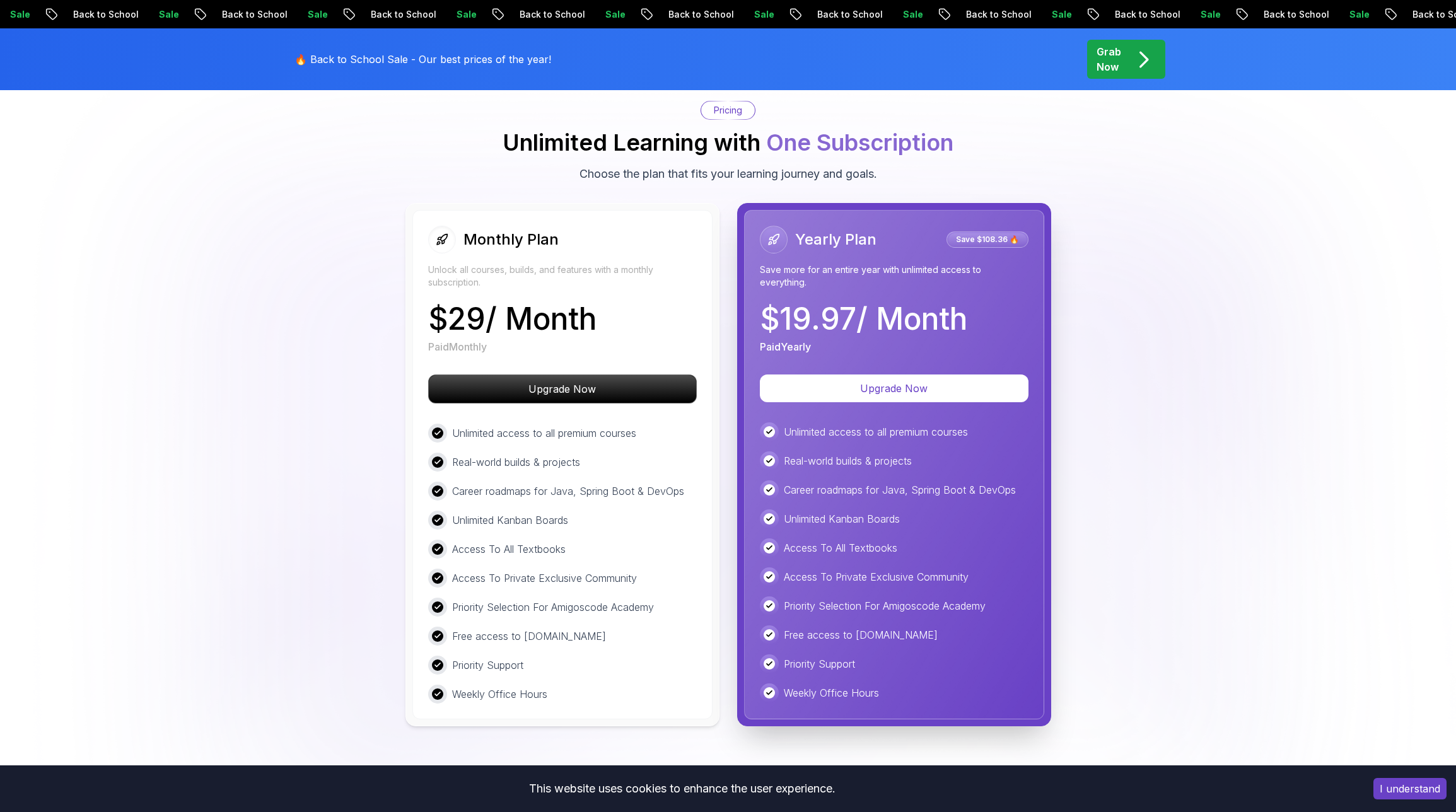
scroll to position [2335, 0]
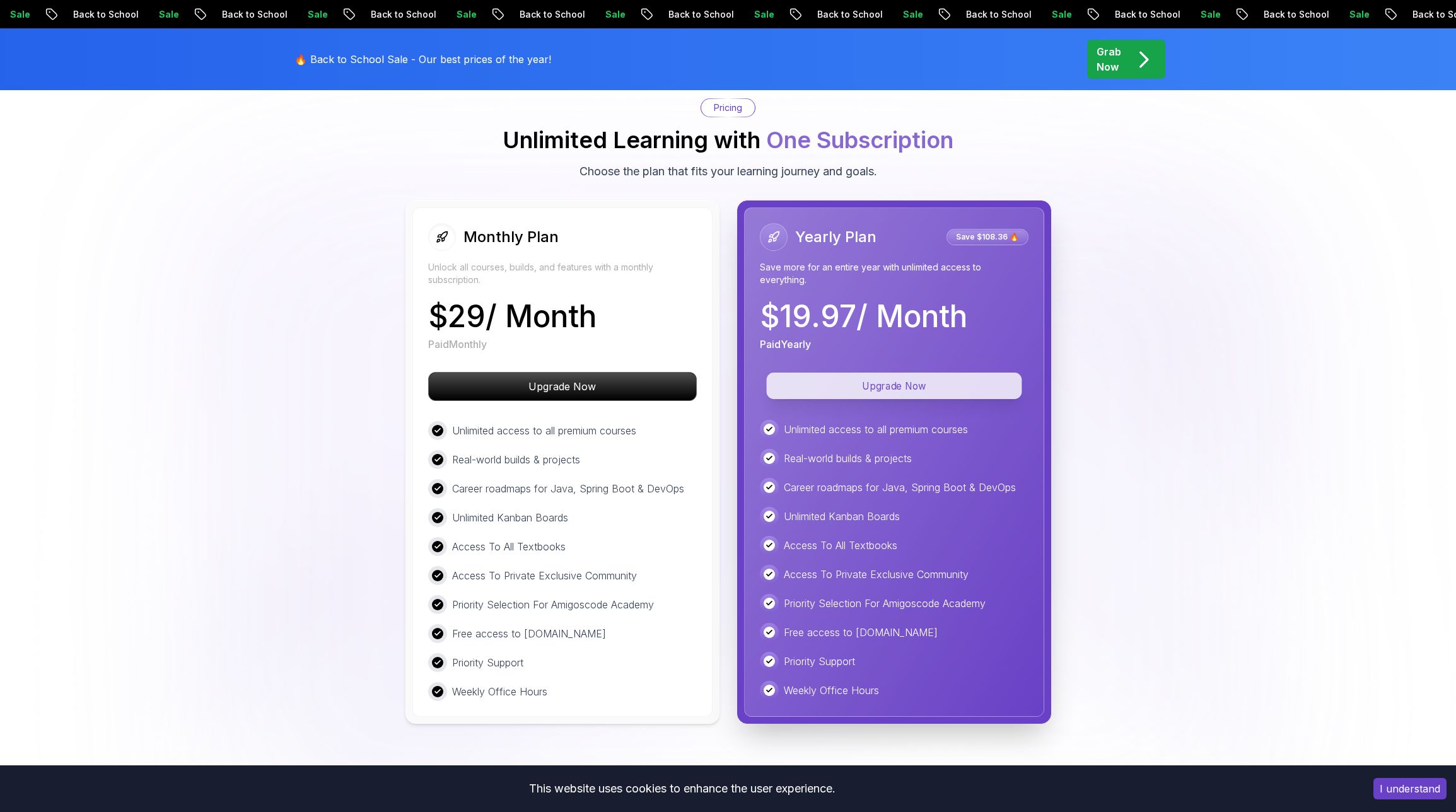
click at [879, 373] on p "Upgrade Now" at bounding box center [894, 386] width 256 height 27
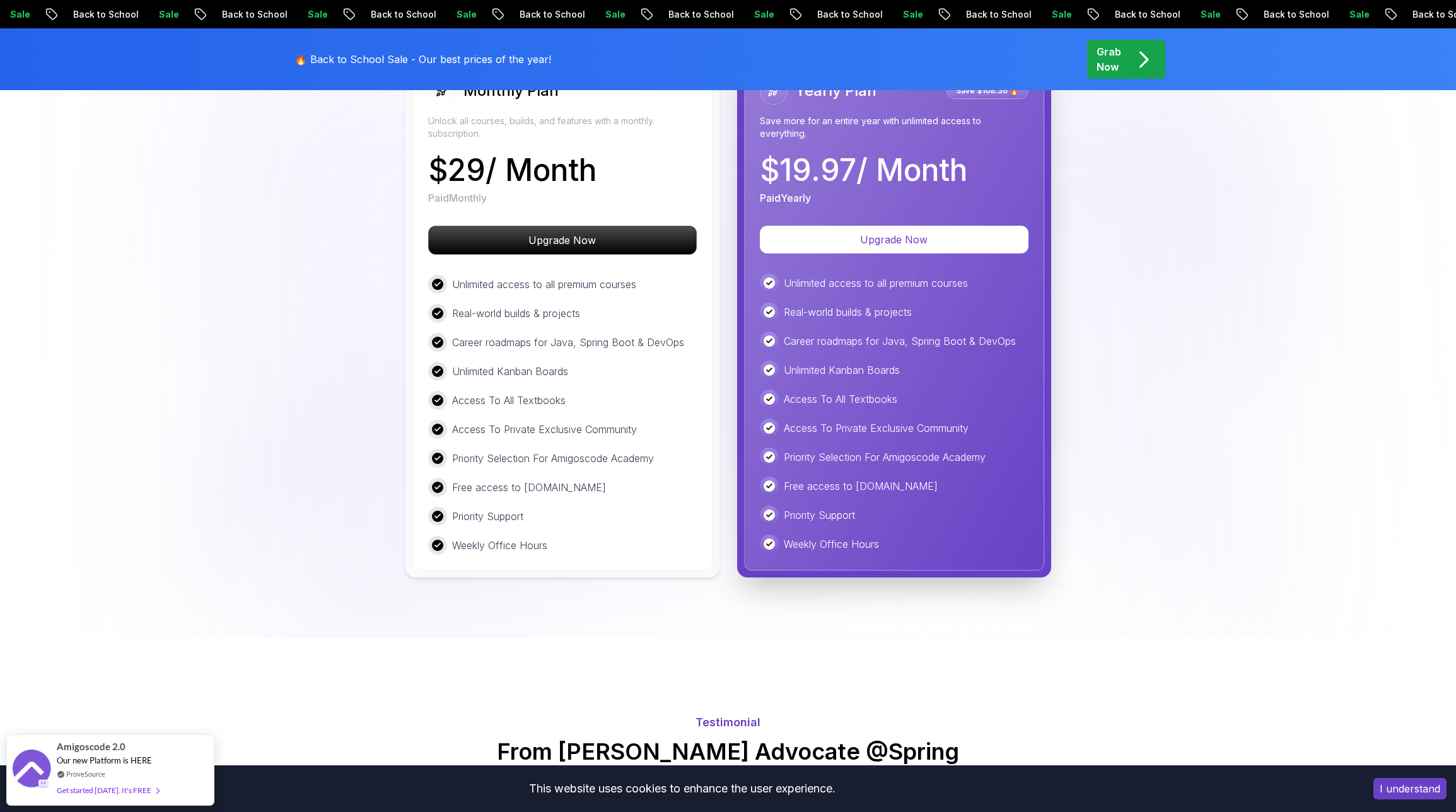
scroll to position [2443, 0]
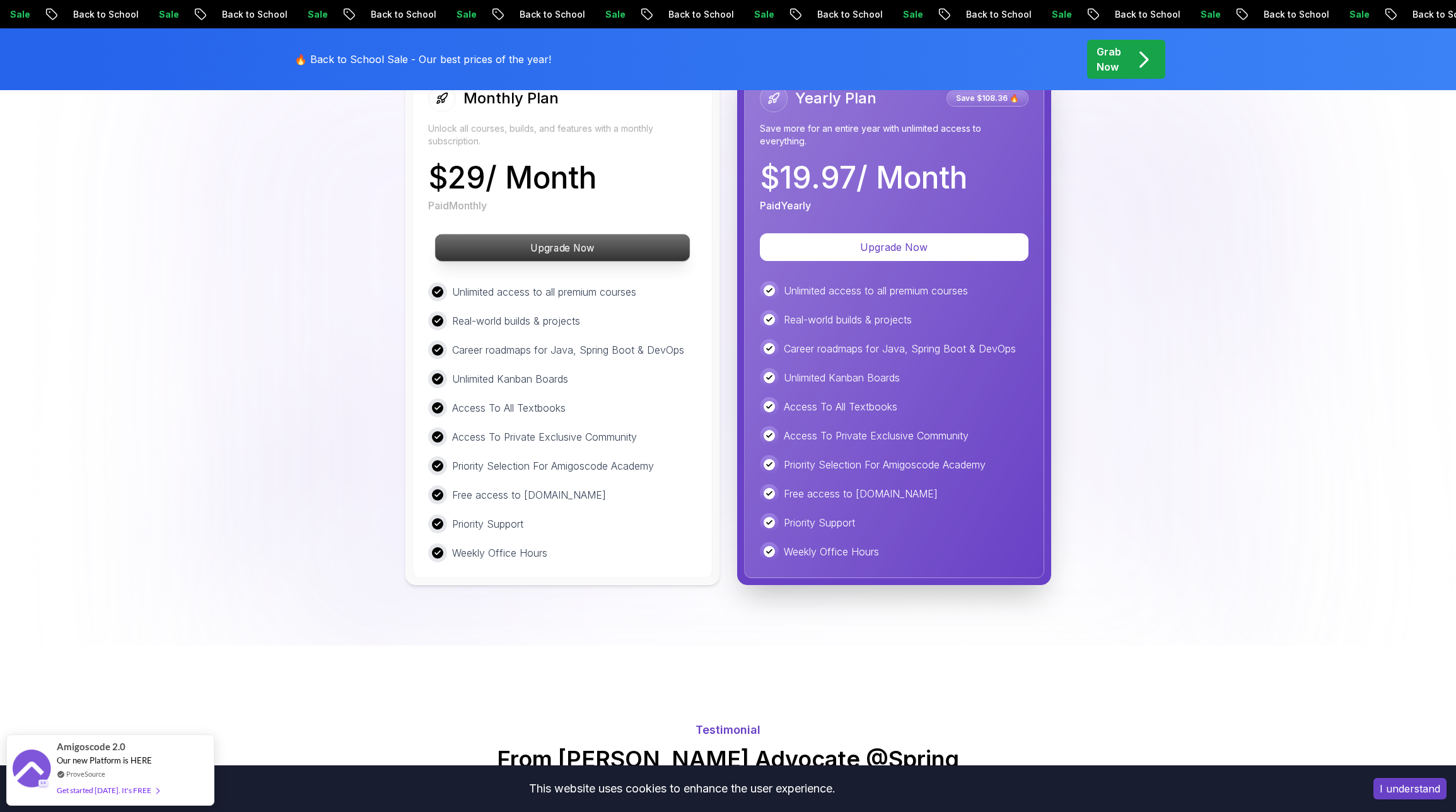
click at [612, 235] on p "Upgrade Now" at bounding box center [562, 248] width 254 height 27
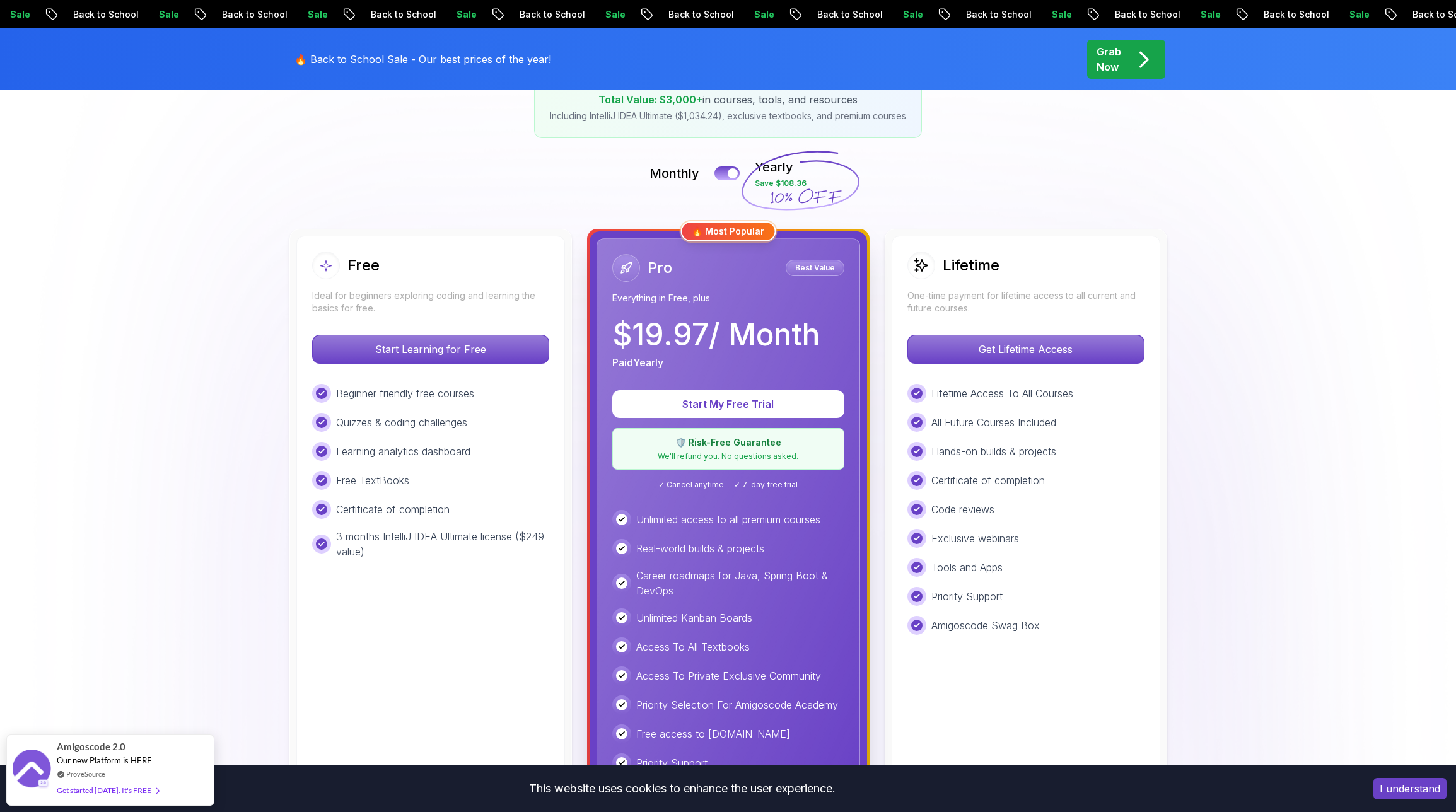
scroll to position [212, 0]
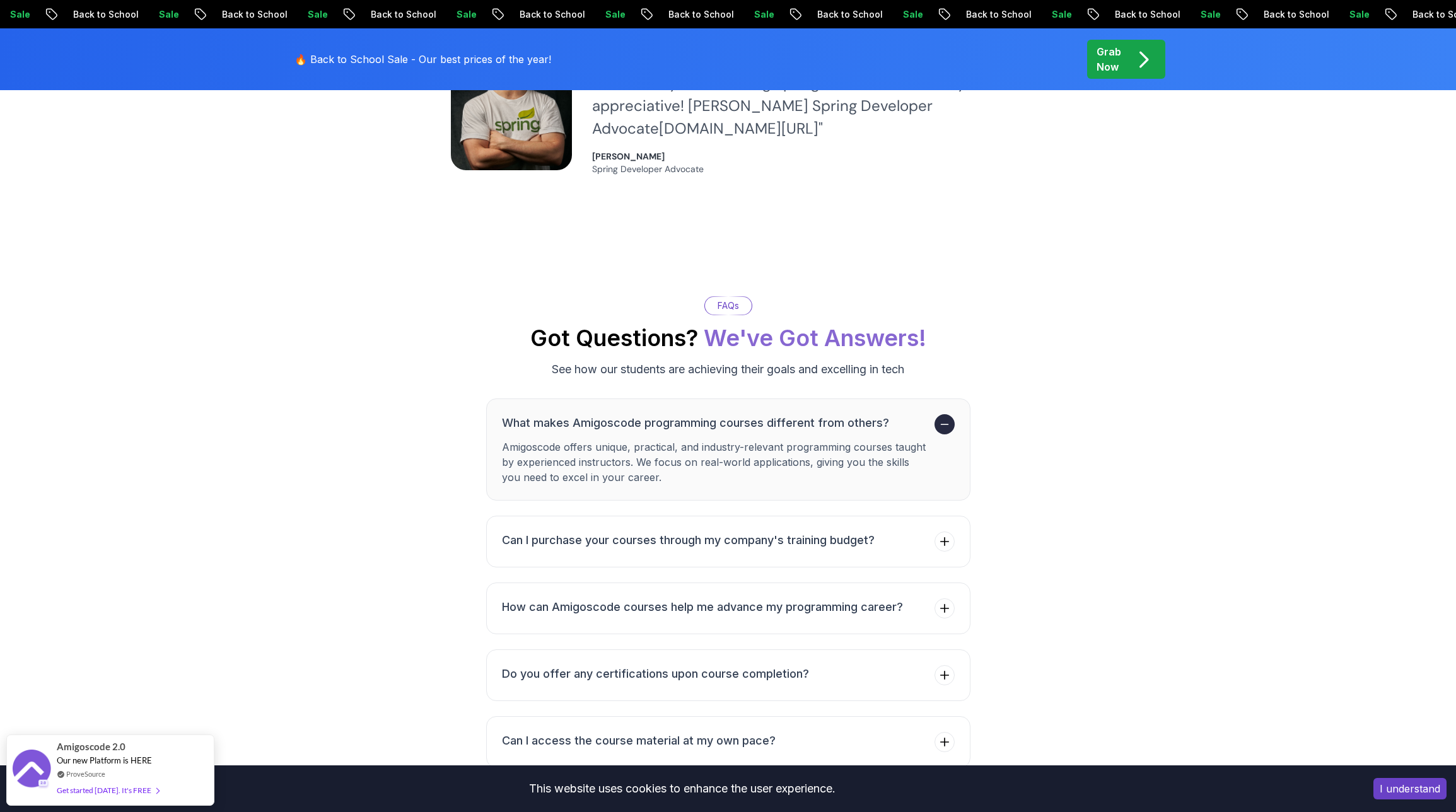
scroll to position [3237, 0]
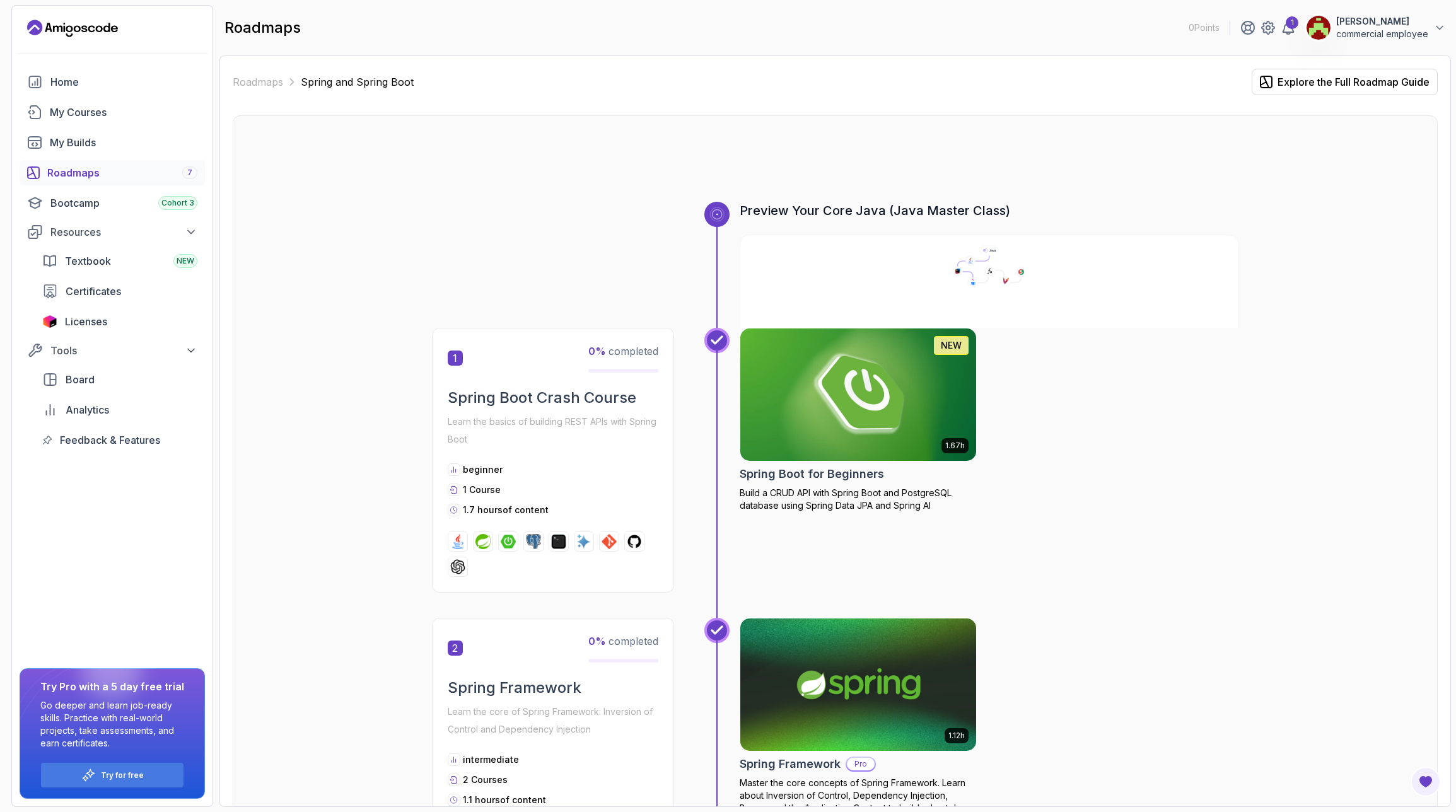
click at [875, 393] on img at bounding box center [858, 394] width 248 height 139
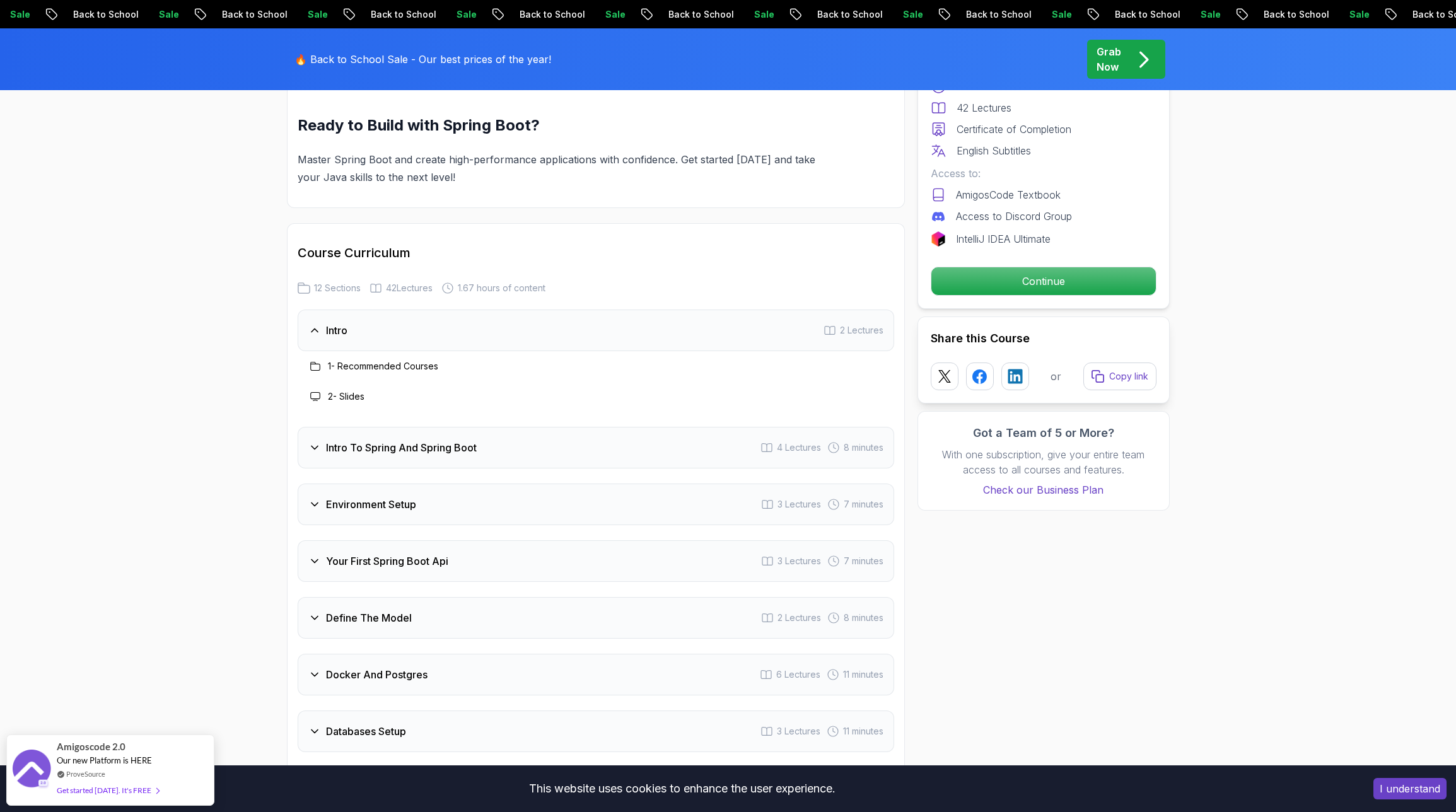
scroll to position [1450, 0]
click at [538, 539] on div "Your First Spring Boot Api 3 Lectures 7 minutes" at bounding box center [595, 556] width 596 height 42
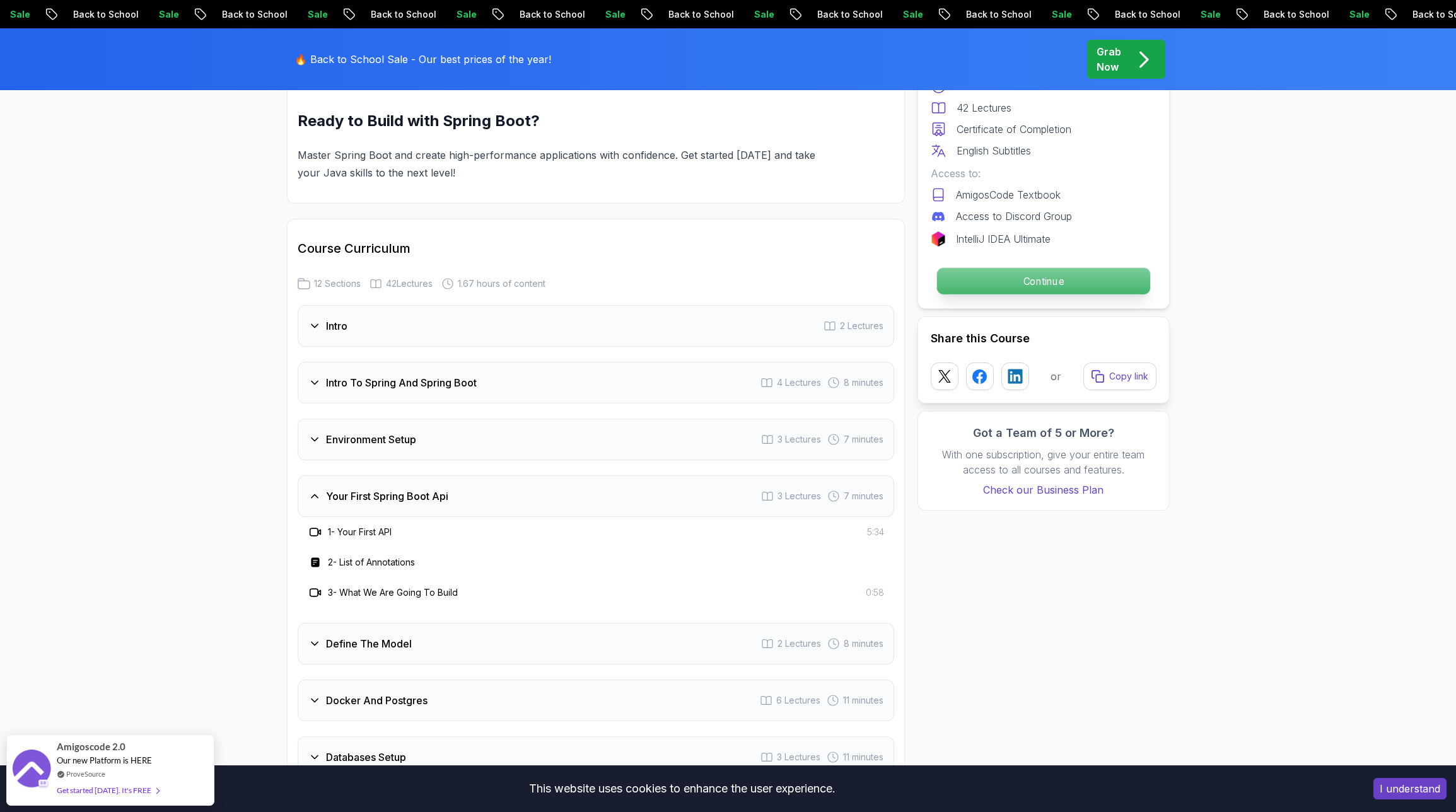
click at [993, 282] on p "Continue" at bounding box center [1043, 281] width 213 height 27
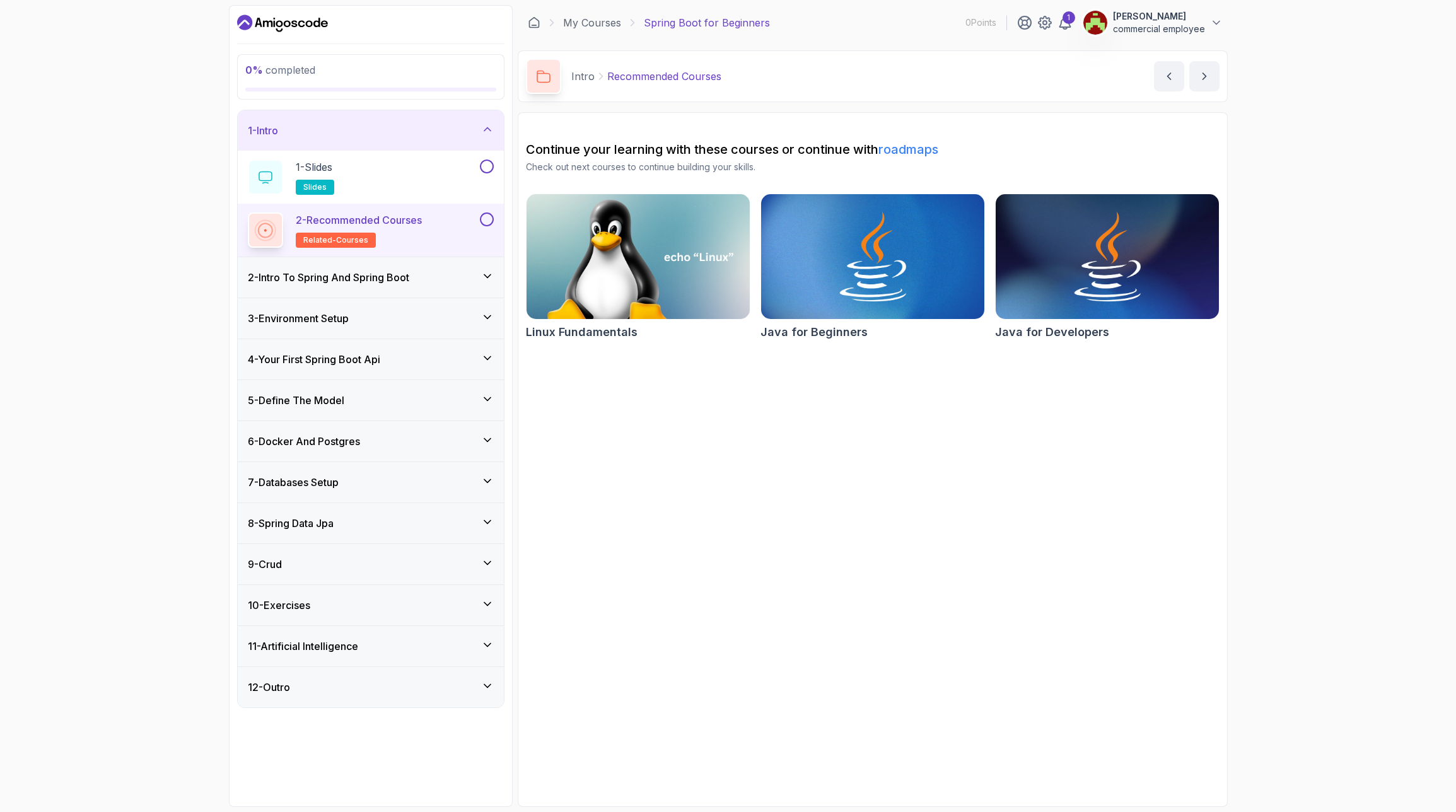
click at [324, 362] on h3 "4 - Your First Spring Boot Api" at bounding box center [314, 359] width 132 height 15
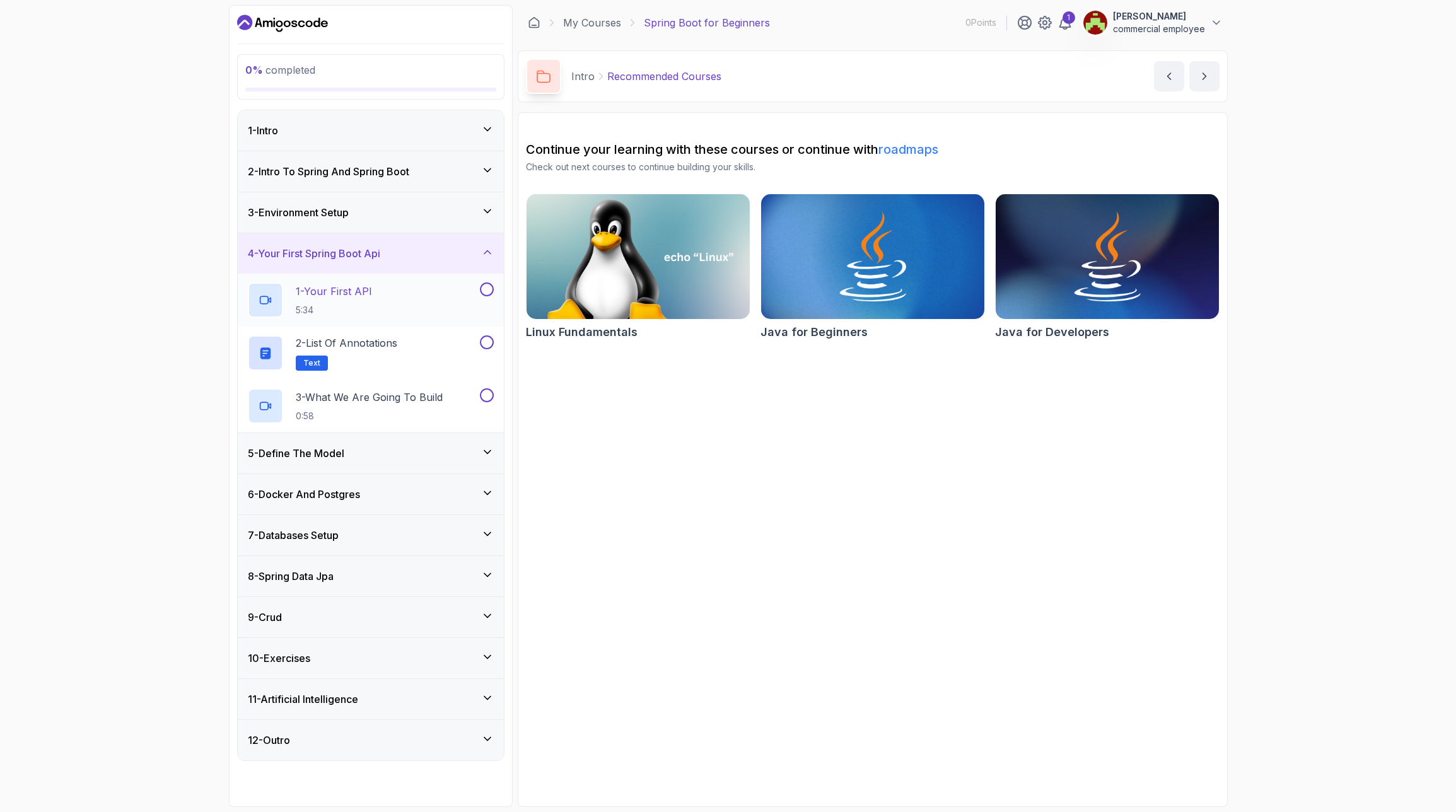
click at [348, 291] on p "1 - Your First API" at bounding box center [334, 291] width 76 height 15
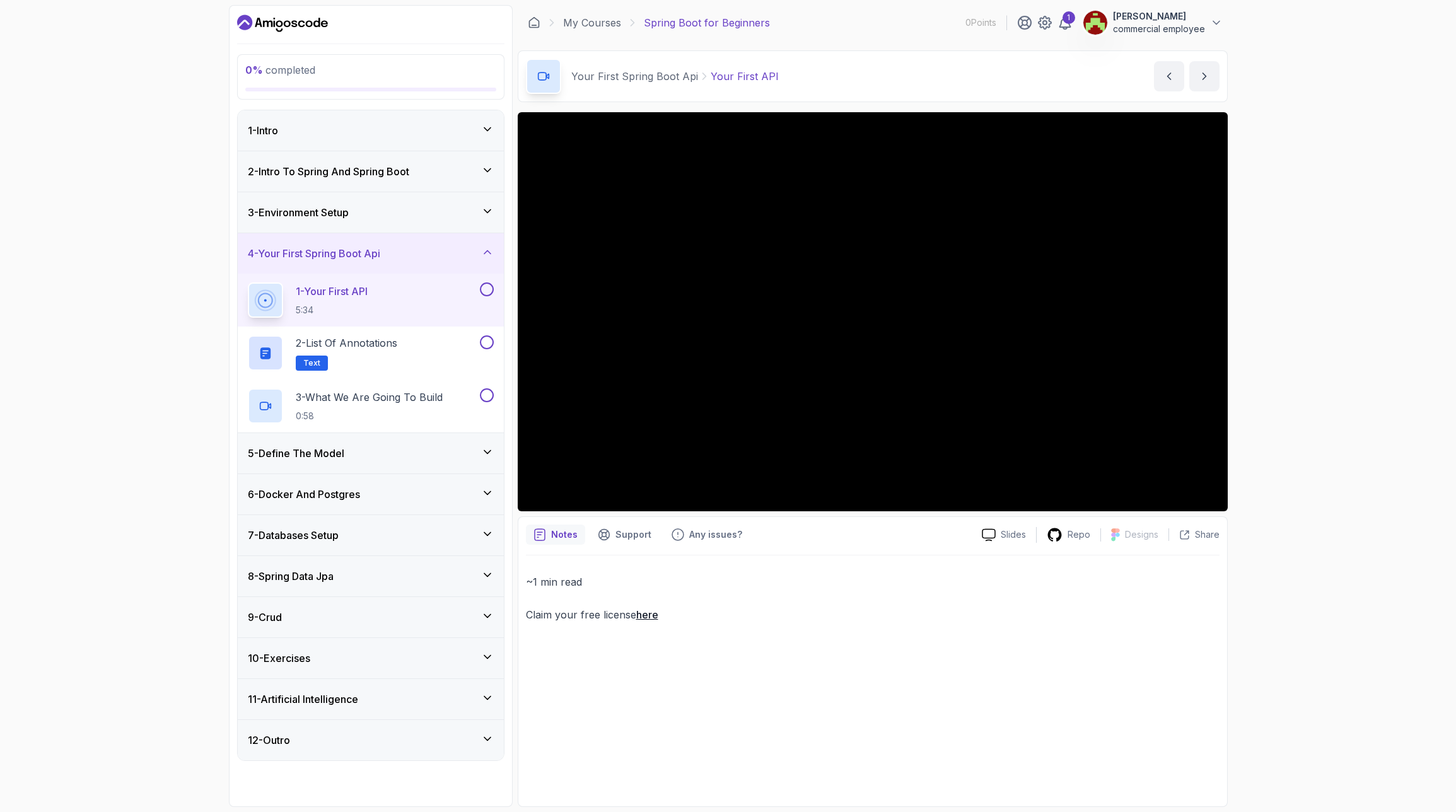
click at [218, 482] on div "0 % completed 1 - Intro 2 - Intro To Spring And Spring Boot 3 - Environment Set…" at bounding box center [728, 406] width 1456 height 812
click at [535, 19] on icon at bounding box center [534, 23] width 13 height 13
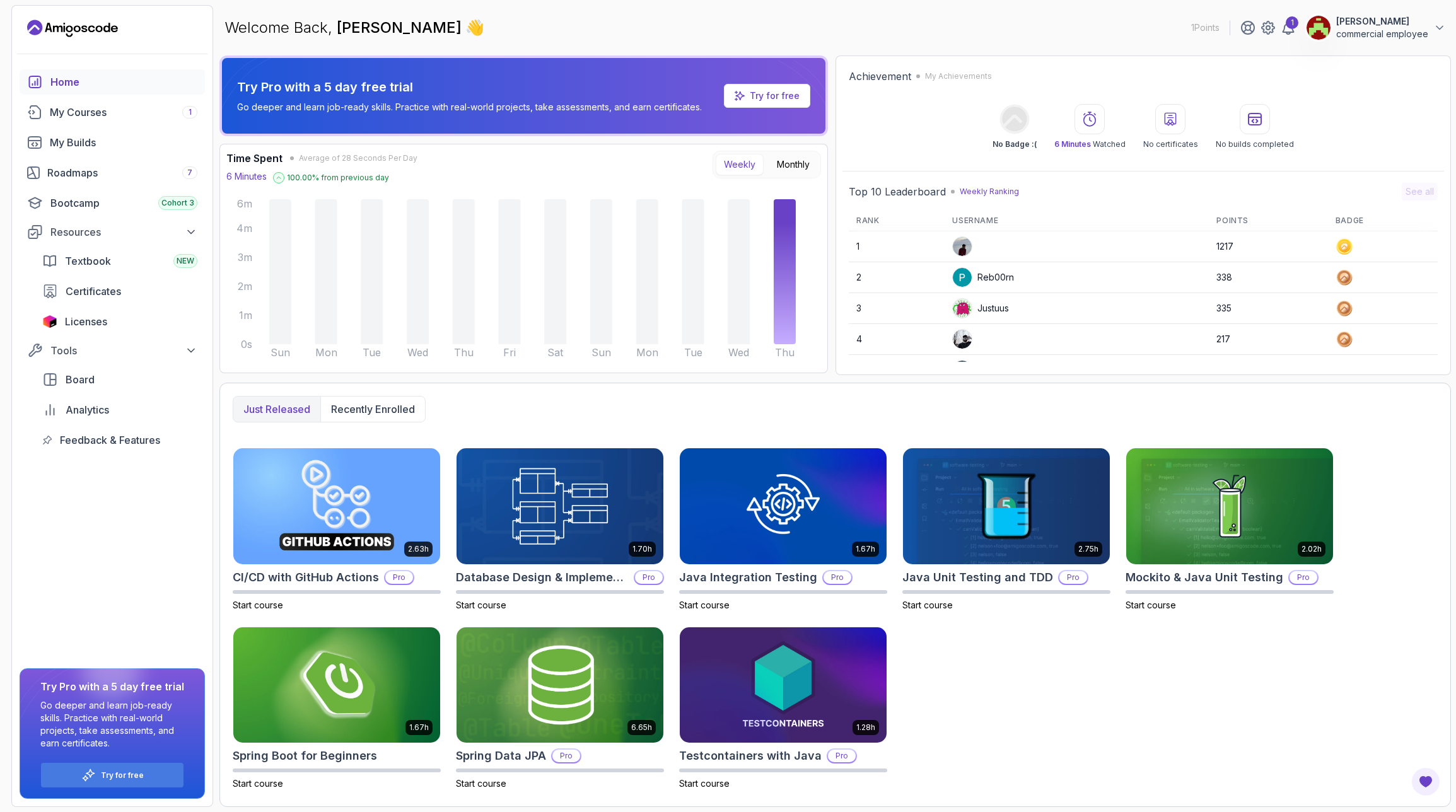
click at [70, 80] on div "Home" at bounding box center [124, 82] width 147 height 15
click at [73, 18] on icon "Landing page" at bounding box center [73, 28] width 91 height 20
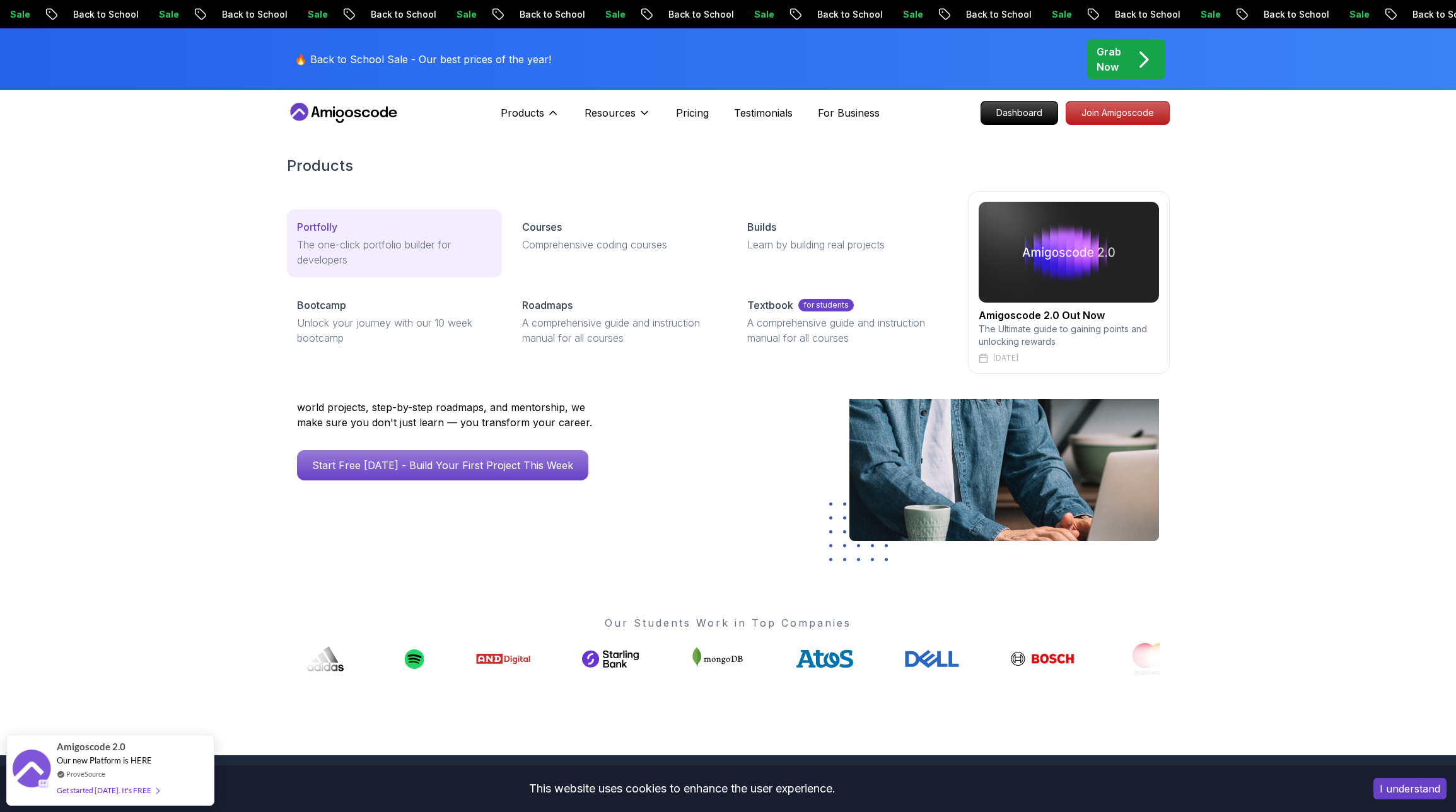
click at [416, 242] on p "The one-click portfolio builder for developers" at bounding box center [394, 252] width 195 height 30
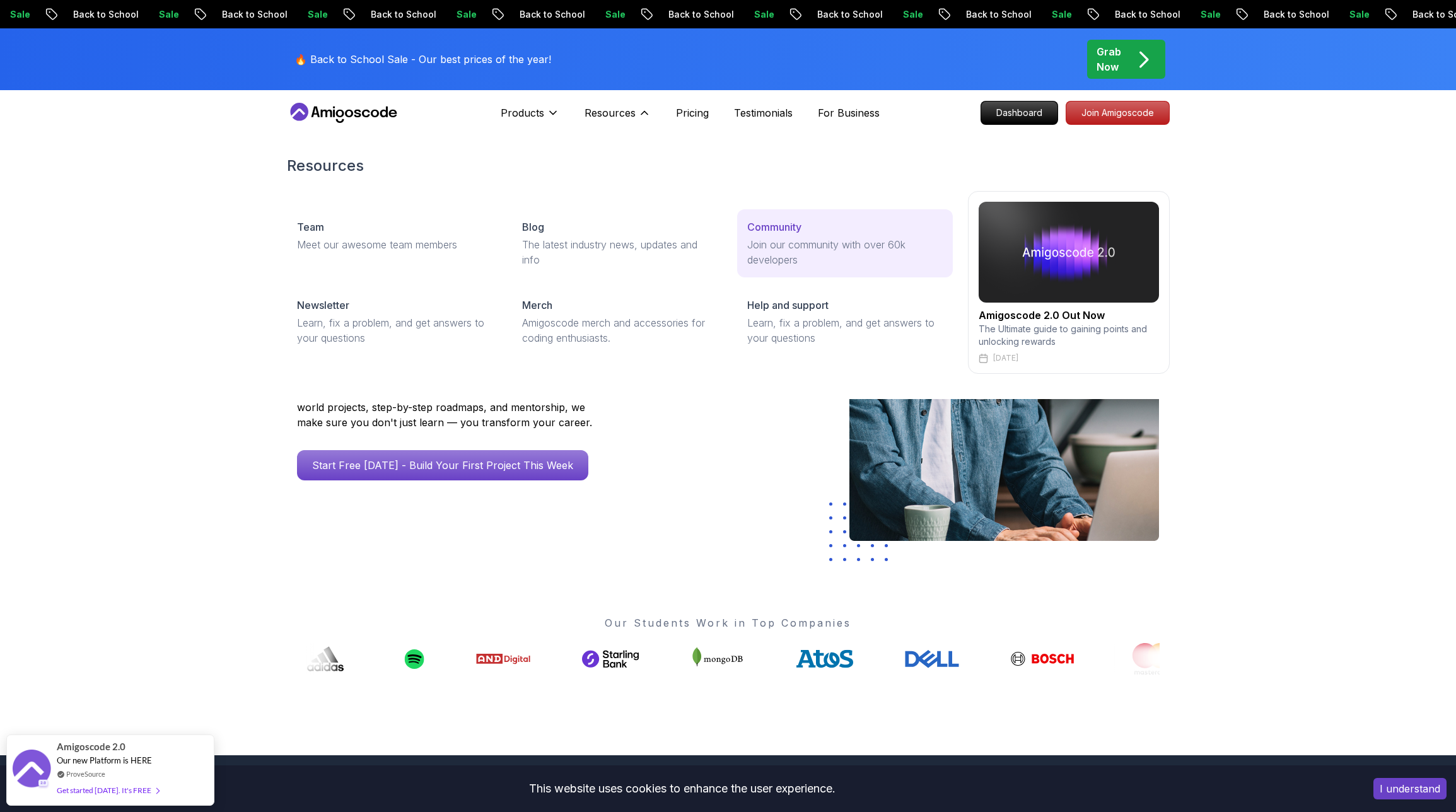
click at [757, 234] on p "Community" at bounding box center [774, 227] width 54 height 15
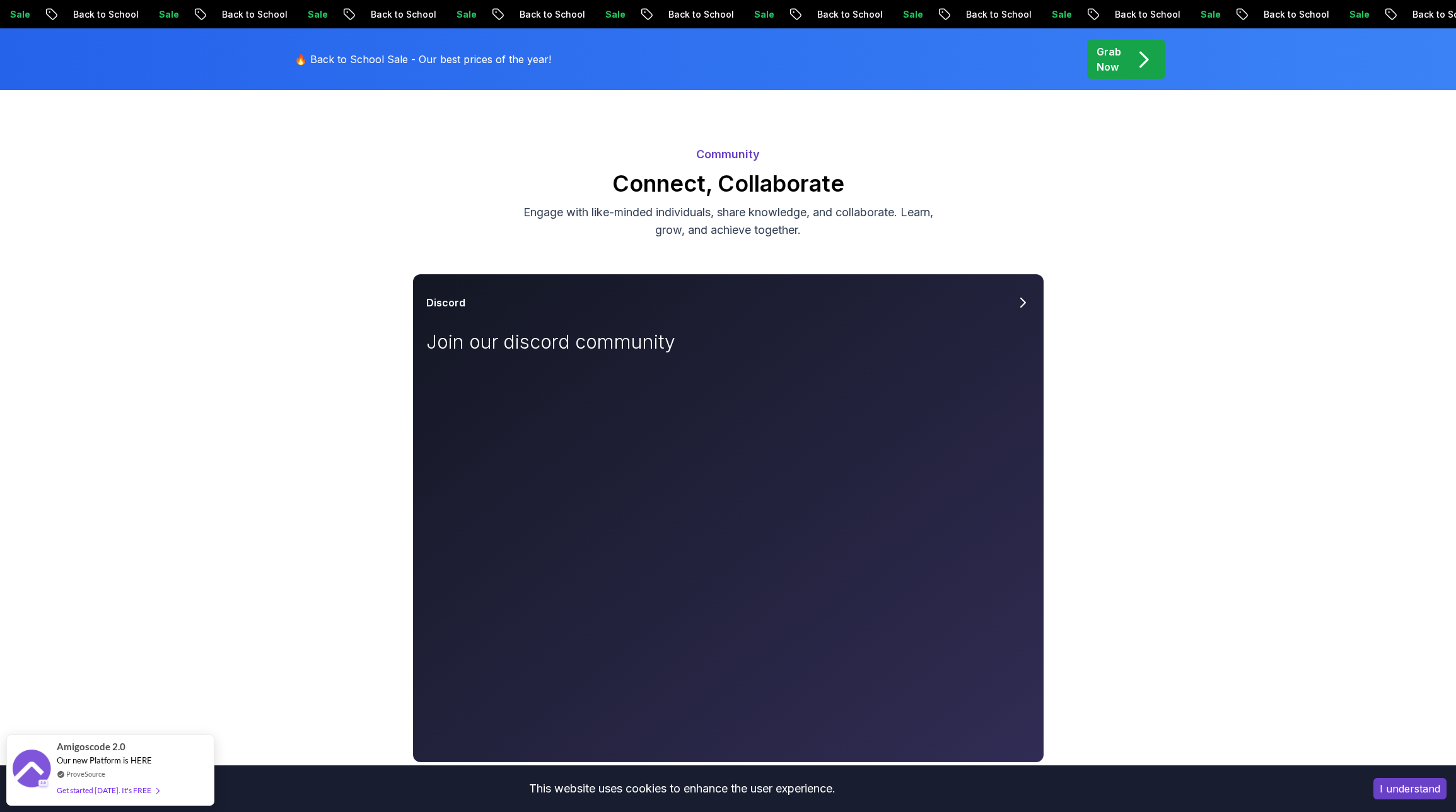
scroll to position [75, 0]
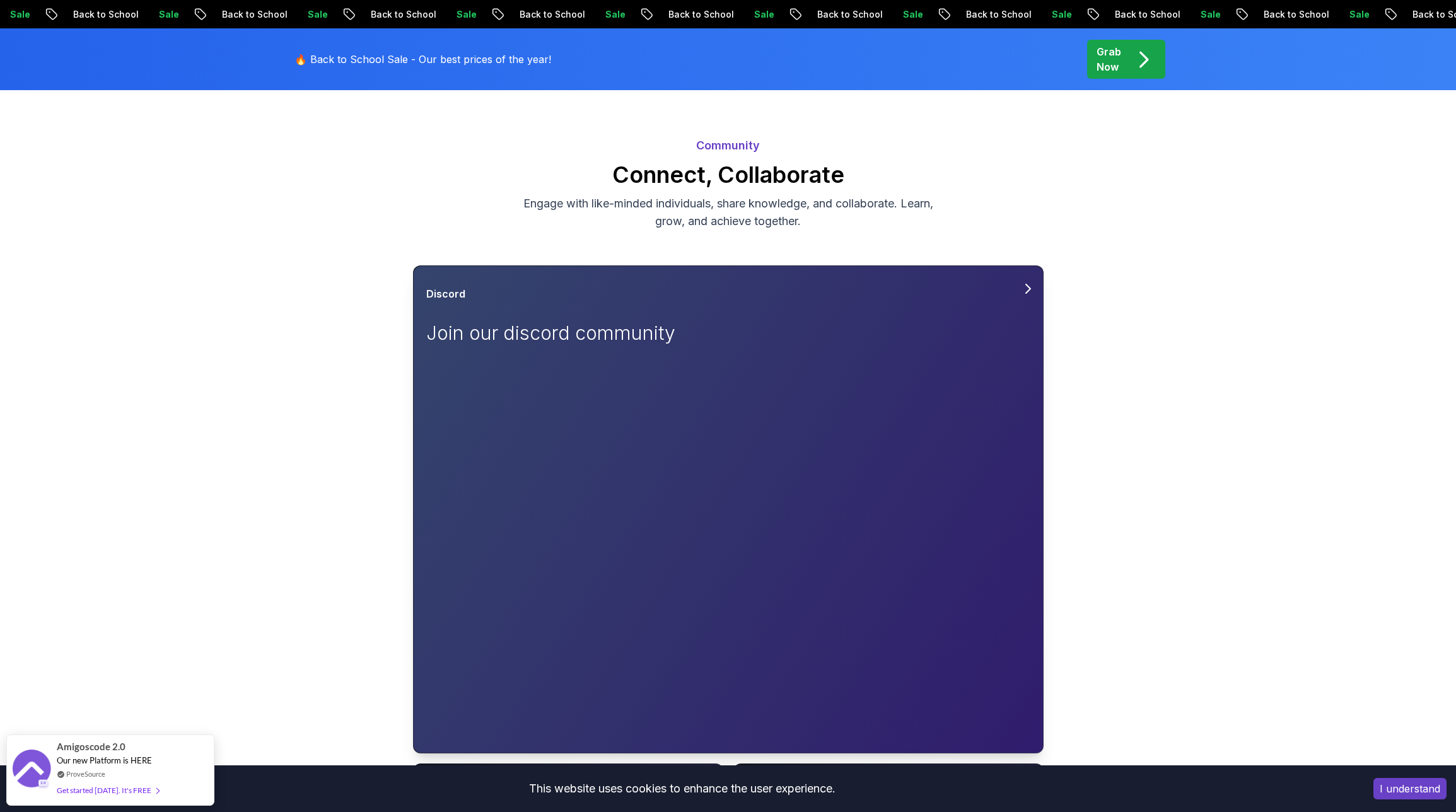
click at [1022, 289] on icon at bounding box center [1027, 289] width 15 height 15
click at [1029, 286] on icon at bounding box center [1028, 289] width 4 height 9
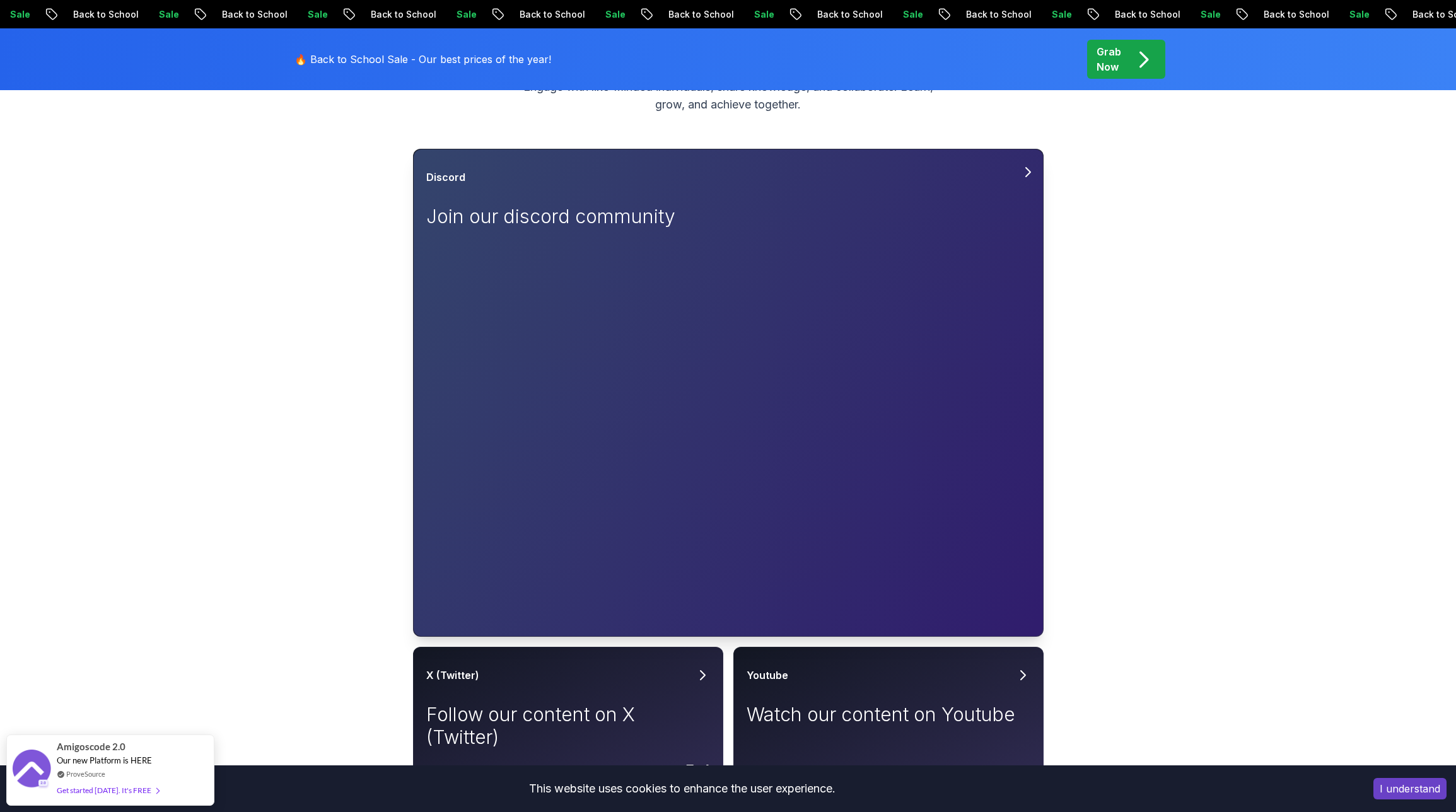
scroll to position [197, 0]
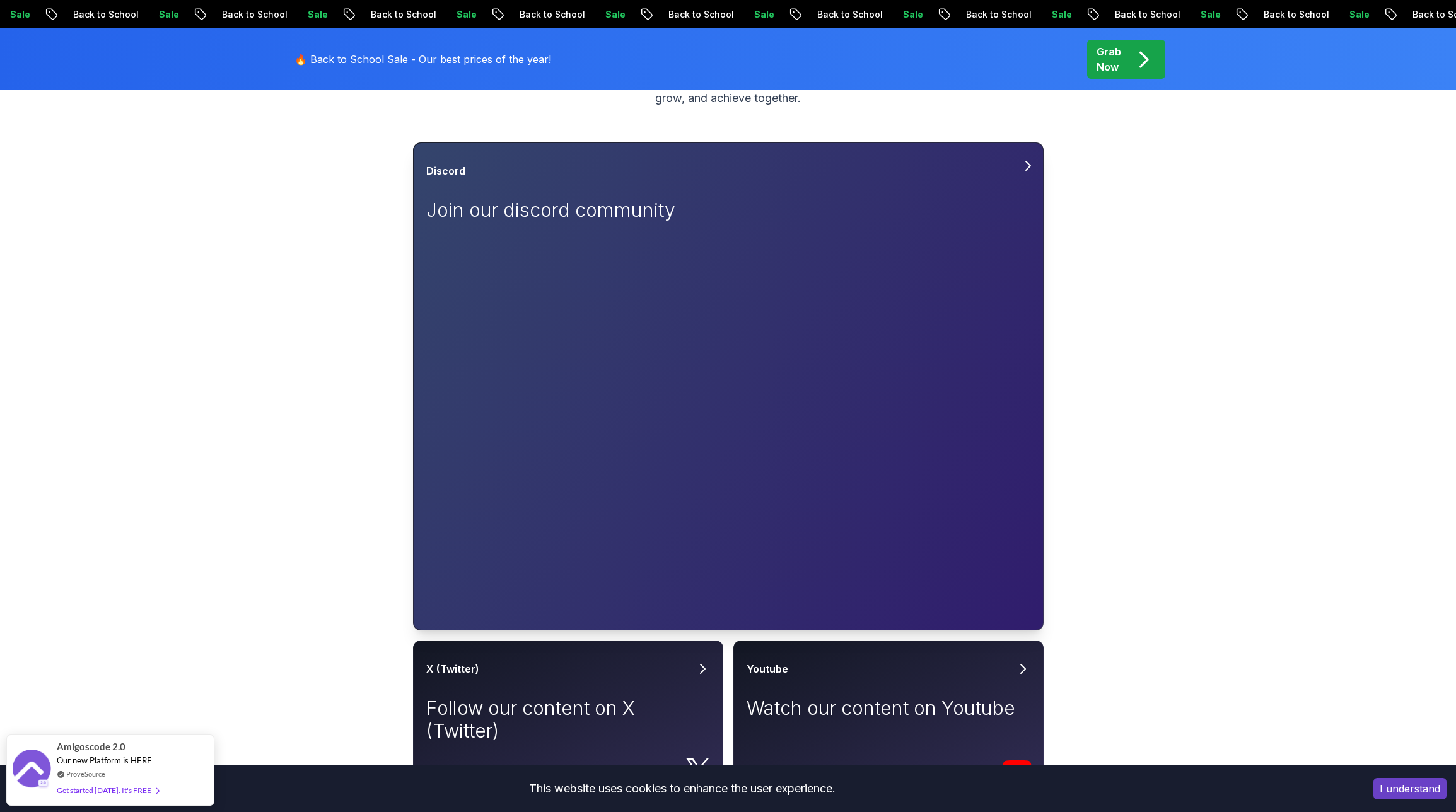
click at [1029, 164] on icon at bounding box center [1028, 166] width 4 height 9
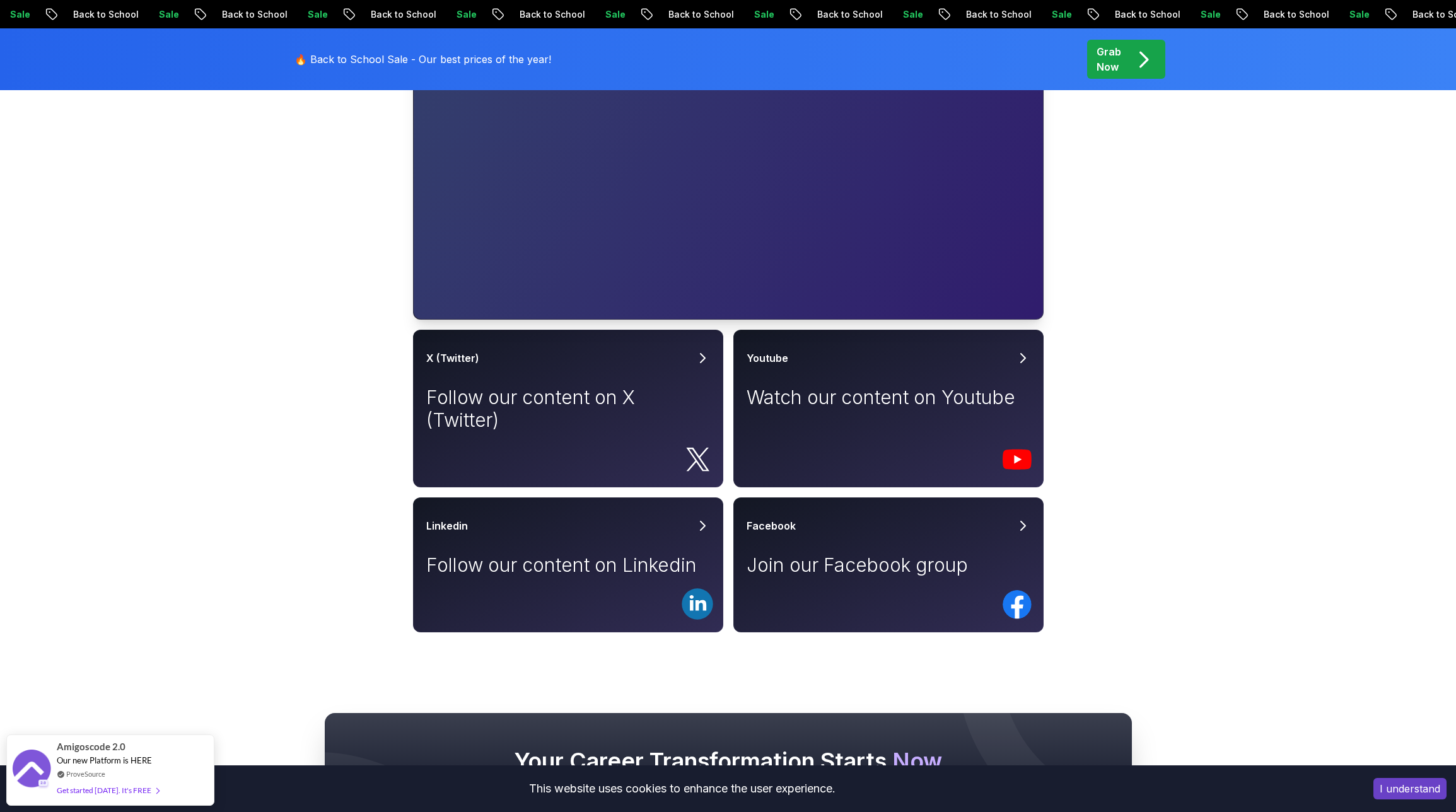
scroll to position [541, 0]
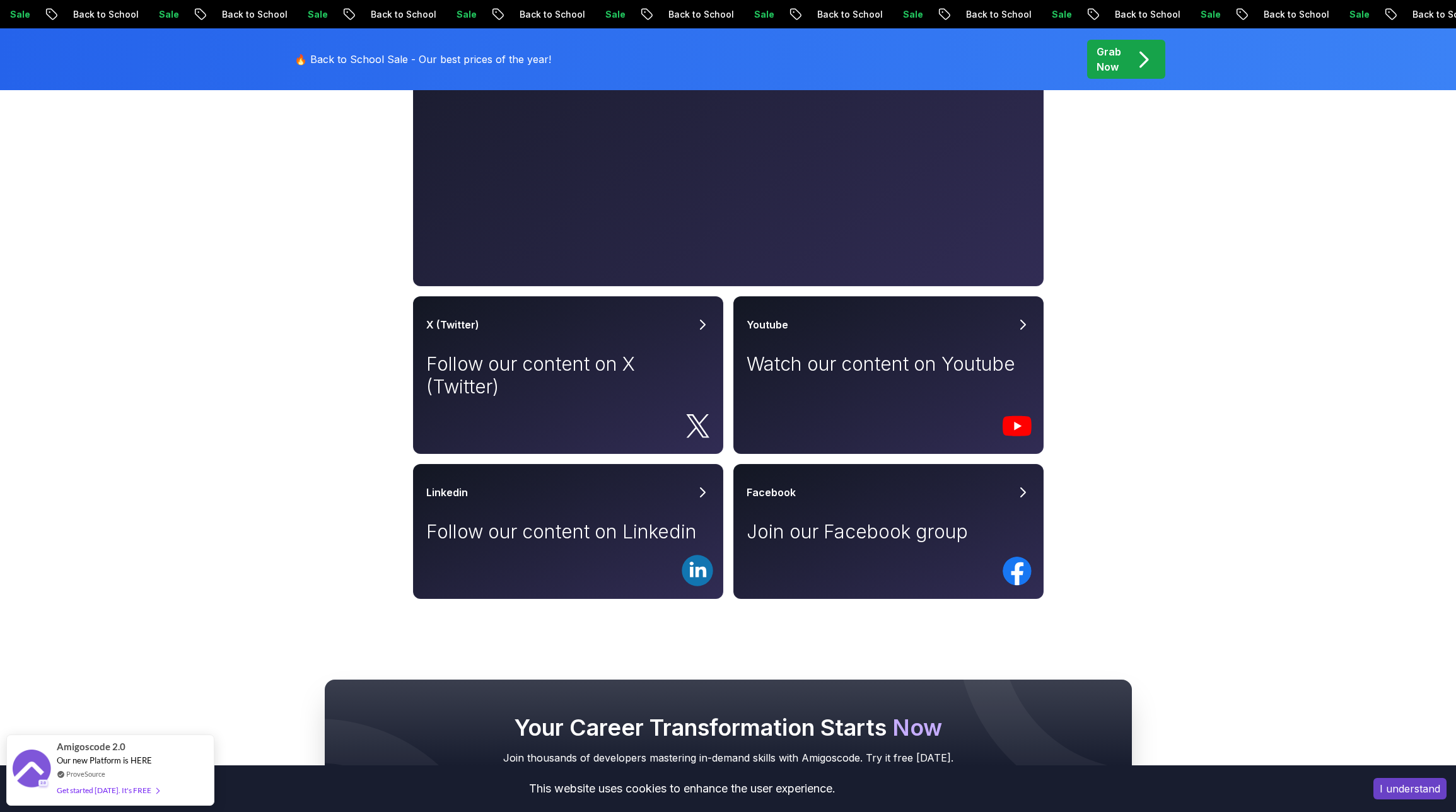
click at [1399, 787] on button "I understand" at bounding box center [1410, 788] width 73 height 22
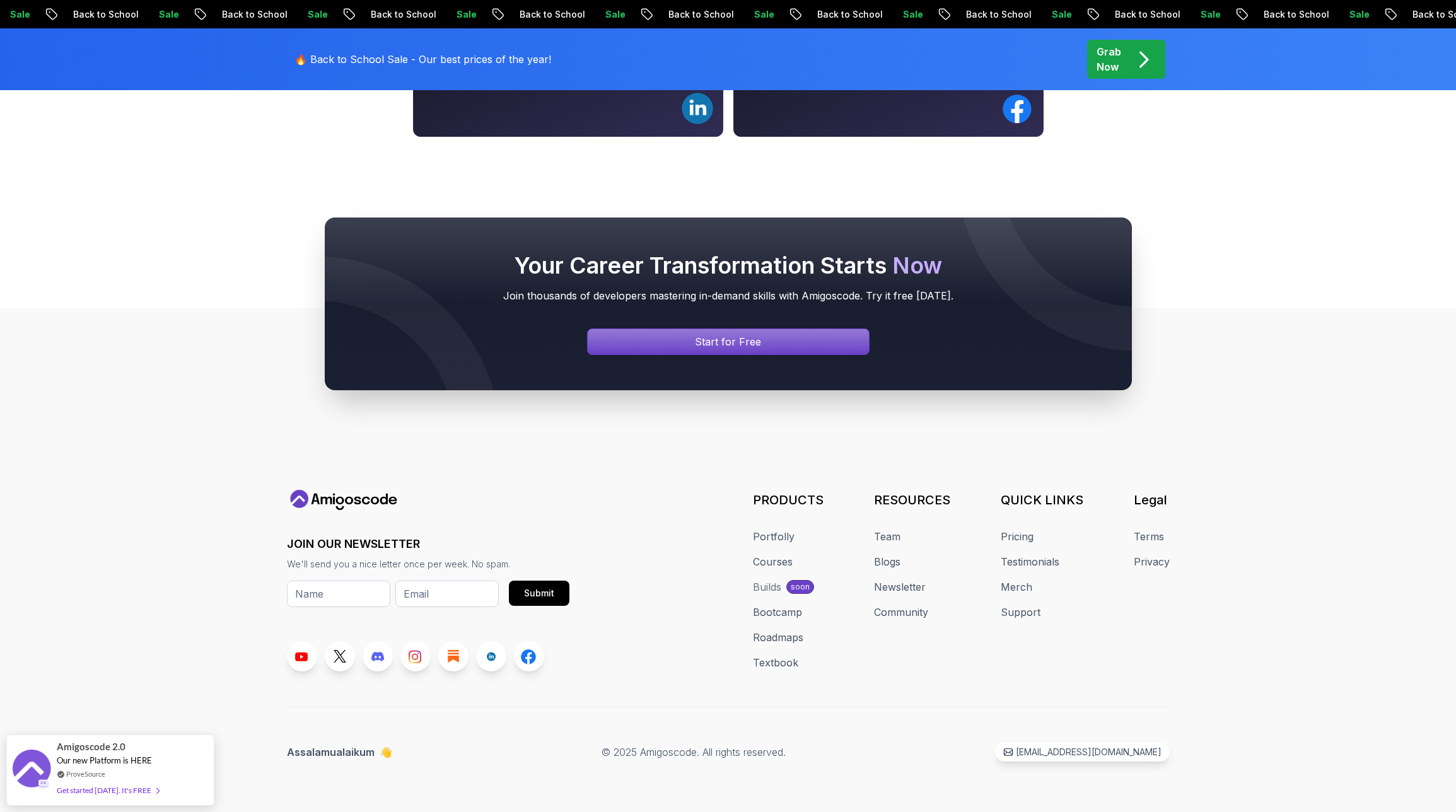
scroll to position [0, 0]
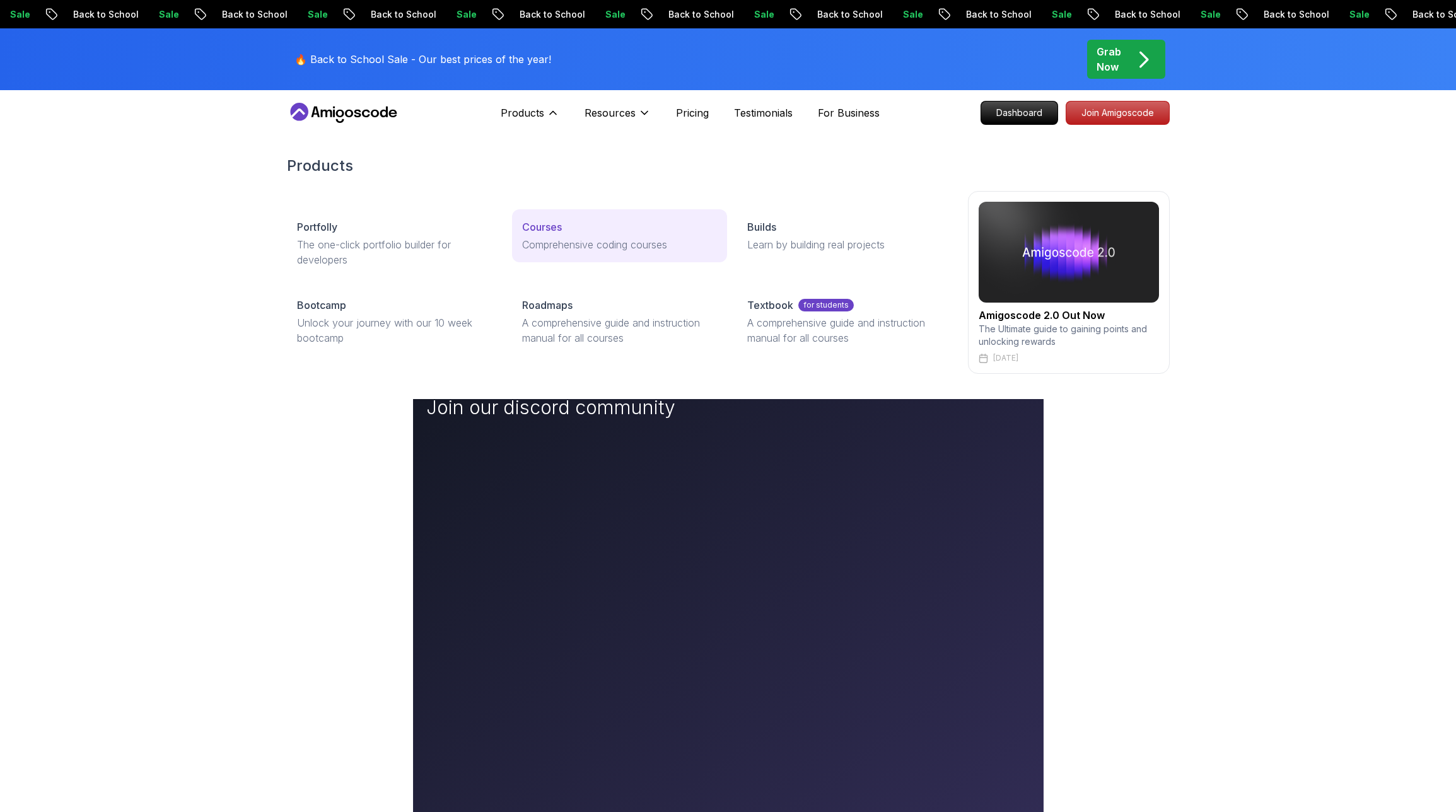
click at [557, 235] on link "Courses Comprehensive coding courses" at bounding box center [619, 235] width 215 height 53
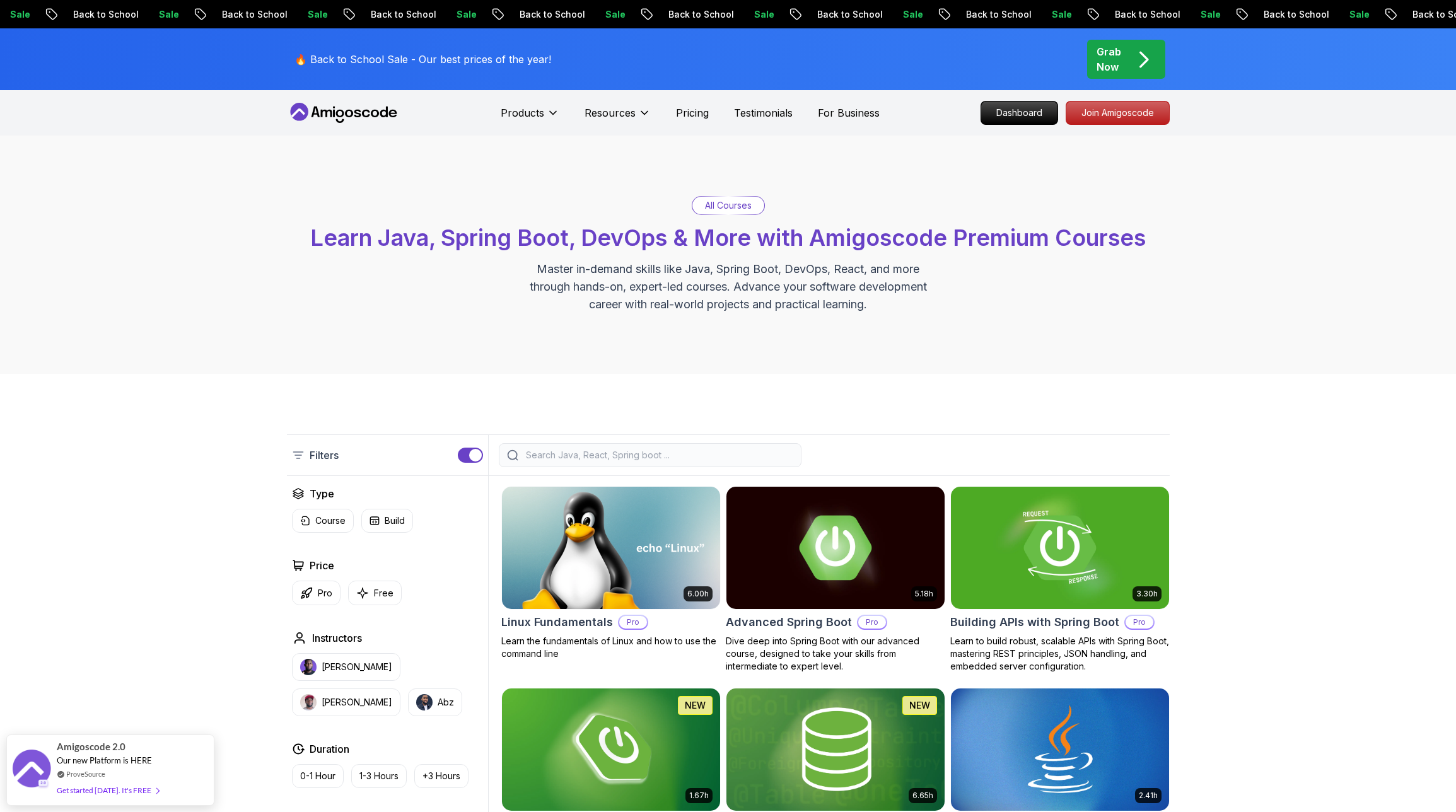
click at [540, 452] on input "search" at bounding box center [659, 455] width 270 height 13
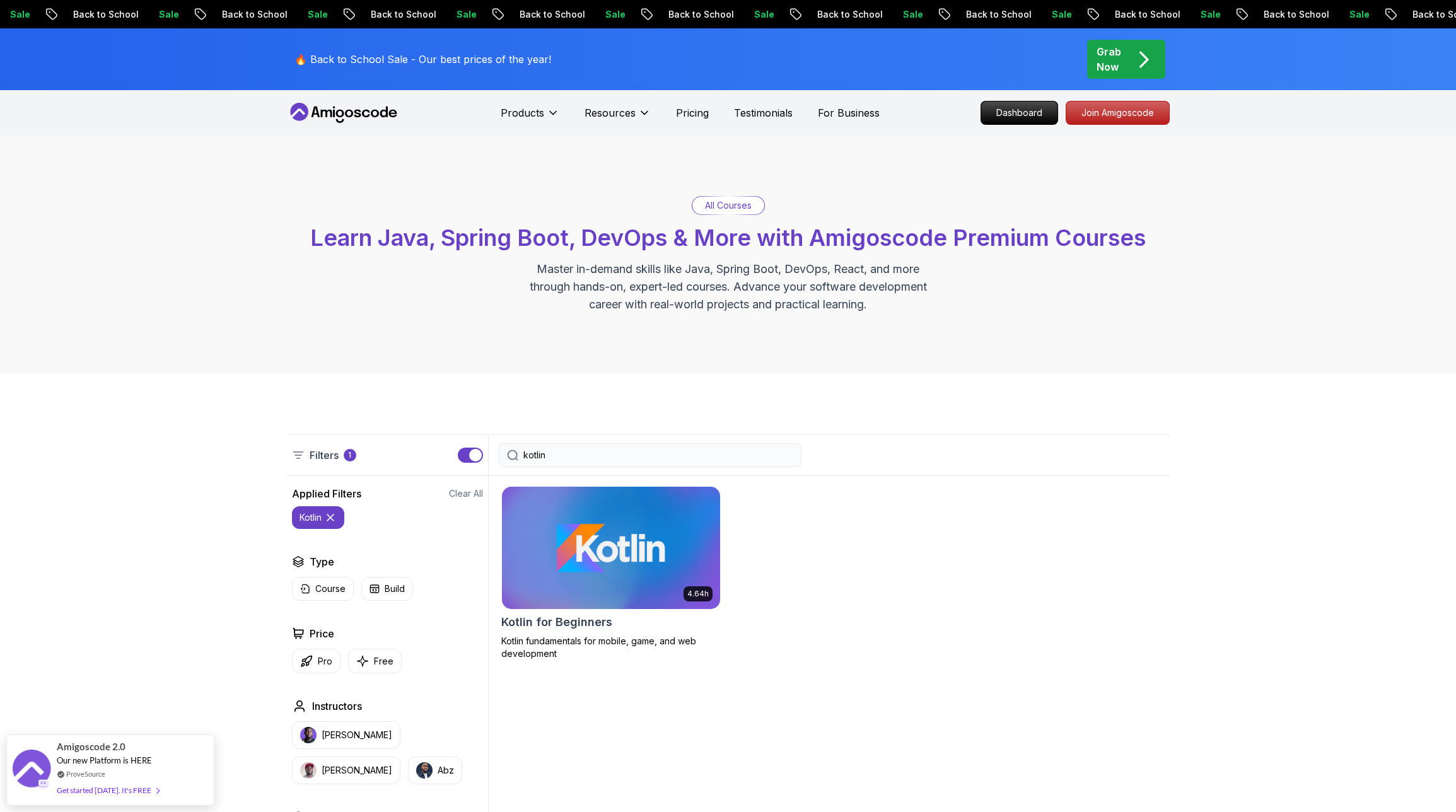
type input "kotlin"
click at [613, 551] on img at bounding box center [611, 547] width 229 height 128
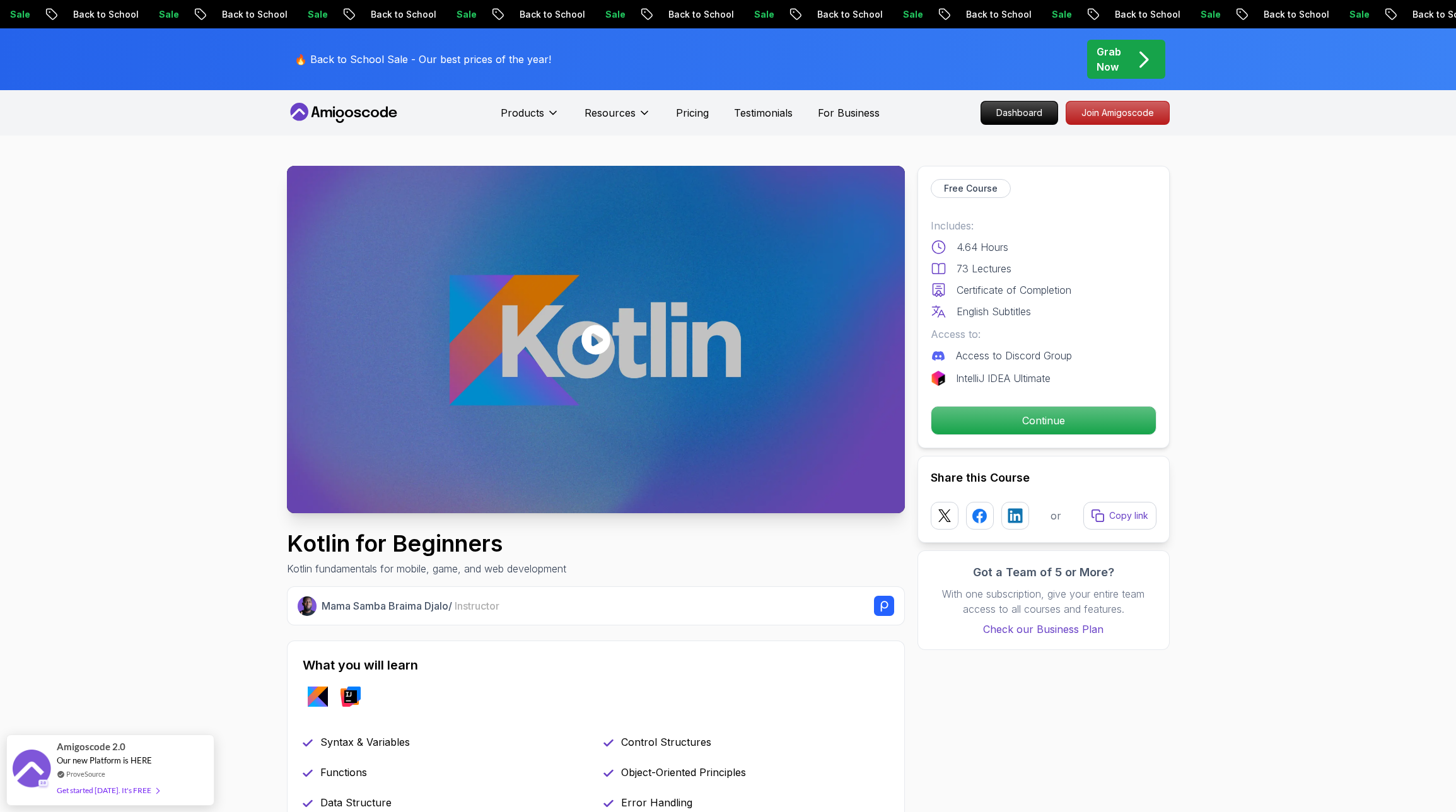
drag, startPoint x: 1008, startPoint y: 424, endPoint x: 1037, endPoint y: 469, distance: 53.5
click at [1036, 469] on div "Free Course Includes: 4.64 Hours 73 Lectures Certificate of Completion English …" at bounding box center [1043, 408] width 252 height 484
click at [964, 281] on div "Includes: 4.64 Hours 73 Lectures Certificate of Completion English Subtitles" at bounding box center [1044, 269] width 226 height 101
click at [999, 425] on p "Continue" at bounding box center [1043, 420] width 213 height 27
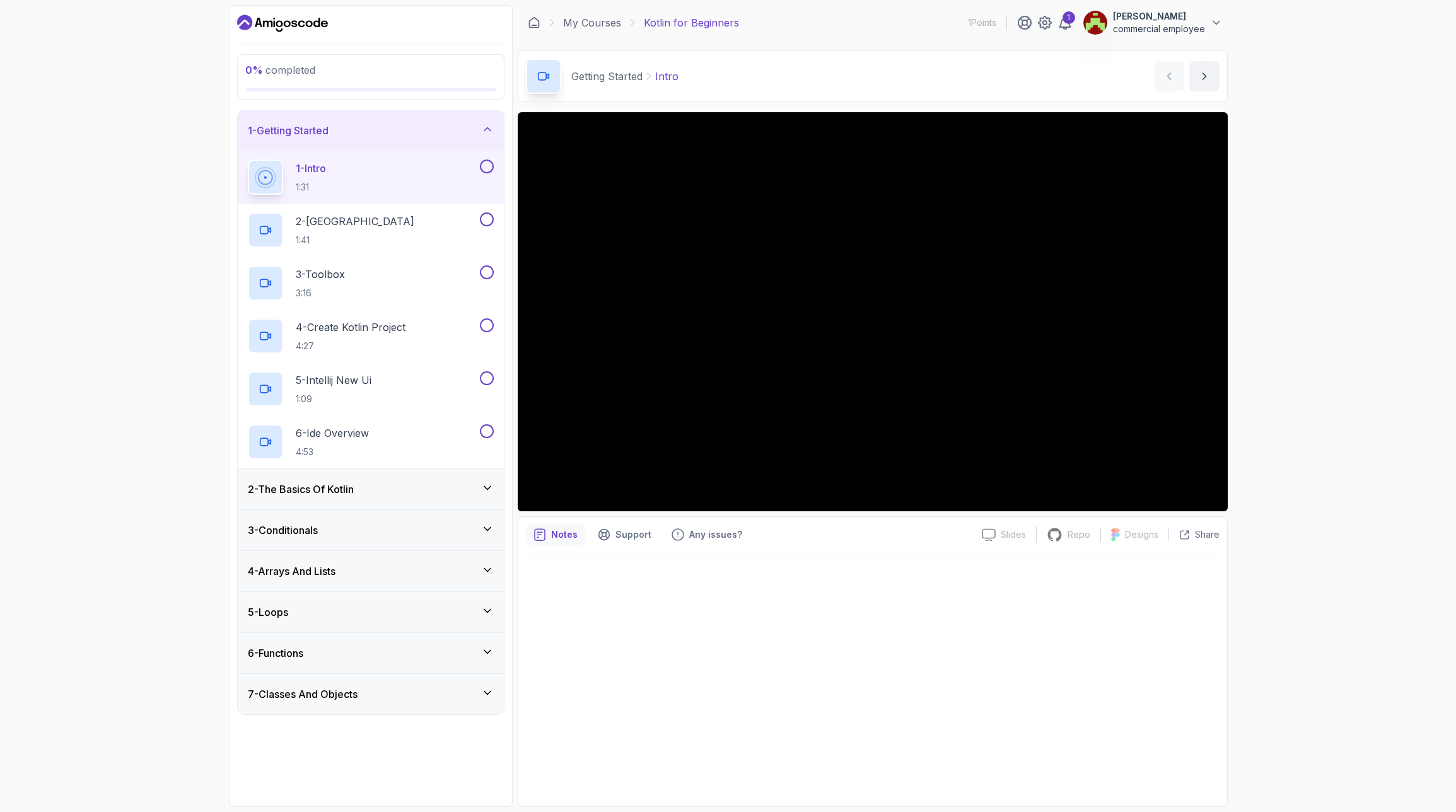
click at [483, 487] on icon at bounding box center [488, 488] width 13 height 13
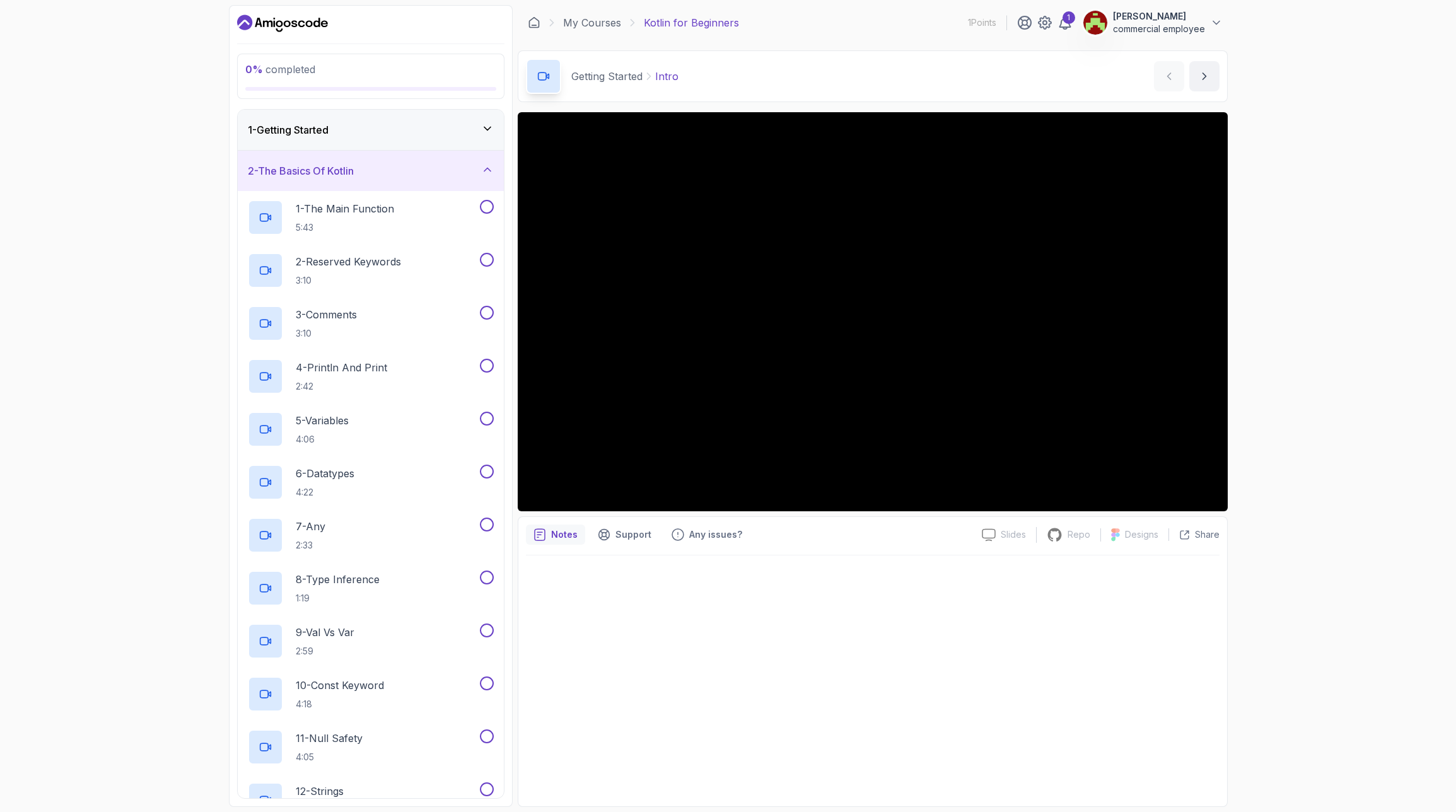
click at [489, 164] on icon at bounding box center [488, 169] width 13 height 13
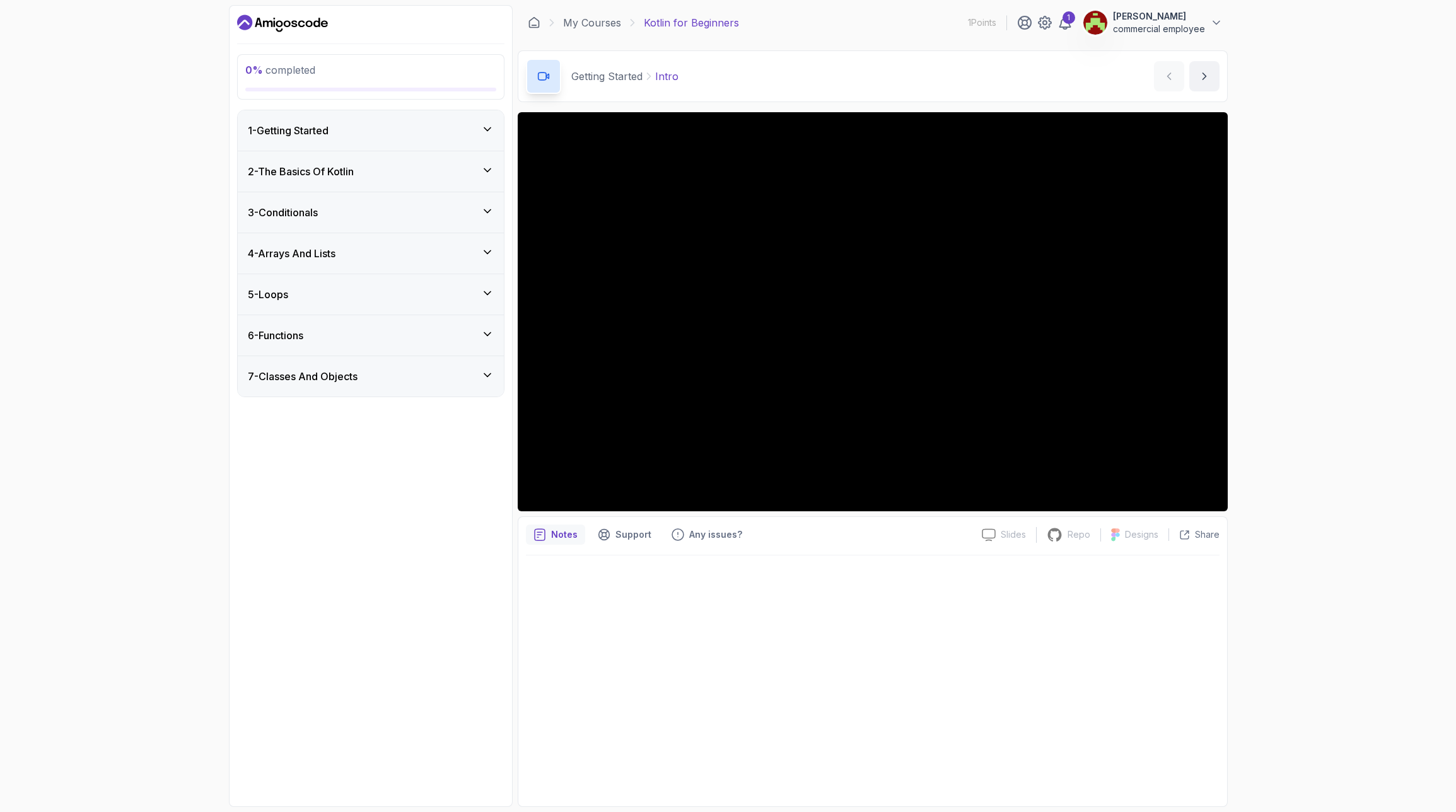
click at [459, 377] on div "7 - Classes And Objects" at bounding box center [371, 376] width 246 height 15
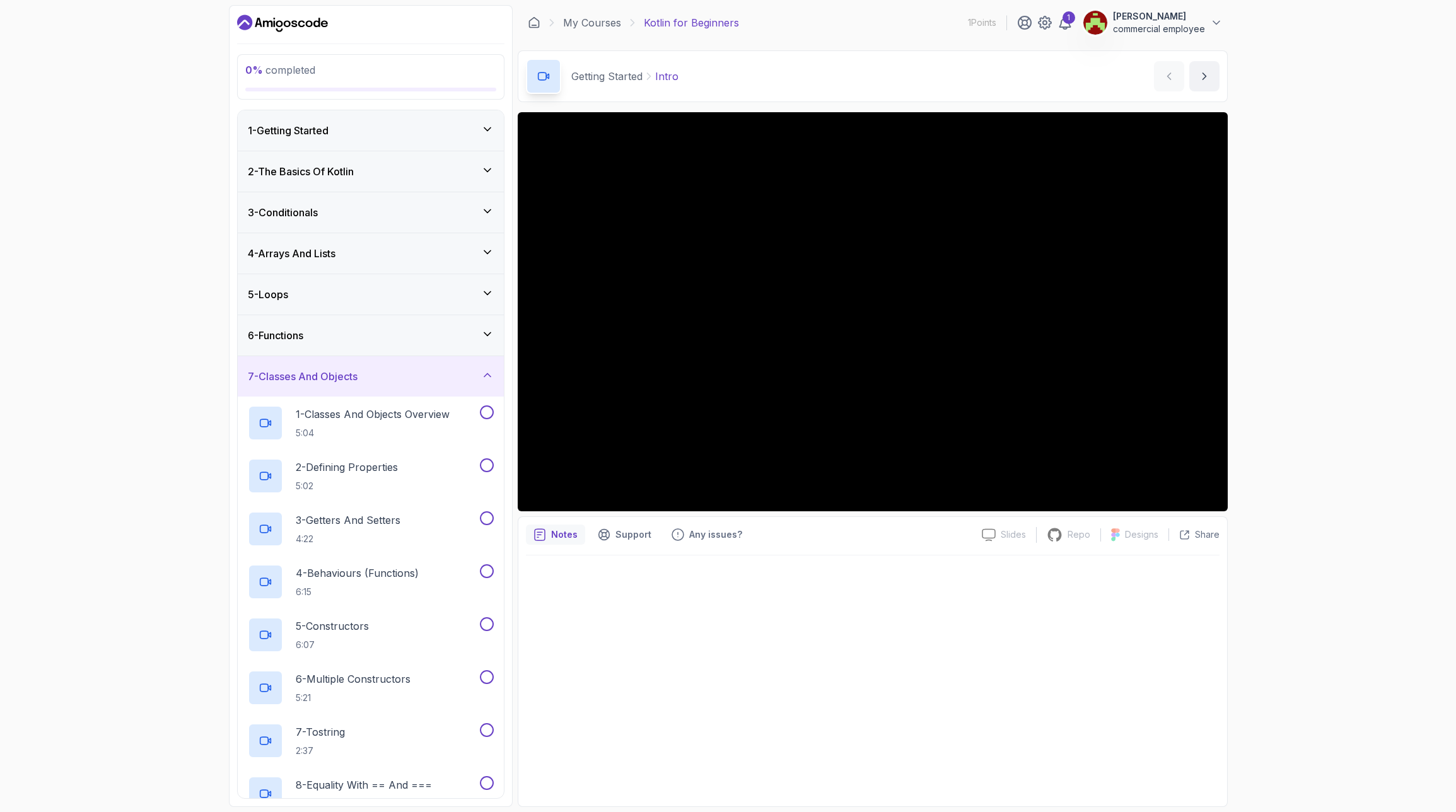
click at [440, 380] on div "7 - Classes And Objects" at bounding box center [371, 376] width 246 height 15
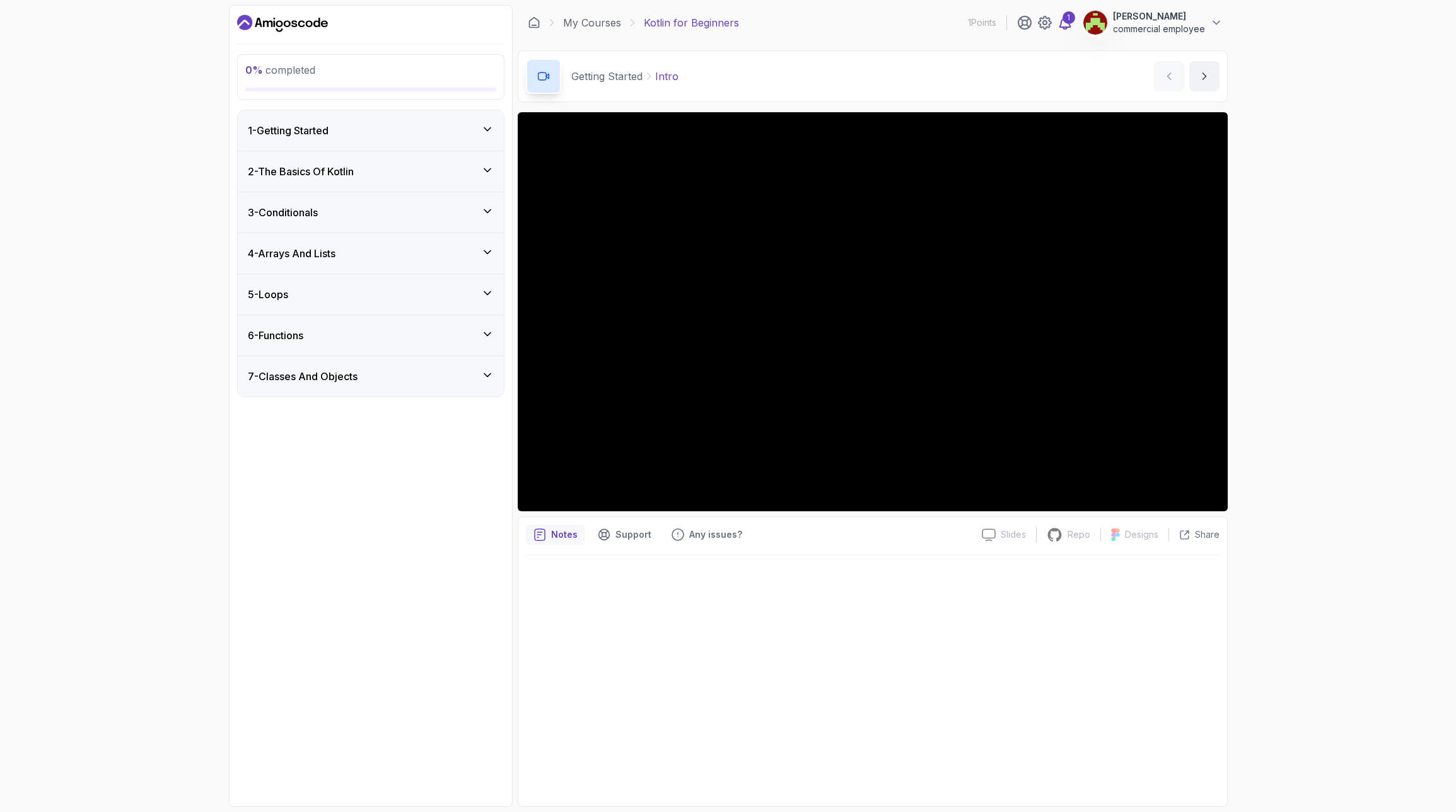
click at [1065, 18] on div "1" at bounding box center [1069, 18] width 13 height 13
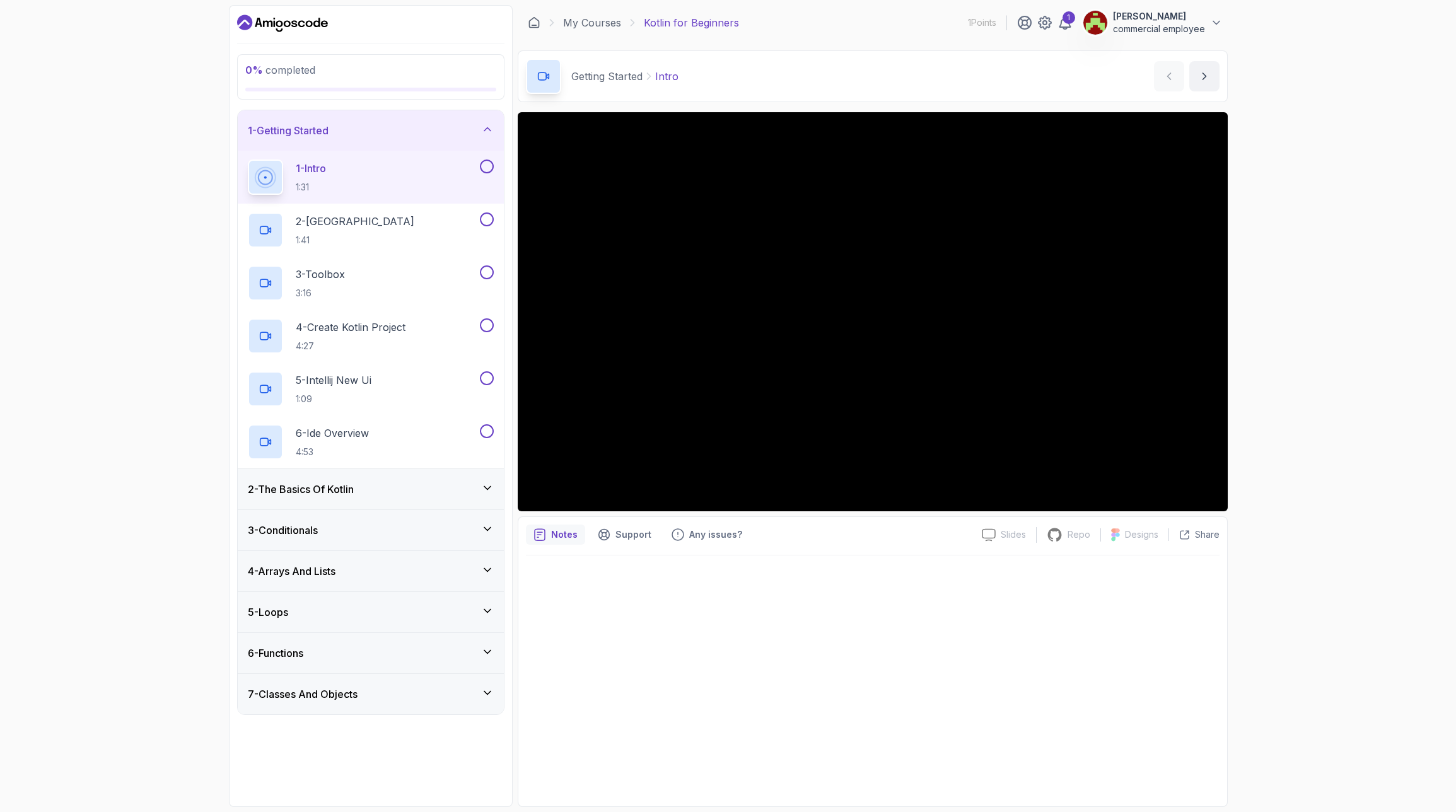
click at [489, 168] on button at bounding box center [486, 166] width 14 height 14
click at [347, 332] on p "4 - Create Kotlin Project" at bounding box center [351, 327] width 110 height 15
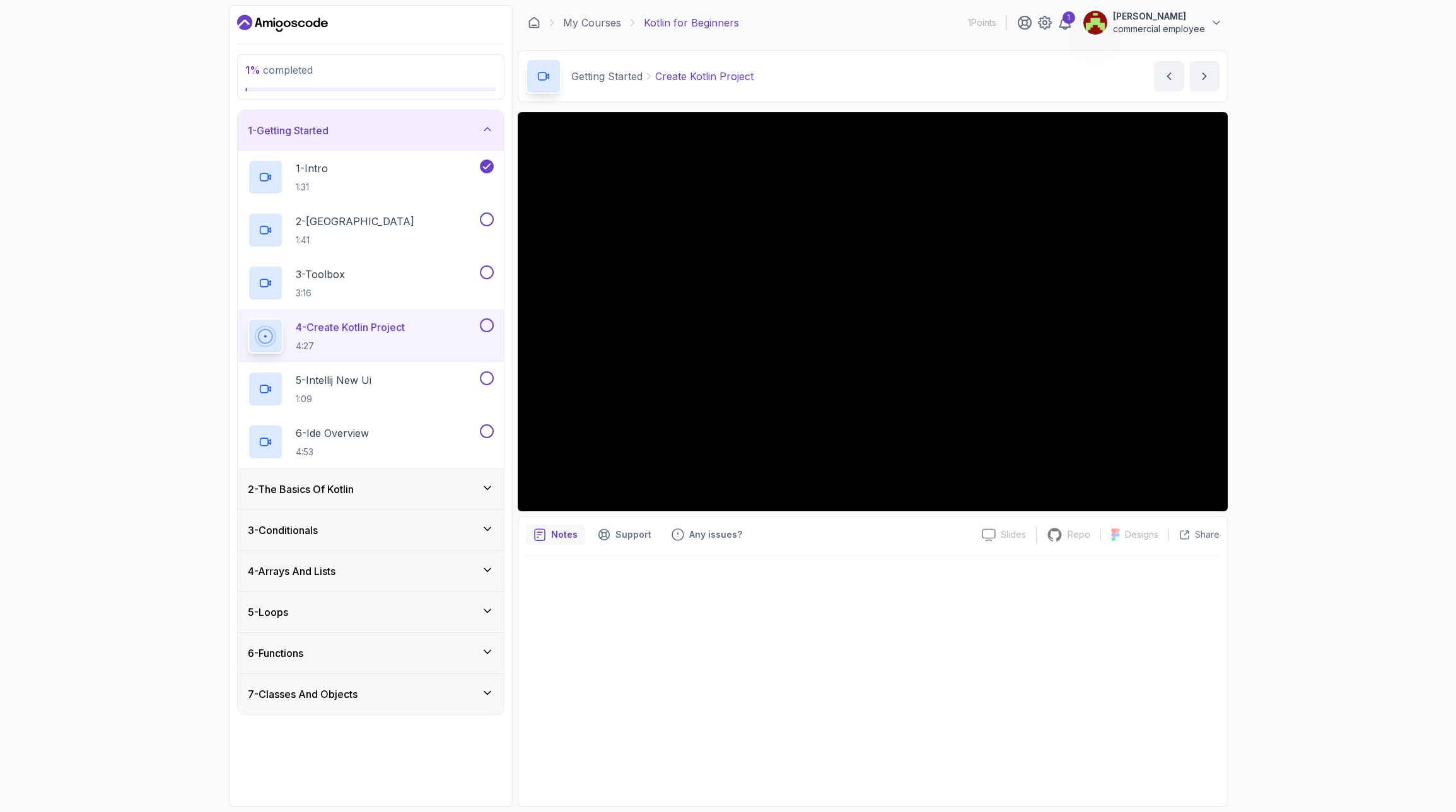
click at [300, 25] on icon "Dashboard" at bounding box center [282, 23] width 91 height 20
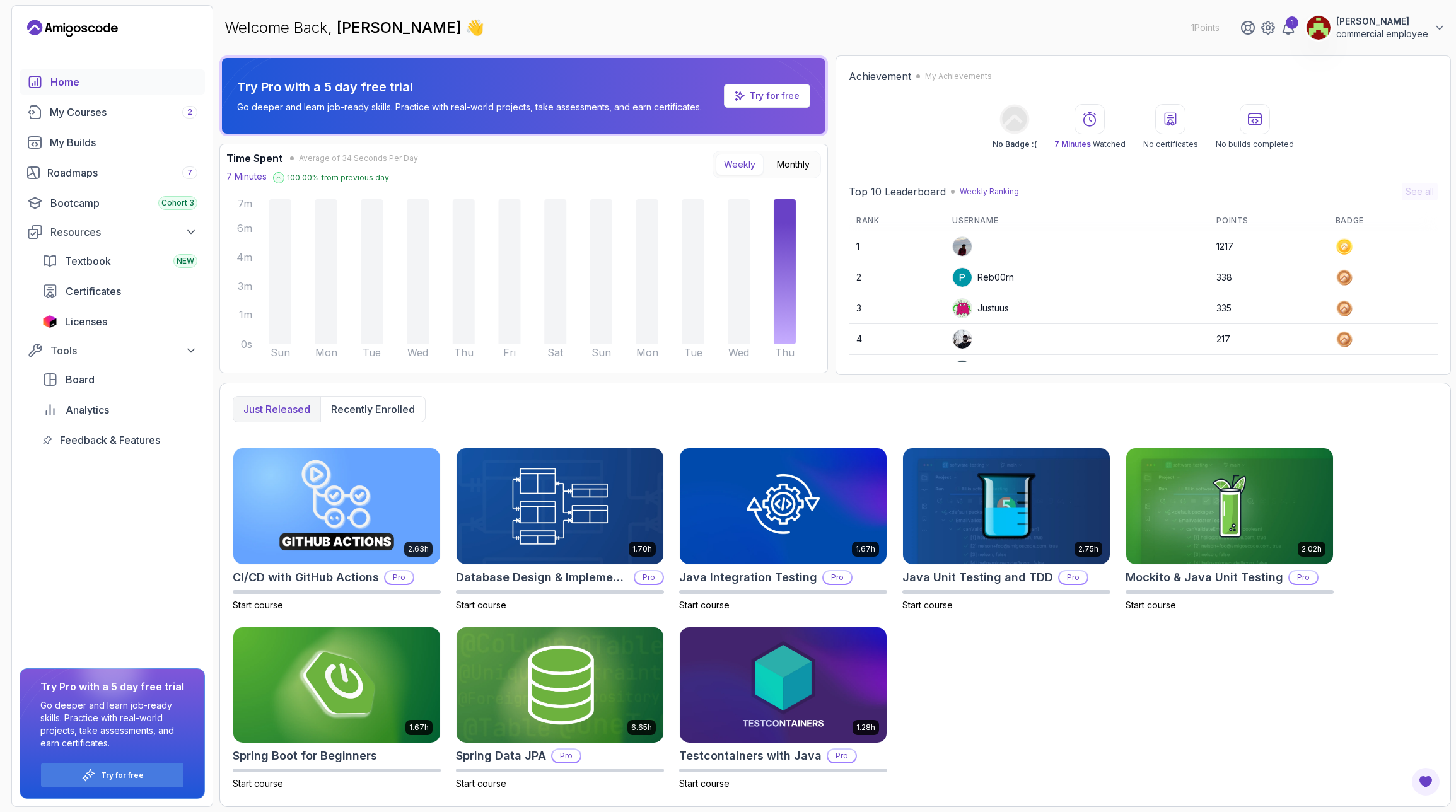
click at [107, 29] on icon "Landing page" at bounding box center [73, 28] width 91 height 20
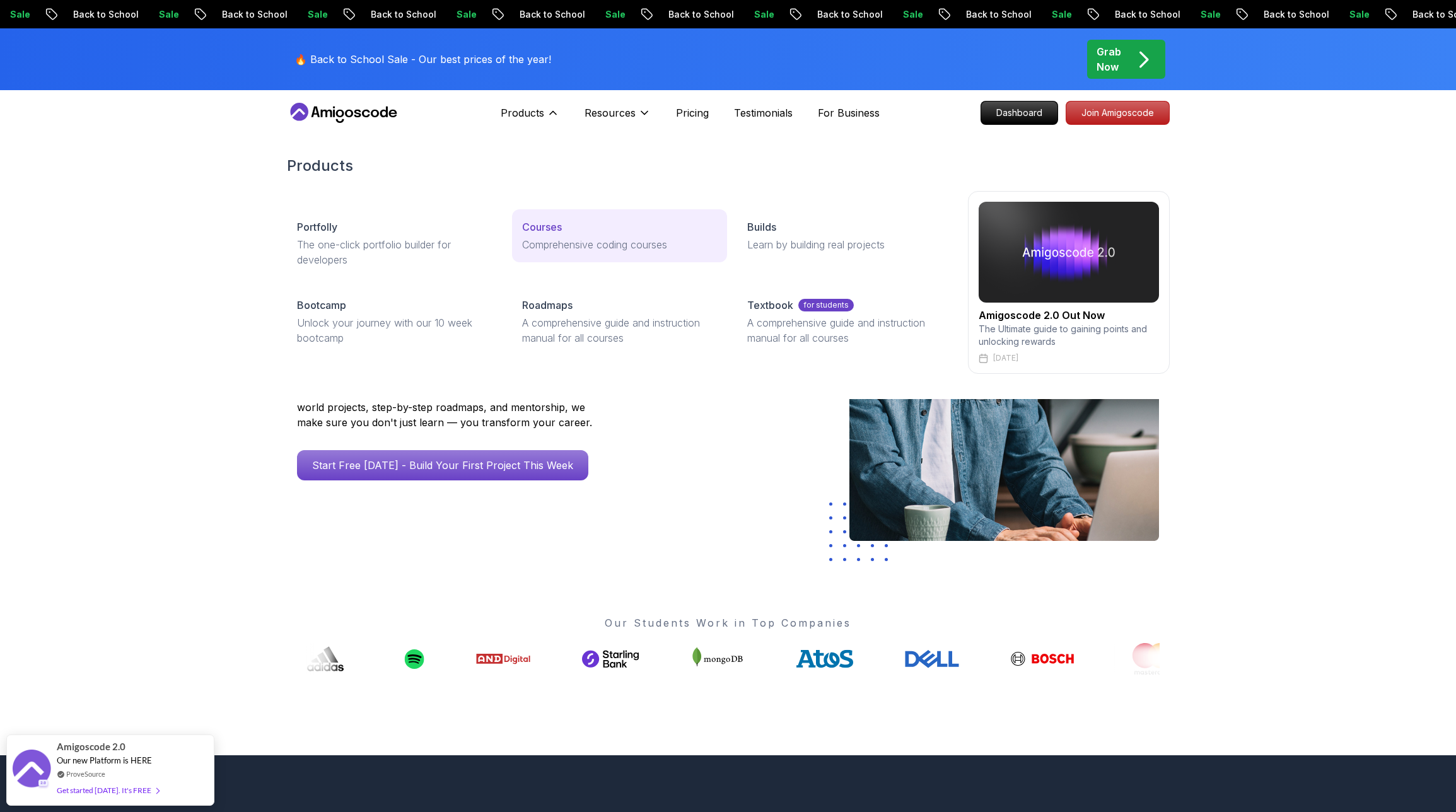
click at [536, 230] on p "Courses" at bounding box center [542, 227] width 40 height 15
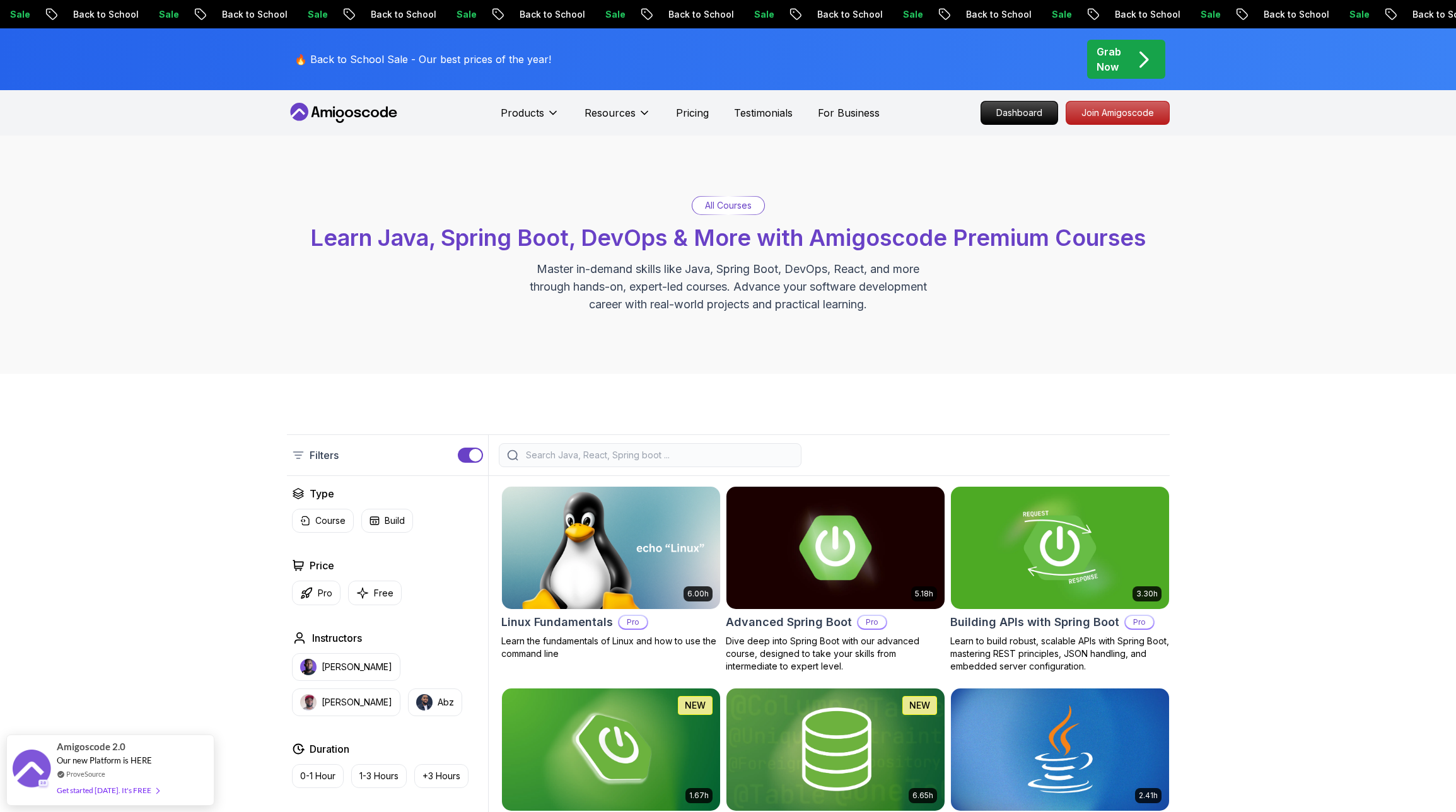
click at [552, 452] on input "search" at bounding box center [659, 455] width 270 height 13
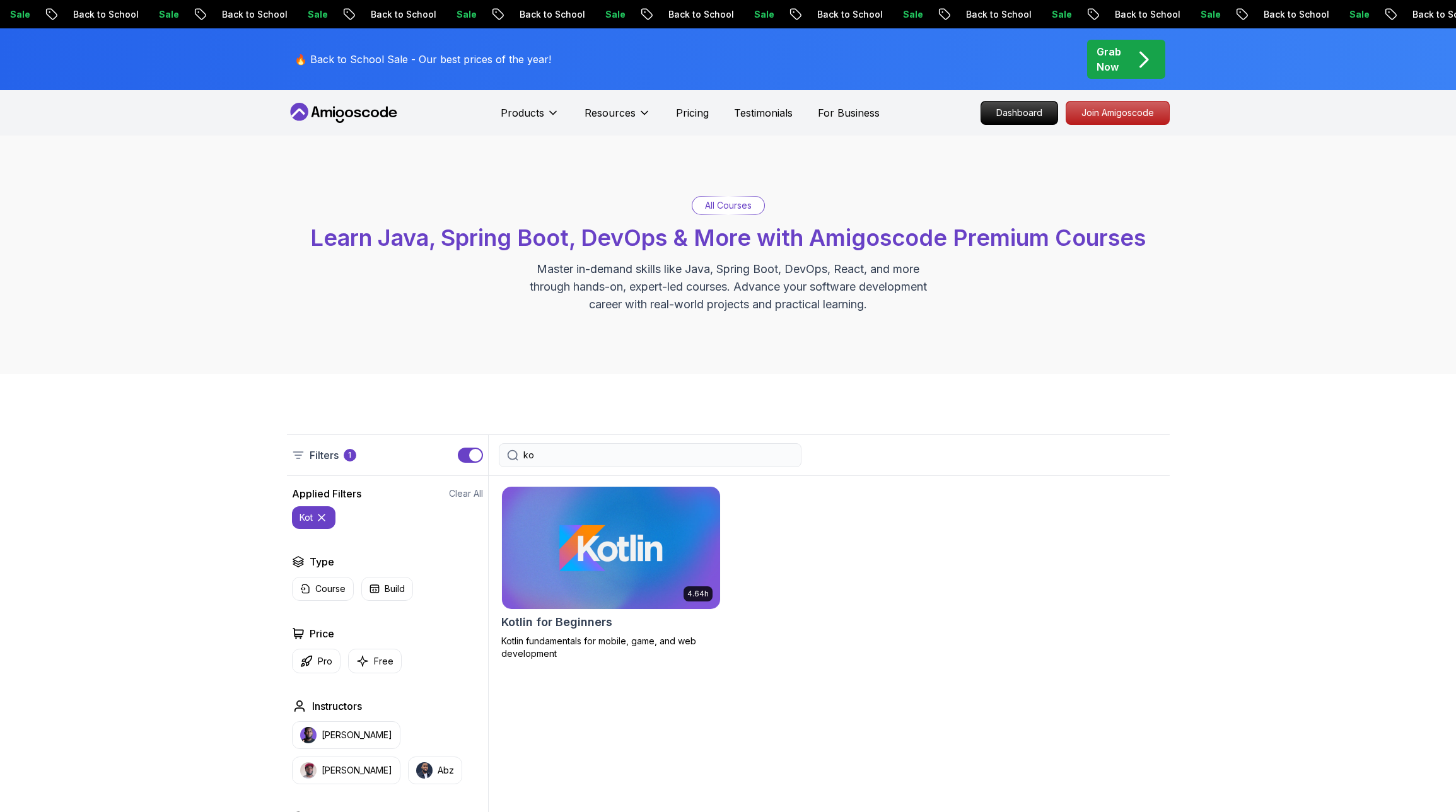
type input "k"
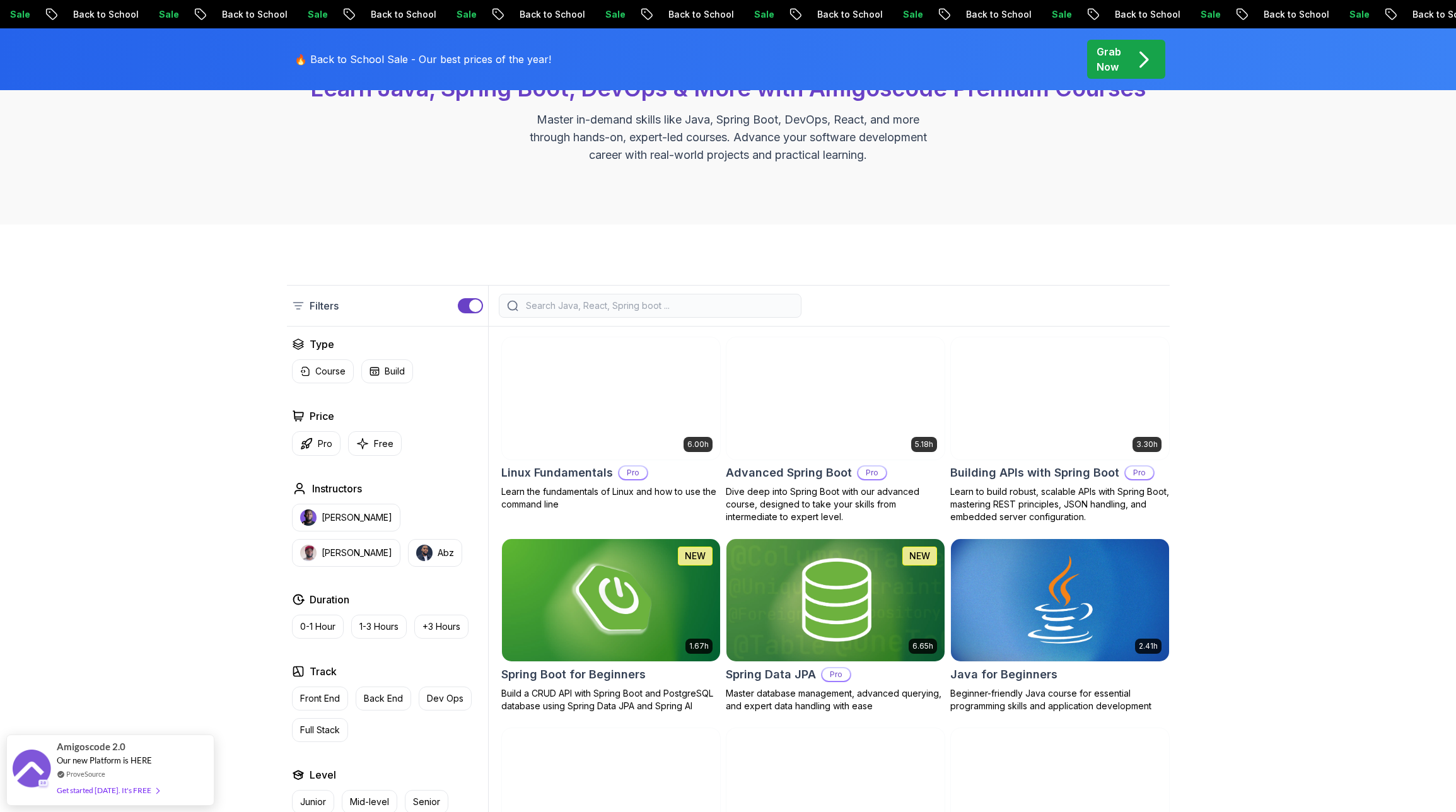
scroll to position [229, 0]
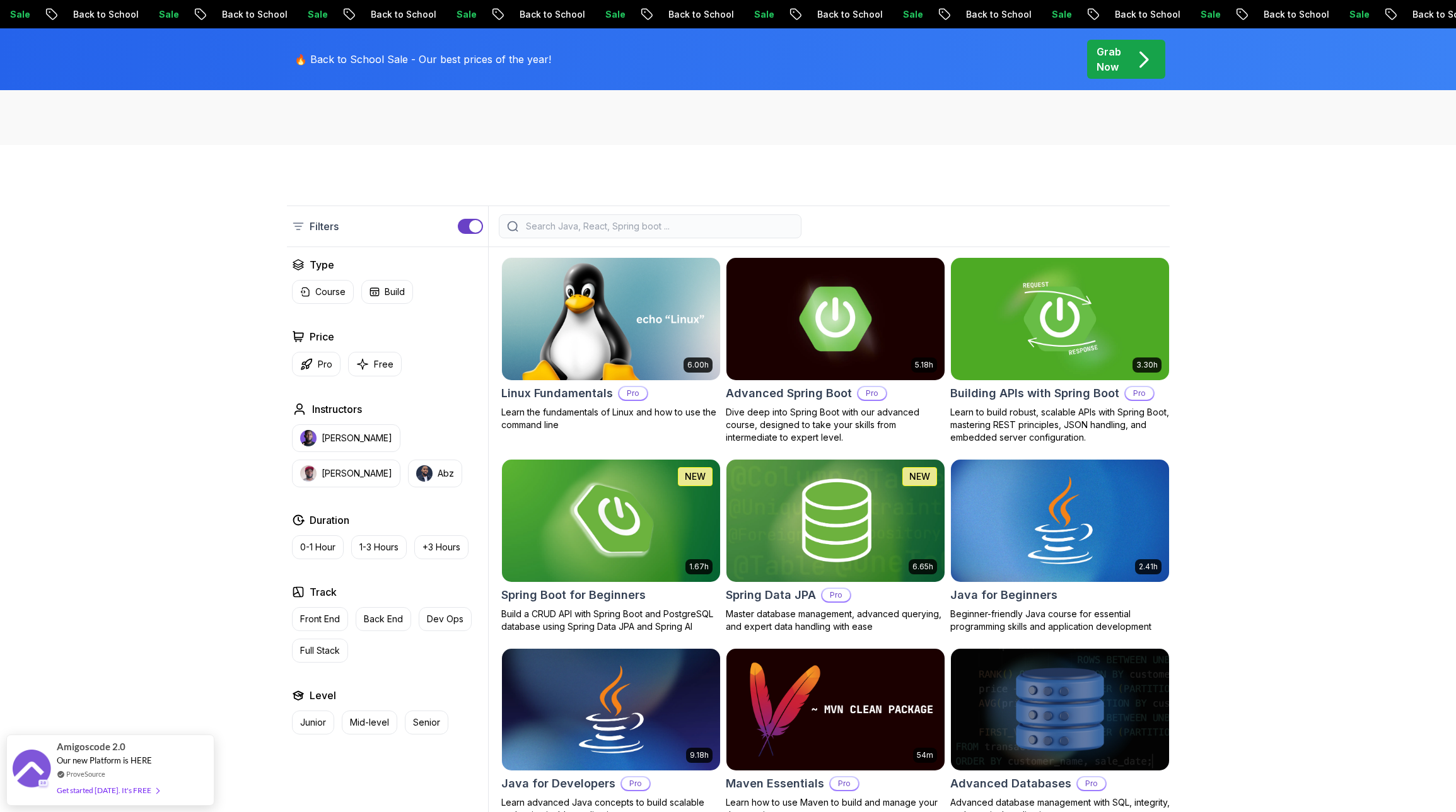
click at [612, 513] on img at bounding box center [611, 521] width 229 height 128
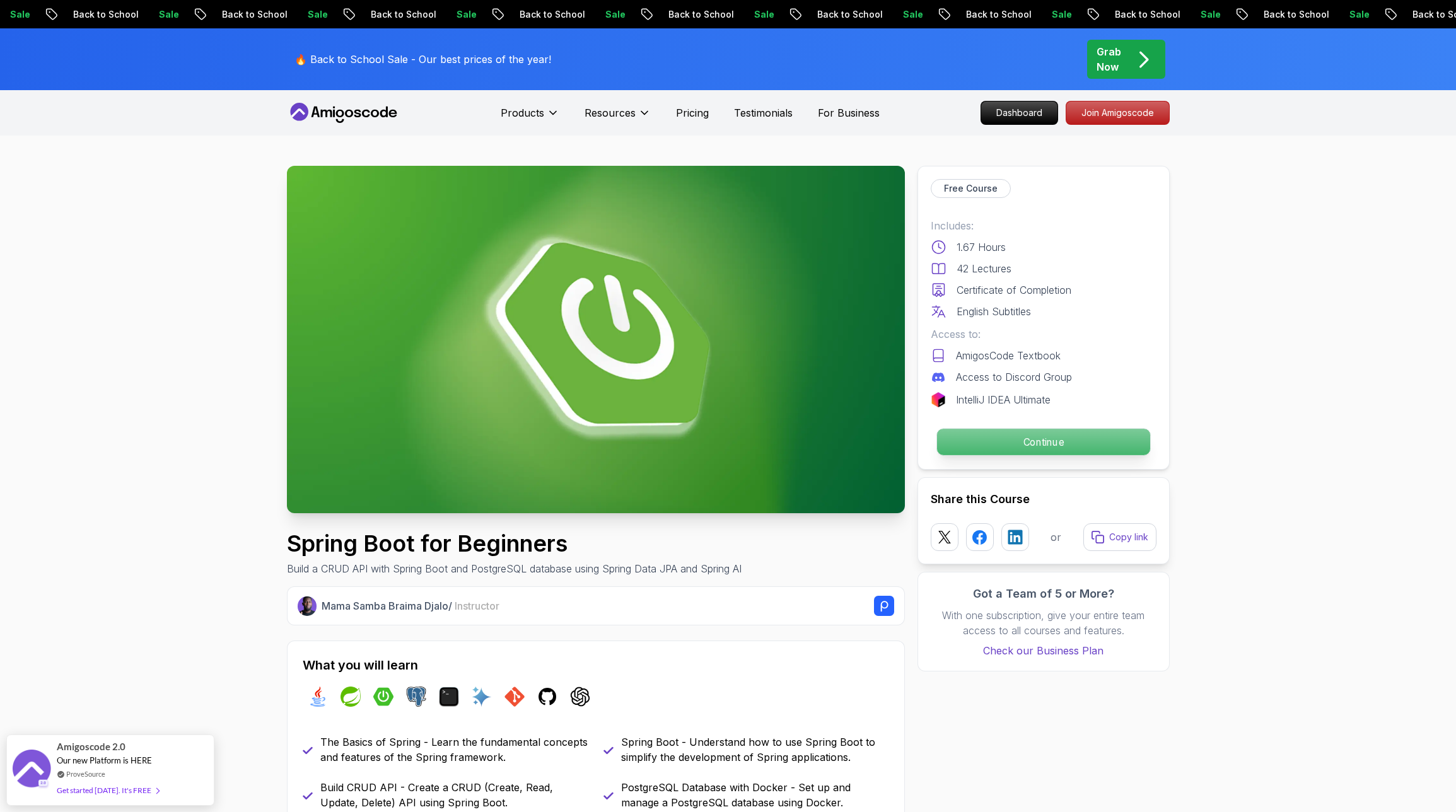
click at [978, 435] on p "Continue" at bounding box center [1043, 442] width 213 height 27
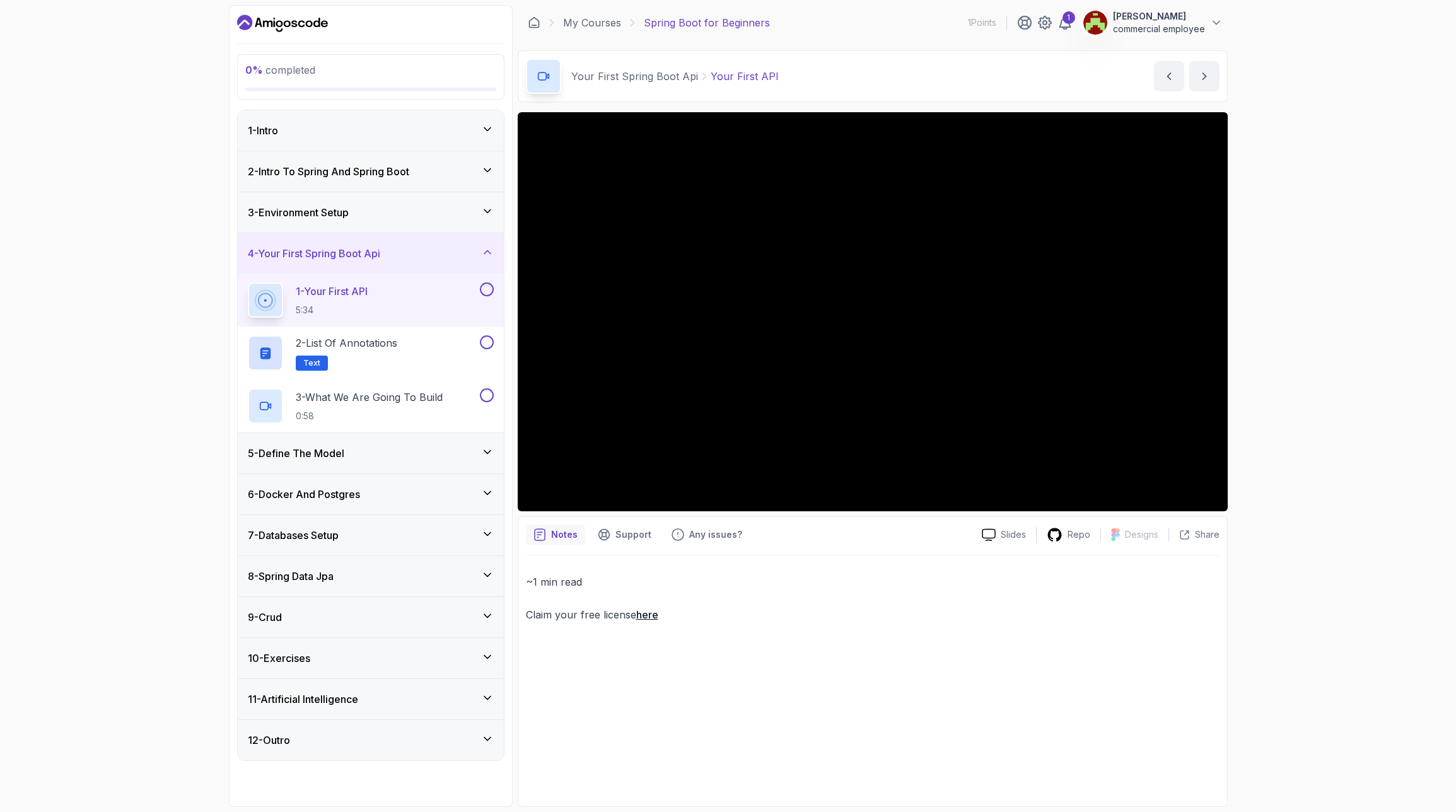
click at [410, 541] on div "7 - Databases Setup" at bounding box center [371, 535] width 246 height 15
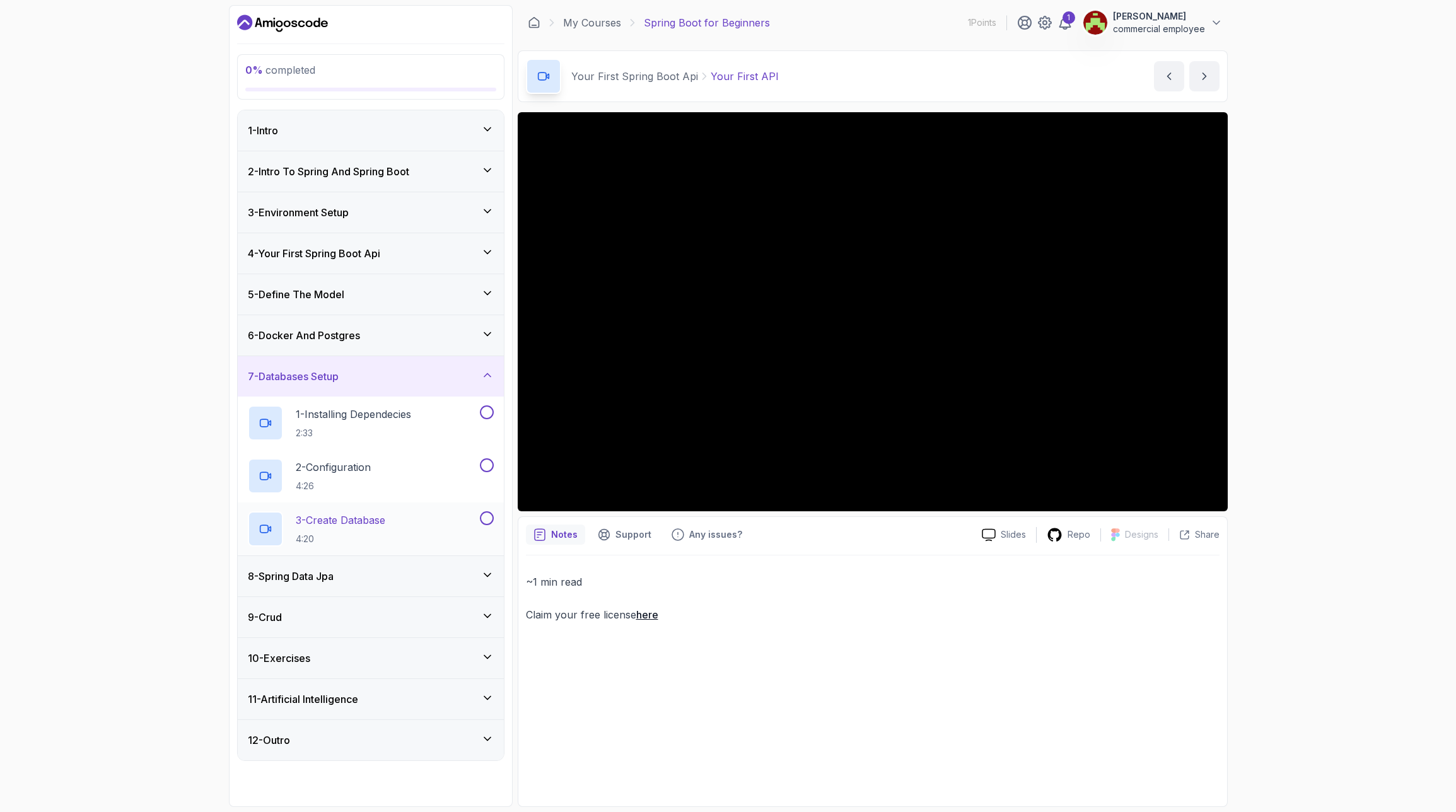
click at [384, 528] on h2 "3 - Create Database 4:20" at bounding box center [340, 529] width 90 height 33
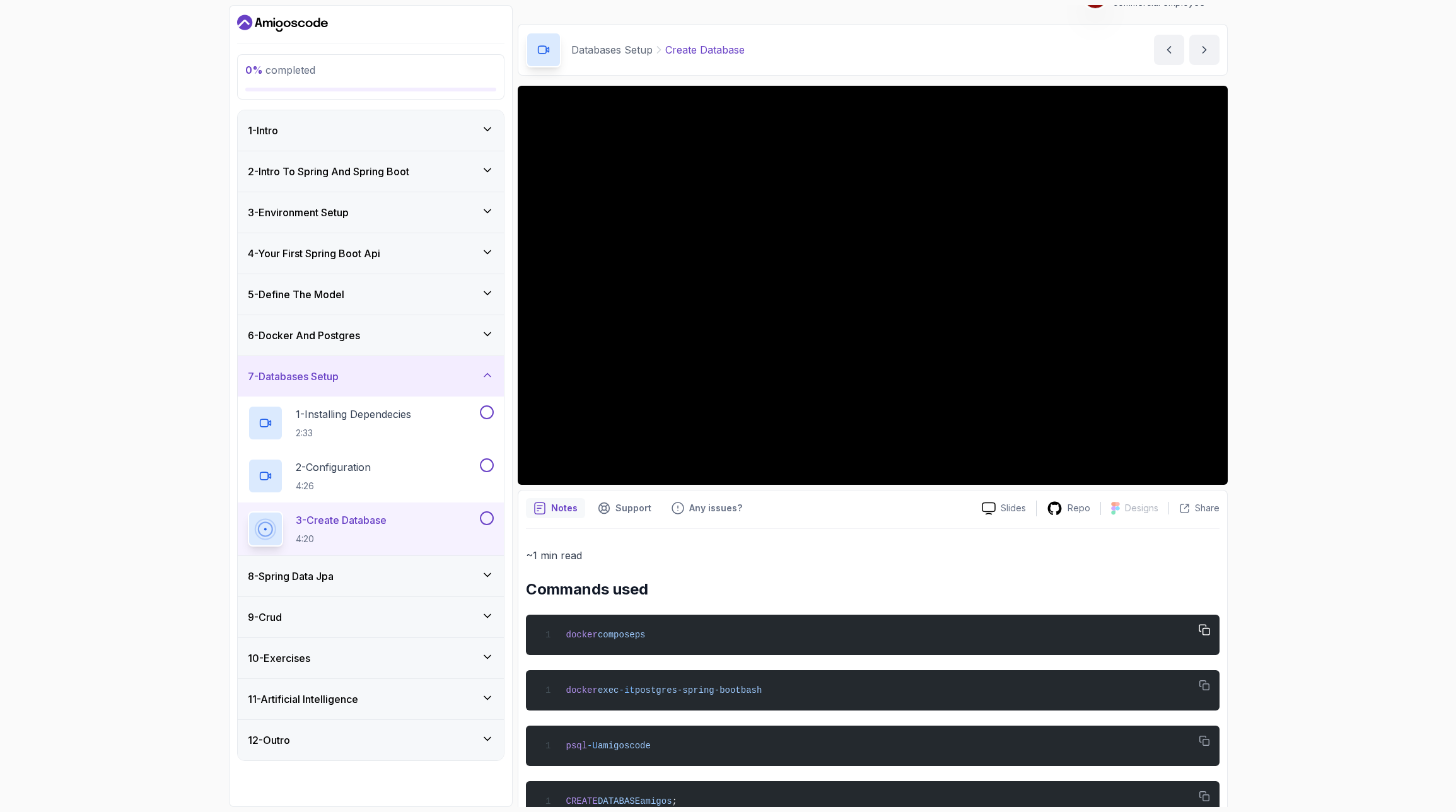
scroll to position [67, 0]
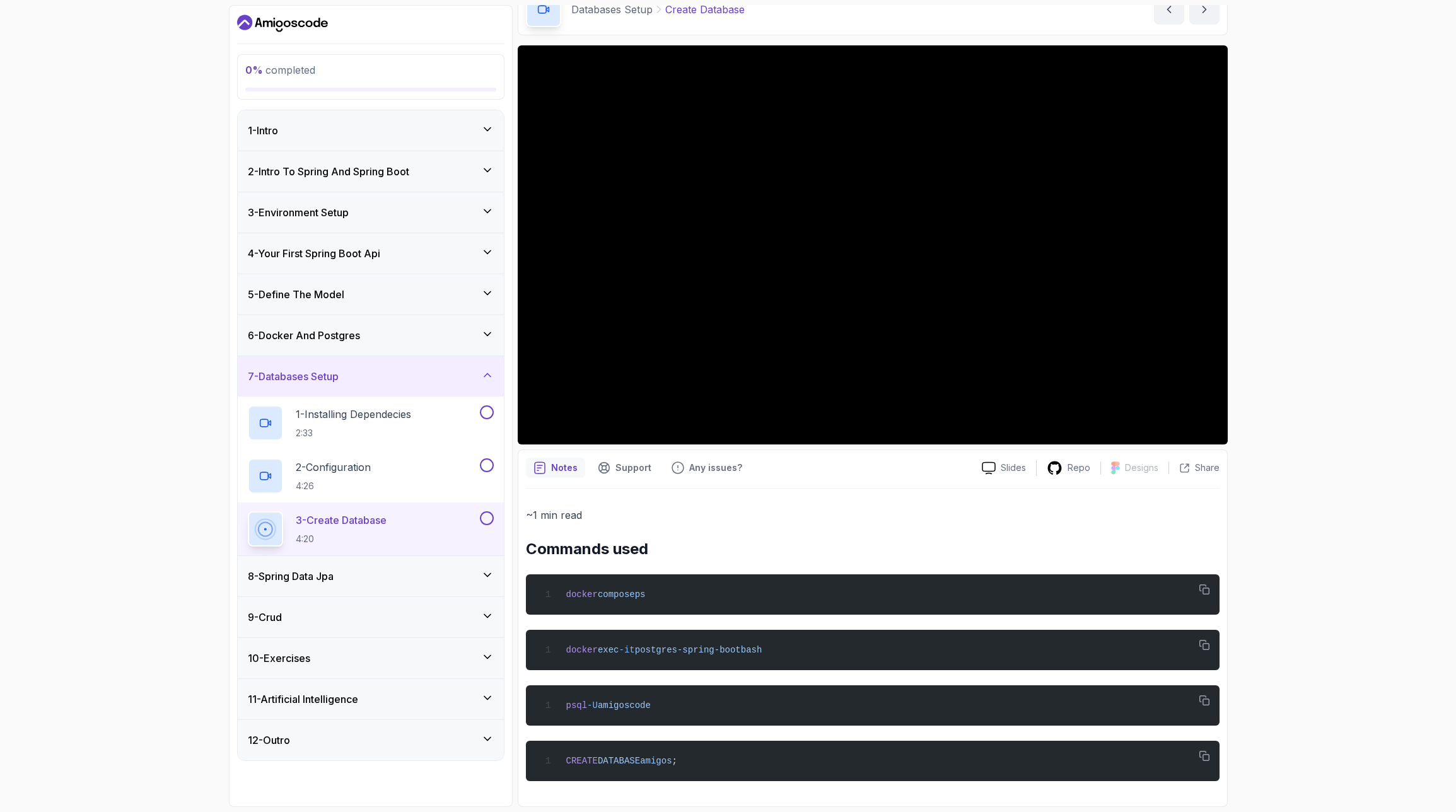
click at [289, 610] on div "9 - Crud" at bounding box center [371, 617] width 246 height 15
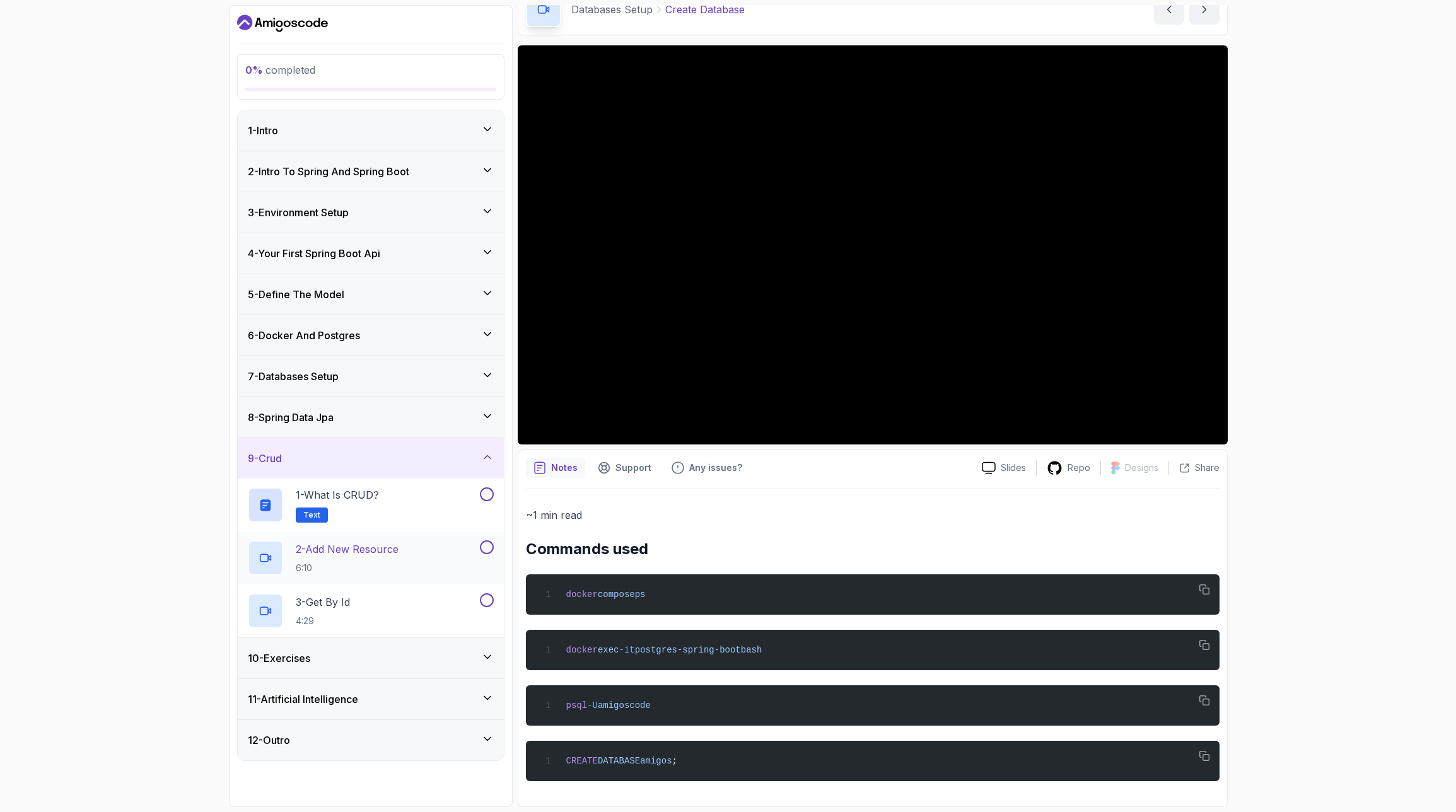
click at [354, 556] on p "2 - Add New Resource" at bounding box center [347, 549] width 103 height 15
